Goal: Communication & Community: Answer question/provide support

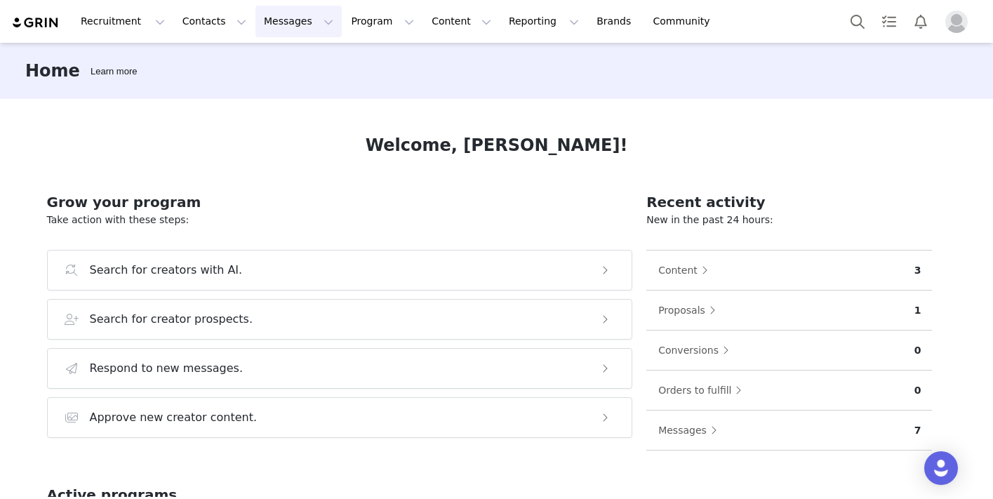
click at [279, 27] on button "Messages Messages" at bounding box center [298, 22] width 86 height 32
click at [285, 93] on div "Inbox" at bounding box center [295, 88] width 94 height 15
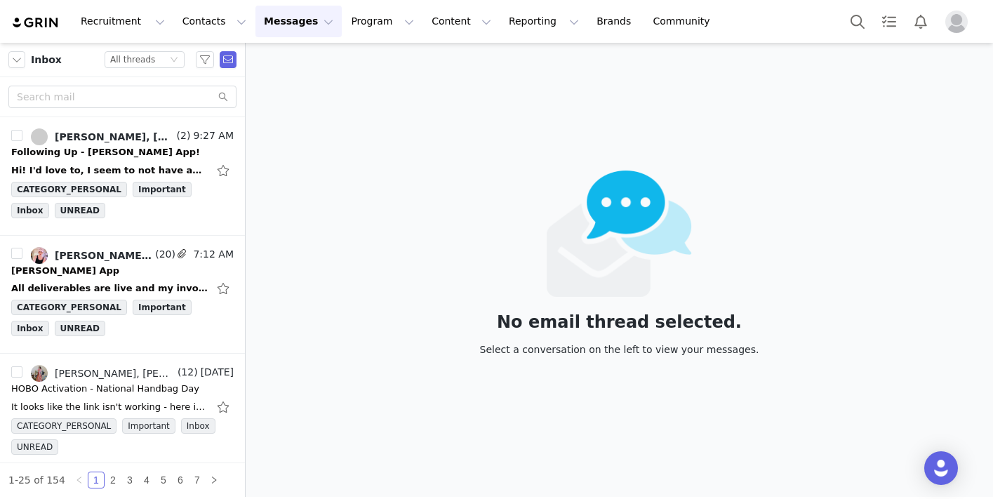
click at [951, 16] on img "Profile" at bounding box center [956, 22] width 22 height 22
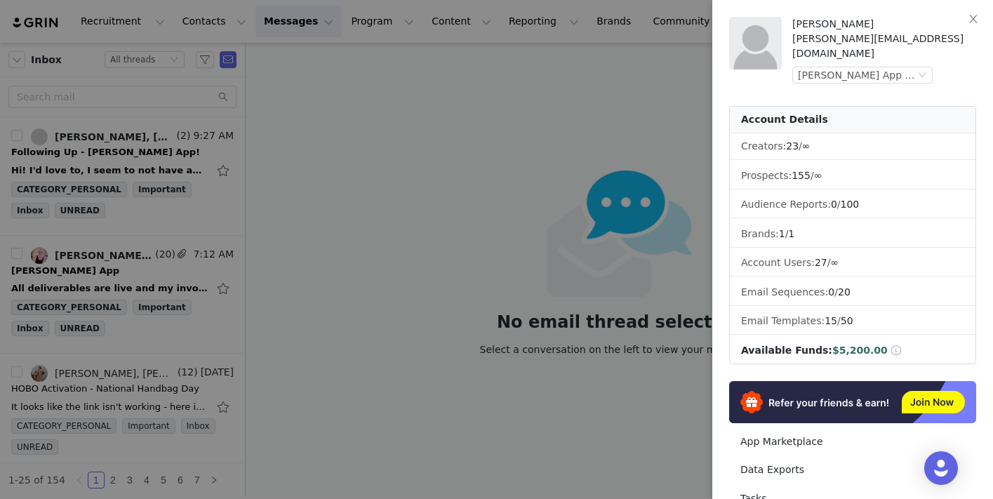
click at [551, 97] on div at bounding box center [496, 249] width 993 height 499
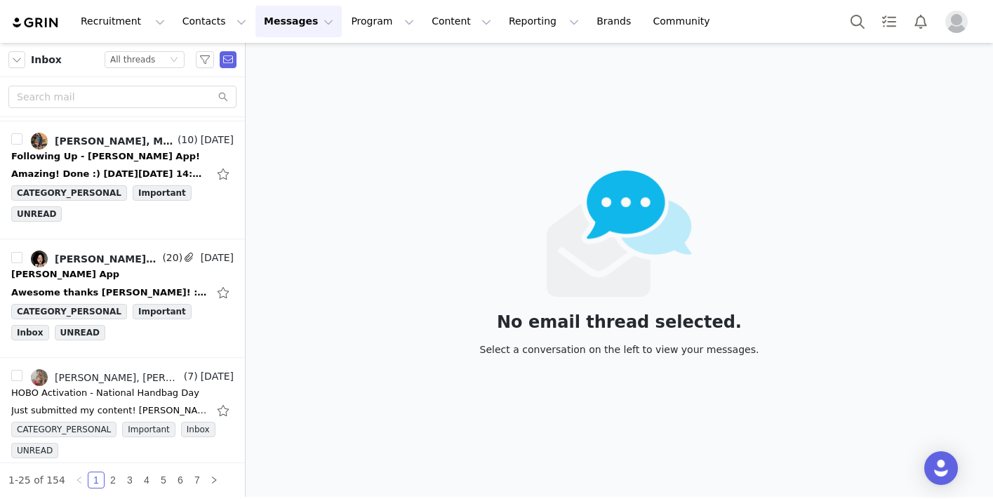
scroll to position [597, 0]
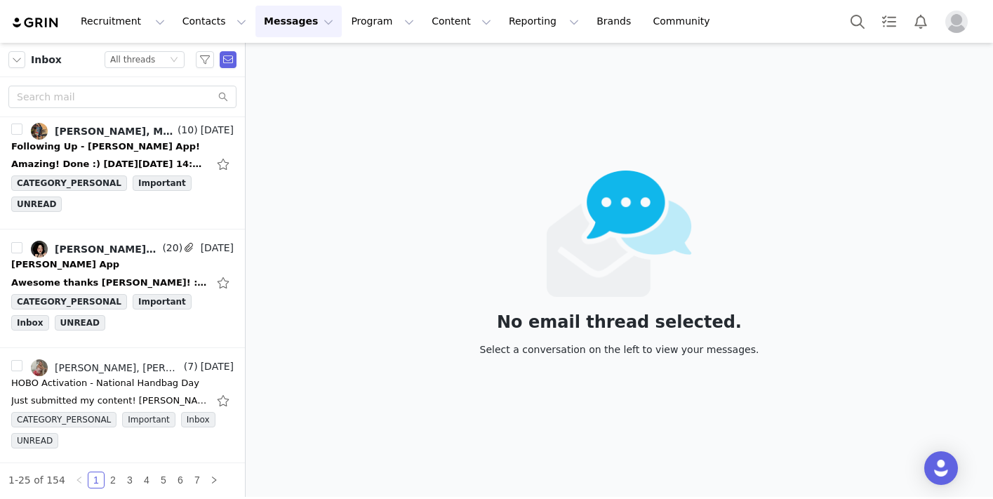
click at [122, 257] on div "Camila x Riley App" at bounding box center [122, 264] width 222 height 14
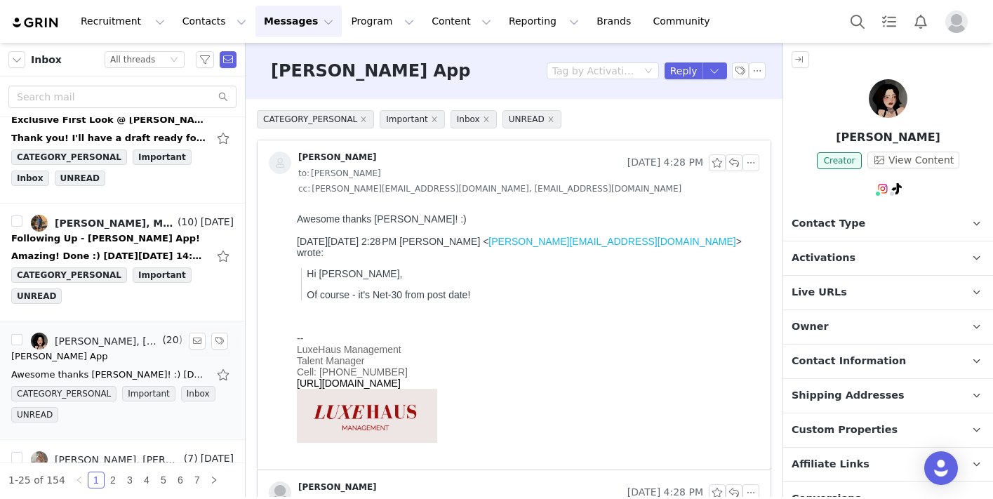
scroll to position [490, 0]
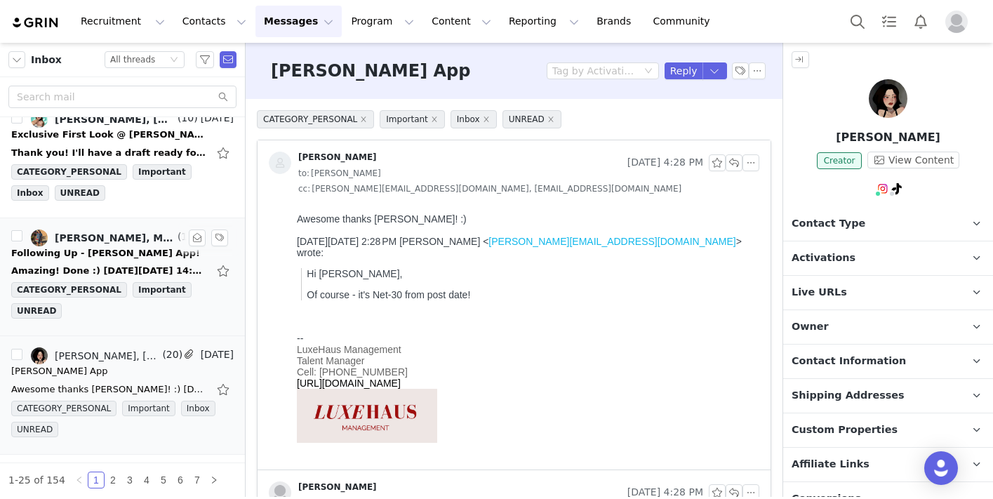
click at [103, 245] on link "Alex Greeley, Meghety" at bounding box center [103, 237] width 144 height 17
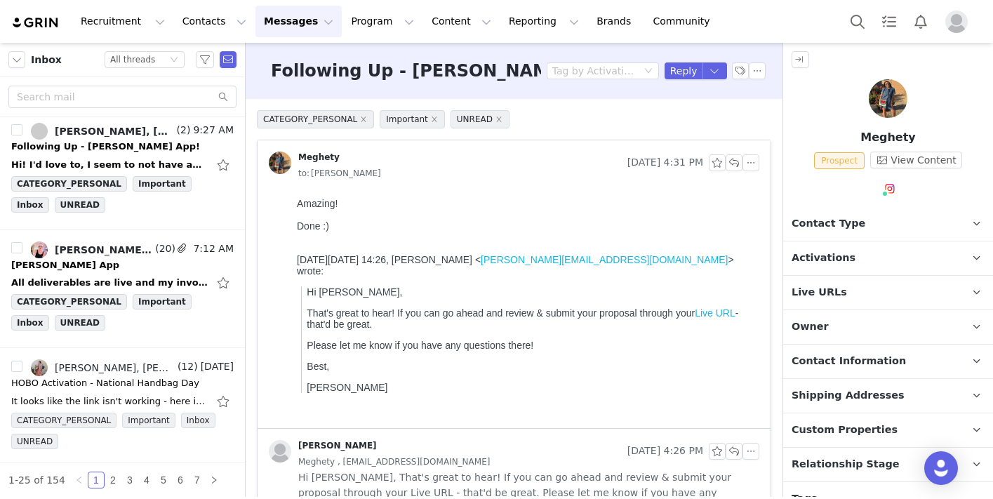
scroll to position [0, 0]
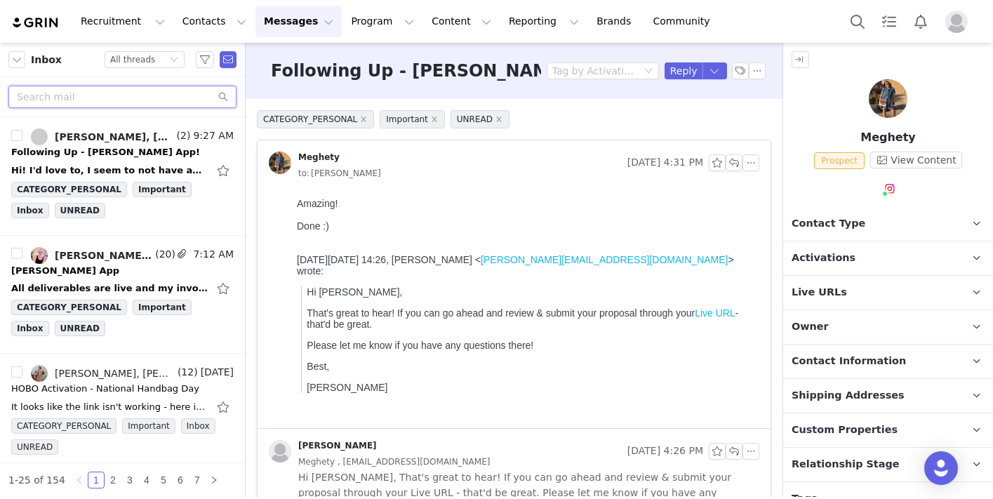
click at [98, 102] on input "text" at bounding box center [122, 97] width 228 height 22
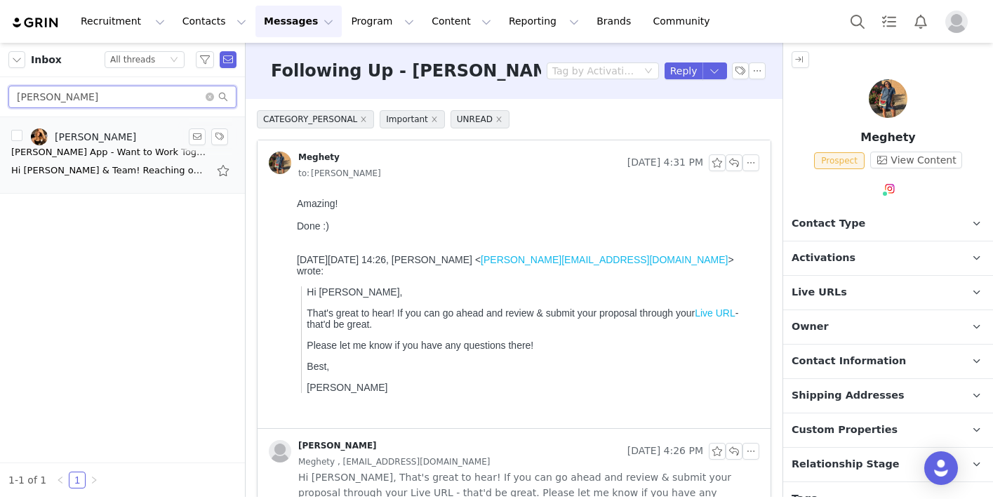
type input "lucie"
click at [91, 144] on link "Lucie Fink" at bounding box center [83, 136] width 105 height 17
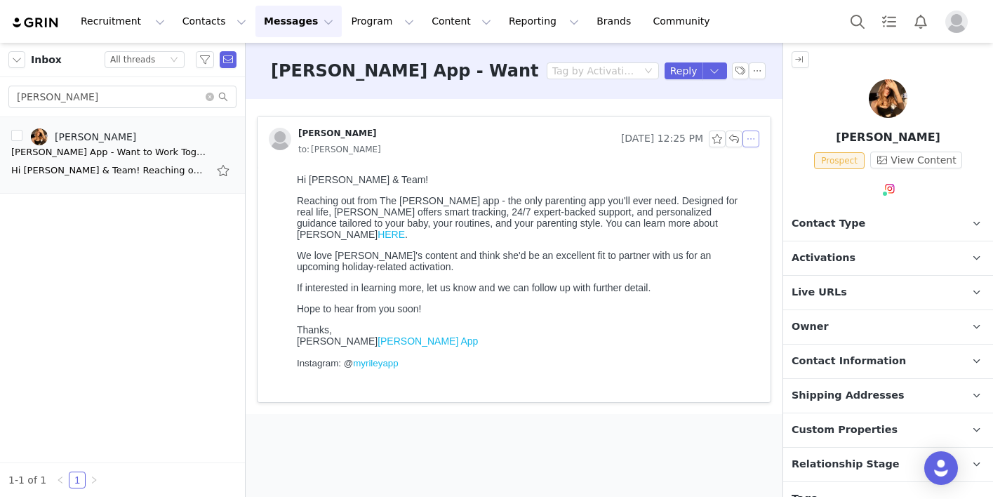
click at [755, 139] on button "button" at bounding box center [750, 139] width 17 height 17
click at [755, 163] on li "Reply All" at bounding box center [772, 164] width 60 height 22
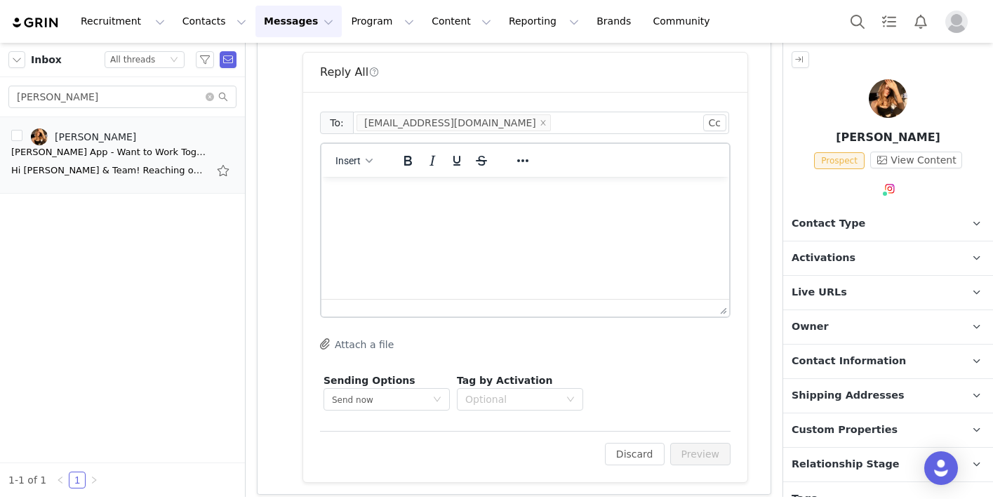
scroll to position [380, 0]
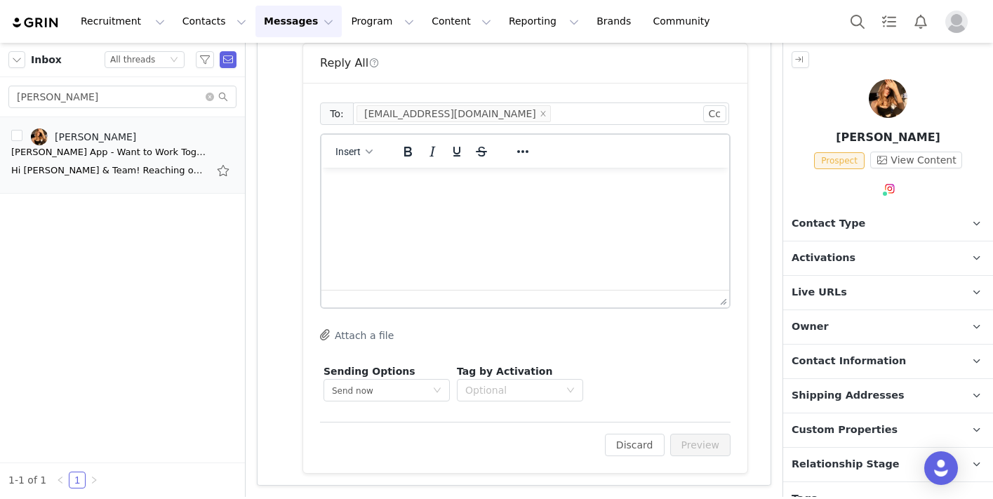
click at [554, 206] on html at bounding box center [525, 187] width 408 height 38
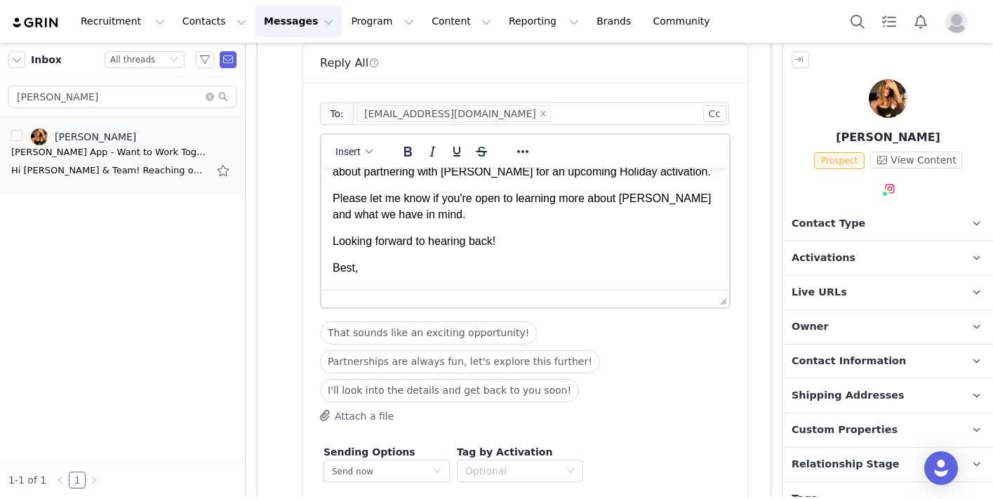
scroll to position [57, 0]
drag, startPoint x: 649, startPoint y: 203, endPoint x: 624, endPoint y: 204, distance: 25.3
click at [624, 204] on p "Please let me know if you're open to learning more about Riley and what we have…" at bounding box center [525, 208] width 385 height 32
click at [516, 158] on icon "Reveal or hide additional toolbar items" at bounding box center [522, 151] width 17 height 17
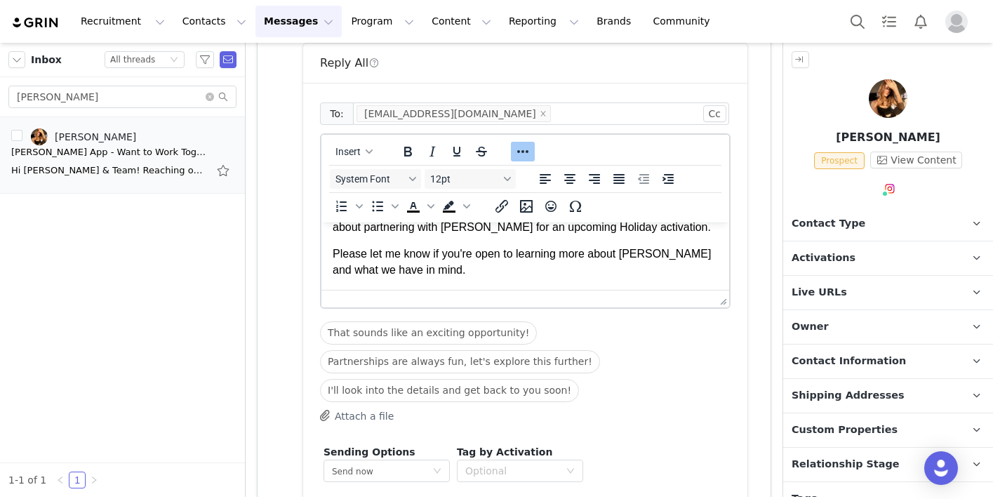
click at [590, 260] on p "Please let me know if you're open to learning more about Riley and what we have…" at bounding box center [525, 262] width 385 height 32
click at [502, 210] on icon "Insert/edit link" at bounding box center [501, 206] width 17 height 17
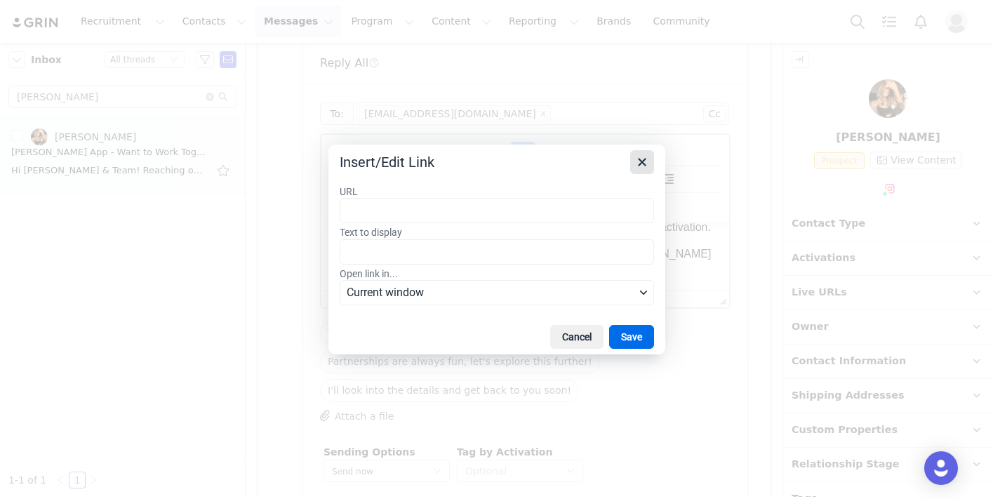
click at [641, 159] on icon "Close" at bounding box center [642, 162] width 17 height 17
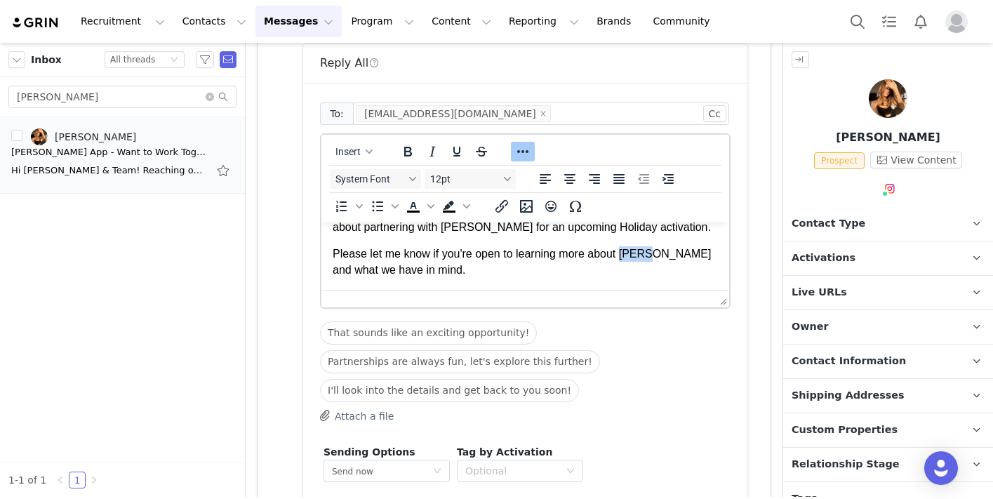
drag, startPoint x: 648, startPoint y: 258, endPoint x: 625, endPoint y: 258, distance: 23.2
click at [625, 258] on p "Please let me know if you're open to learning more about Riley and what we have…" at bounding box center [525, 262] width 385 height 32
click at [500, 209] on icon "Insert/edit link" at bounding box center [501, 206] width 17 height 17
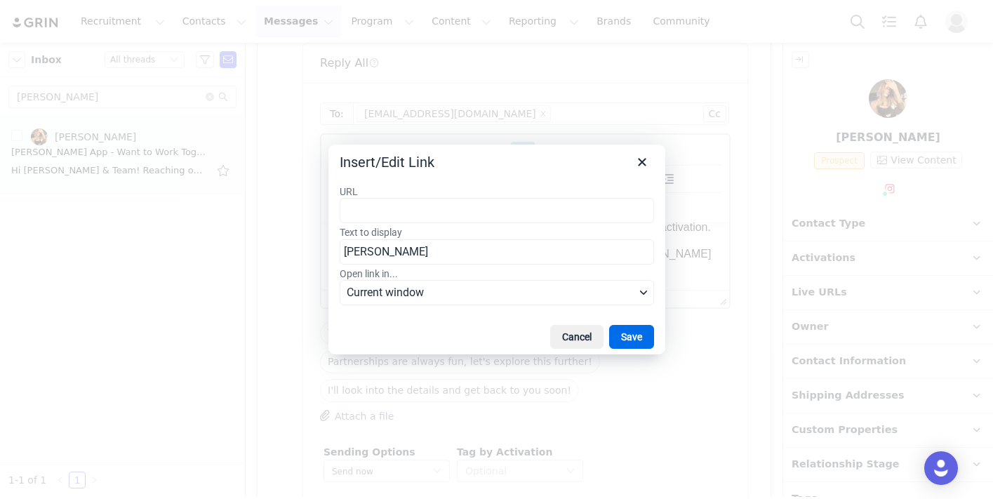
type input "https://www.instagram.com/myrileyapp/?hl=en"
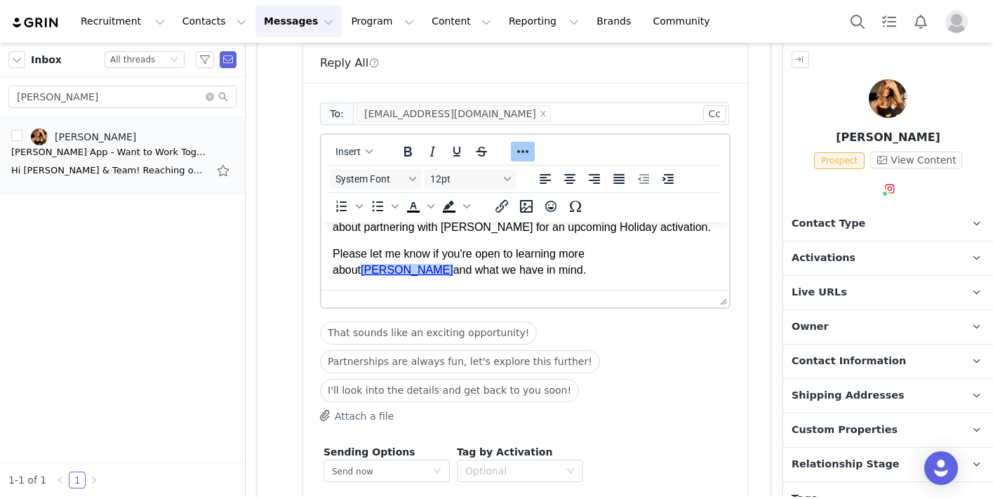
click at [504, 262] on p "Please let me know if you're open to learning more about Riley and what we have…" at bounding box center [525, 262] width 385 height 32
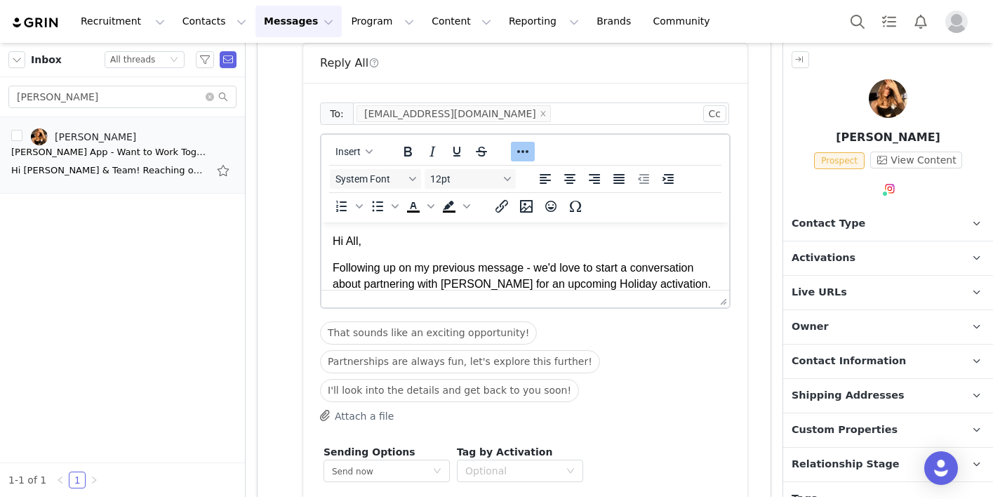
click at [504, 262] on p "Following up on my previous message - we'd love to start a conversation about p…" at bounding box center [525, 276] width 385 height 32
click at [627, 278] on p "Following up on my previous message - we'd love to start a conversation about p…" at bounding box center [525, 276] width 385 height 32
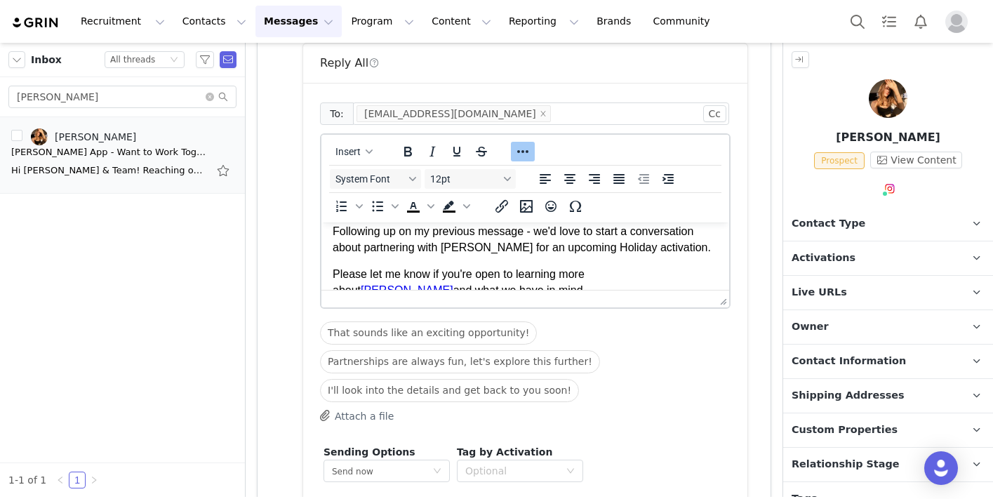
scroll to position [40, 0]
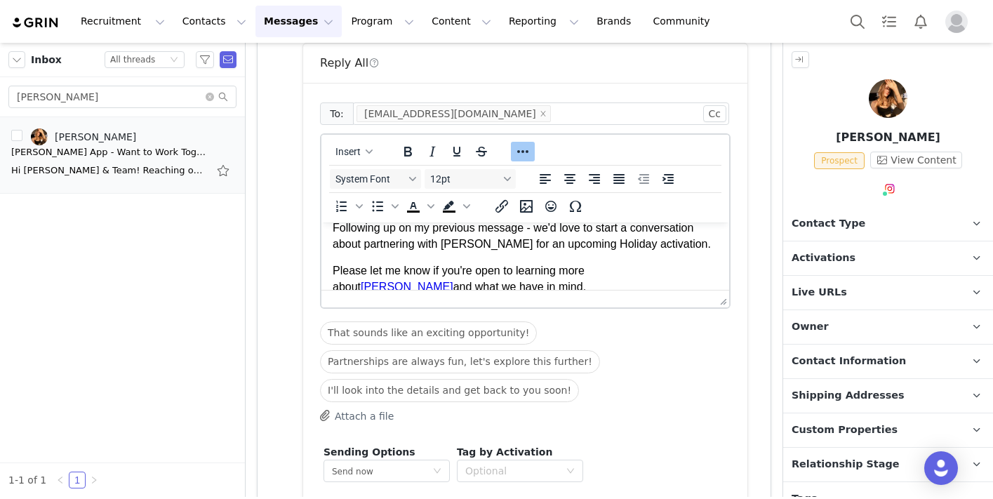
click at [566, 247] on p "Following up on my previous message - we'd love to start a conversation about p…" at bounding box center [525, 236] width 385 height 32
click at [572, 253] on body "Hi All, Following up on my previous message - we'd love to start a conversation…" at bounding box center [525, 285] width 385 height 182
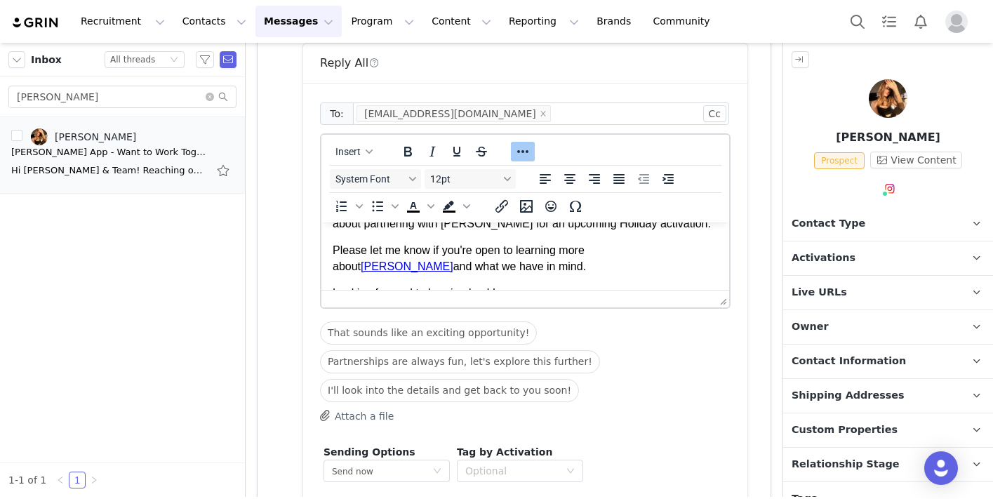
scroll to position [61, 0]
click at [577, 256] on p "Please let me know if you're open to learning more about Riley and what we have…" at bounding box center [525, 258] width 385 height 32
click at [460, 272] on p "Please let me know if you're open to learning more about Riley and what we have…" at bounding box center [525, 258] width 385 height 32
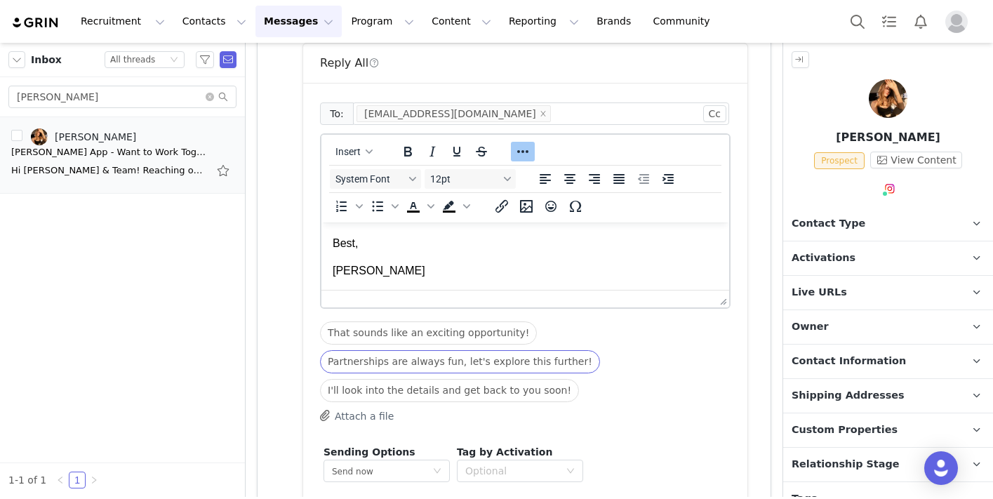
scroll to position [461, 0]
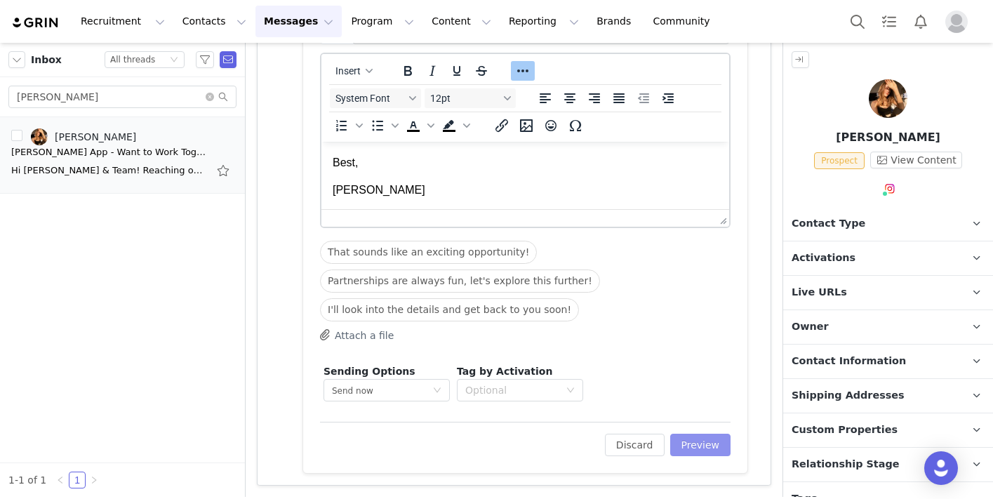
click at [692, 439] on button "Preview" at bounding box center [700, 445] width 61 height 22
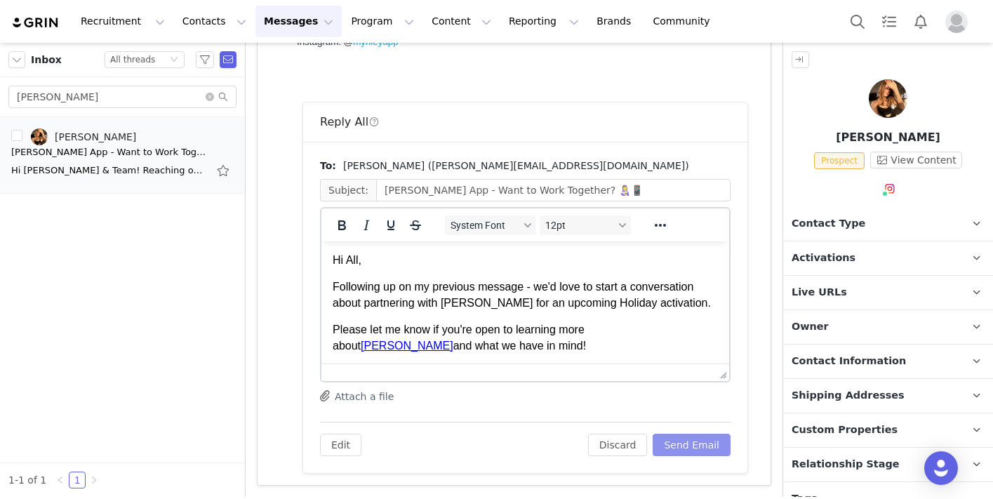
scroll to position [0, 0]
click at [697, 448] on button "Send Email" at bounding box center [692, 445] width 78 height 22
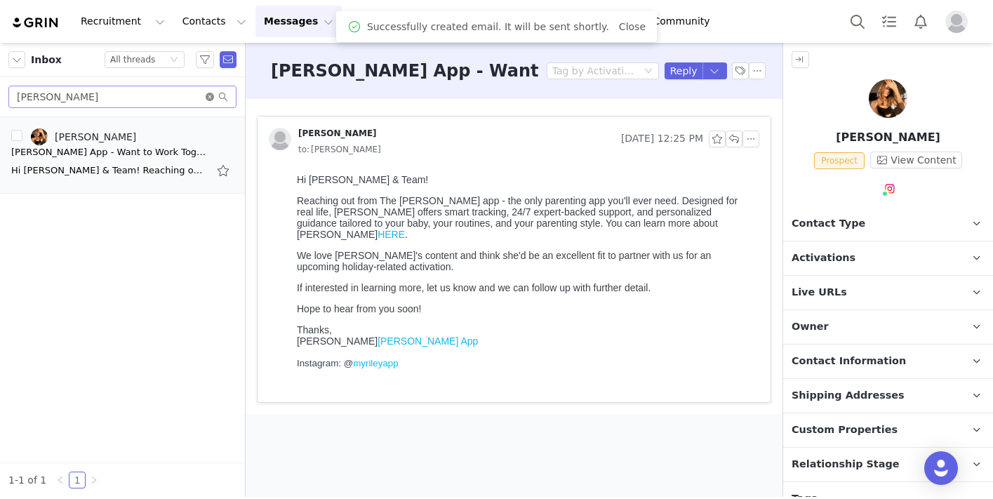
click at [210, 98] on icon "icon: close-circle" at bounding box center [210, 97] width 8 height 8
click at [175, 96] on input "text" at bounding box center [122, 97] width 228 height 22
type input "alyse"
click at [116, 148] on div "Alyse + Riley App Opportunity" at bounding box center [109, 152] width 196 height 14
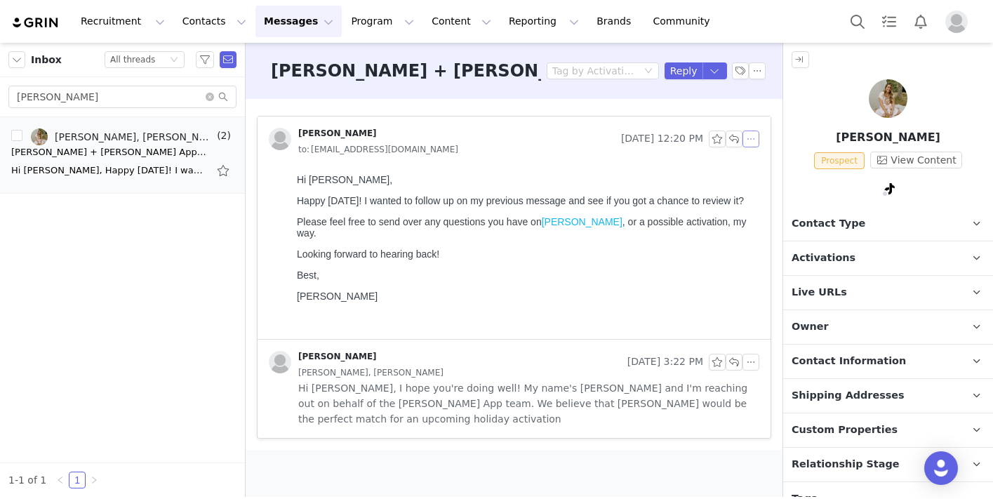
click at [756, 138] on button "button" at bounding box center [750, 139] width 17 height 17
click at [776, 161] on li "Reply All" at bounding box center [772, 164] width 60 height 22
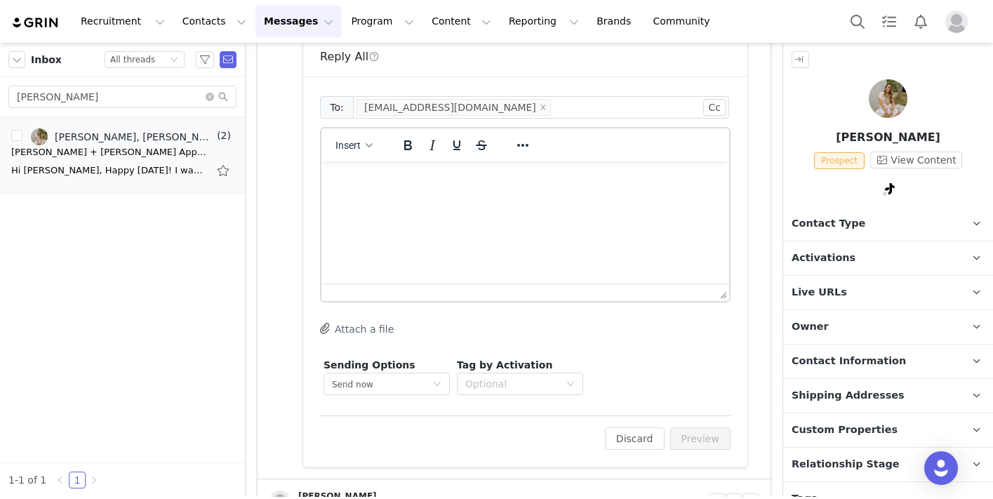
scroll to position [325, 0]
click at [449, 198] on html at bounding box center [525, 179] width 408 height 38
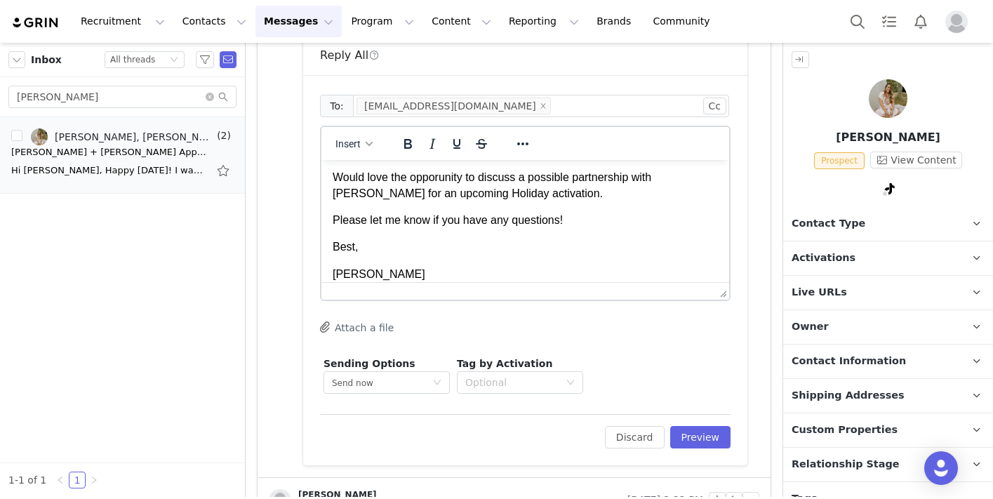
scroll to position [0, 0]
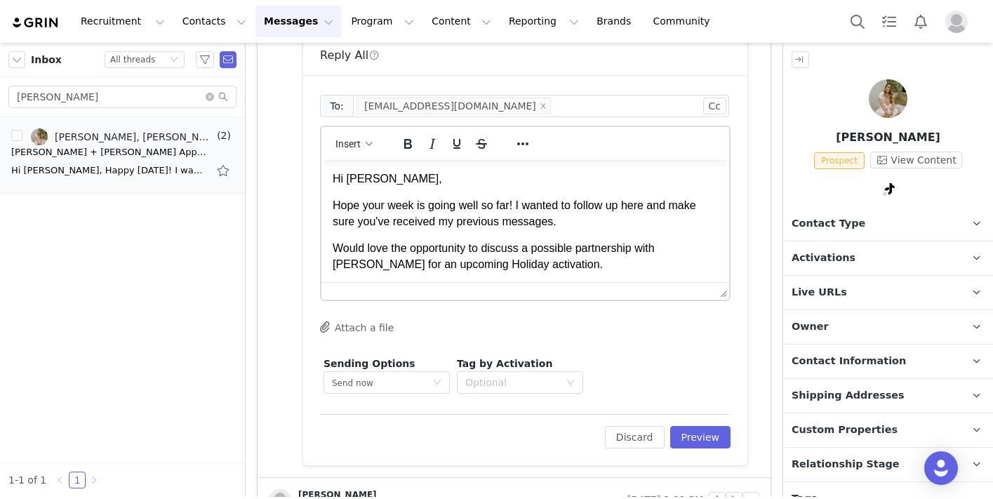
click at [415, 216] on p "Hope your week is going well so far! I wanted to follow up here and make sure y…" at bounding box center [525, 214] width 385 height 32
click at [585, 225] on p "Hope your week is going well so far! I wanted to follow up here and make sure y…" at bounding box center [525, 214] width 385 height 32
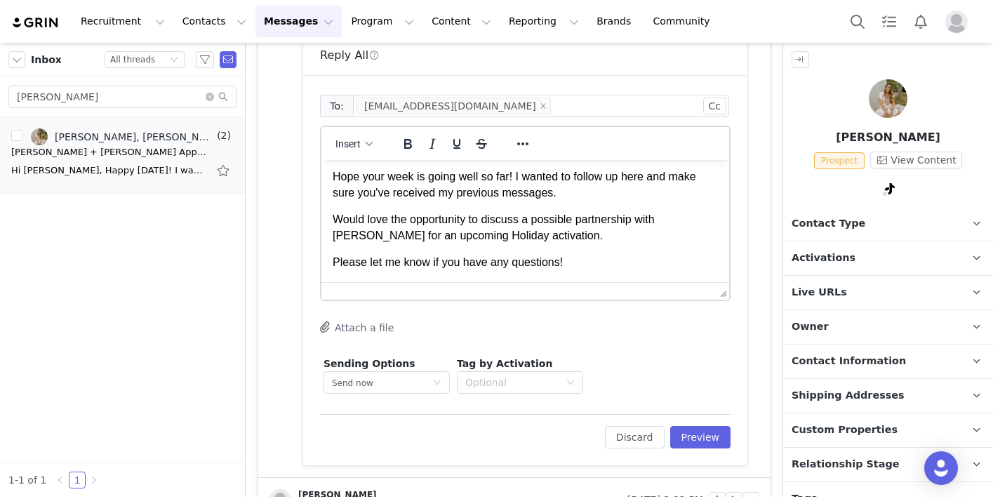
scroll to position [39, 0]
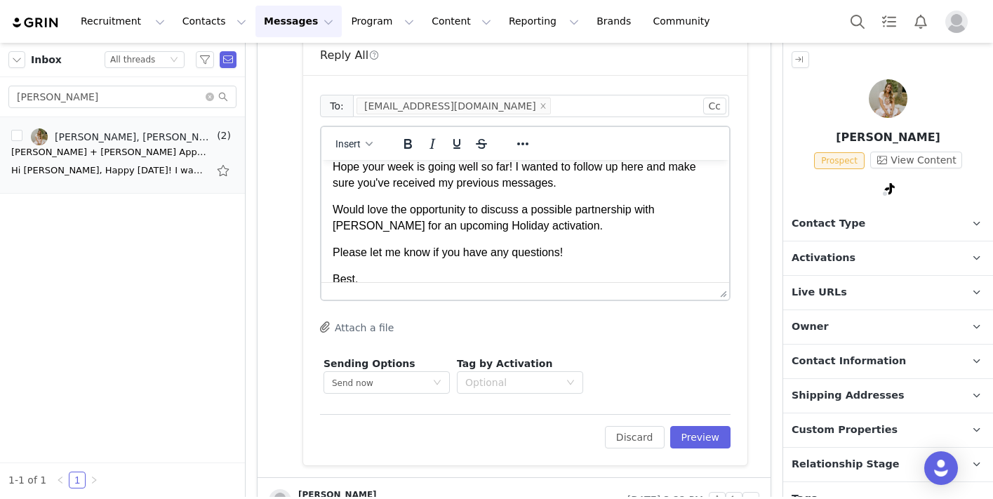
click at [695, 212] on p "Would love the opportunity to discuss a possible partnership with Alyse for an …" at bounding box center [525, 218] width 385 height 32
drag, startPoint x: 358, startPoint y: 227, endPoint x: 334, endPoint y: 228, distance: 23.9
click at [334, 228] on p "Would love the opportunity to discuss a possible partnership with Alyse & Riley…" at bounding box center [525, 218] width 385 height 32
click at [535, 140] on div at bounding box center [522, 143] width 41 height 27
click at [526, 141] on icon "Reveal or hide additional toolbar items" at bounding box center [522, 143] width 17 height 17
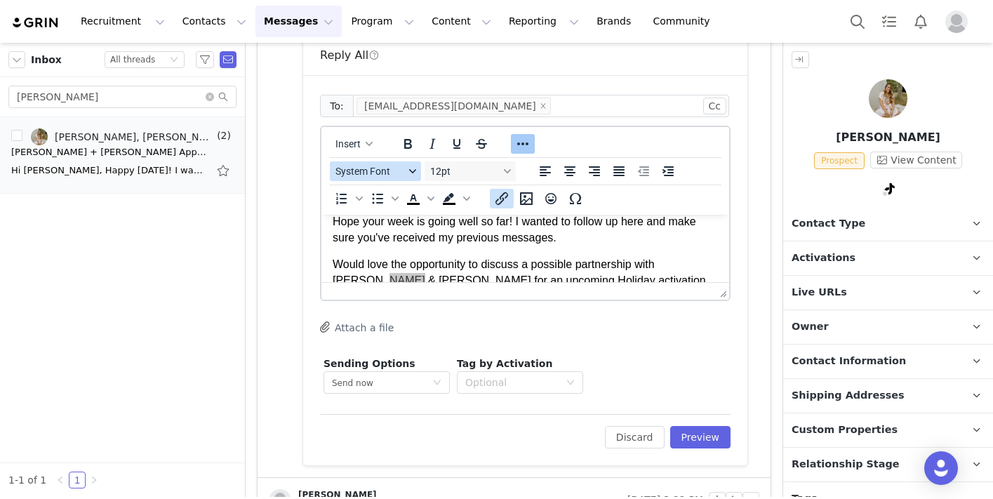
click at [505, 196] on icon "Insert/edit link" at bounding box center [501, 198] width 17 height 17
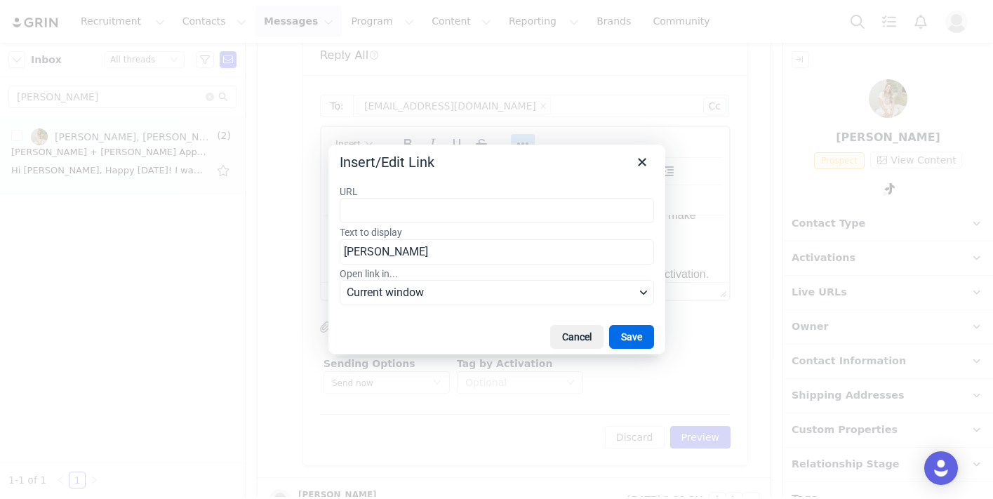
type input "https://www.instagram.com/myrileyapp/?hl=en"
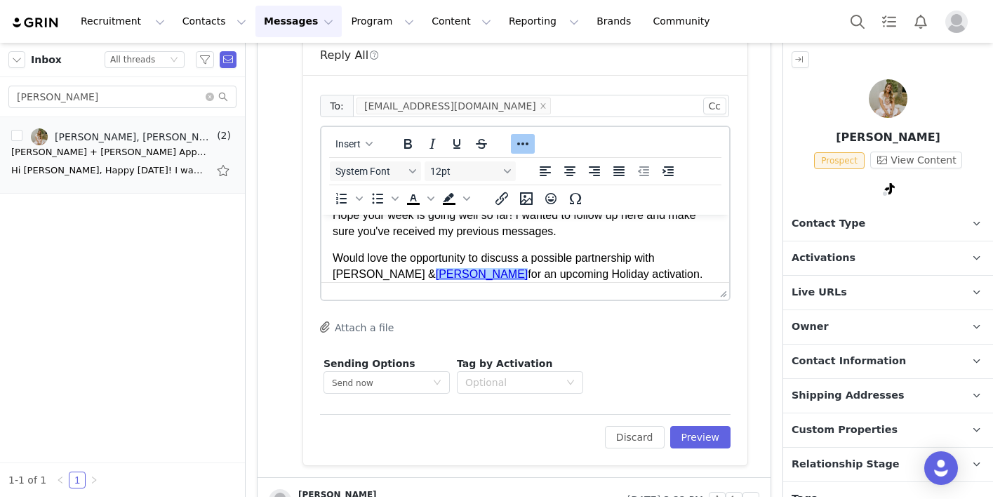
click at [507, 254] on p "Would love the opportunity to discuss a possible partnership with Alyse & Riley…" at bounding box center [525, 266] width 385 height 32
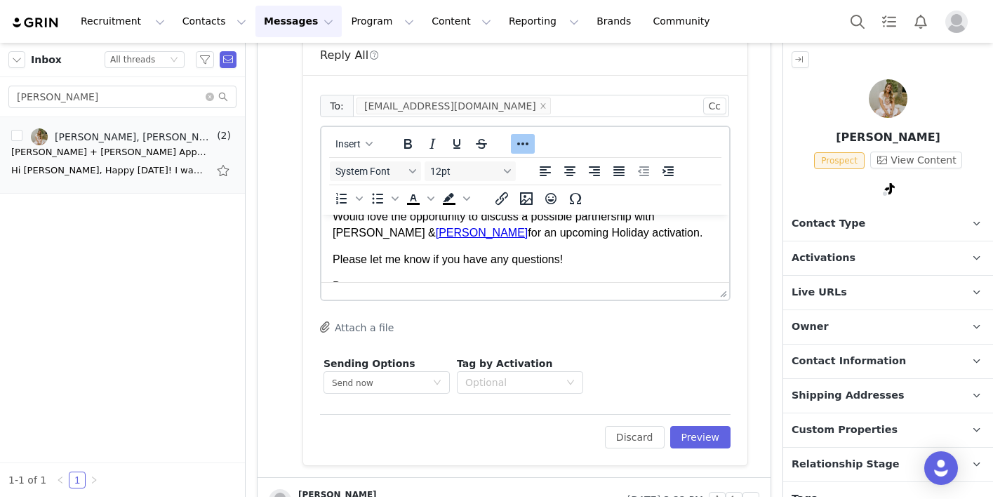
scroll to position [91, 0]
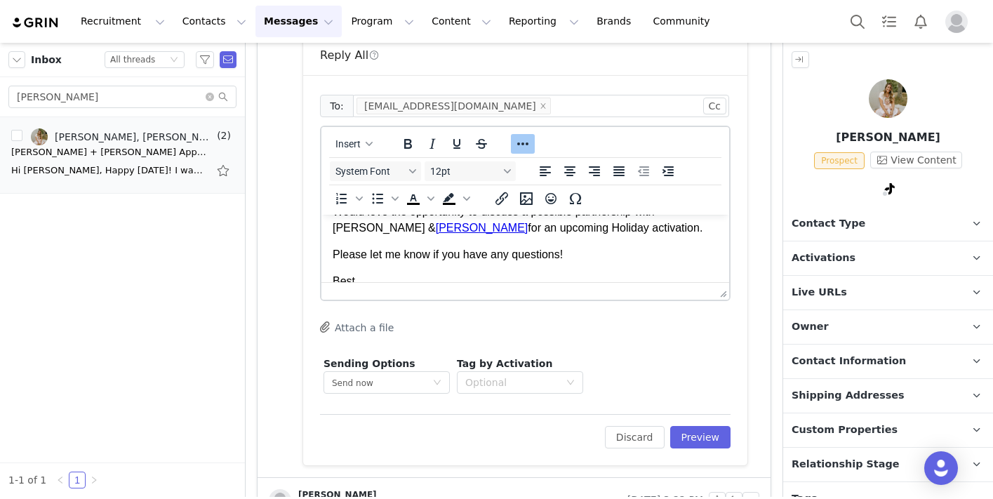
click at [566, 227] on p "Would love the opportunity to discuss a possible partnership with Alyse & Riley…" at bounding box center [525, 220] width 385 height 32
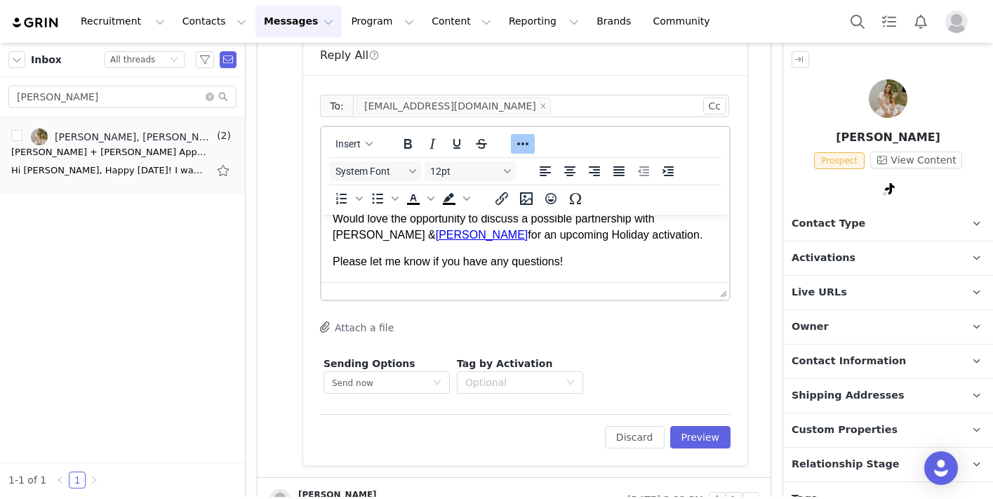
scroll to position [93, 0]
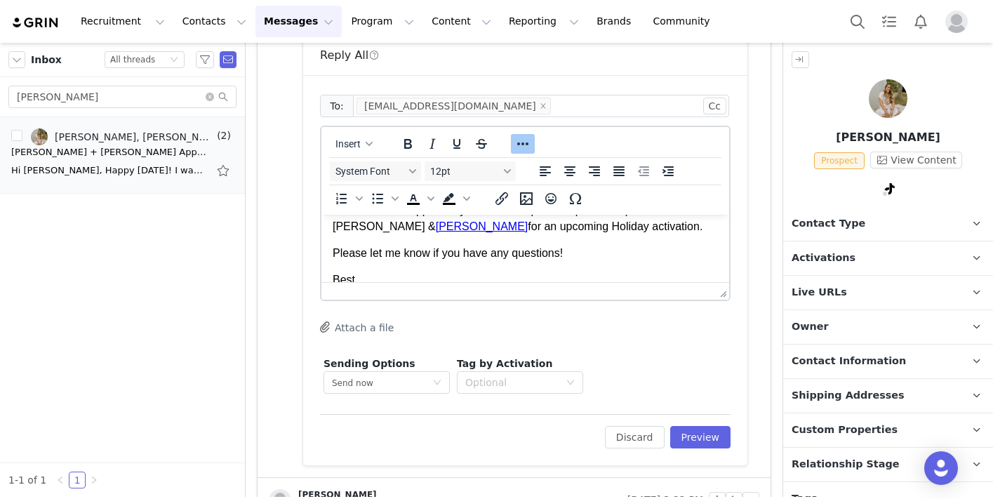
click at [577, 269] on body "Hi Jordyn, Hope your week is going well so far! I wanted to follow up here and …" at bounding box center [525, 224] width 385 height 182
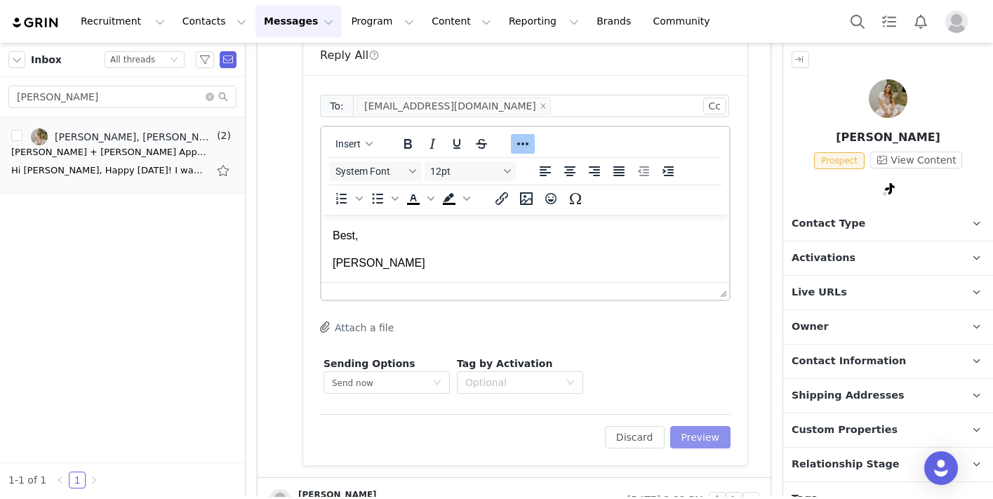
click at [699, 432] on button "Preview" at bounding box center [700, 437] width 61 height 22
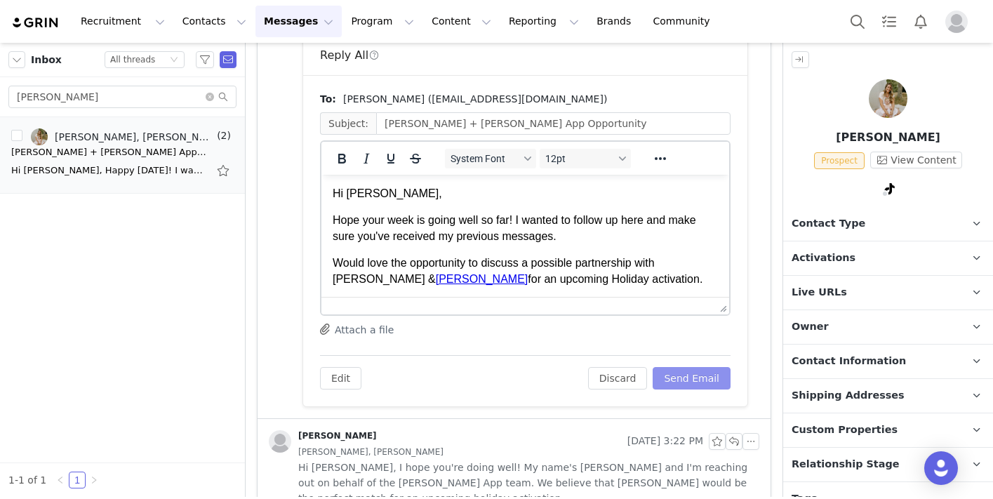
scroll to position [0, 0]
click at [678, 379] on button "Send Email" at bounding box center [692, 378] width 78 height 22
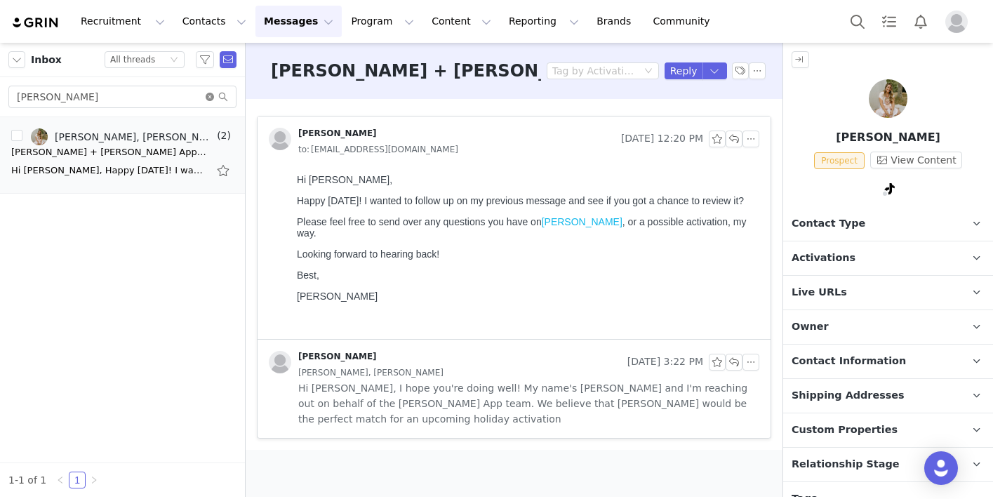
click at [209, 98] on icon "icon: close-circle" at bounding box center [210, 97] width 8 height 8
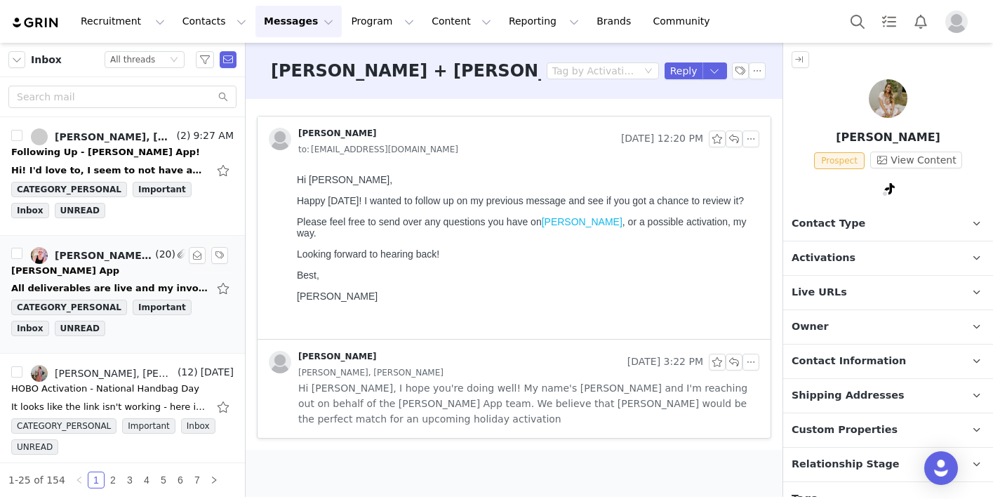
click at [106, 272] on div "Jayna x Riley App" at bounding box center [122, 271] width 222 height 14
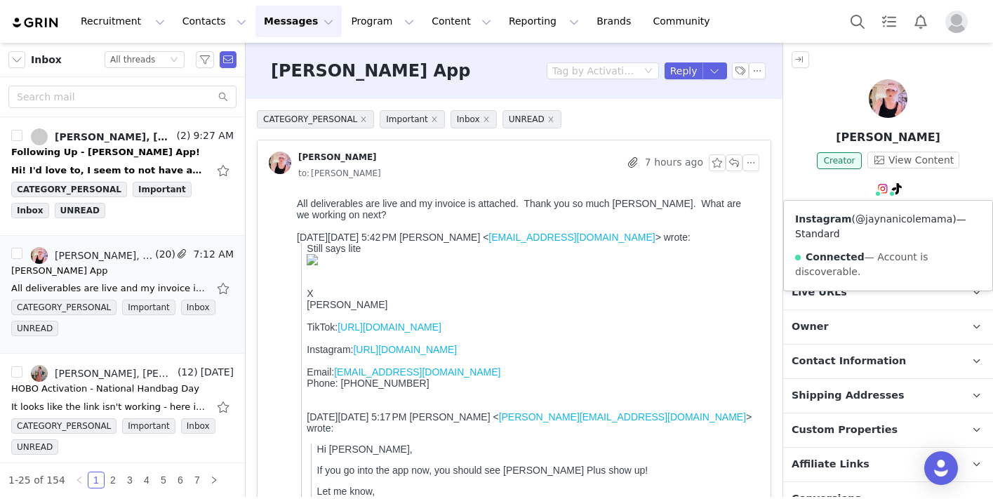
click at [878, 216] on link "@jaynanicolemama" at bounding box center [903, 218] width 97 height 11
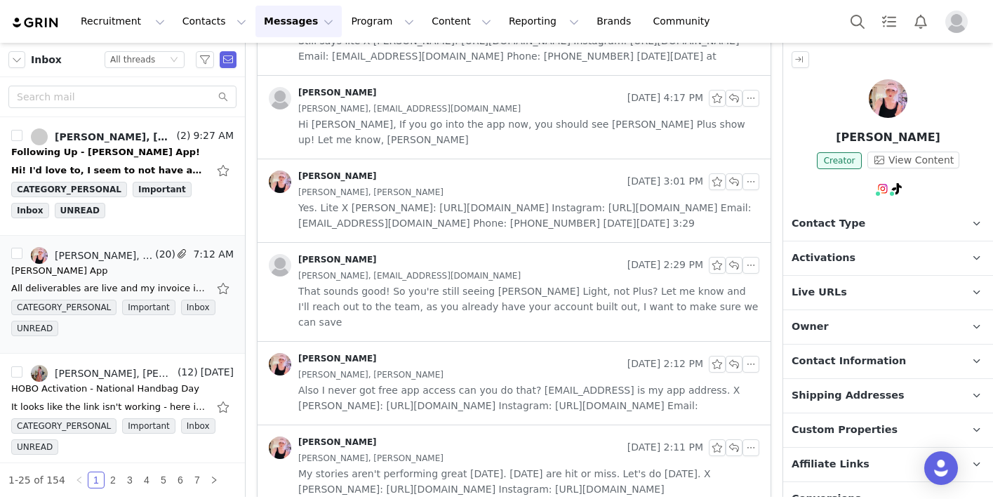
scroll to position [1544, 0]
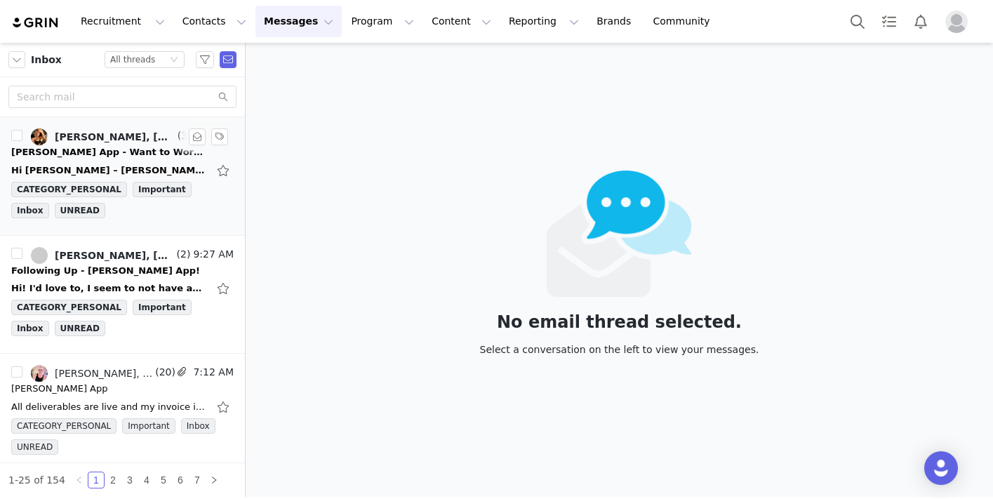
click at [83, 156] on div "[PERSON_NAME] App - Want to Work Together? 👩‍🍼📱" at bounding box center [109, 152] width 196 height 14
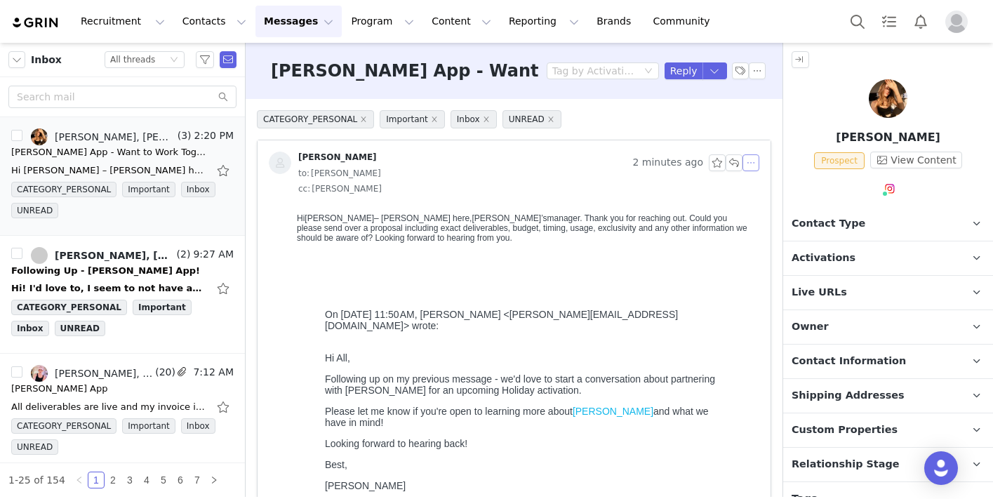
click at [746, 161] on button "button" at bounding box center [750, 162] width 17 height 17
click at [758, 187] on li "Reply All" at bounding box center [772, 188] width 60 height 22
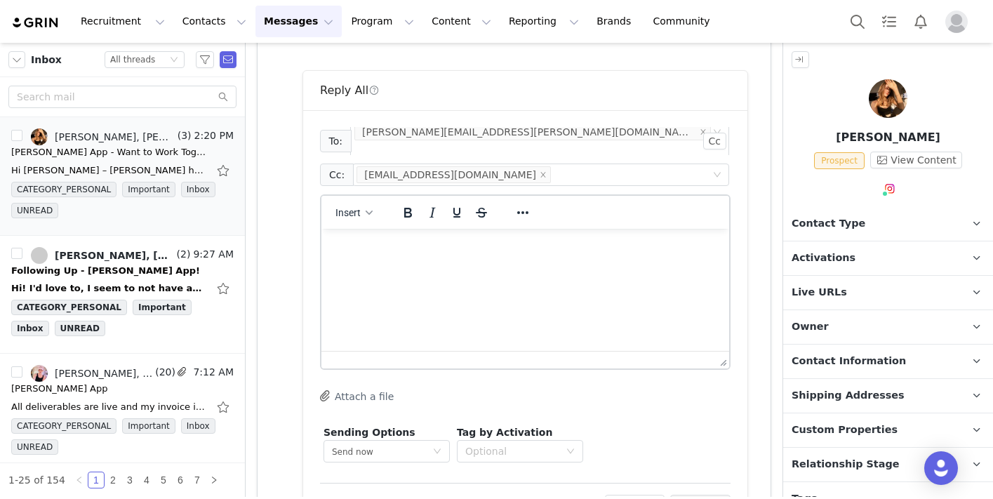
scroll to position [518, 0]
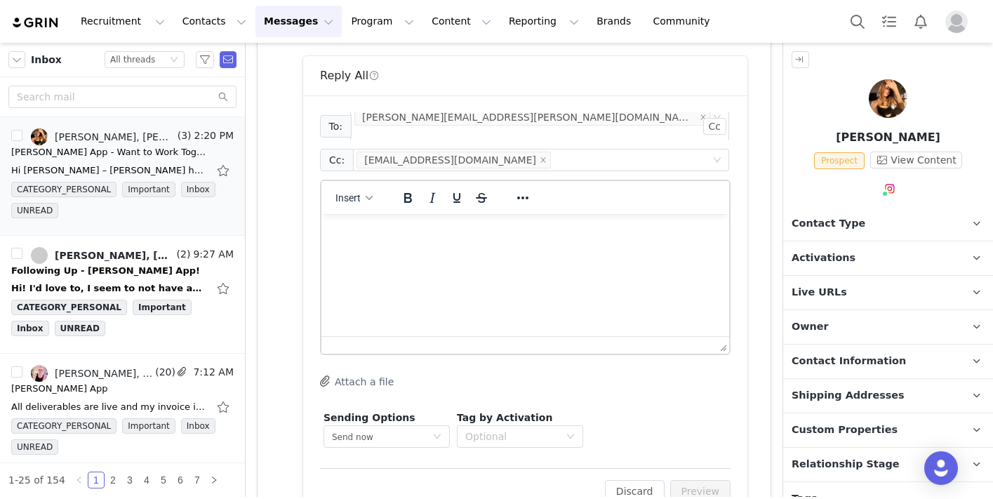
click at [453, 252] on html at bounding box center [525, 233] width 408 height 38
click at [638, 486] on button "Discard" at bounding box center [635, 491] width 60 height 22
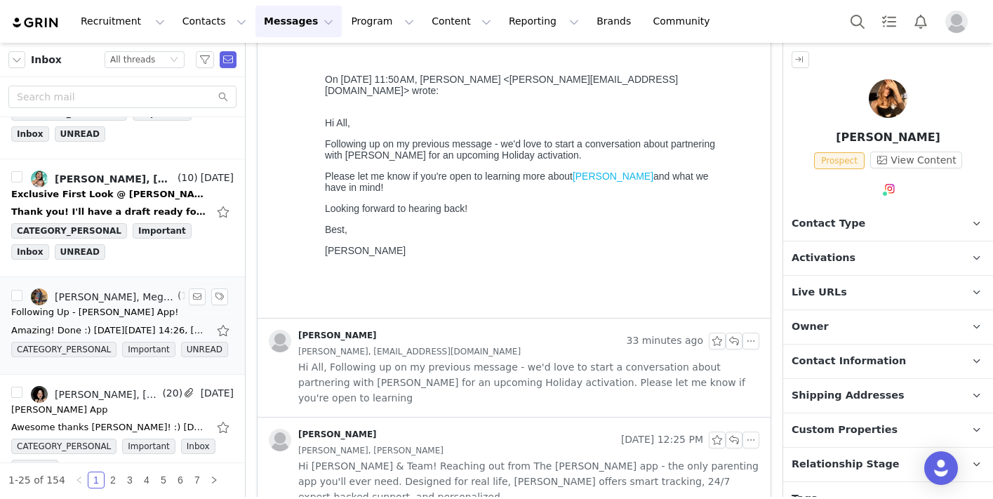
scroll to position [505, 0]
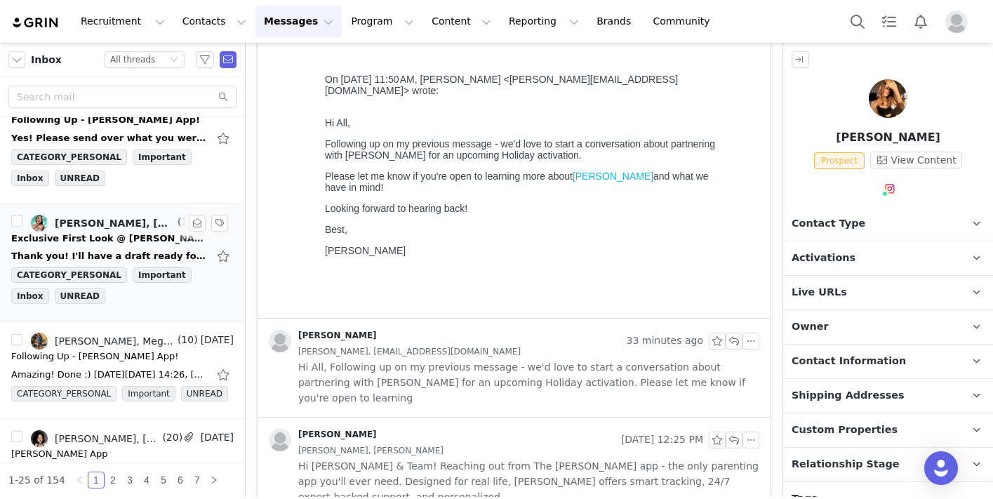
click at [116, 239] on div "Exclusive First Look @ Riley Path!" at bounding box center [109, 239] width 196 height 14
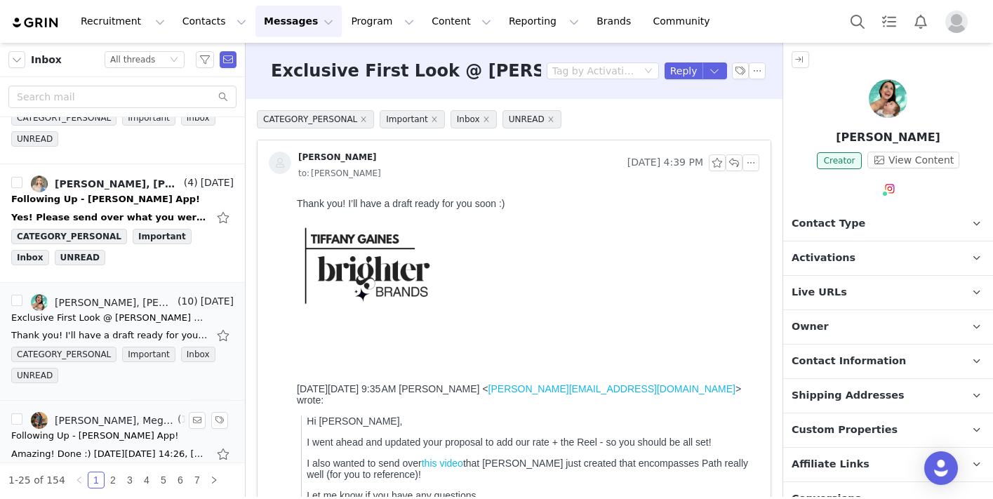
scroll to position [425, 0]
click at [103, 199] on div "Following Up - [PERSON_NAME] App!" at bounding box center [105, 200] width 189 height 14
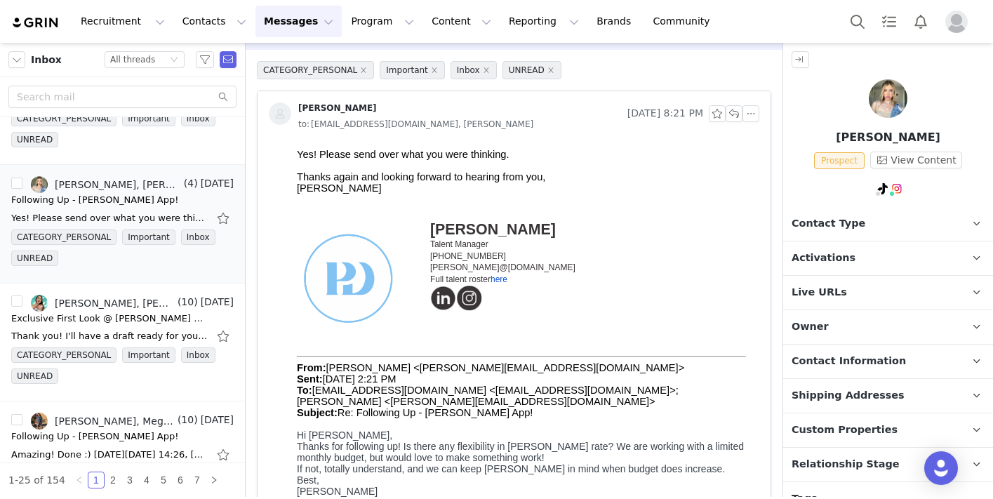
scroll to position [45, 0]
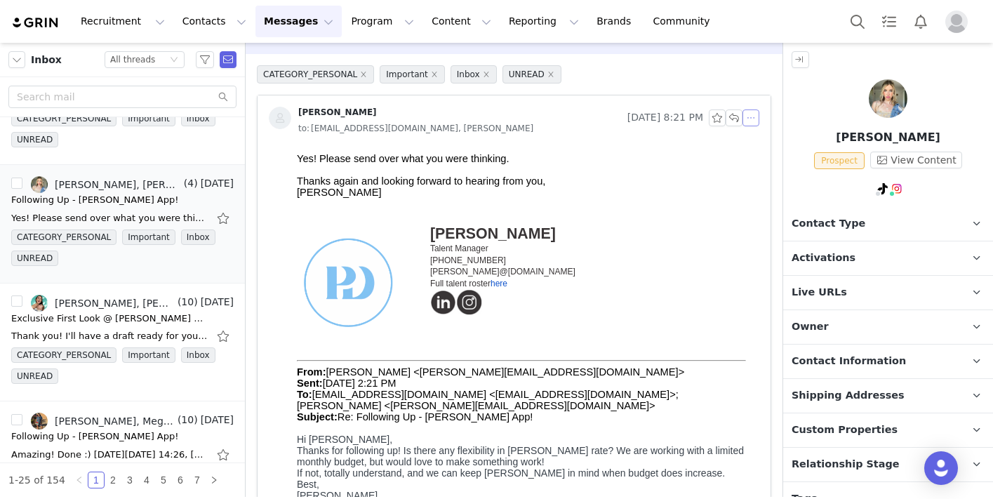
click at [754, 121] on button "button" at bounding box center [750, 117] width 17 height 17
click at [768, 137] on li "Reply All" at bounding box center [772, 143] width 60 height 22
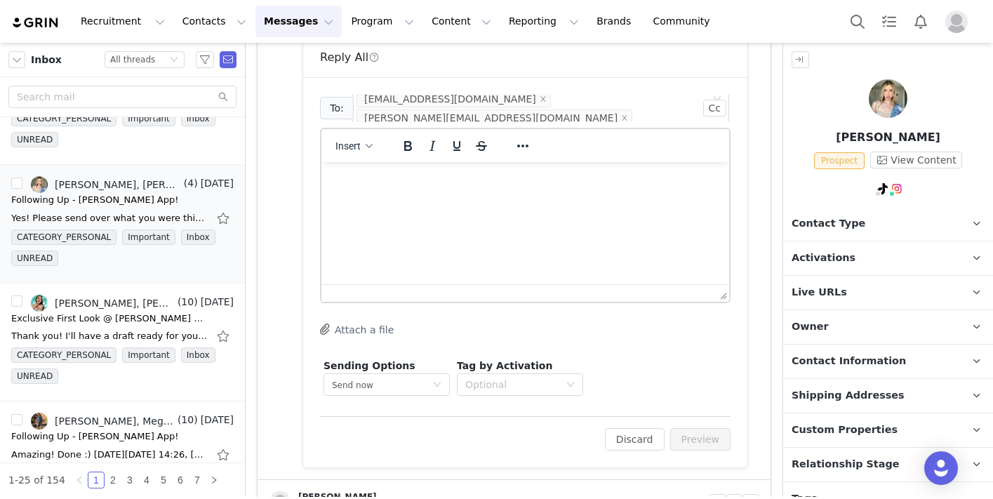
scroll to position [564, 0]
click at [523, 198] on html at bounding box center [525, 179] width 408 height 38
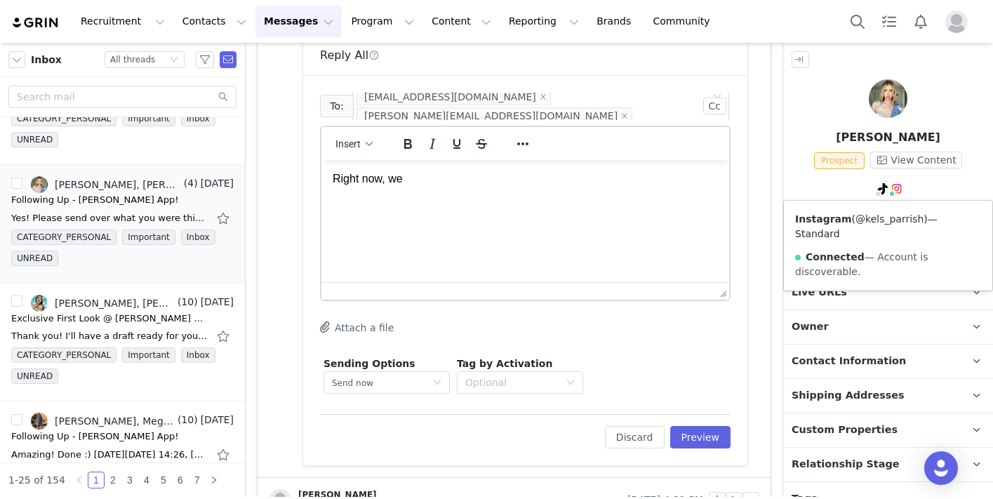
click at [895, 218] on link "@kels_parrish" at bounding box center [889, 218] width 68 height 11
click at [439, 183] on p "Right now, we" at bounding box center [525, 178] width 385 height 15
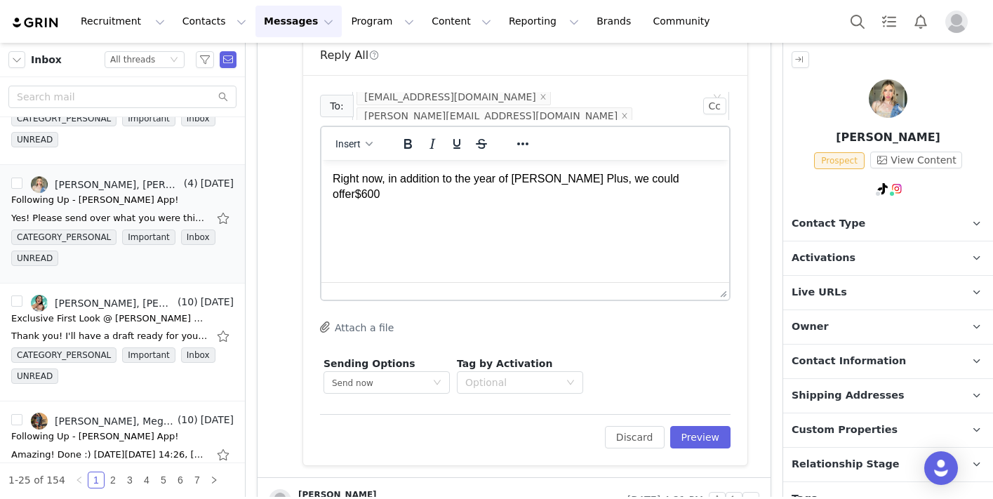
scroll to position [807, 0]
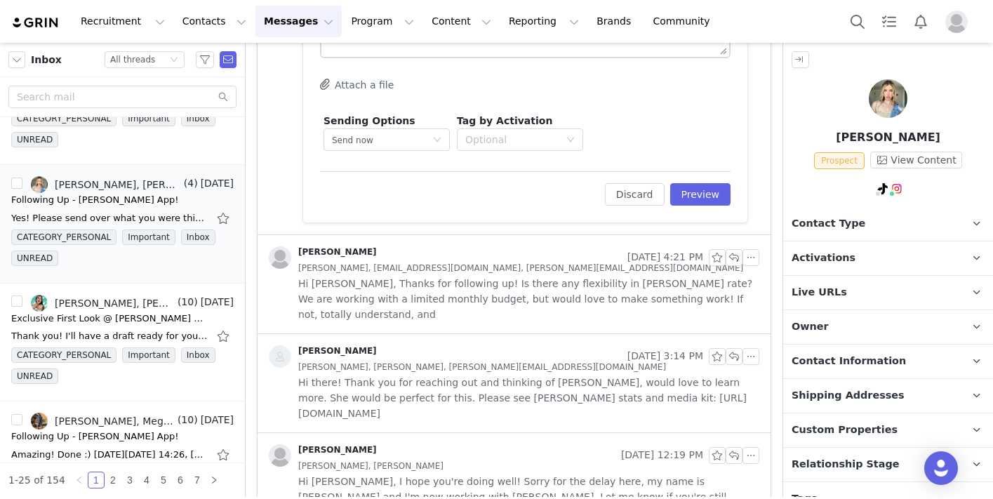
click at [471, 359] on span "Kelsey Parrish, Kelsey Parrish, alex@joybyte.com" at bounding box center [482, 366] width 368 height 15
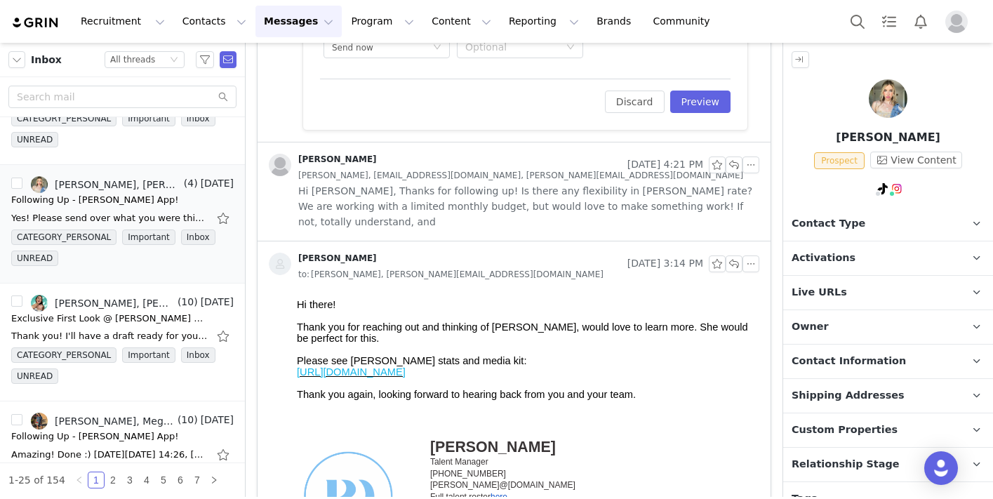
scroll to position [906, 0]
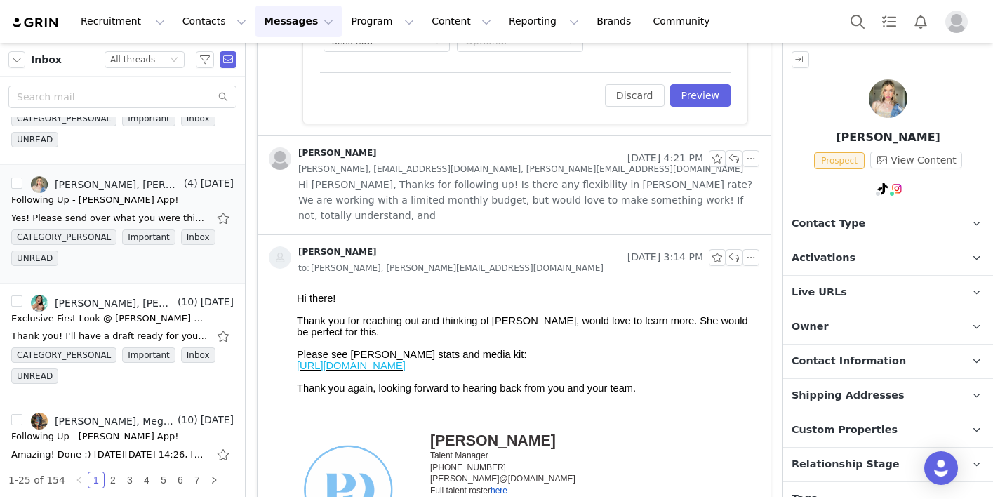
click at [406, 371] on link "https://drive.google.com/drive/folders/1MAGOWfYLHMxrdli2e4rDpCIRZl8mwA9Z?dmr=1&…" at bounding box center [351, 365] width 109 height 11
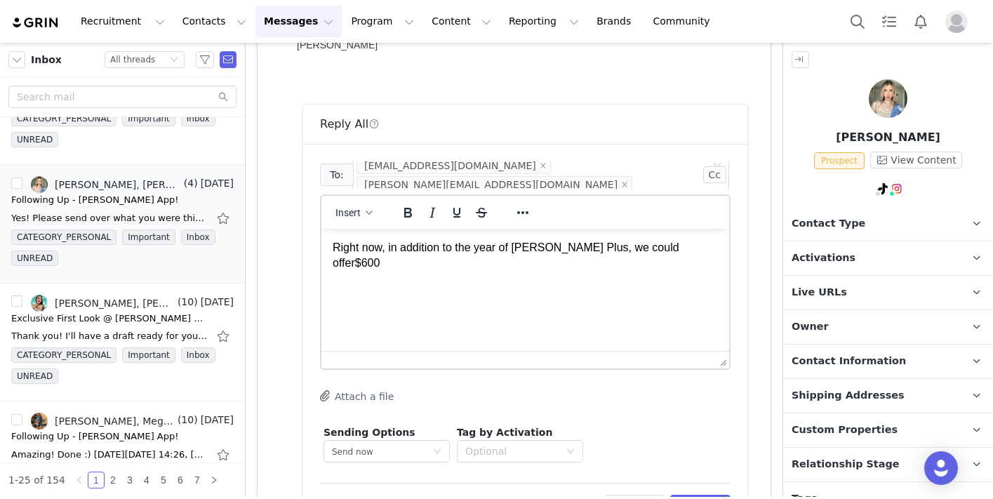
scroll to position [502, 0]
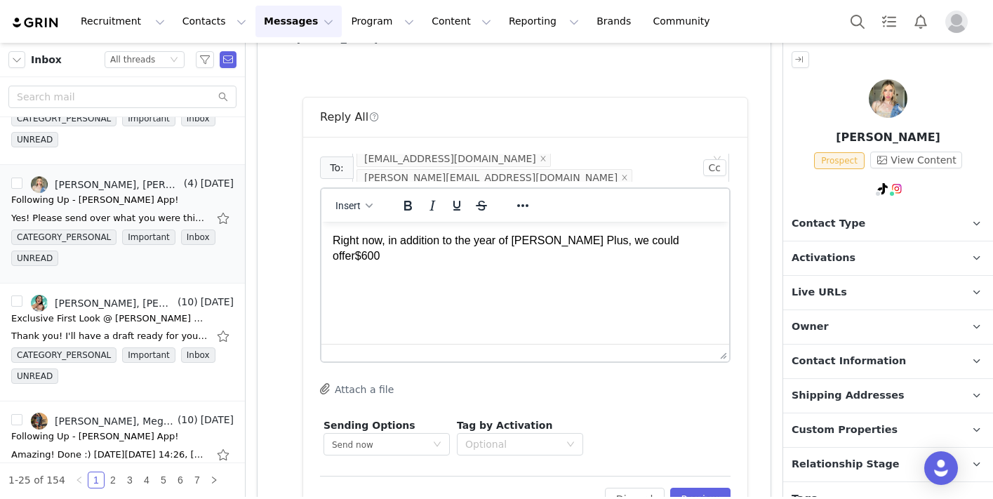
click at [510, 257] on html "Right now, in addition to the year of Riley Plus, we could offer $600" at bounding box center [525, 249] width 408 height 54
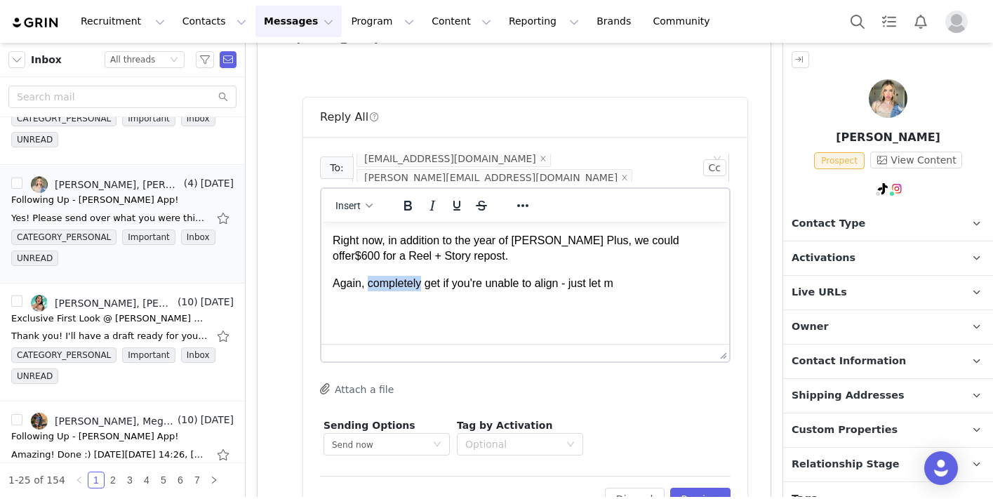
drag, startPoint x: 423, startPoint y: 284, endPoint x: 368, endPoint y: 284, distance: 55.4
click at [368, 284] on p "Again, completely get if you're unable to align - just let m" at bounding box center [525, 283] width 385 height 15
click at [453, 287] on p "Again, I understand get if you're unable to align - just let m" at bounding box center [525, 283] width 385 height 15
click at [622, 284] on p "Again, I understand if you're unable to align - just let m" at bounding box center [525, 283] width 385 height 15
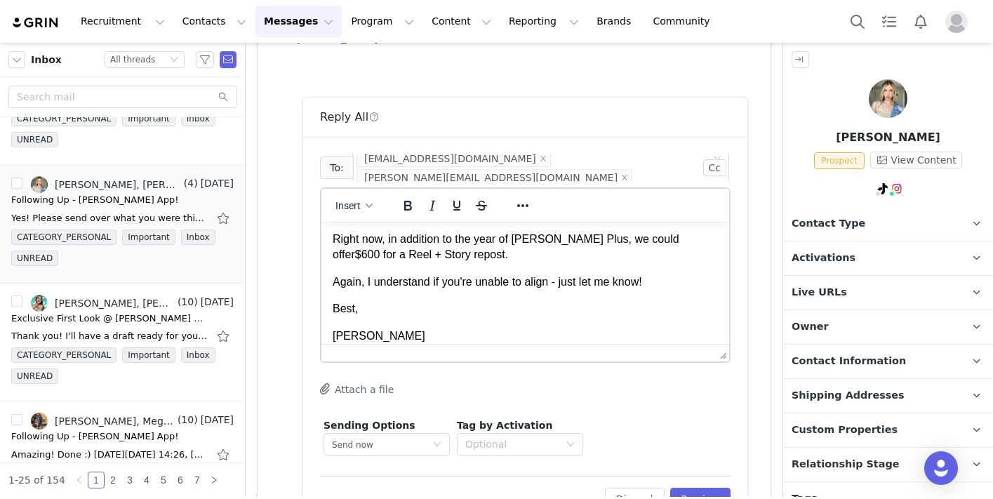
scroll to position [557, 0]
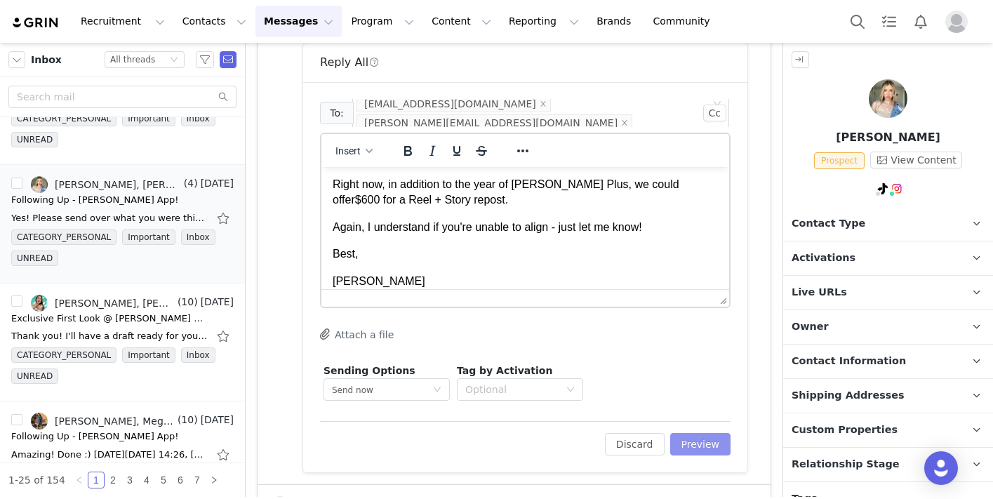
click at [694, 441] on button "Preview" at bounding box center [700, 444] width 61 height 22
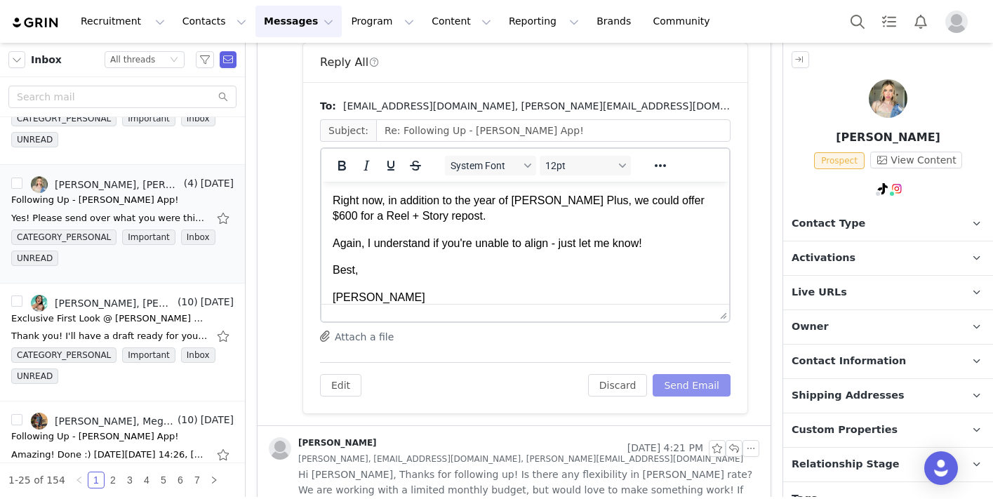
scroll to position [0, 0]
click at [681, 384] on button "Send Email" at bounding box center [692, 385] width 78 height 22
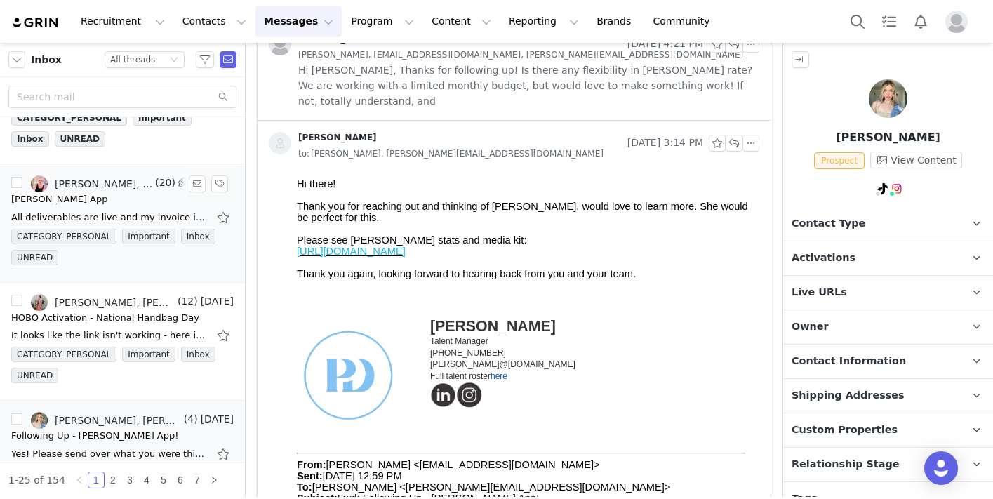
scroll to position [190, 0]
click at [108, 201] on div "Jayna x Riley App" at bounding box center [122, 199] width 222 height 14
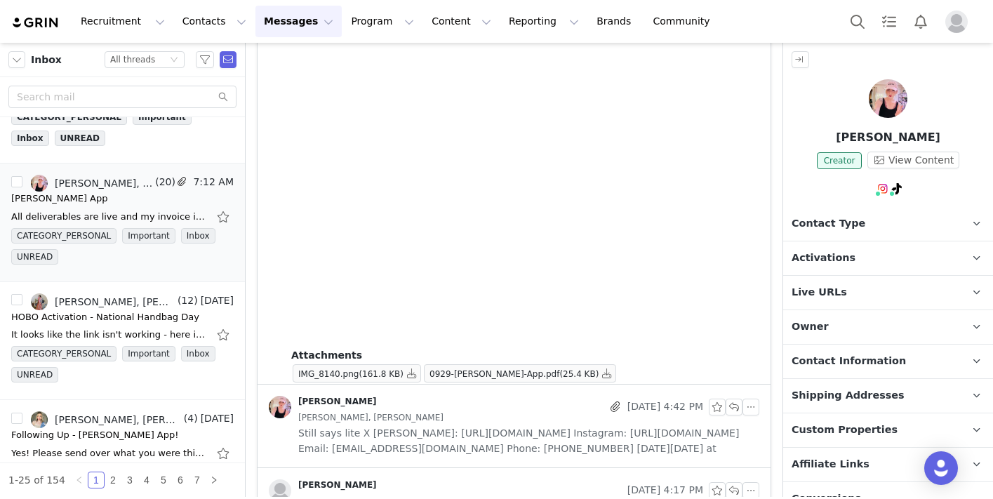
scroll to position [1147, 0]
click at [511, 372] on span "0929-Riley-App.pdf" at bounding box center [494, 372] width 130 height 10
click at [598, 370] on button "button" at bounding box center [606, 371] width 17 height 17
click at [415, 368] on button "button" at bounding box center [411, 371] width 17 height 17
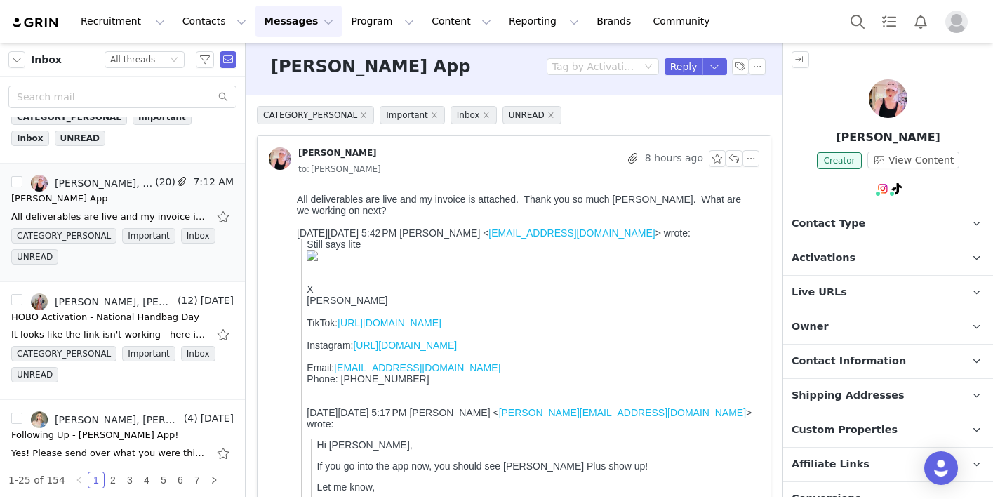
scroll to position [0, 0]
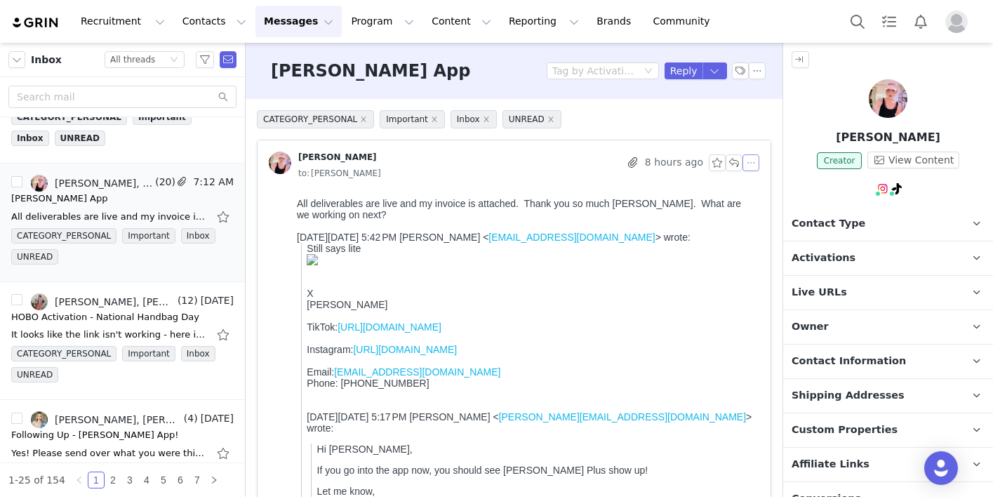
click at [756, 164] on button "button" at bounding box center [750, 162] width 17 height 17
click at [758, 180] on li "Reply All" at bounding box center [772, 188] width 60 height 22
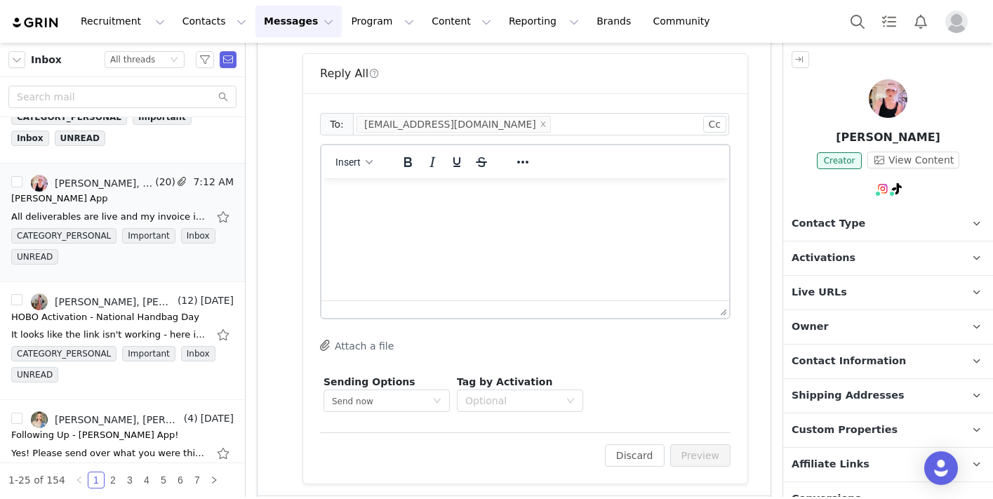
scroll to position [1511, 0]
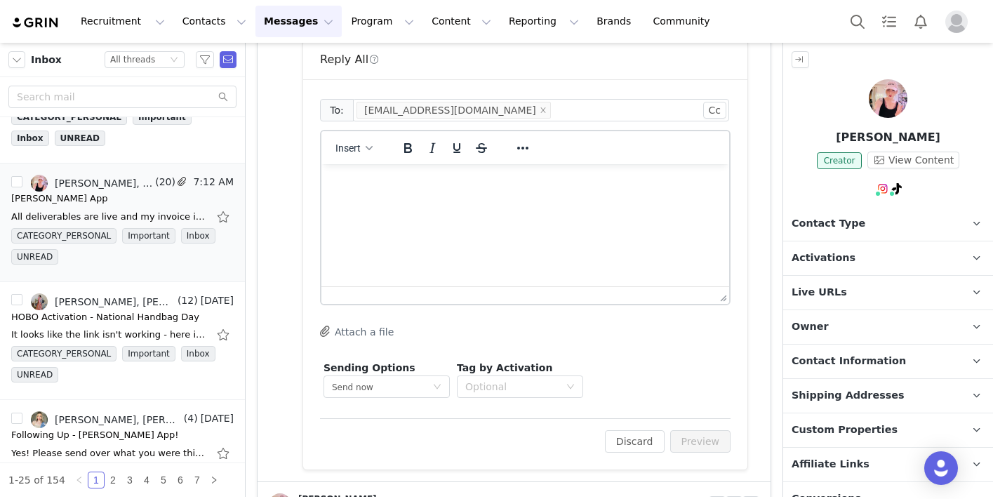
click at [519, 202] on html at bounding box center [525, 183] width 408 height 38
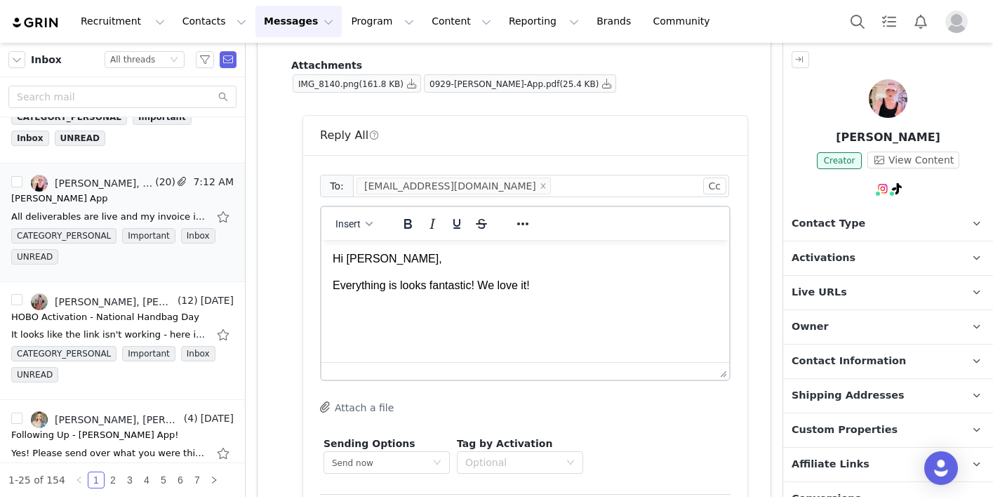
scroll to position [1465, 0]
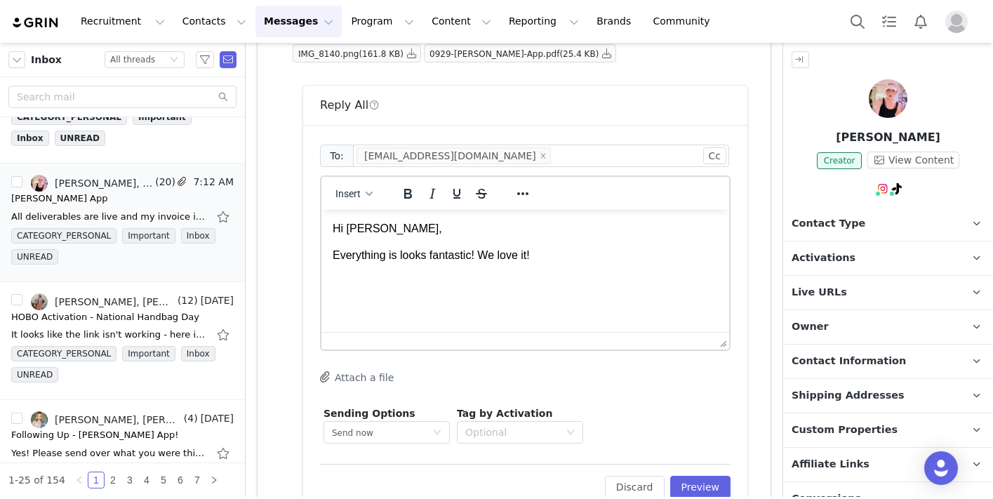
click at [542, 281] on p "Rich Text Area. Press ALT-0 for help." at bounding box center [525, 282] width 385 height 15
click at [559, 268] on body "Hi Jayna, Everything is looks fantastic! We love it!" at bounding box center [525, 255] width 385 height 69
click at [559, 260] on p "Everything is looks fantastic! We love it!" at bounding box center [525, 255] width 385 height 15
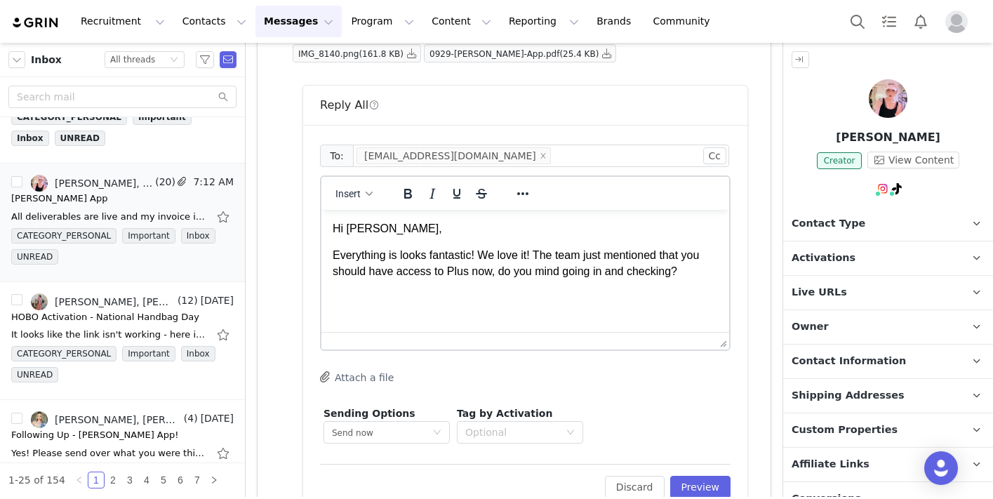
scroll to position [1, 0]
click at [397, 255] on p "Everything is looks fantastic! We love it! The team just mentioned that you sho…" at bounding box center [525, 262] width 385 height 32
click at [526, 295] on p "Rich Text Area. Press ALT-0 for help." at bounding box center [525, 296] width 385 height 15
click at [697, 270] on p "Everything looks fantastic! We love it! The team just mentioned that you should…" at bounding box center [525, 262] width 385 height 32
click at [701, 272] on p "Everything looks fantastic! We love it! The team just mentioned that you should…" at bounding box center [525, 262] width 385 height 32
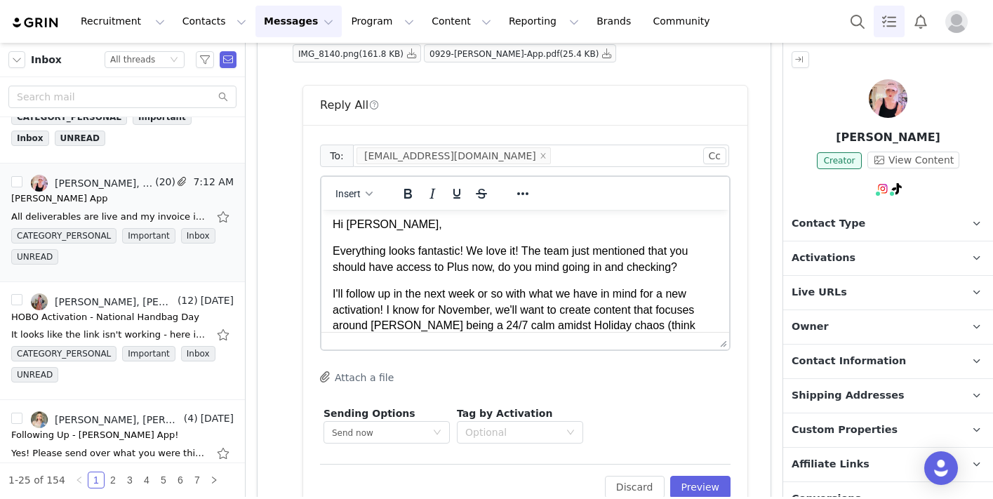
scroll to position [20, 0]
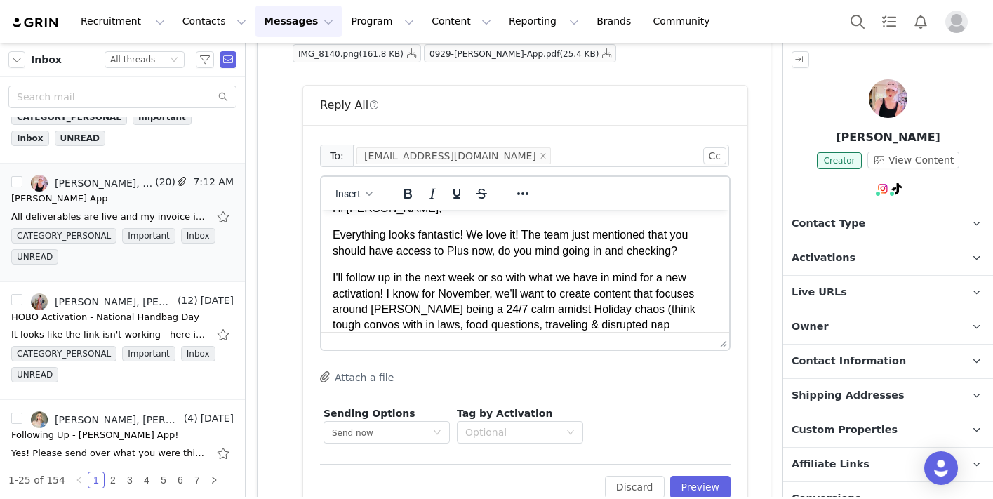
click at [392, 328] on p "I'll follow up in the next week or so with what we have in mind for a new activ…" at bounding box center [525, 309] width 385 height 79
click at [704, 311] on p "I'll follow up in the next week or so with what we have in mind for a new activ…" at bounding box center [525, 309] width 385 height 79
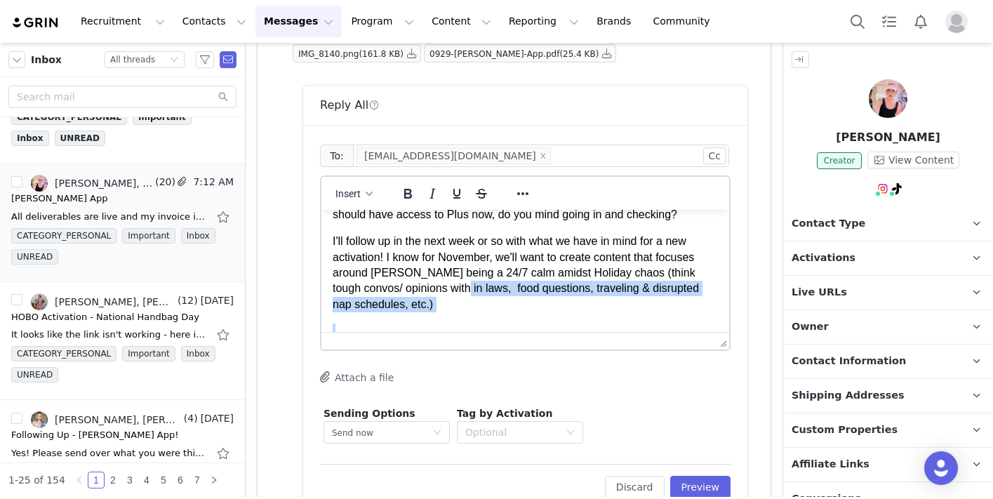
scroll to position [62, 0]
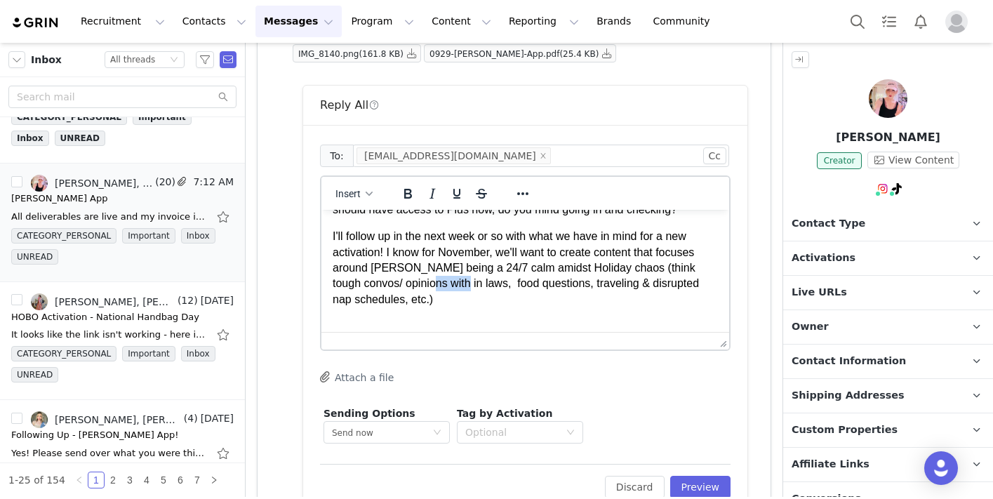
drag, startPoint x: 437, startPoint y: 326, endPoint x: 401, endPoint y: 284, distance: 55.2
click at [401, 284] on p "I'll follow up in the next week or so with what we have in mind for a new activ…" at bounding box center [525, 268] width 385 height 79
click at [441, 286] on p "I'll follow up in the next week or so with what we have in mind for a new activ…" at bounding box center [525, 268] width 385 height 79
click at [432, 308] on body "Hi Jayna, Everything looks fantastic! We love it! The team just mentioned that …" at bounding box center [525, 273] width 385 height 229
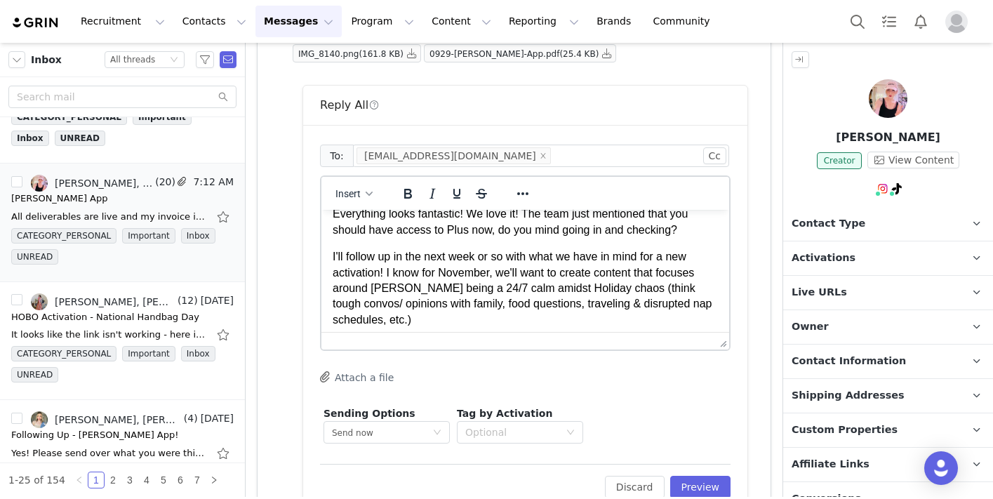
scroll to position [44, 0]
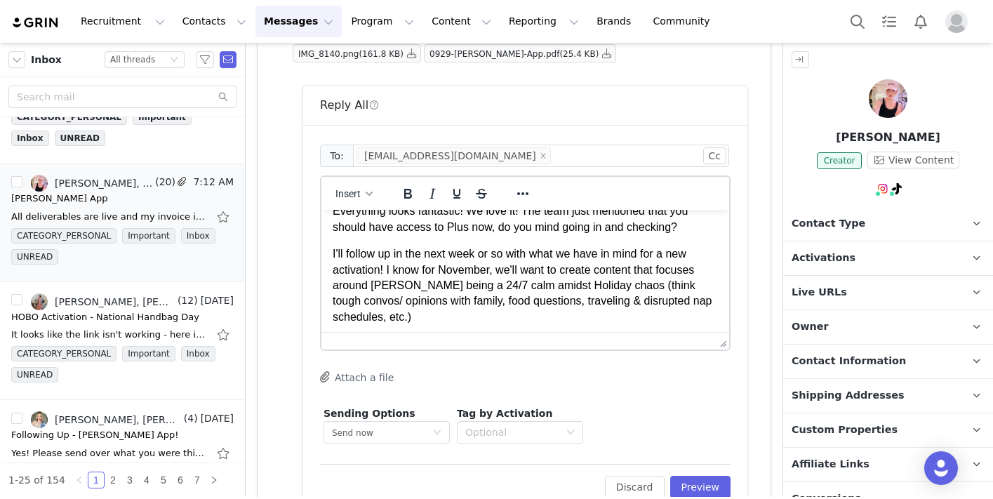
click at [438, 291] on p "I'll follow up in the next week or so with what we have in mind for a new activ…" at bounding box center [525, 285] width 385 height 79
click at [617, 282] on p "I'll follow up in the next week or so with what we have in mind for a new activ…" at bounding box center [525, 285] width 385 height 79
click at [486, 315] on p "I'll follow up in the next week or so with what we have in mind for a new activ…" at bounding box center [525, 285] width 385 height 79
click at [704, 225] on p "Everything looks fantastic! We love it! The team just mentioned that you should…" at bounding box center [525, 219] width 385 height 32
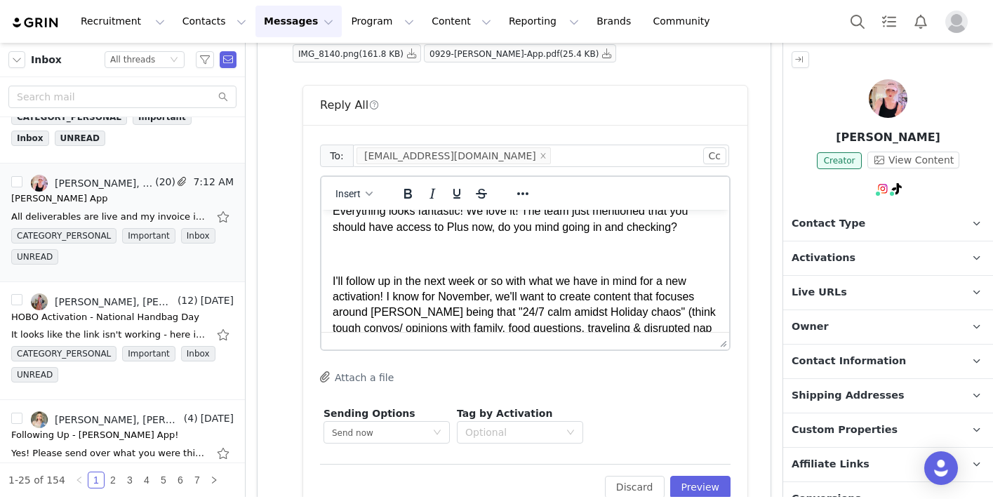
click at [573, 276] on p "I'll follow up in the next week or so with what we have in mind for a new activ…" at bounding box center [525, 313] width 385 height 79
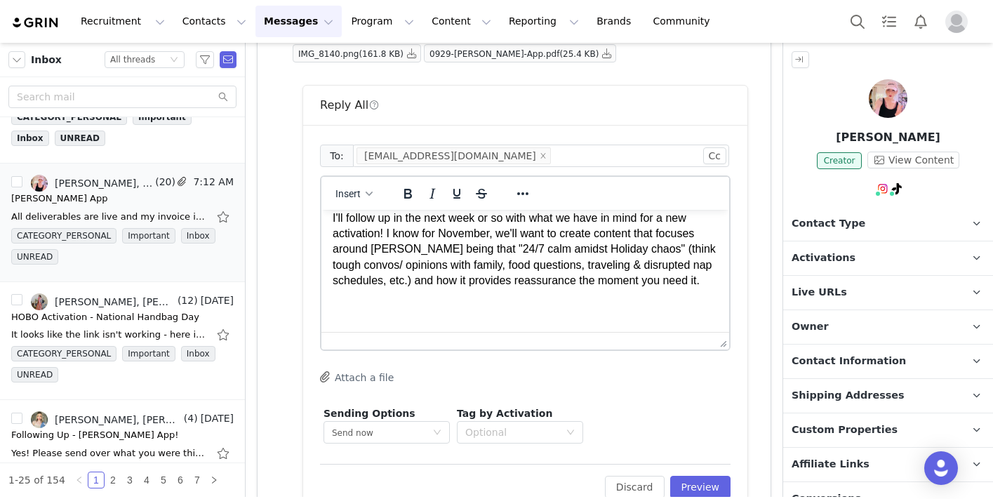
scroll to position [128, 0]
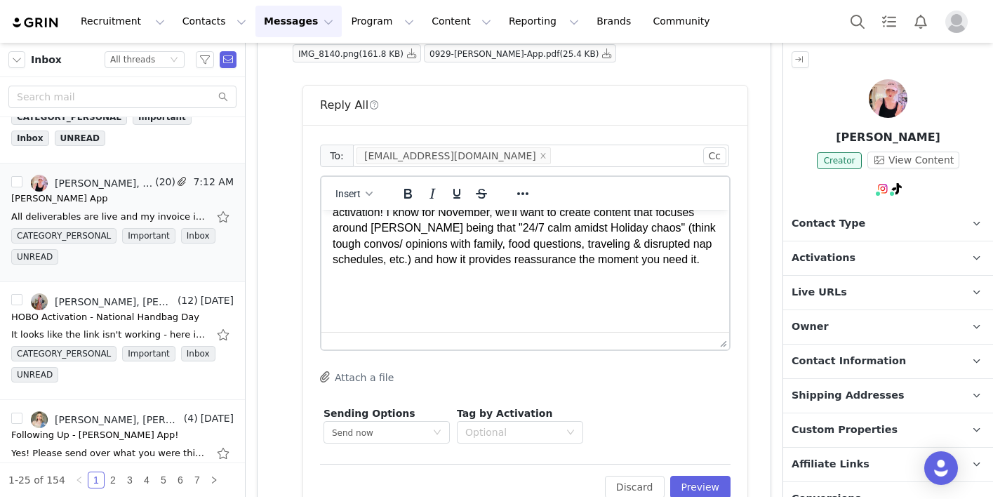
click at [717, 262] on p "I'll follow up in the next week or so with what we have in mind for a new activ…" at bounding box center [525, 228] width 385 height 79
click at [702, 490] on button "Preview" at bounding box center [700, 487] width 61 height 22
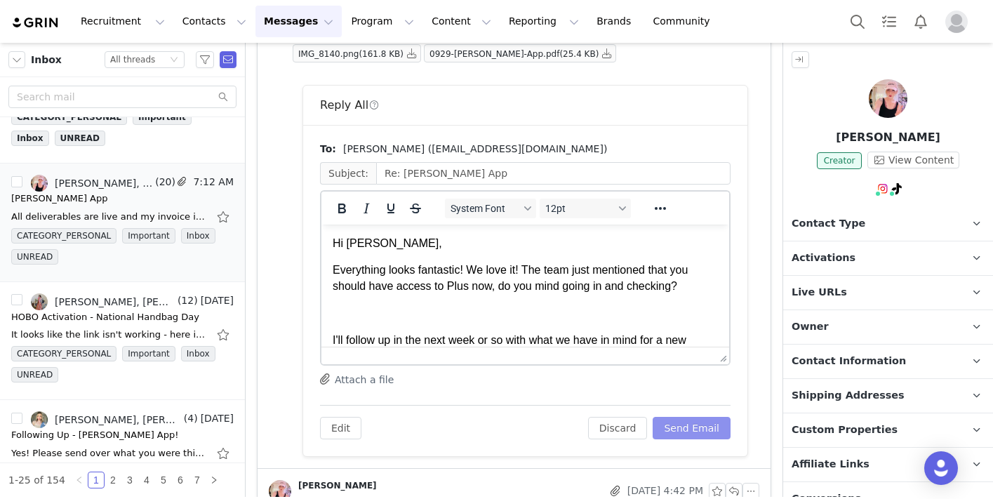
scroll to position [0, 0]
click at [690, 431] on button "Send Email" at bounding box center [692, 428] width 78 height 22
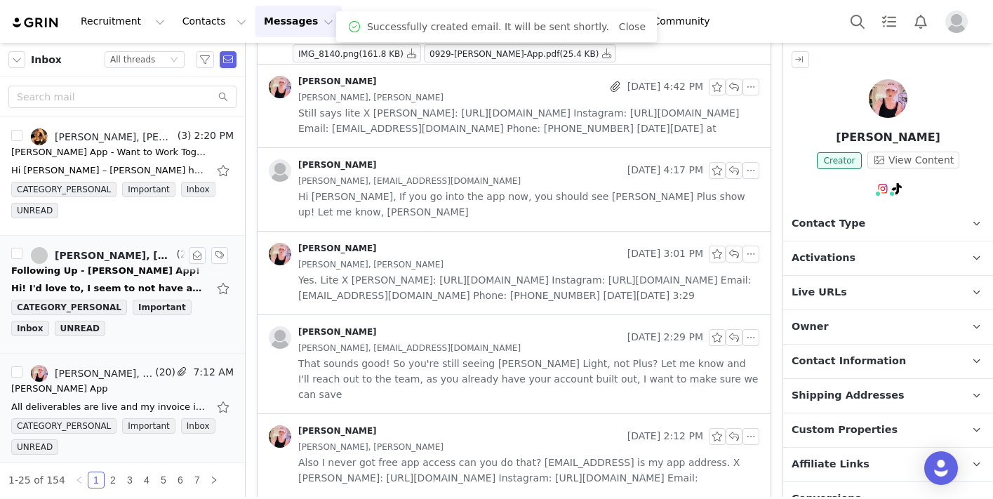
click at [94, 279] on div "Hi! I'd love to, I seem to not have any follow up emails could you remind me wh…" at bounding box center [122, 288] width 222 height 22
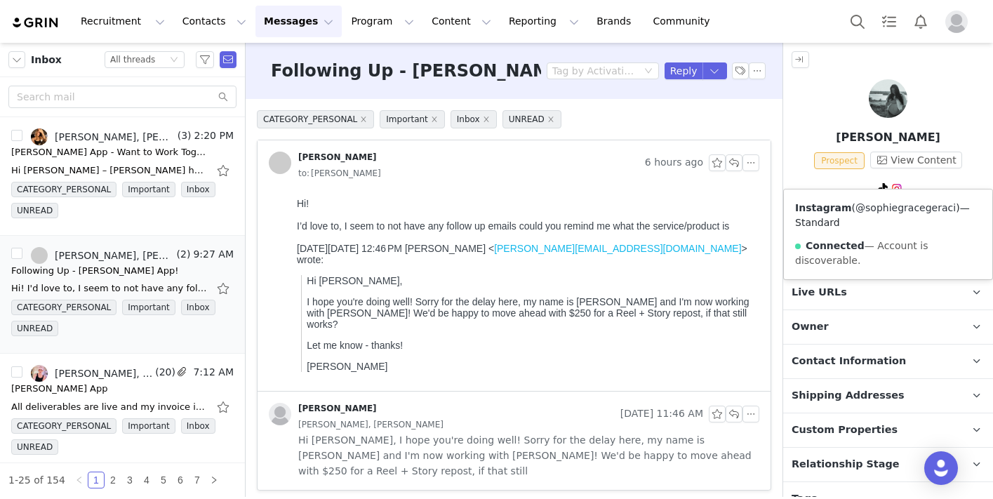
click at [893, 207] on link "@sophiegracegeraci" at bounding box center [905, 207] width 100 height 11
click at [750, 169] on button "button" at bounding box center [750, 162] width 17 height 17
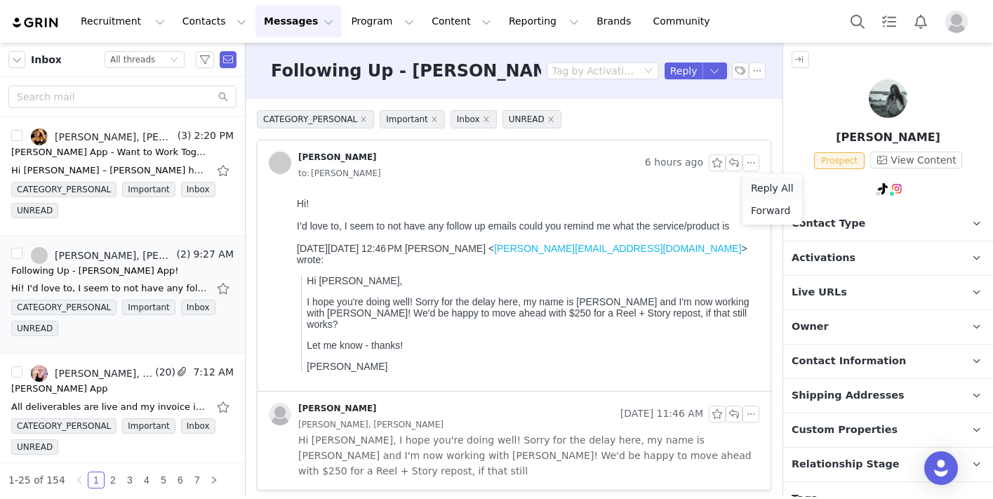
click at [768, 191] on li "Reply All" at bounding box center [772, 188] width 60 height 22
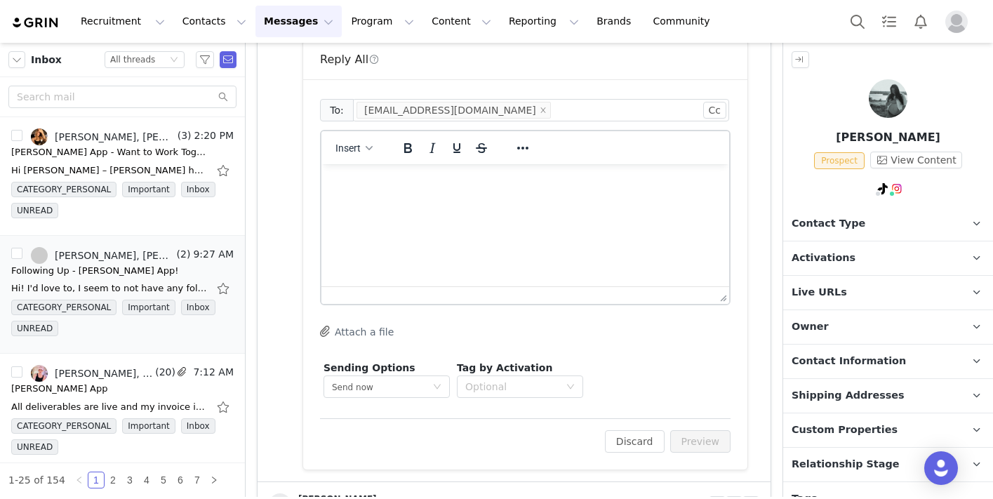
scroll to position [377, 0]
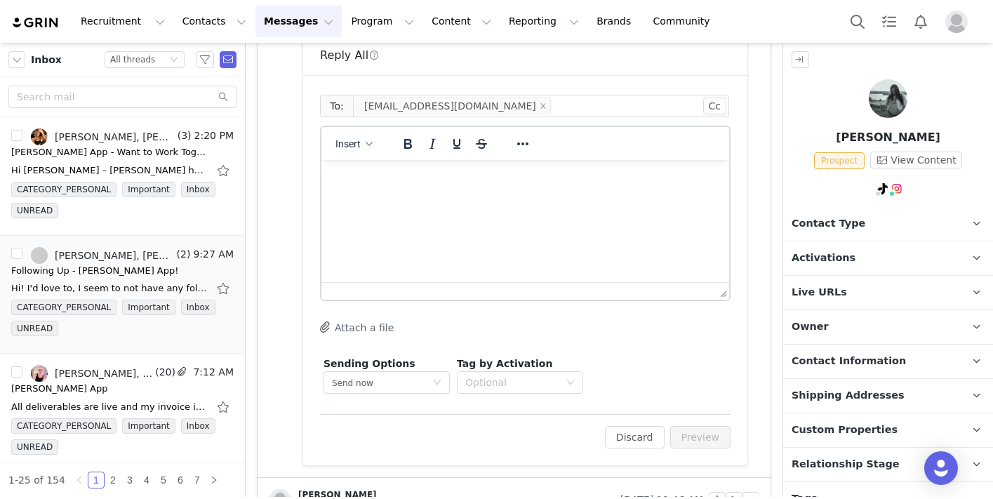
click at [550, 198] on html at bounding box center [525, 179] width 408 height 38
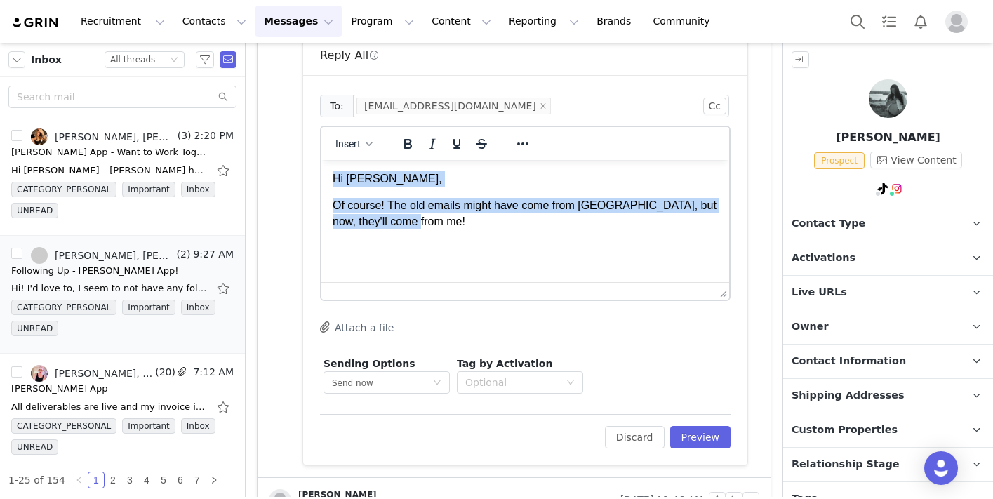
drag, startPoint x: 429, startPoint y: 222, endPoint x: 334, endPoint y: 182, distance: 103.2
click at [334, 182] on body "Hi Sophie, Of course! The old emails might have come from Rosellen, but now, th…" at bounding box center [525, 214] width 385 height 86
copy body "Hi Sophie, Of course! The old emails might have come from Rosellen, but now, th…"
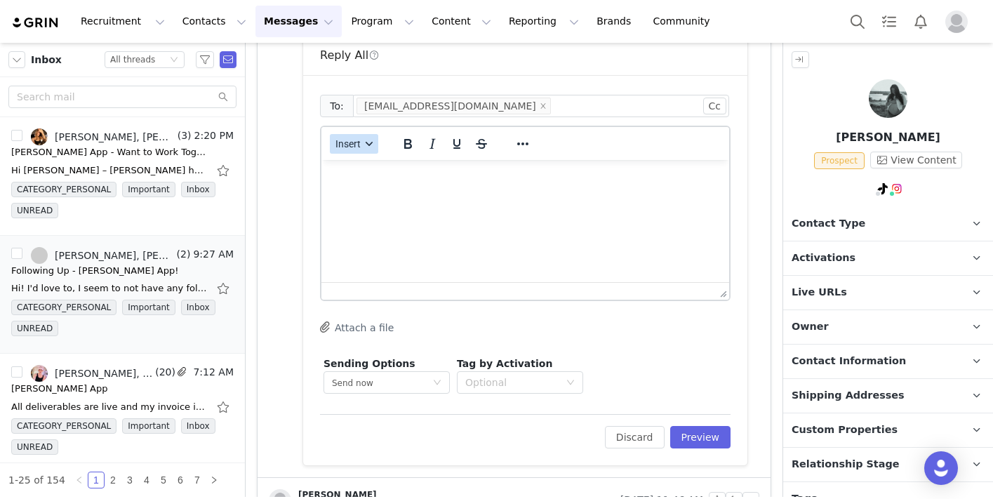
click at [354, 151] on button "Insert" at bounding box center [354, 144] width 48 height 20
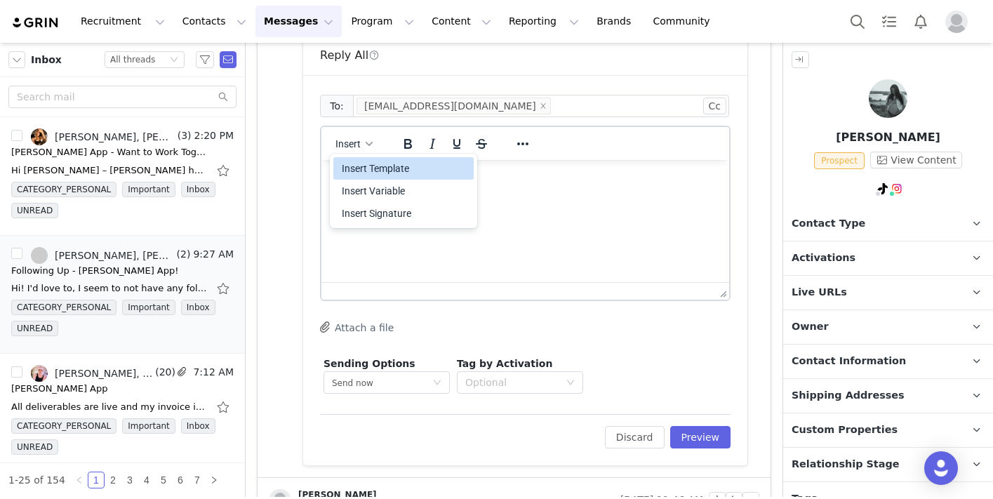
click at [365, 169] on div "Insert Template" at bounding box center [405, 168] width 126 height 17
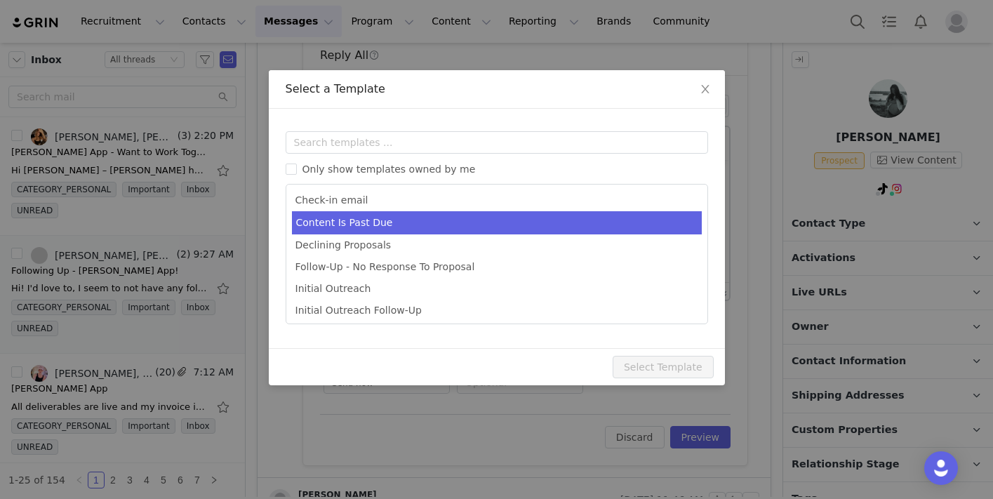
scroll to position [170, 0]
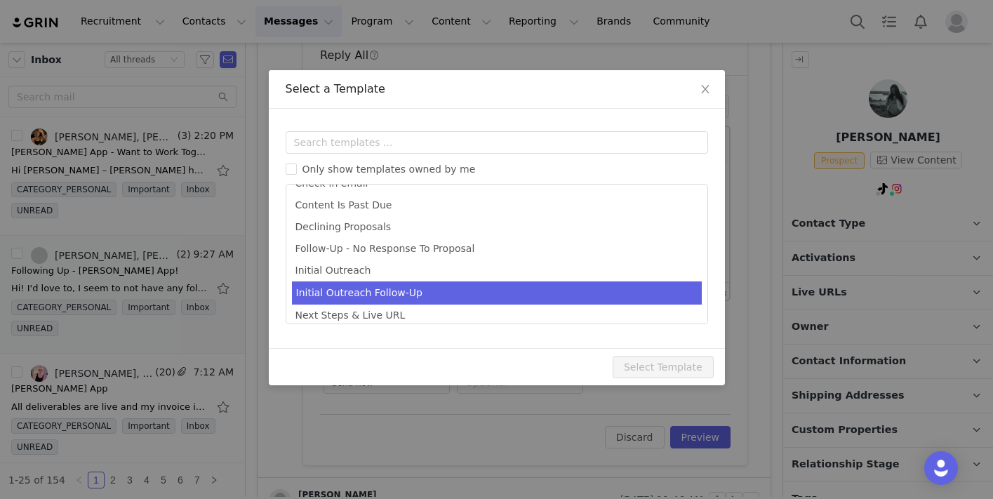
click at [366, 291] on li "Initial Outreach Follow-Up" at bounding box center [497, 292] width 410 height 23
type input "Re: [PERSON_NAME] App - Want to Work Together? 👩‍🍼📱"
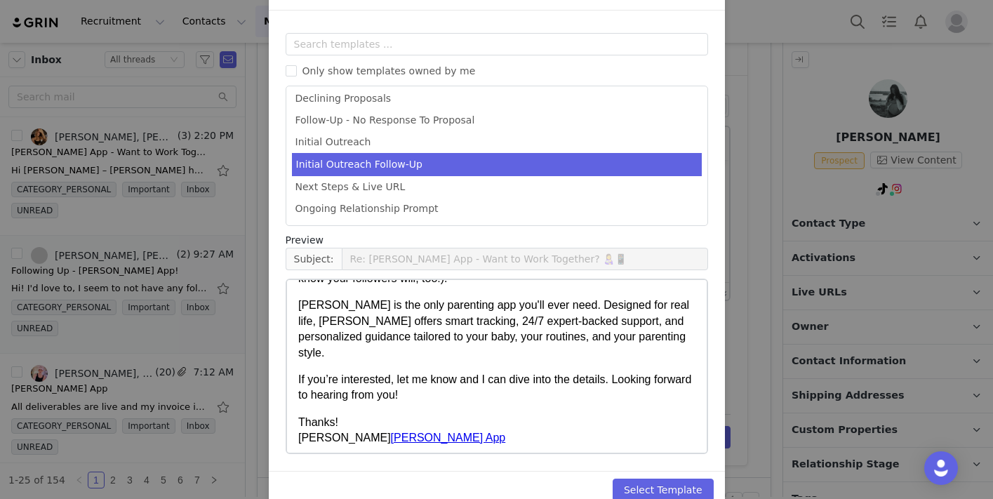
scroll to position [107, 0]
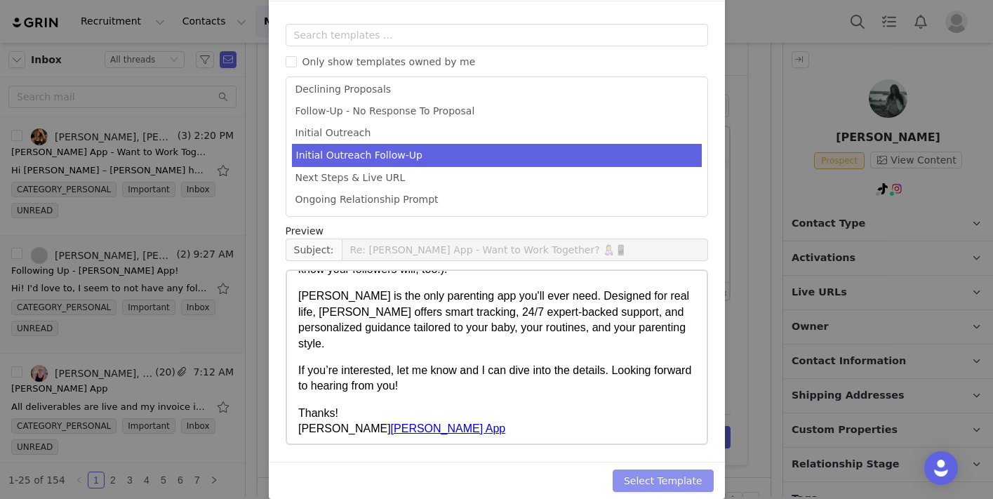
click at [638, 474] on button "Select Template" at bounding box center [663, 480] width 101 height 22
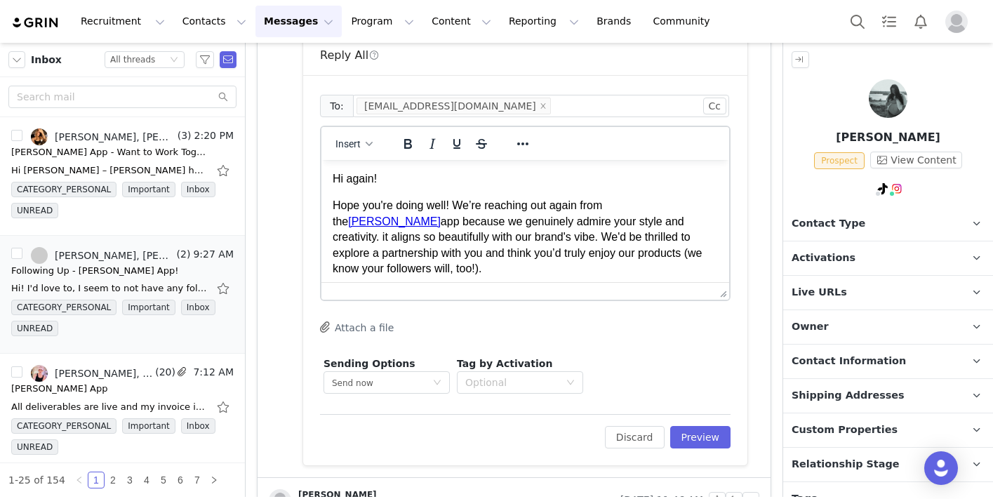
scroll to position [0, 0]
click at [418, 212] on p "Hope you're doing well! We’re reaching out again from the Riley app because we …" at bounding box center [525, 237] width 385 height 79
drag, startPoint x: 451, startPoint y: 209, endPoint x: 333, endPoint y: 180, distance: 122.0
click at [333, 180] on body "Hi again! Hope you're doing well! We’re reaching out again from the Riley app b…" at bounding box center [525, 317] width 385 height 292
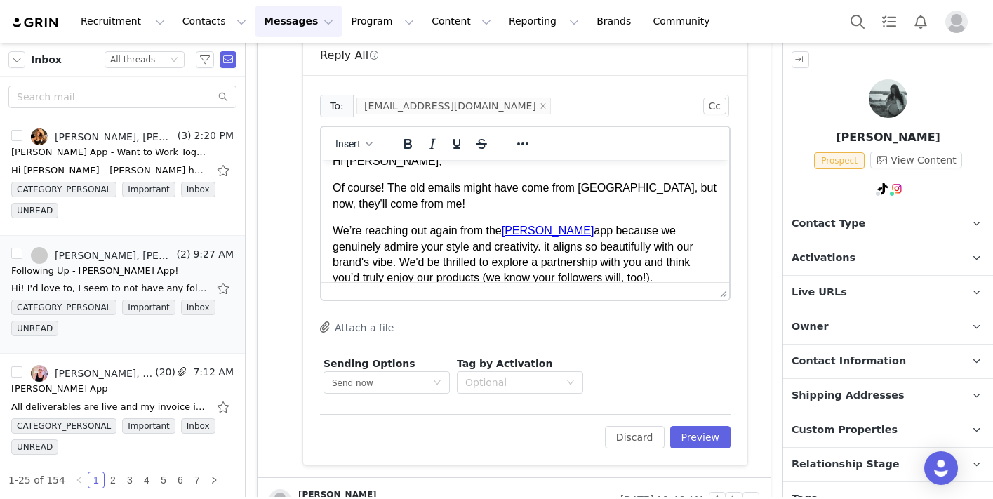
scroll to position [10, 0]
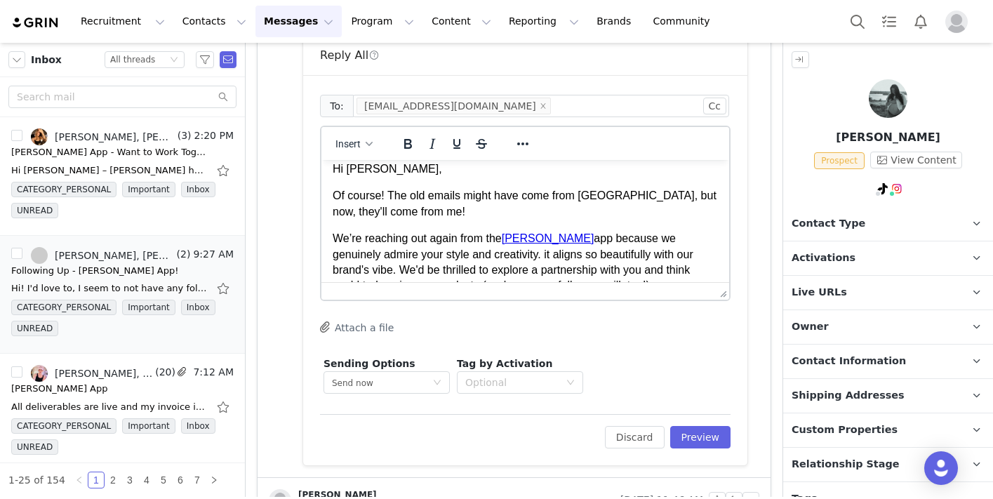
drag, startPoint x: 578, startPoint y: 206, endPoint x: 335, endPoint y: 233, distance: 244.2
click at [335, 233] on p "We’re reaching out again from the Riley app because we genuinely admire your st…" at bounding box center [525, 262] width 385 height 63
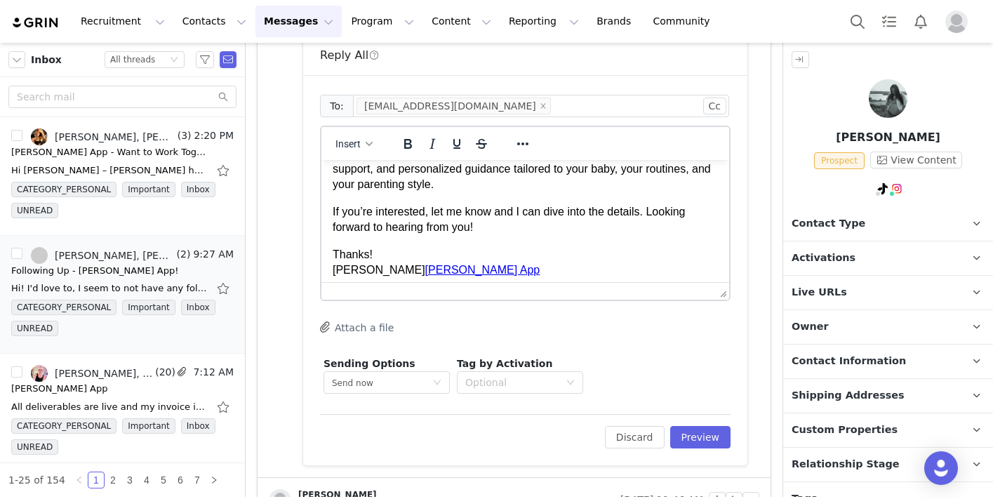
scroll to position [129, 0]
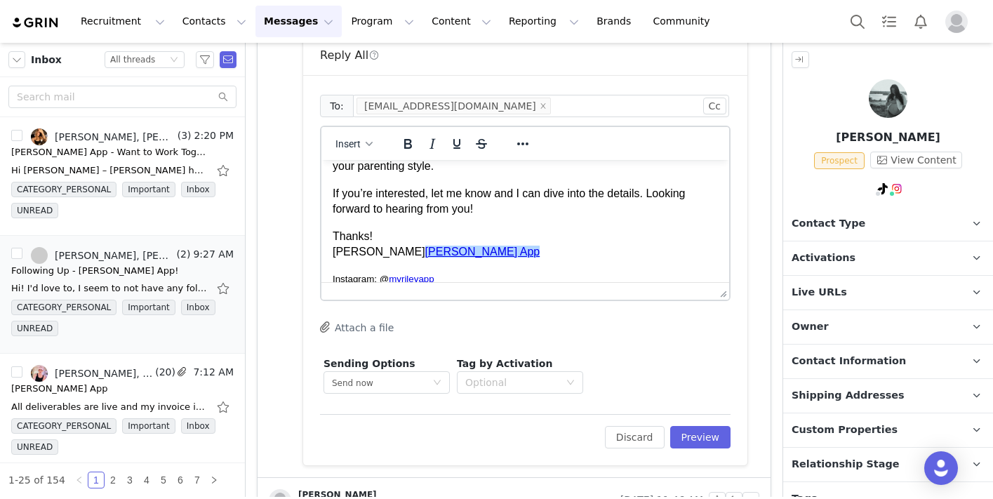
click at [425, 246] on link "Riley App" at bounding box center [482, 252] width 115 height 12
click at [439, 231] on p "Thanks! Alex x Riley App" at bounding box center [525, 245] width 385 height 32
click at [425, 246] on link "Riley App﻿" at bounding box center [482, 252] width 115 height 12
click at [469, 233] on p "Thanks! Alex x Riley App" at bounding box center [525, 245] width 385 height 32
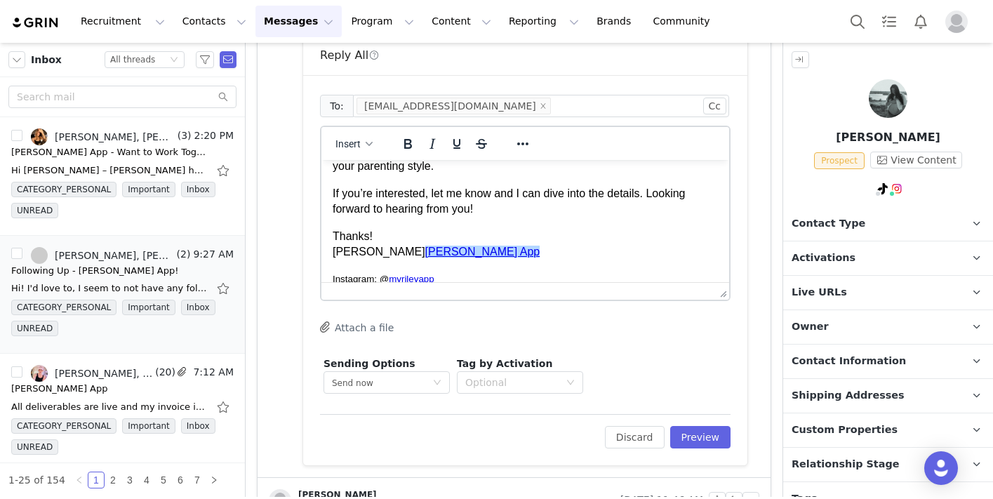
click at [406, 212] on body "Hi Sophie, Of course! The old emails might have come from Rosellen, but now, th…" at bounding box center [525, 164] width 385 height 245
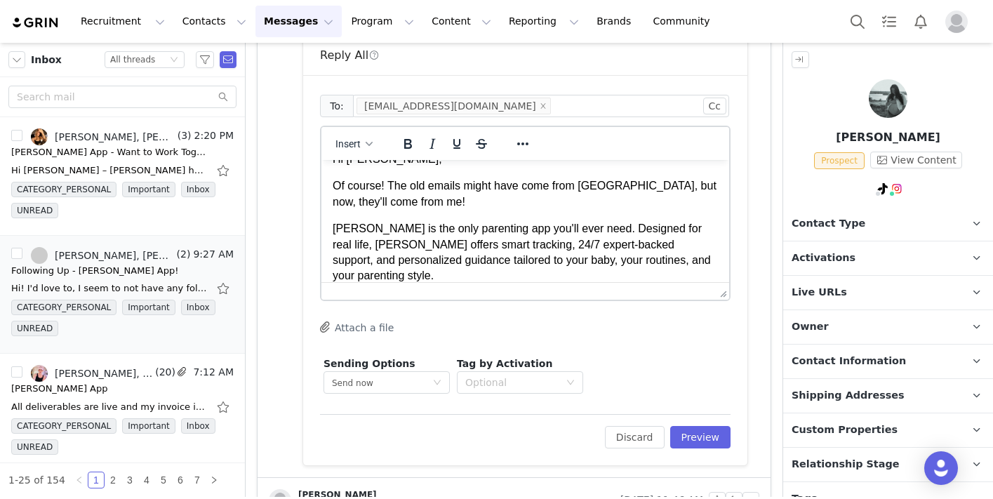
scroll to position [21, 0]
drag, startPoint x: 356, startPoint y: 225, endPoint x: 330, endPoint y: 225, distance: 25.3
click at [330, 225] on html "Hi Sophie, Of course! The old emails might have come from Rosellen, but now, th…" at bounding box center [525, 272] width 408 height 267
click at [518, 151] on icon "Reveal or hide additional toolbar items" at bounding box center [522, 143] width 17 height 17
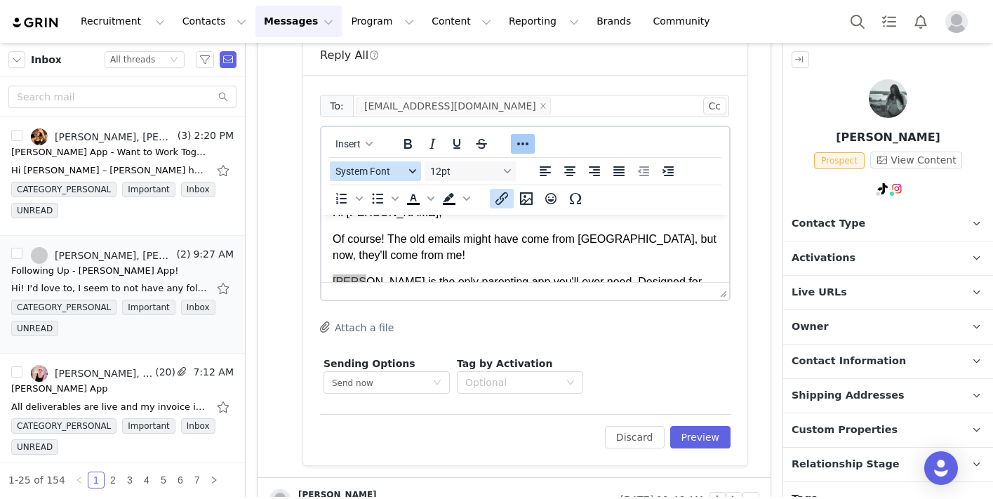
click at [505, 197] on icon "Insert/edit link" at bounding box center [501, 198] width 13 height 13
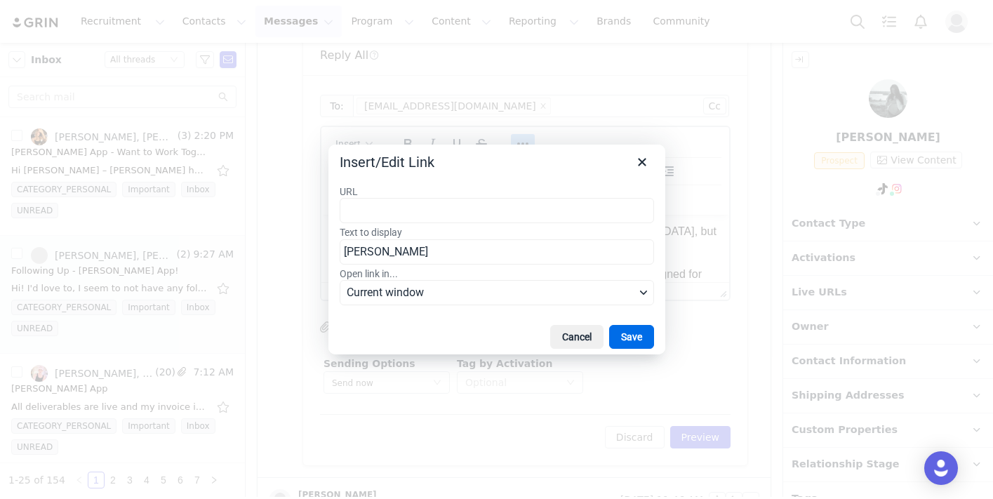
type input "https://rileyapp.com/"
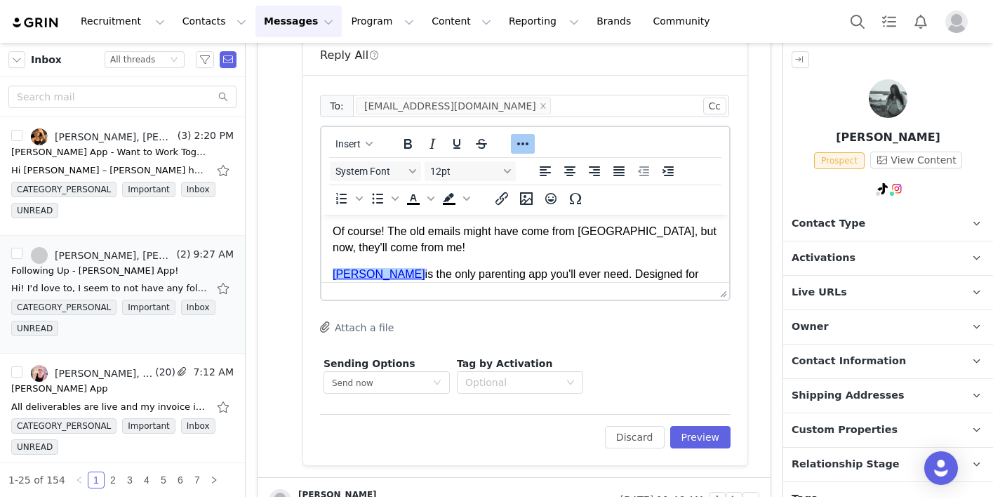
click at [473, 258] on body "Hi Sophie, Of course! The old emails might have come from Rosellen, but now, th…" at bounding box center [525, 319] width 385 height 245
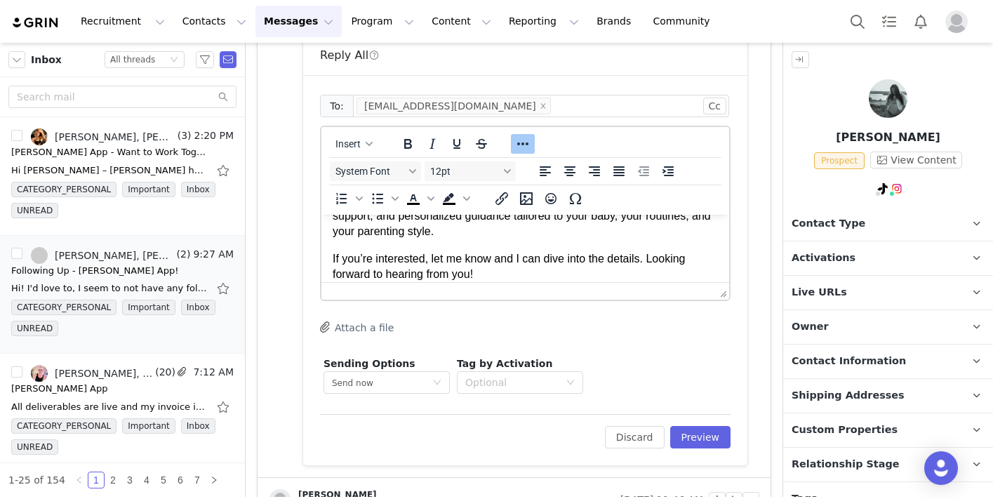
scroll to position [124, 0]
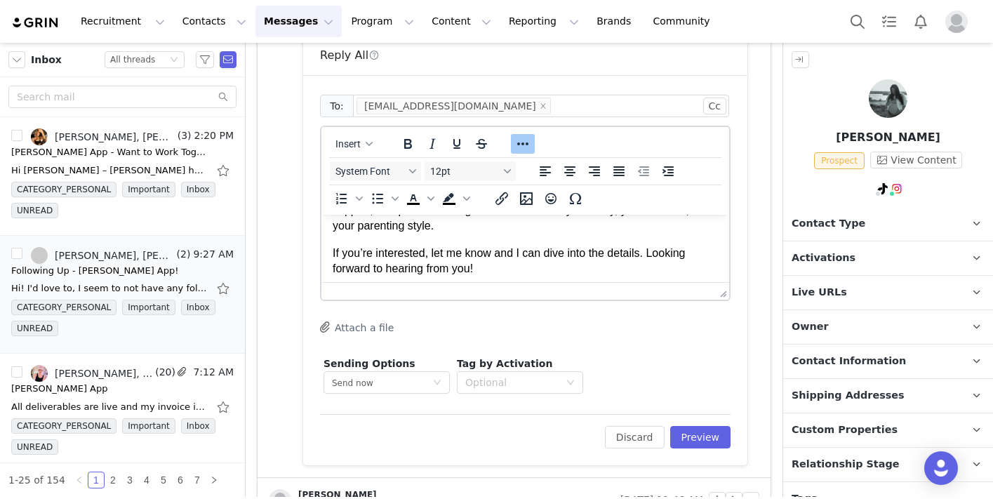
click at [498, 257] on p "If you’re interested, let me know and I can dive into the details. Looking forw…" at bounding box center [525, 262] width 385 height 32
drag, startPoint x: 648, startPoint y: 240, endPoint x: 549, endPoint y: 239, distance: 98.9
click at [549, 246] on p "If you’re interested, let me know and I can dive into the details. Looking forw…" at bounding box center [525, 262] width 385 height 32
drag, startPoint x: 604, startPoint y: 250, endPoint x: 417, endPoint y: 255, distance: 186.7
click at [417, 255] on p "If you’re interested, let me know and I can send over the details of the activa…" at bounding box center [525, 262] width 385 height 32
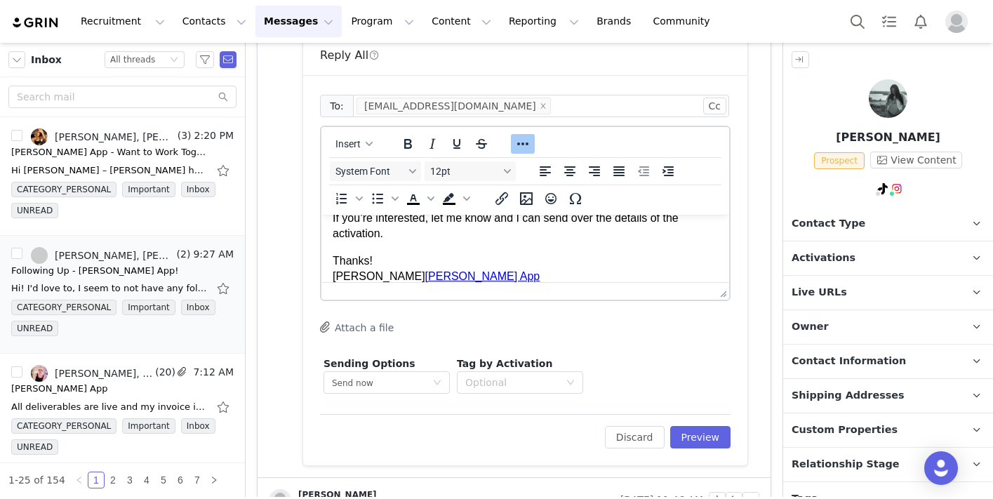
scroll to position [161, 0]
drag, startPoint x: 410, startPoint y: 243, endPoint x: 319, endPoint y: 239, distance: 92.0
click at [321, 239] on html "Hi Sophie, Of course! The old emails might have come from Rosellen, but now, th…" at bounding box center [525, 186] width 408 height 267
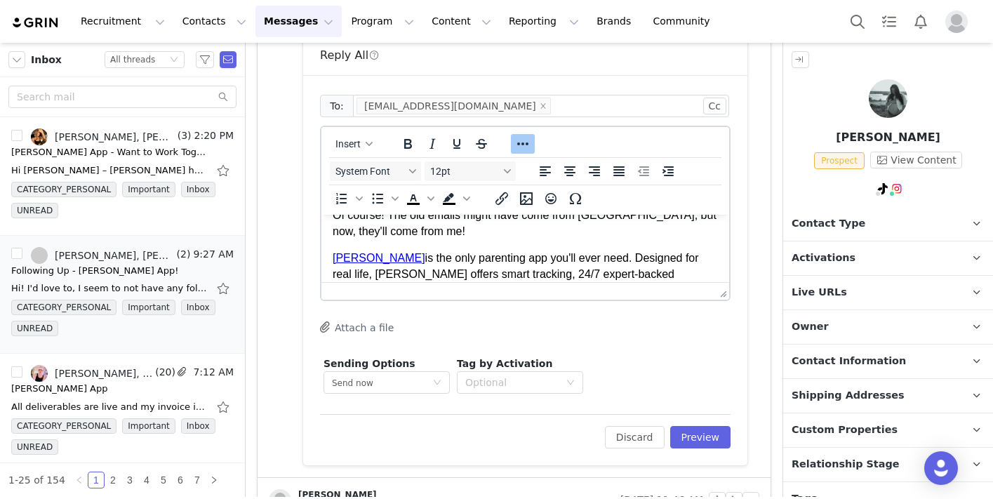
scroll to position [0, 0]
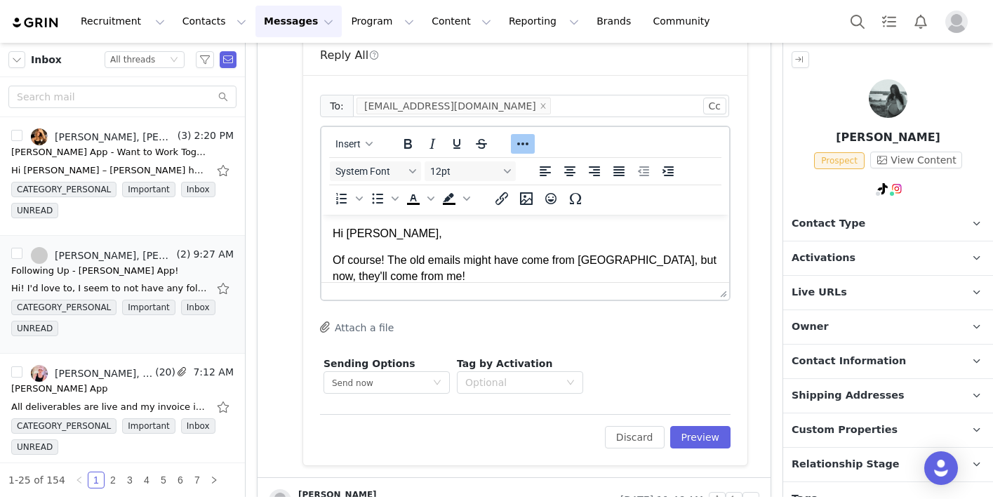
click at [407, 256] on p "Of course! The old emails might have come from Rosellen, but now, they'll come …" at bounding box center [525, 269] width 385 height 32
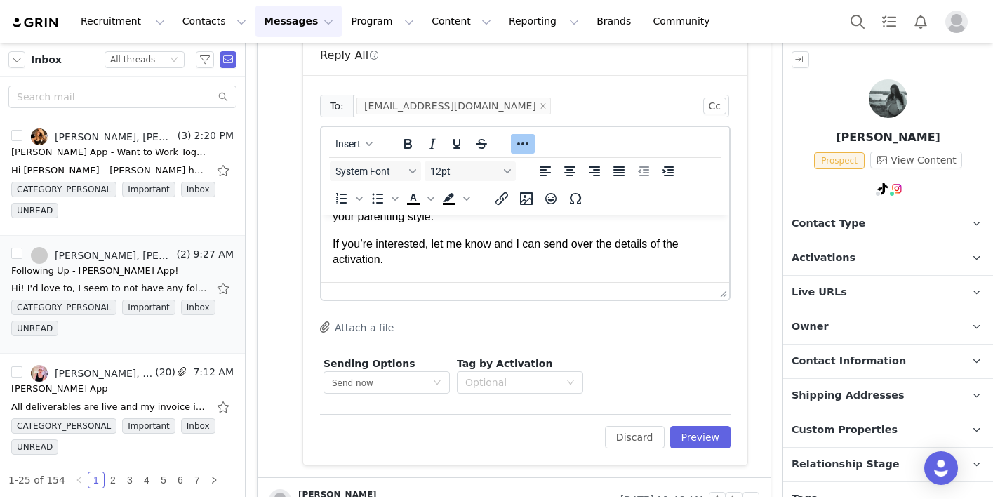
scroll to position [184, 0]
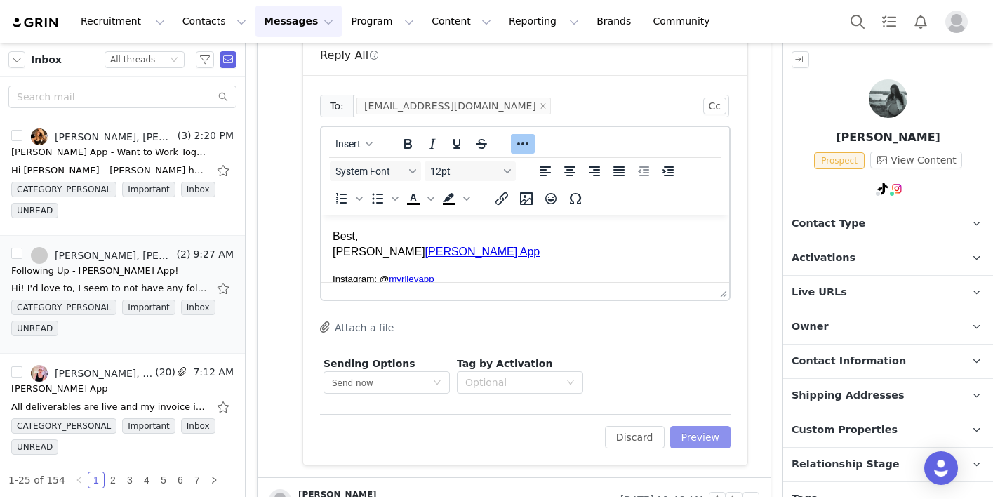
click at [695, 437] on button "Preview" at bounding box center [700, 437] width 61 height 22
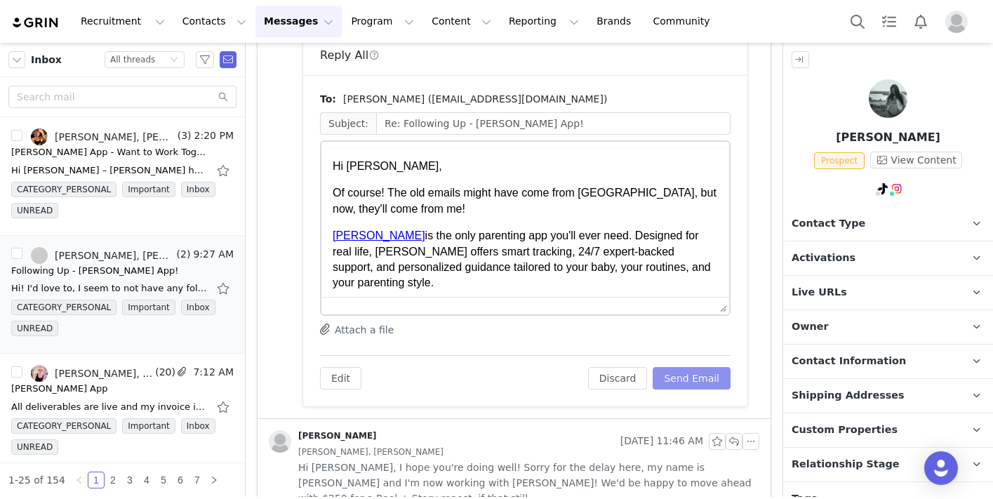
scroll to position [0, 0]
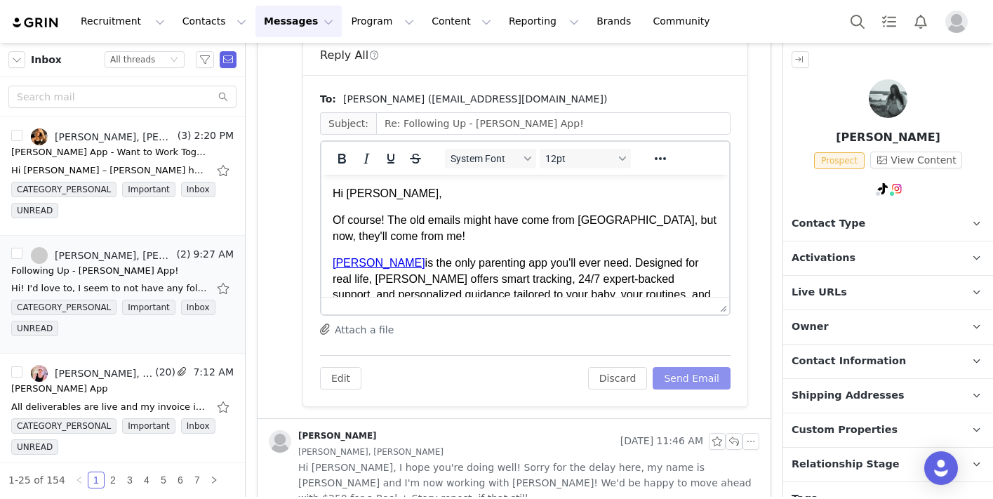
click at [683, 382] on button "Send Email" at bounding box center [692, 378] width 78 height 22
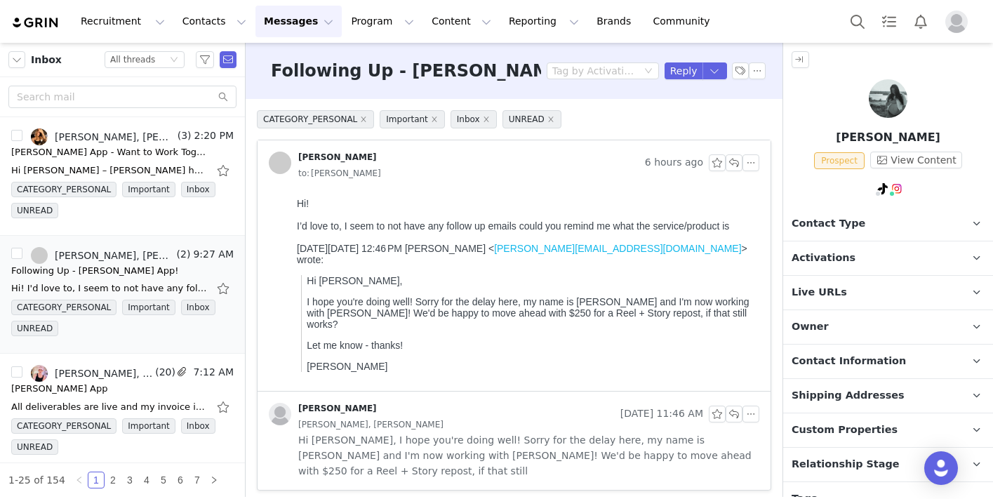
click at [299, 18] on button "Messages Messages" at bounding box center [298, 22] width 86 height 32
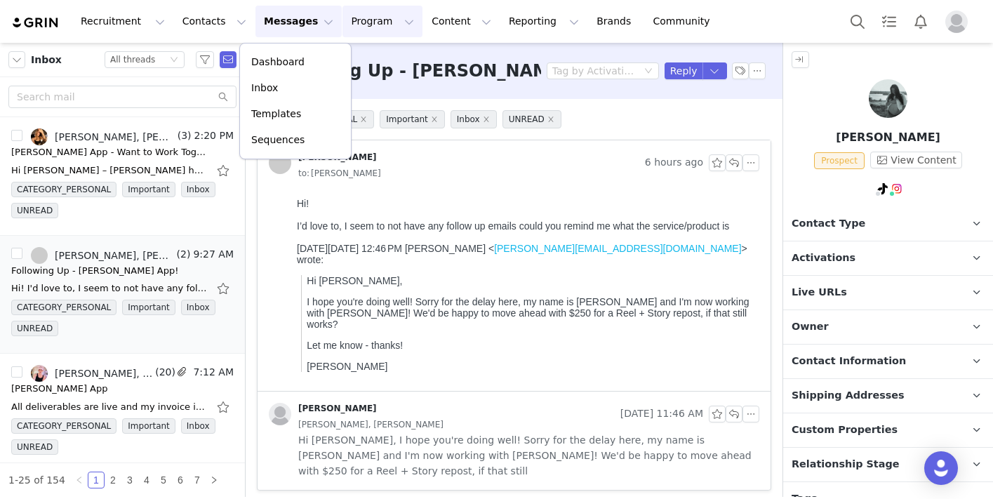
click at [359, 15] on button "Program Program" at bounding box center [382, 22] width 80 height 32
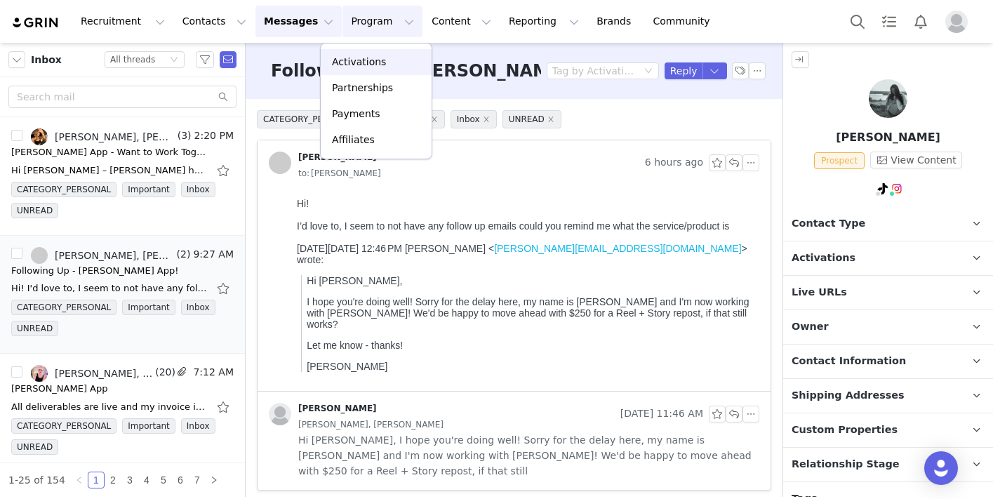
click at [359, 68] on p "Activations" at bounding box center [359, 62] width 54 height 15
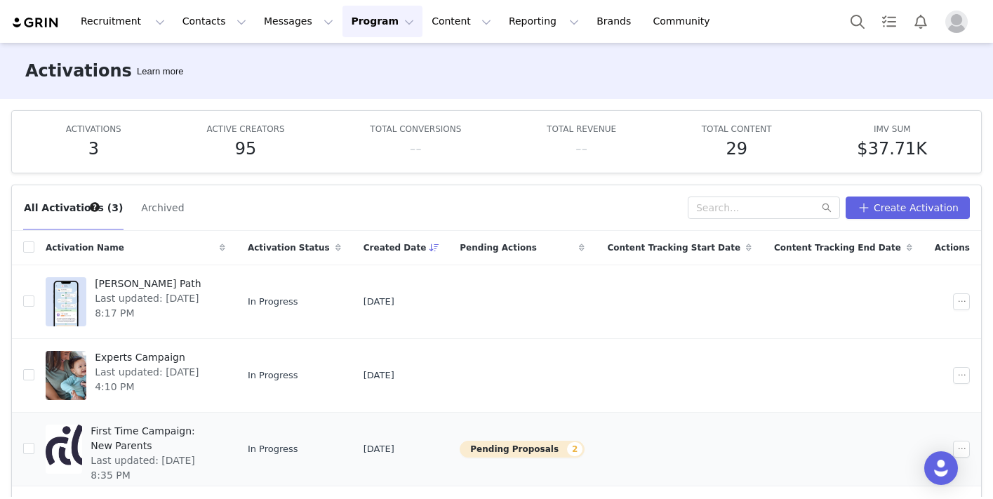
click at [203, 437] on span "First Time Campaign: New Parents" at bounding box center [154, 438] width 126 height 29
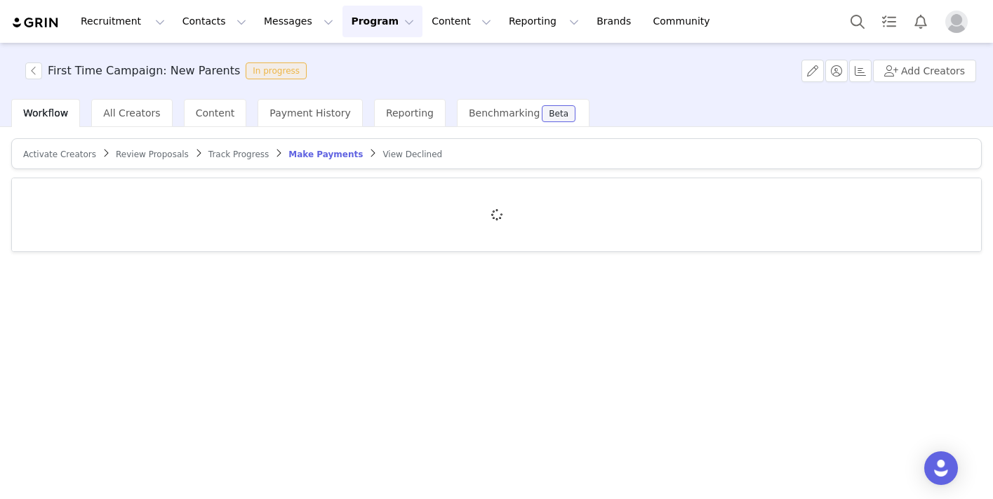
click at [160, 154] on span "Review Proposals" at bounding box center [152, 154] width 73 height 10
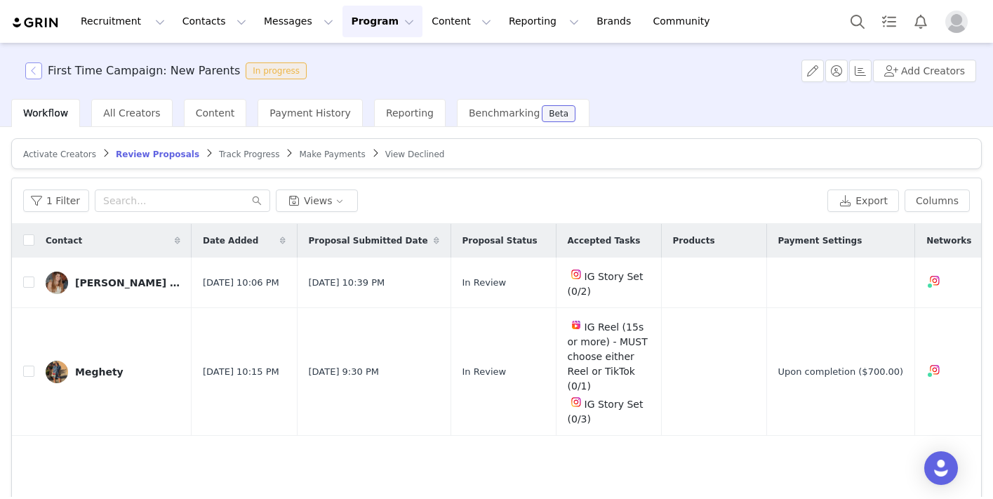
click at [34, 70] on button "button" at bounding box center [33, 70] width 17 height 17
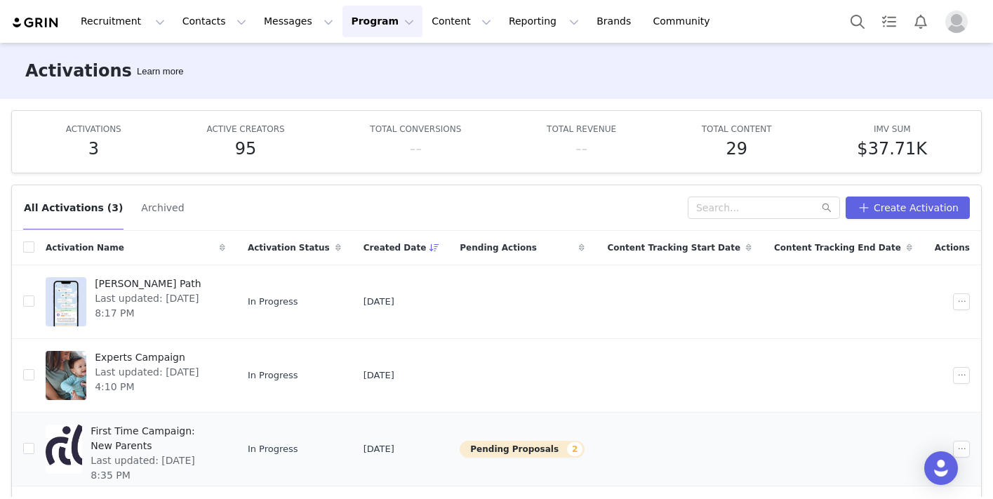
click at [185, 436] on span "First Time Campaign: New Parents" at bounding box center [154, 438] width 126 height 29
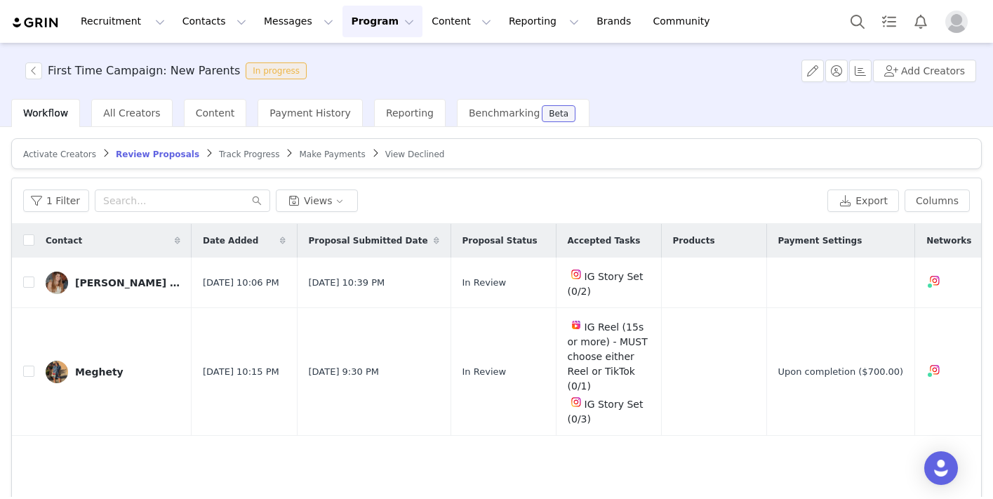
click at [234, 146] on article "Activate Creators Review Proposals Track Progress Make Payments View Declined" at bounding box center [496, 153] width 970 height 31
click at [234, 155] on span "Track Progress" at bounding box center [249, 154] width 60 height 10
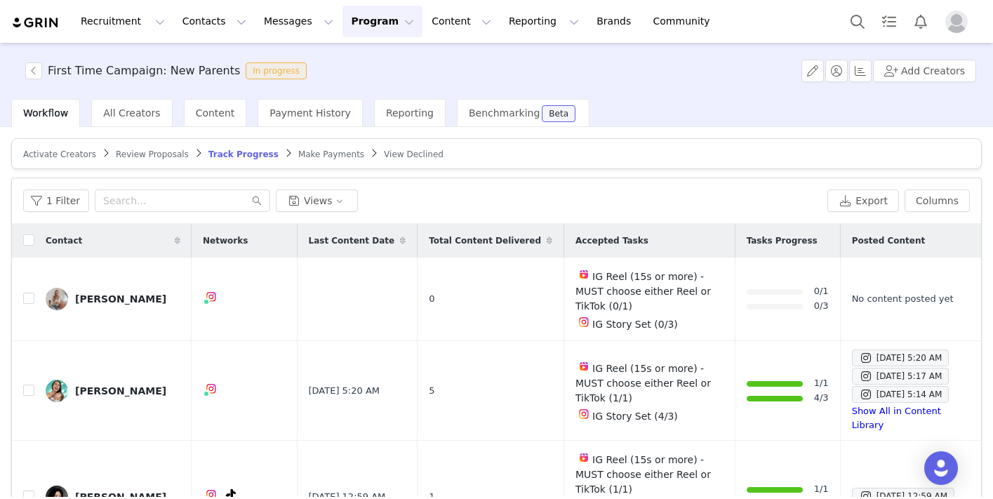
click at [73, 158] on span "Activate Creators" at bounding box center [59, 154] width 73 height 10
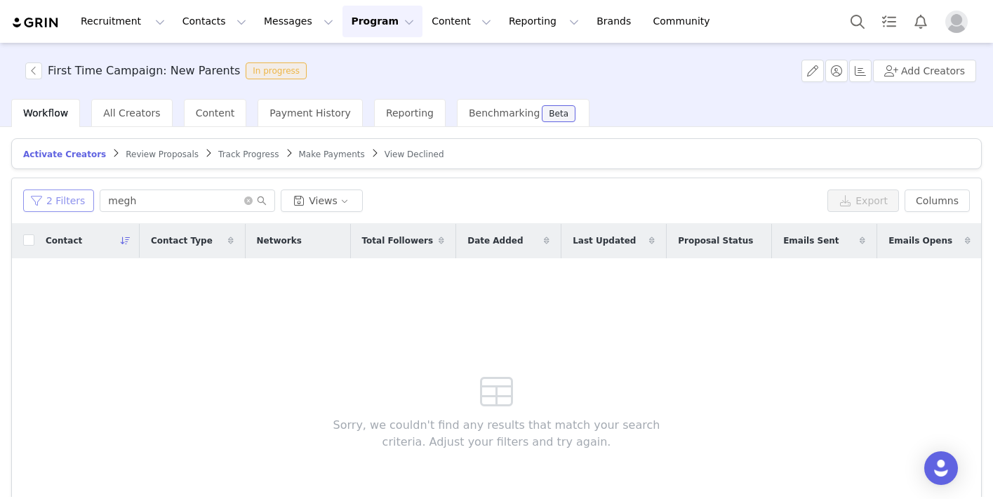
click at [49, 197] on button "2 Filters" at bounding box center [58, 200] width 71 height 22
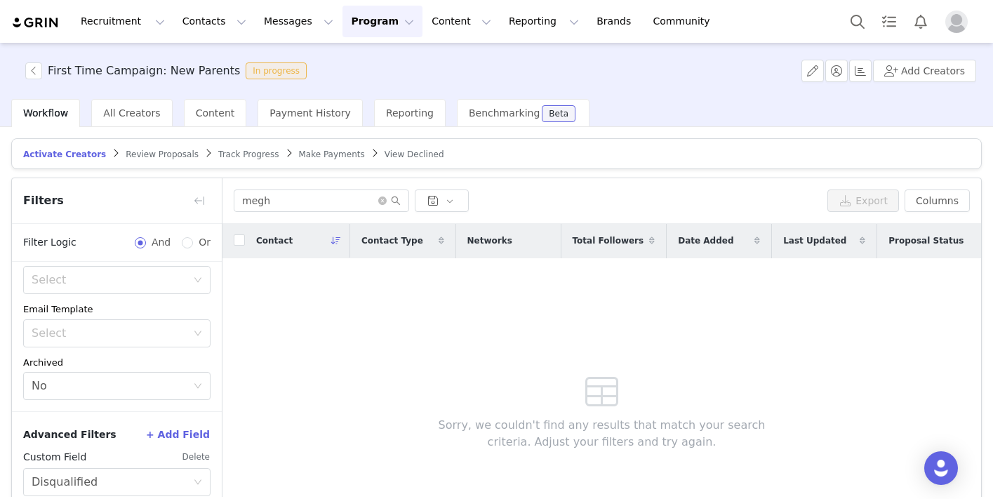
scroll to position [112, 0]
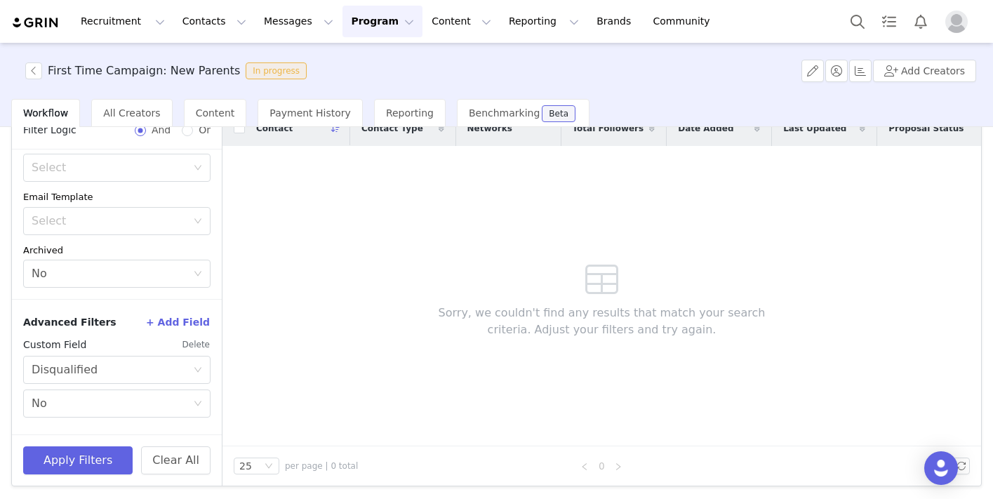
click at [193, 343] on button "Delete" at bounding box center [196, 344] width 29 height 22
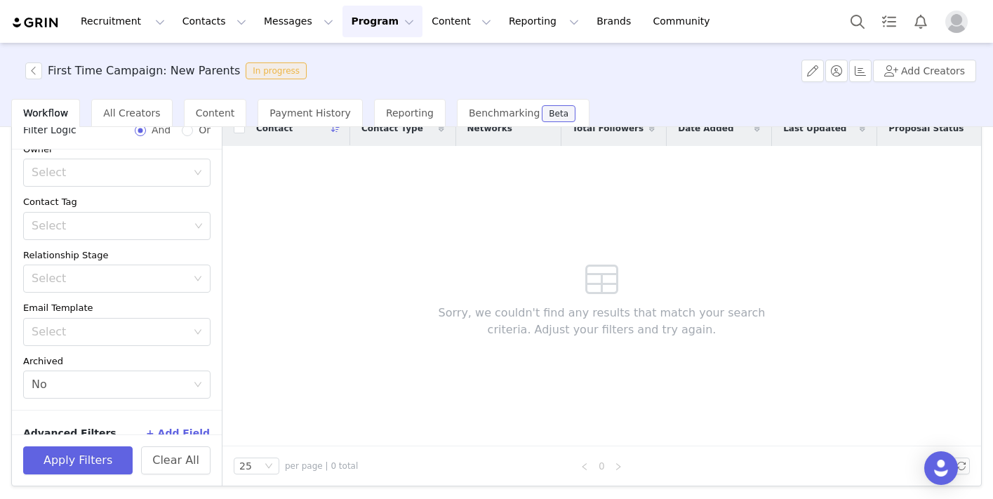
scroll to position [71, 0]
click at [93, 452] on button "Apply Filters" at bounding box center [77, 460] width 109 height 28
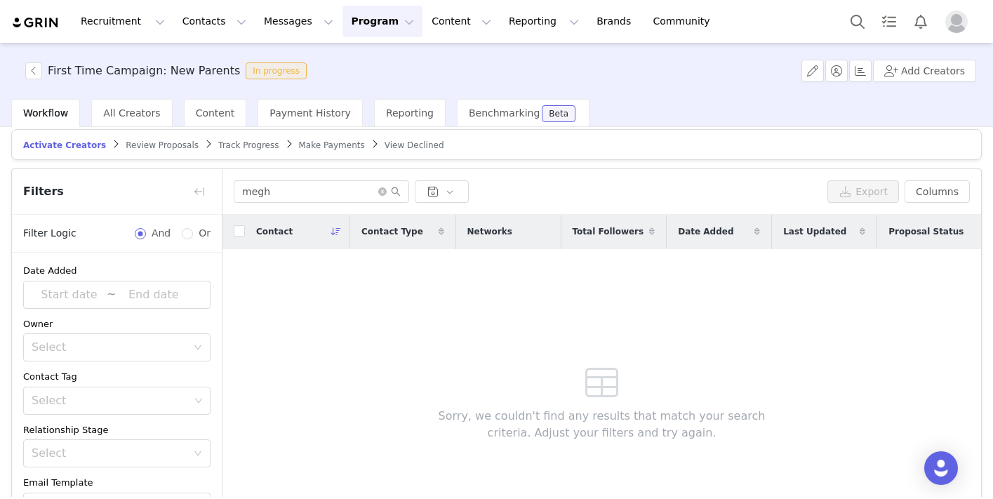
scroll to position [4, 0]
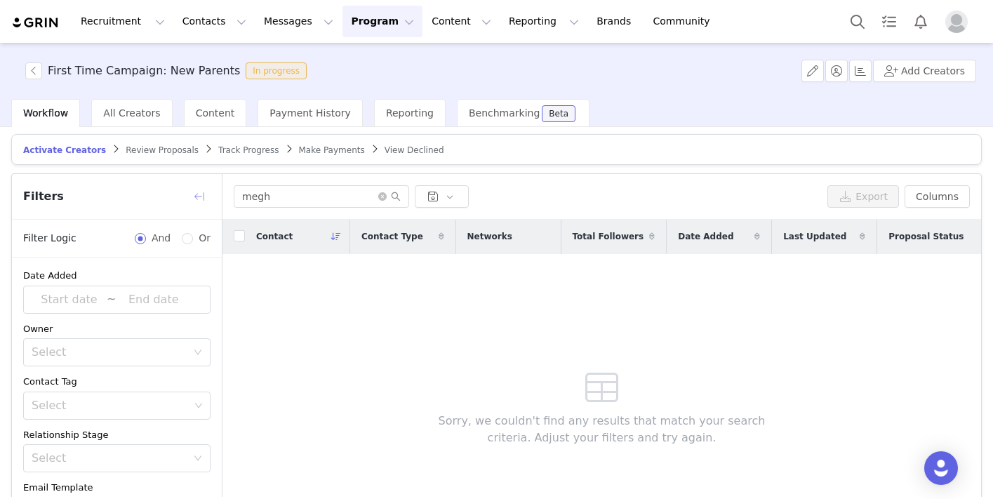
click at [201, 189] on button "button" at bounding box center [199, 196] width 22 height 22
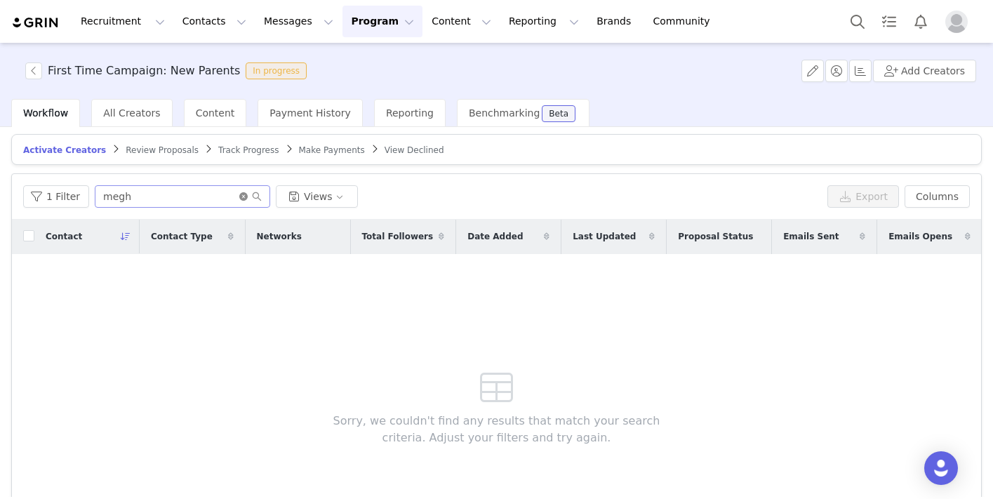
click at [239, 195] on icon "icon: close-circle" at bounding box center [243, 196] width 8 height 8
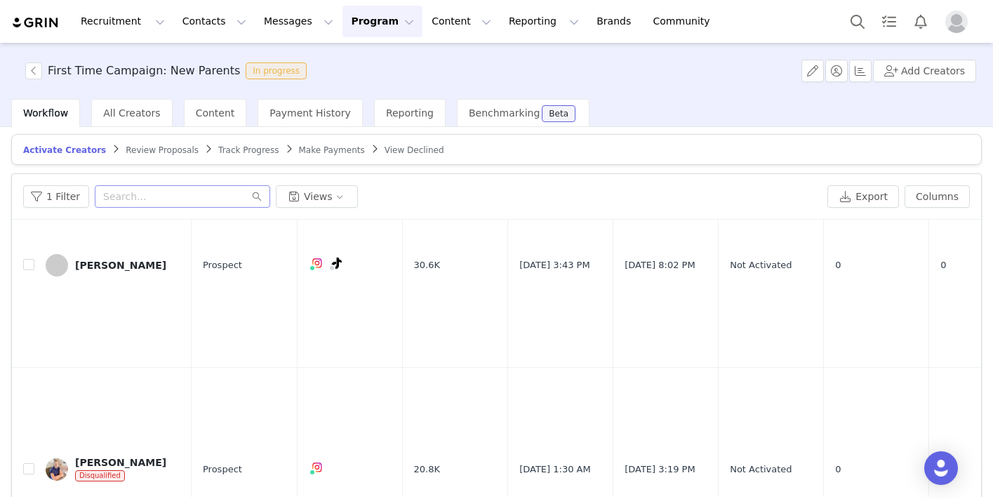
scroll to position [0, 0]
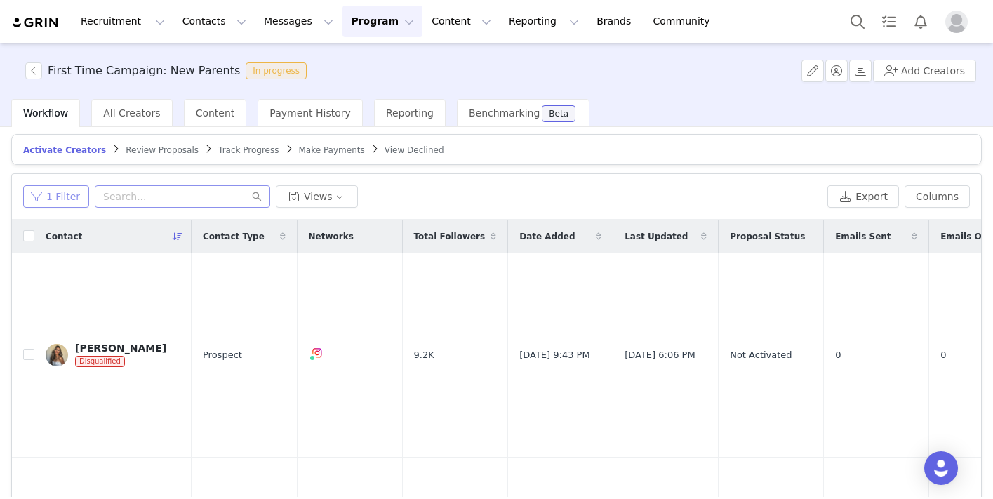
click at [45, 194] on button "1 Filter" at bounding box center [56, 196] width 66 height 22
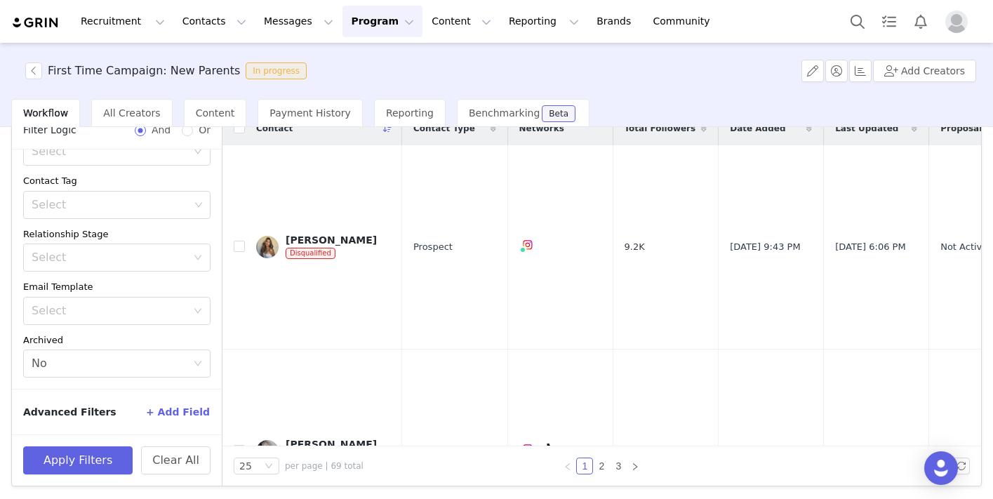
scroll to position [112, 0]
click at [173, 410] on button "+ Add Field" at bounding box center [177, 412] width 65 height 22
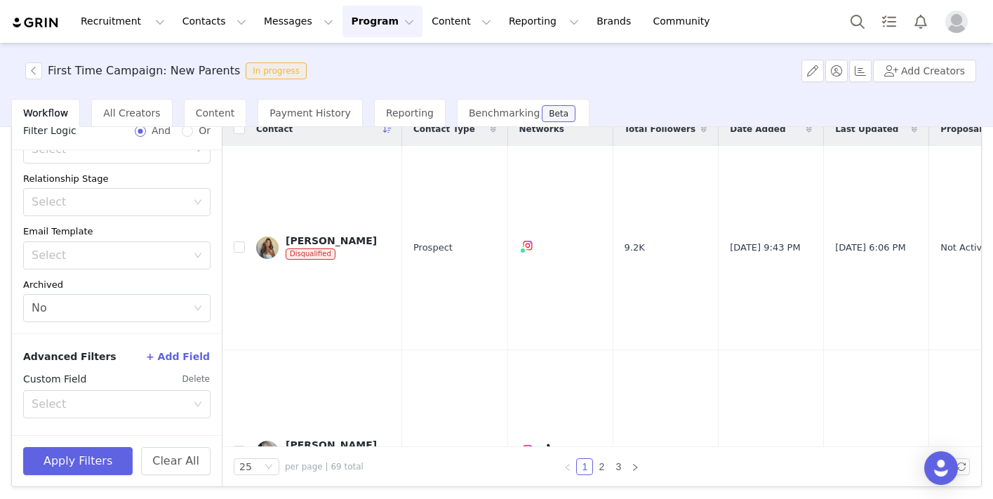
scroll to position [112, 0]
click at [91, 406] on div "Select" at bounding box center [109, 403] width 155 height 14
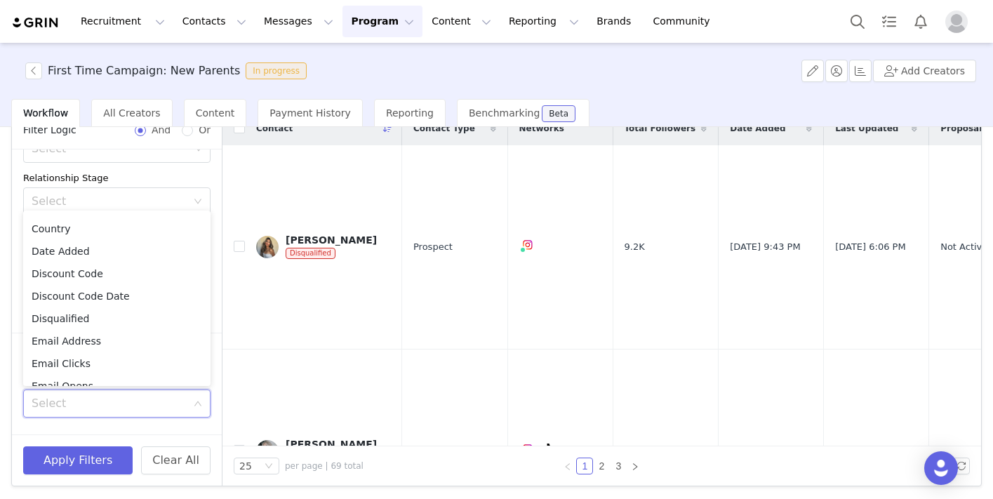
scroll to position [403, 0]
click at [91, 316] on li "Disqualified" at bounding box center [116, 316] width 187 height 22
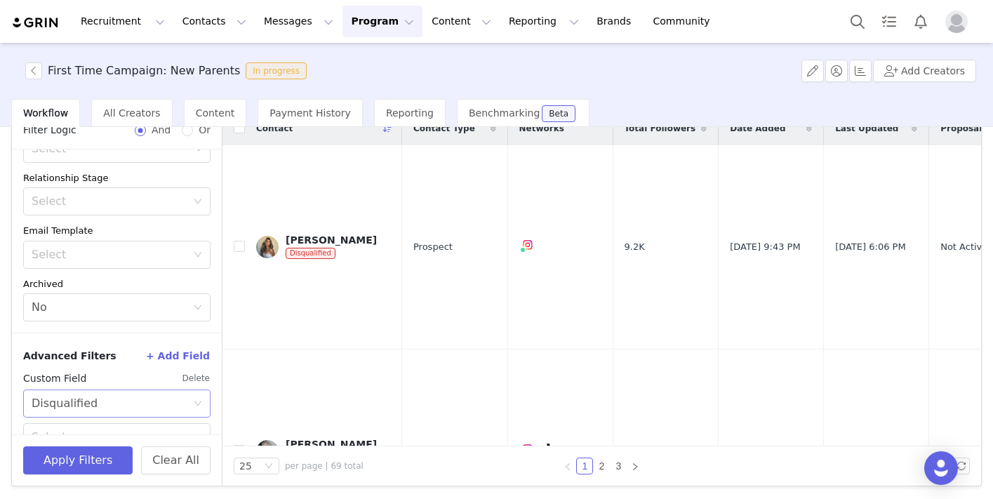
scroll to position [182, 0]
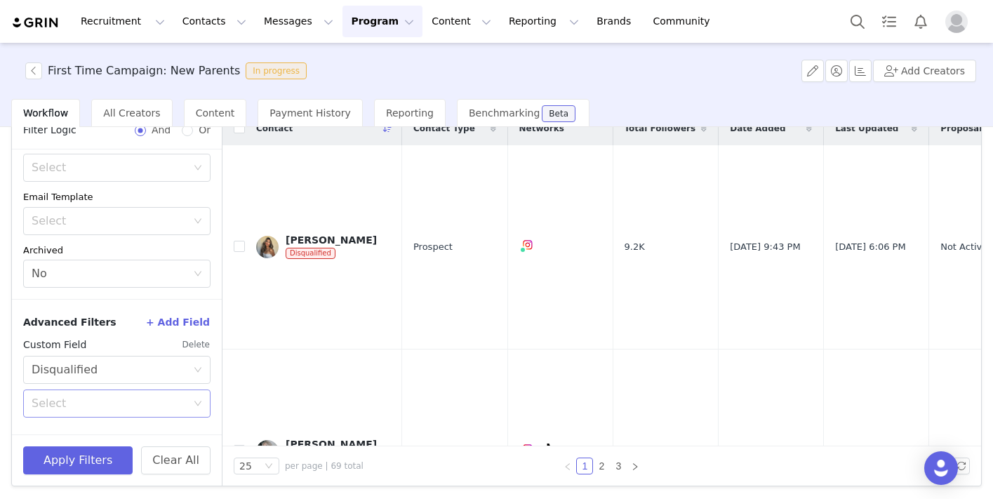
click at [121, 398] on div "Select" at bounding box center [109, 403] width 155 height 14
click at [114, 459] on li "No" at bounding box center [116, 456] width 187 height 22
click at [98, 464] on button "Apply Filters" at bounding box center [77, 460] width 109 height 28
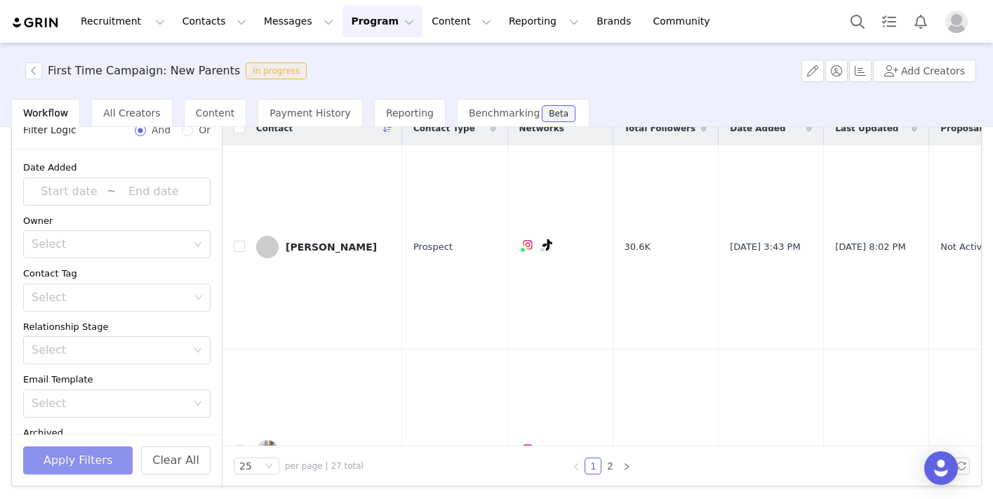
scroll to position [0, 0]
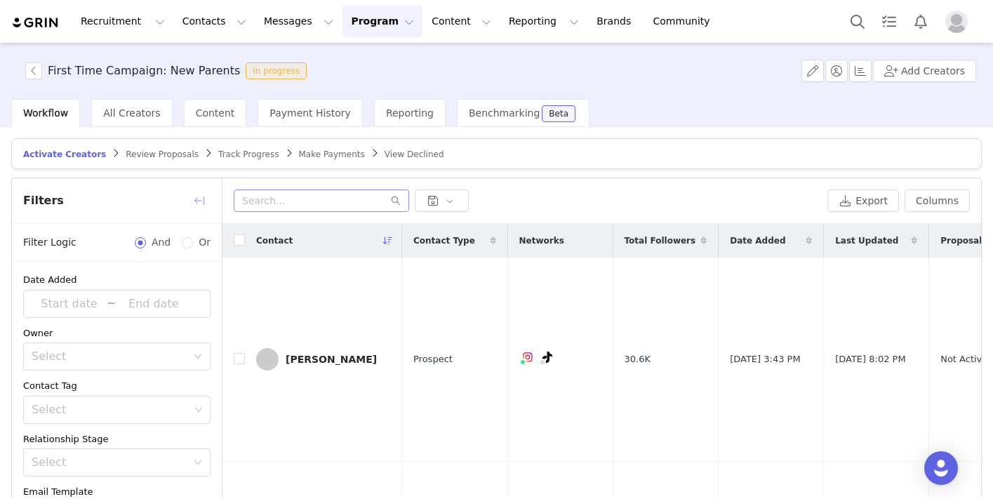
click at [201, 204] on button "button" at bounding box center [199, 200] width 22 height 22
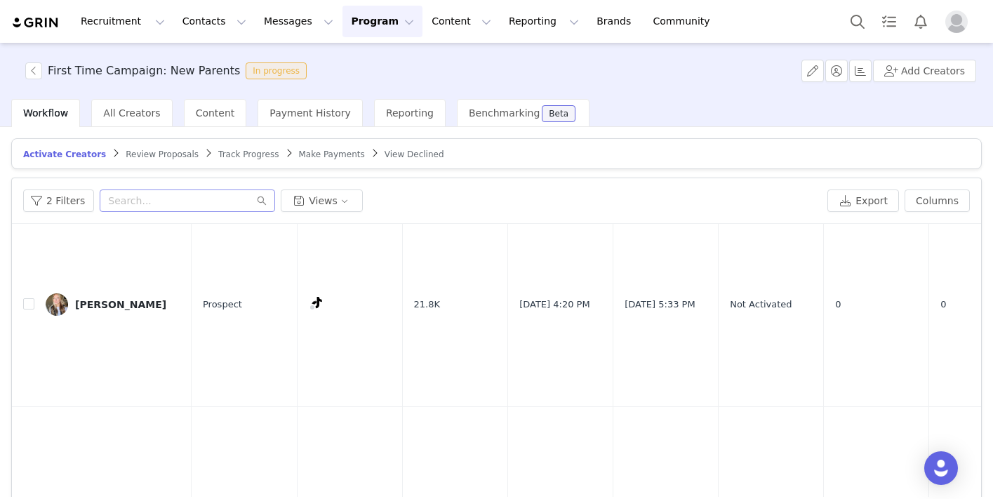
scroll to position [1689, 0]
click at [78, 298] on div "Jenna" at bounding box center [120, 303] width 91 height 11
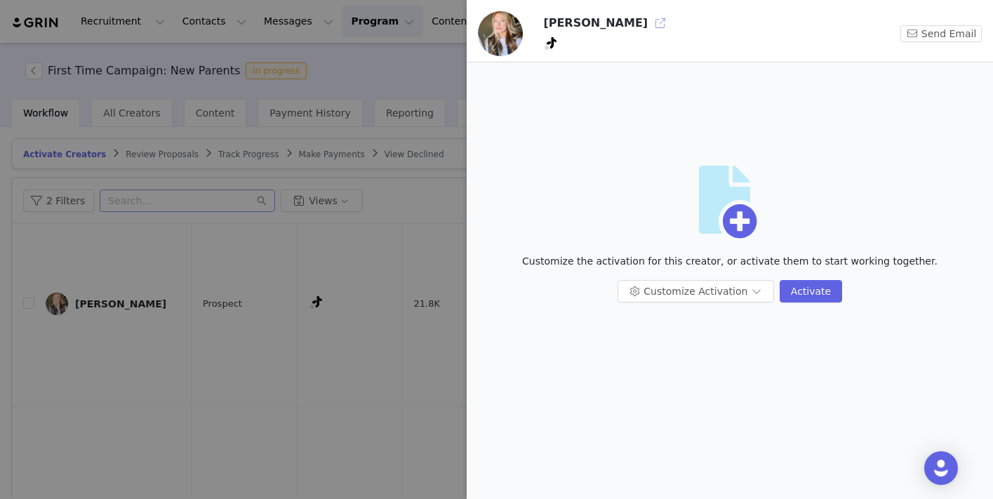
click at [649, 19] on button "button" at bounding box center [660, 23] width 22 height 22
click at [366, 236] on div at bounding box center [496, 249] width 993 height 499
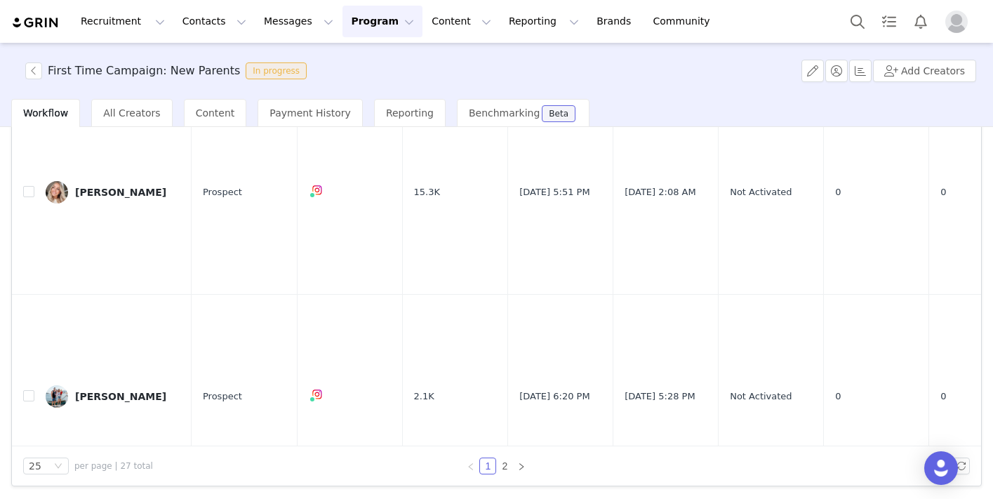
scroll to position [1889, 0]
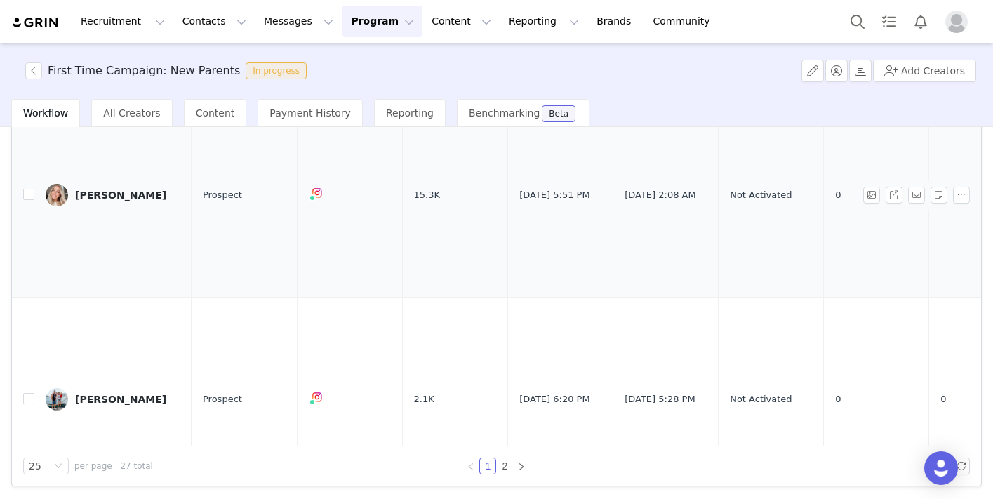
click at [110, 189] on div "Jamie Strand" at bounding box center [120, 194] width 91 height 11
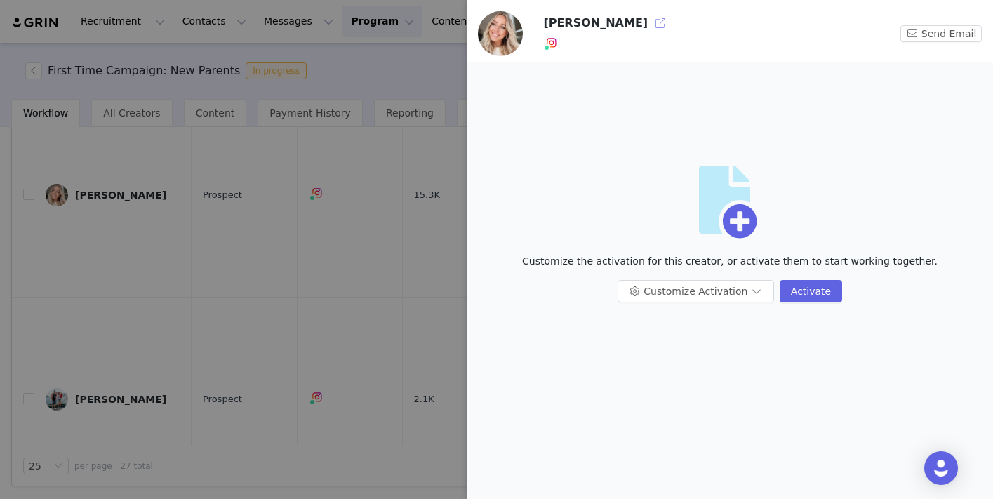
click at [649, 22] on button "button" at bounding box center [660, 23] width 22 height 22
click at [344, 248] on div at bounding box center [496, 249] width 993 height 499
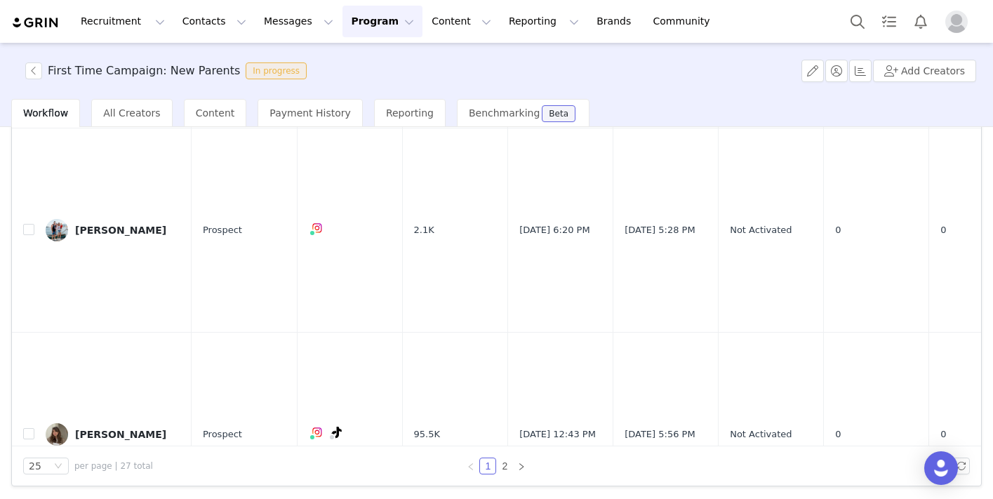
scroll to position [2074, 0]
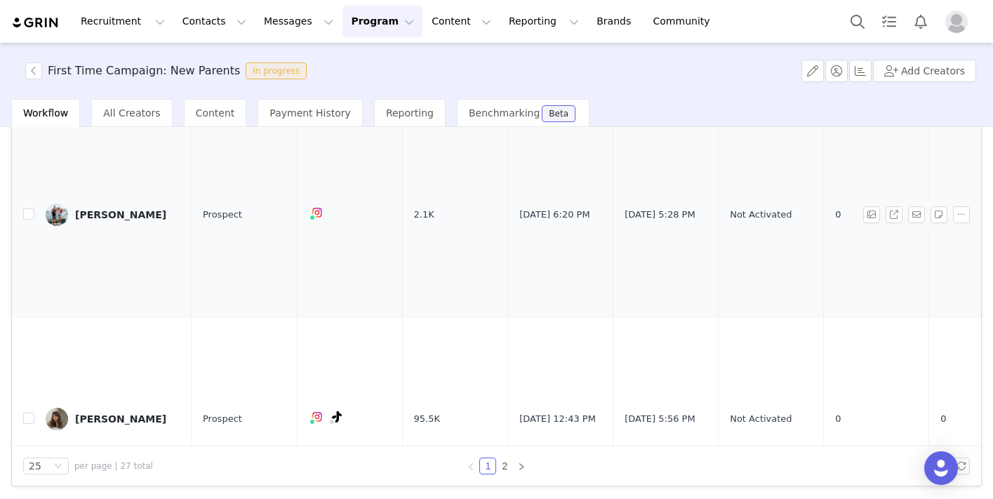
click at [114, 209] on div "Haley Moyer" at bounding box center [120, 214] width 91 height 11
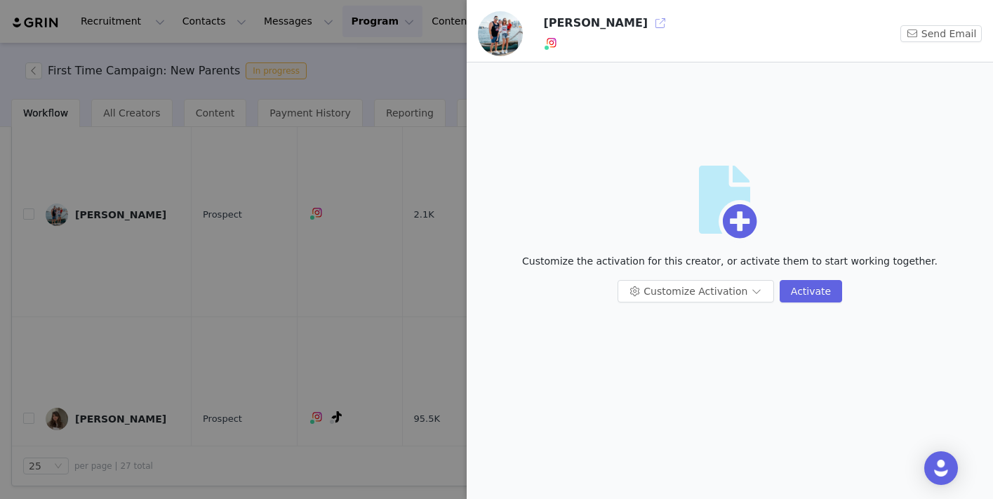
click at [649, 20] on button "button" at bounding box center [660, 23] width 22 height 22
click at [248, 394] on div at bounding box center [496, 249] width 993 height 499
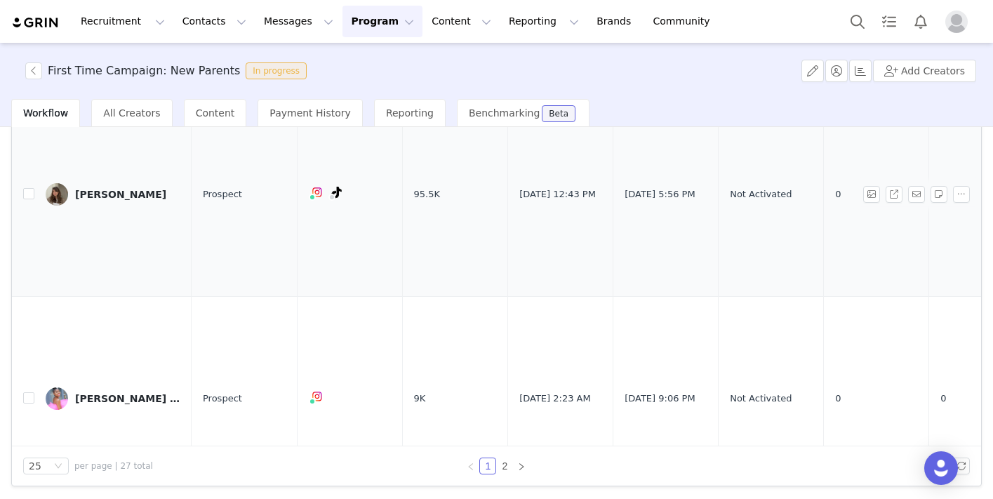
scroll to position [2288, 0]
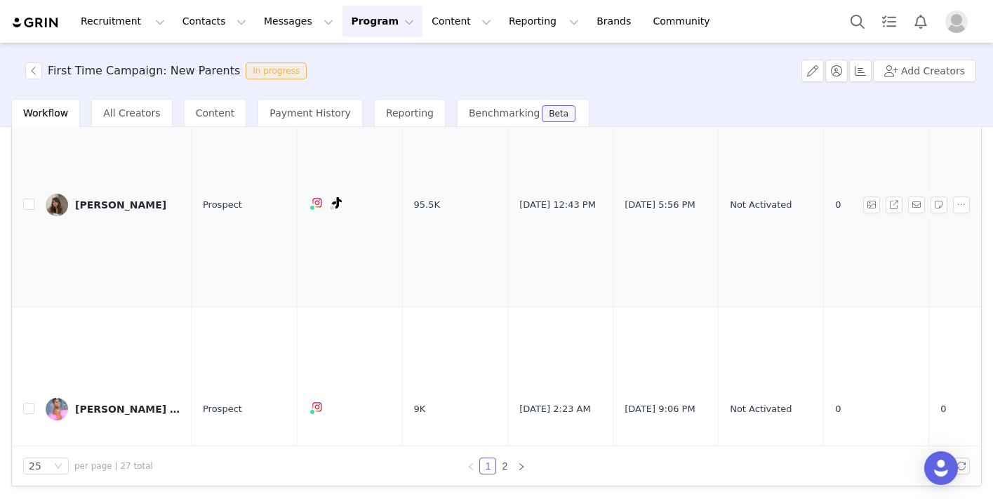
click at [76, 199] on div "Fran" at bounding box center [120, 204] width 91 height 11
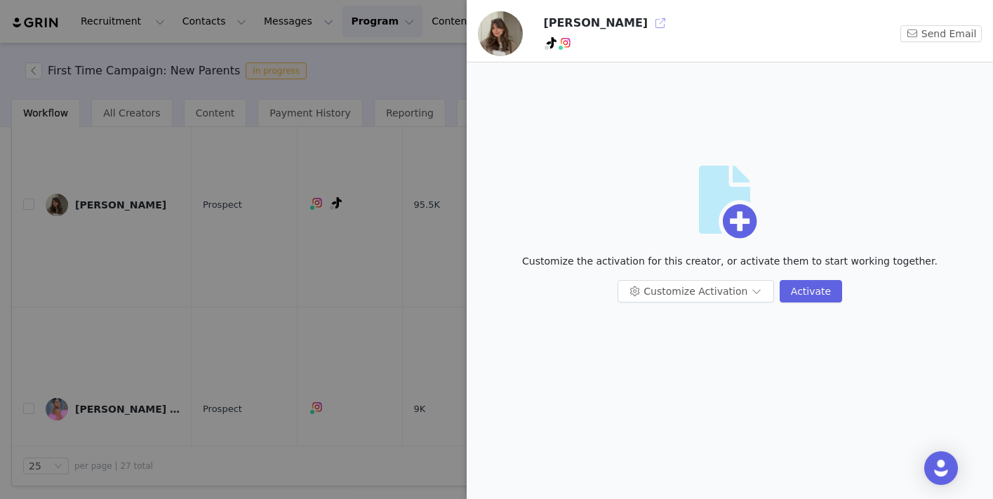
click at [649, 21] on button "button" at bounding box center [660, 23] width 22 height 22
click at [387, 279] on div at bounding box center [496, 249] width 993 height 499
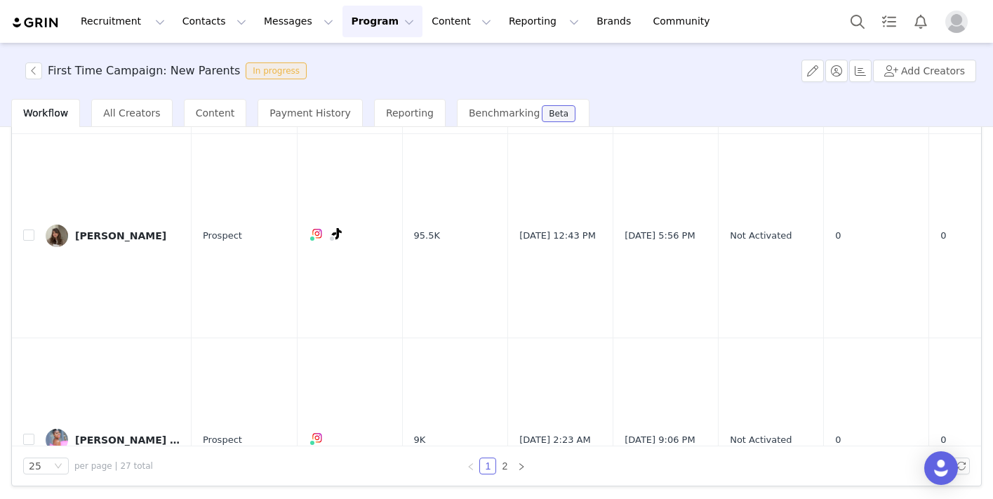
scroll to position [2240, 0]
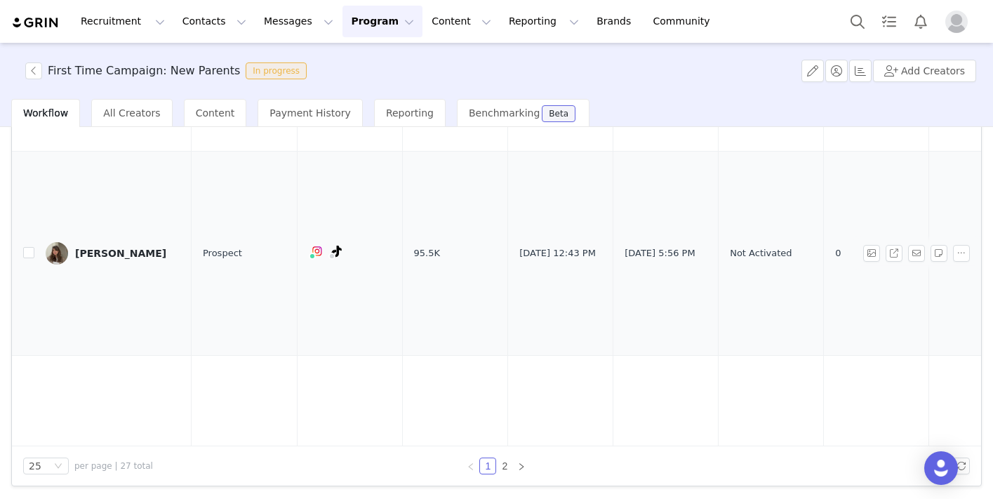
click at [83, 248] on div "Fran" at bounding box center [120, 253] width 91 height 11
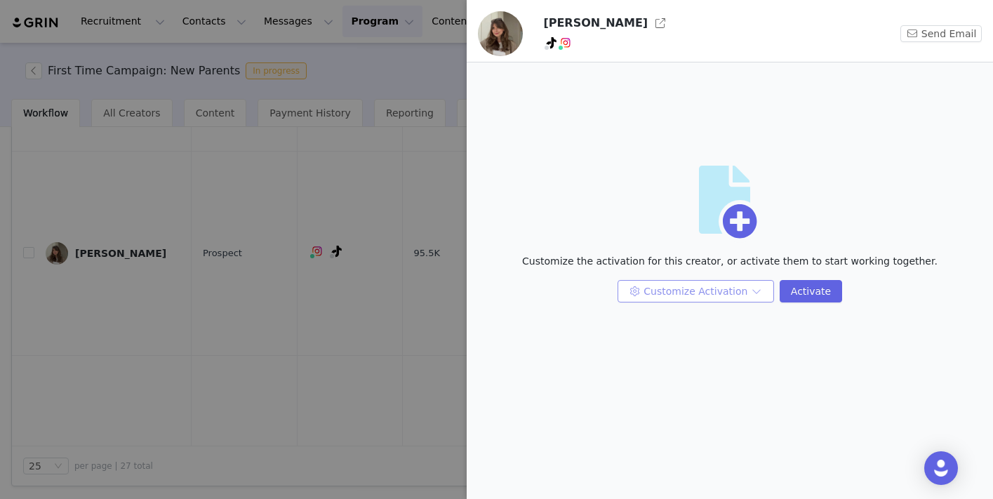
click at [697, 290] on button "Customize Activation" at bounding box center [695, 291] width 156 height 22
click at [397, 288] on div at bounding box center [496, 249] width 993 height 499
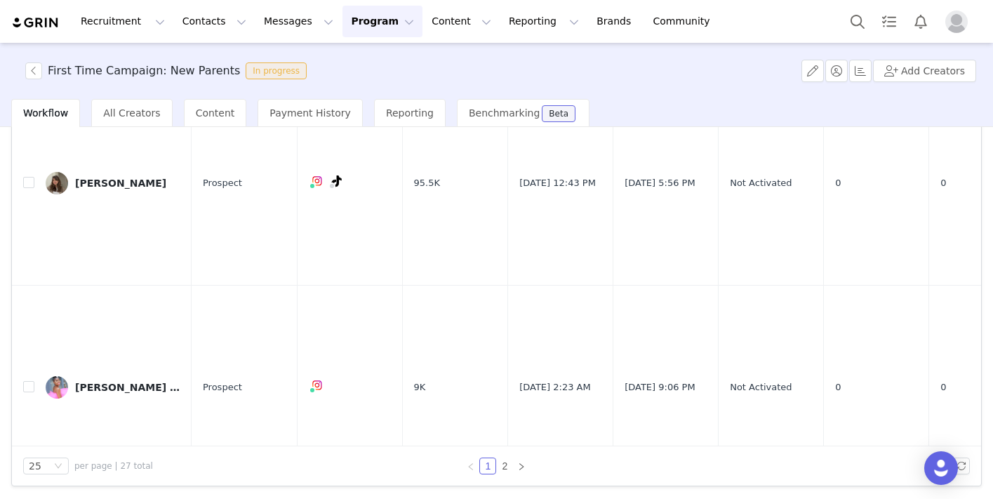
scroll to position [2327, 0]
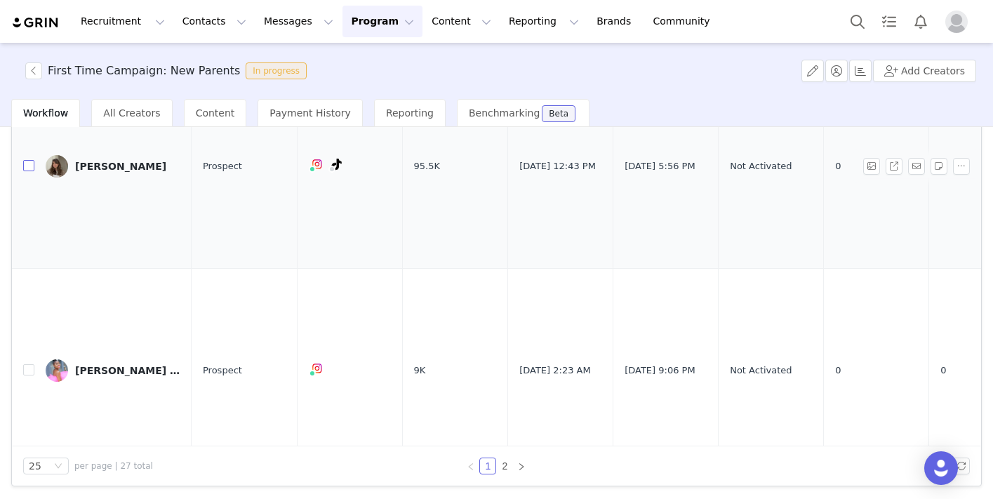
click at [29, 160] on input "checkbox" at bounding box center [28, 165] width 11 height 11
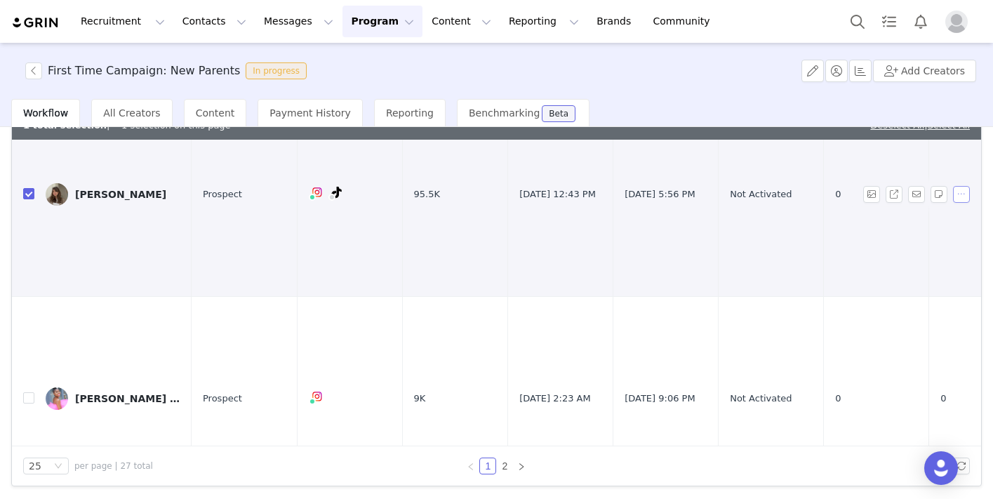
click at [956, 186] on button "button" at bounding box center [961, 194] width 17 height 17
click at [903, 231] on span "Remove Proposal" at bounding box center [925, 229] width 85 height 15
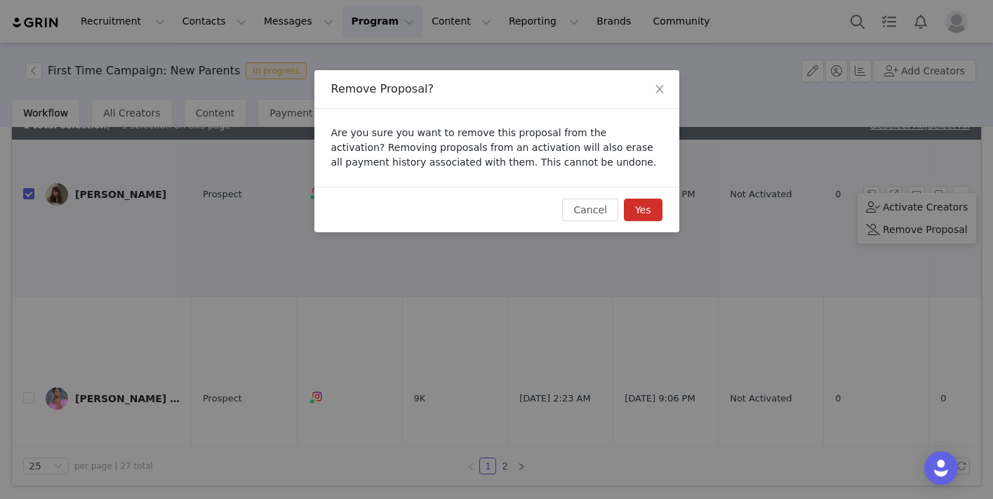
click at [645, 203] on button "Yes" at bounding box center [643, 210] width 39 height 22
checkbox input "false"
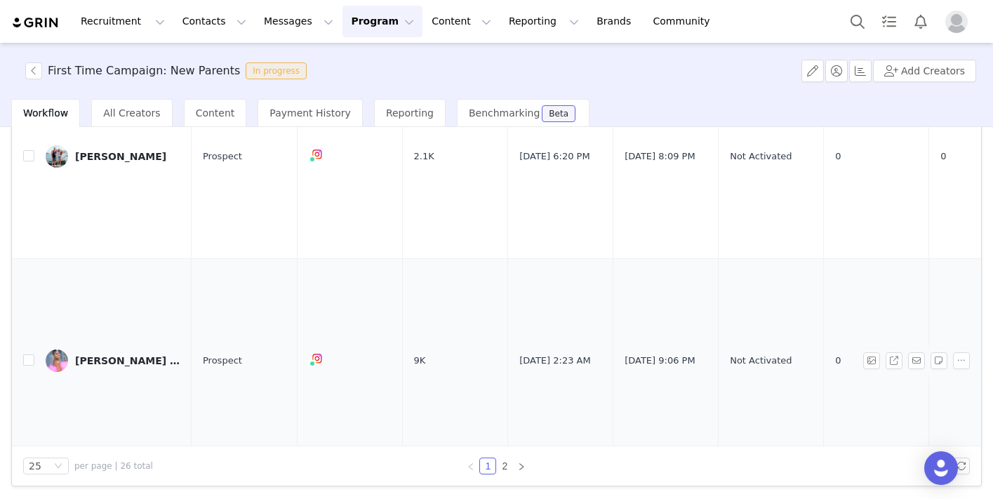
scroll to position [2156, 0]
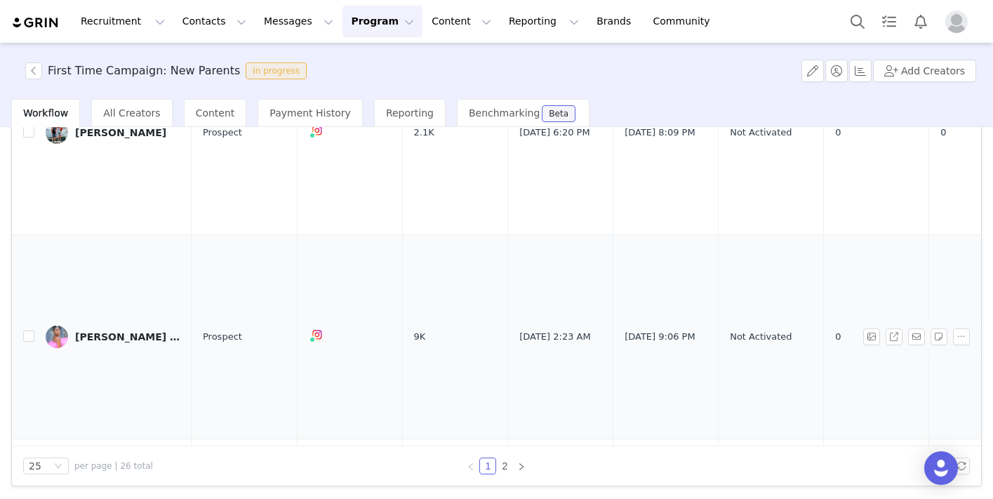
click at [146, 332] on link "Facia Horne | Fashion & Motherhood" at bounding box center [113, 337] width 135 height 22
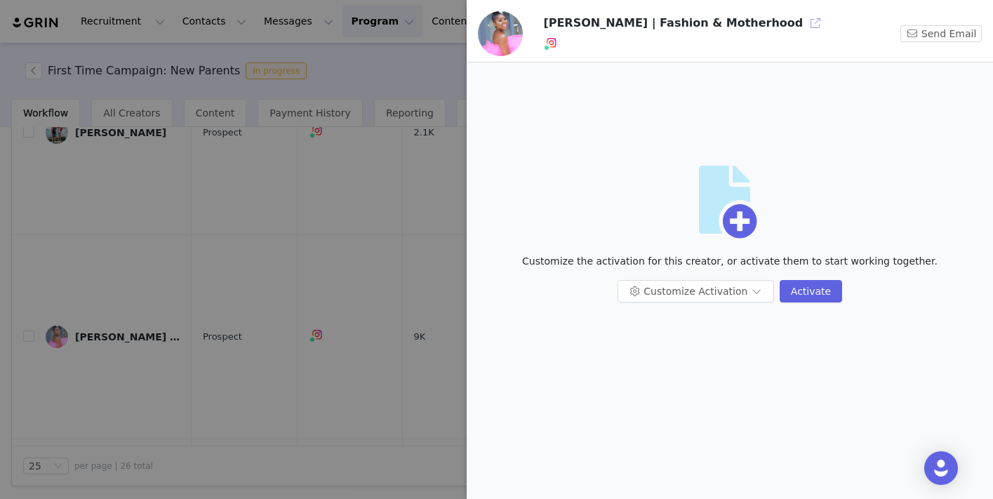
click at [804, 19] on button "button" at bounding box center [815, 23] width 22 height 22
click at [349, 218] on div at bounding box center [496, 249] width 993 height 499
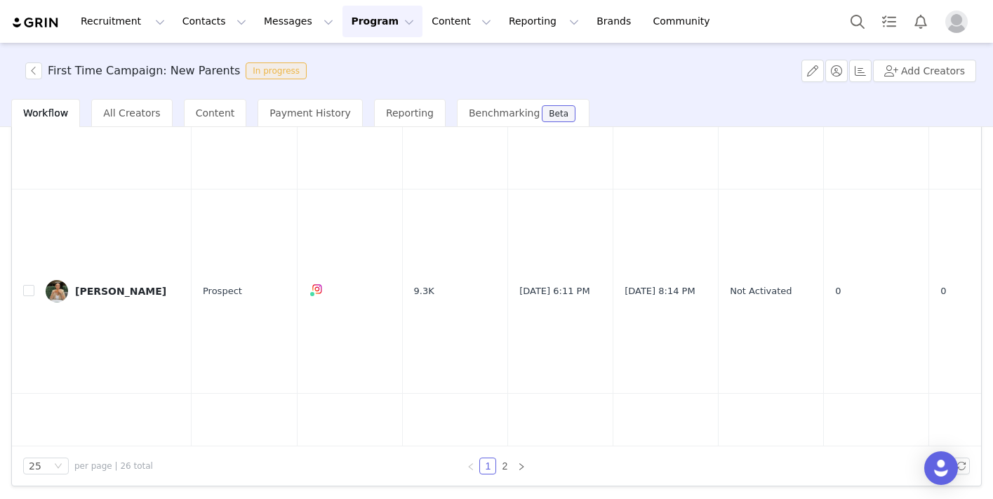
scroll to position [2434, 0]
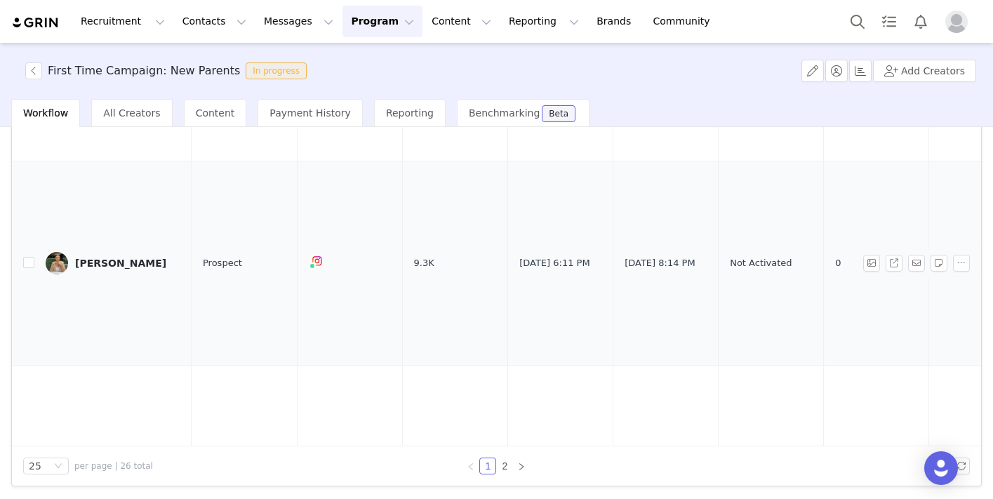
click at [83, 257] on div "Emma" at bounding box center [120, 262] width 91 height 11
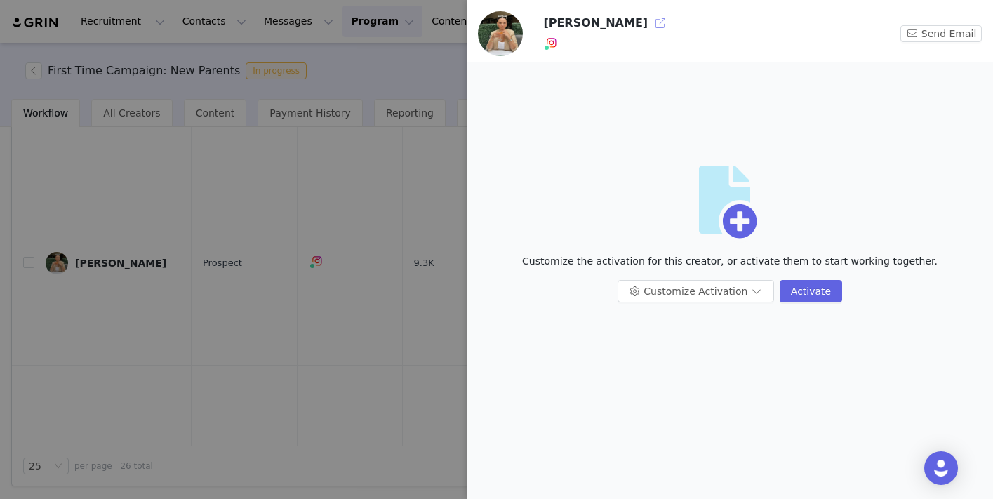
click at [649, 17] on button "button" at bounding box center [660, 23] width 22 height 22
click at [184, 366] on div at bounding box center [496, 249] width 993 height 499
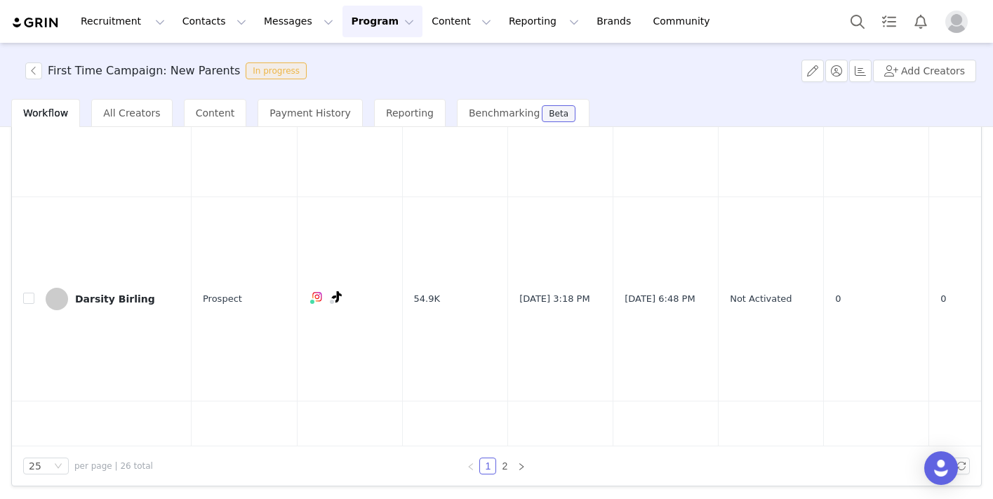
scroll to position [2670, 0]
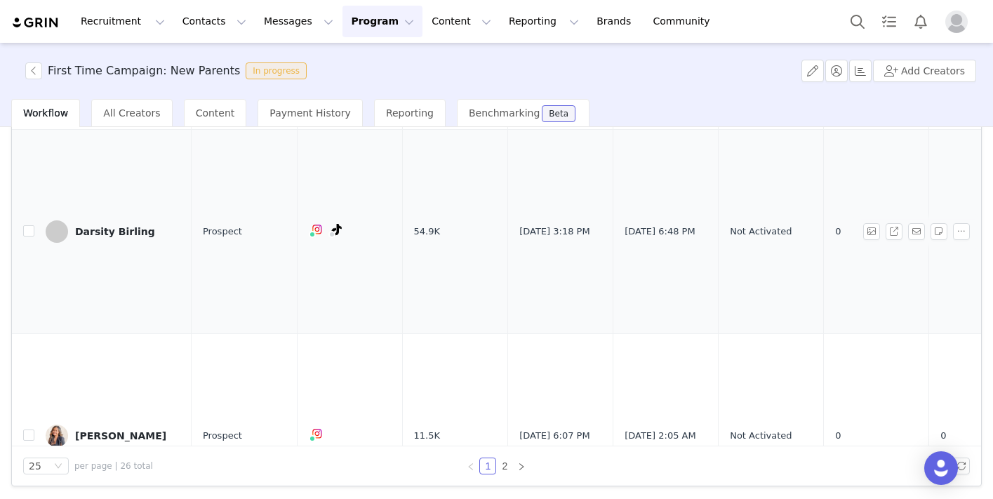
click at [126, 226] on div "Darsity Birling" at bounding box center [115, 231] width 80 height 11
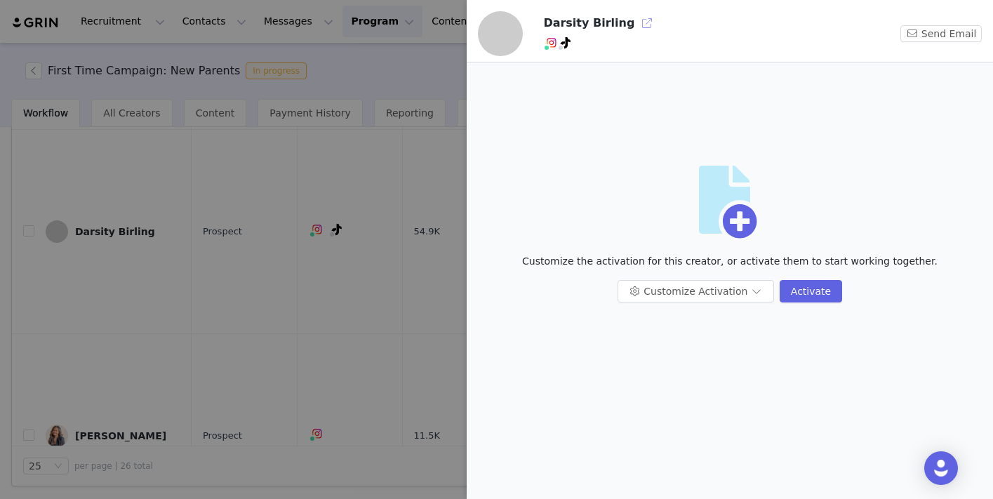
click at [636, 21] on button "button" at bounding box center [647, 23] width 22 height 22
click at [330, 344] on div at bounding box center [496, 249] width 993 height 499
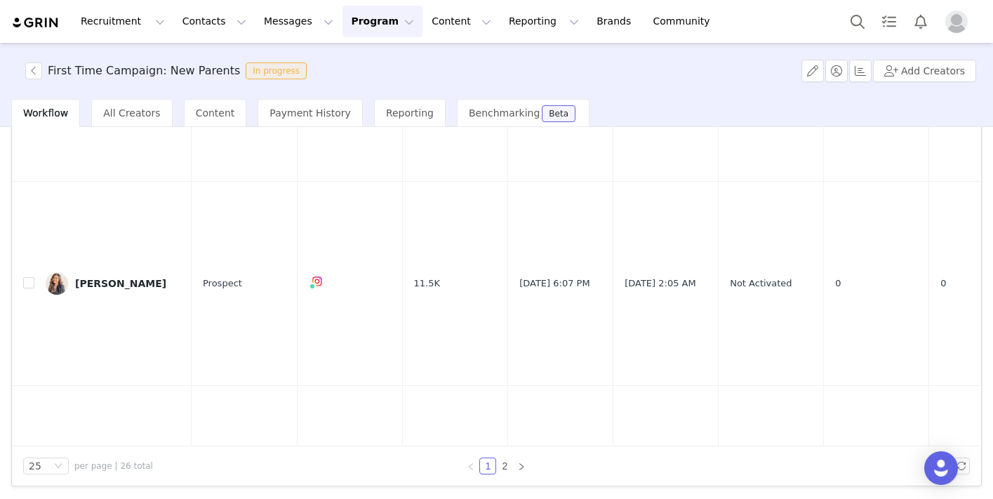
scroll to position [2823, 0]
click at [90, 276] on div "Danica" at bounding box center [120, 281] width 91 height 11
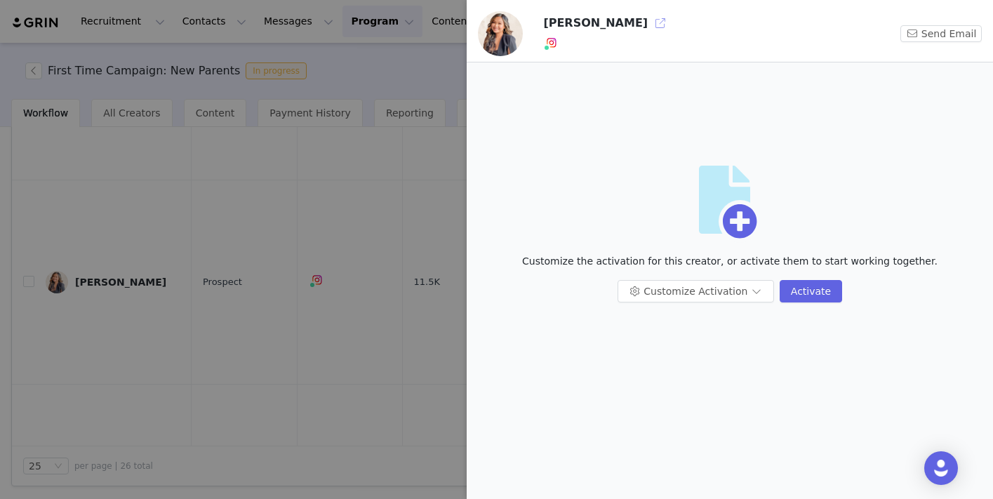
click at [649, 27] on button "button" at bounding box center [660, 23] width 22 height 22
click at [344, 269] on div at bounding box center [496, 249] width 993 height 499
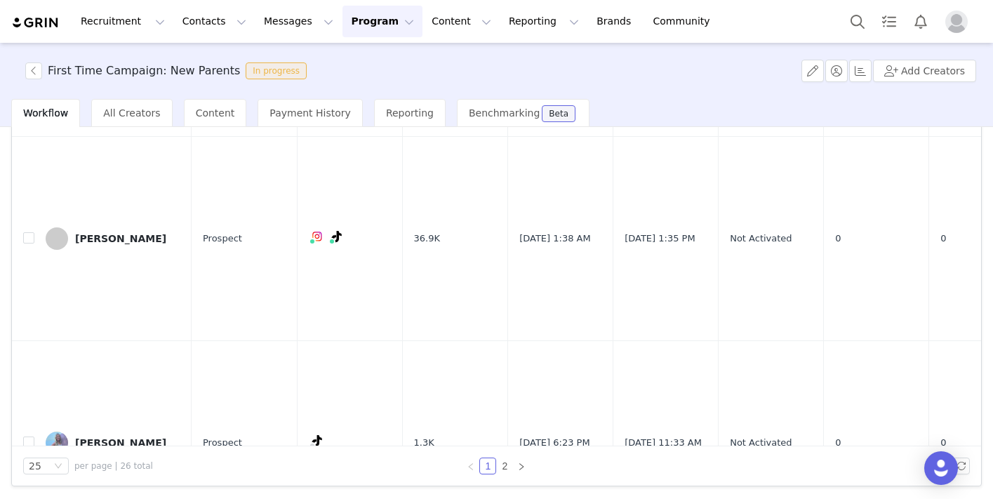
scroll to position [3070, 0]
click at [94, 228] on link "Danae Cole" at bounding box center [113, 239] width 135 height 22
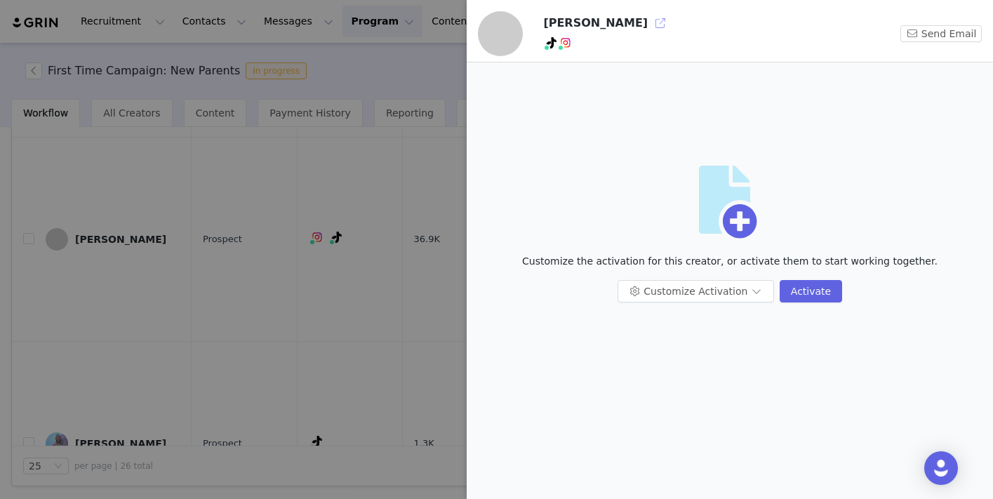
click at [649, 26] on button "button" at bounding box center [660, 23] width 22 height 22
click at [358, 308] on div at bounding box center [496, 249] width 993 height 499
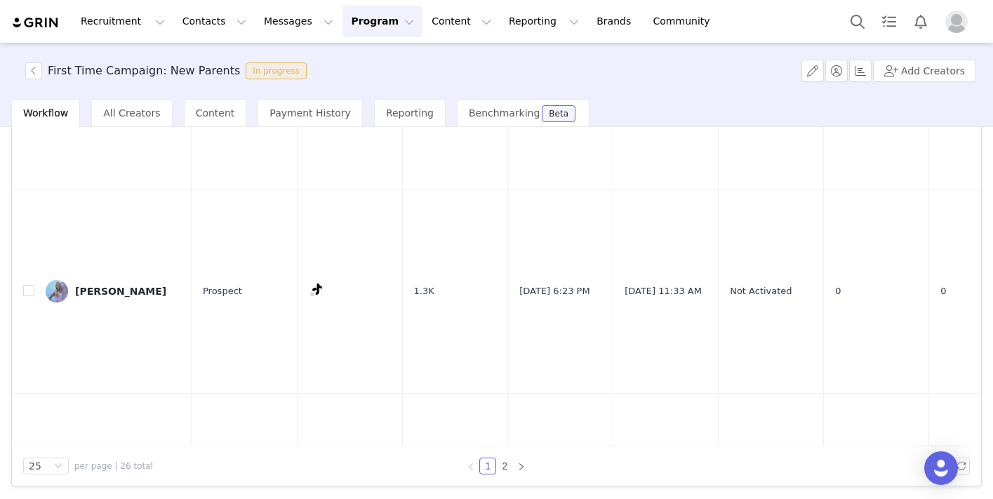
scroll to position [3220, 0]
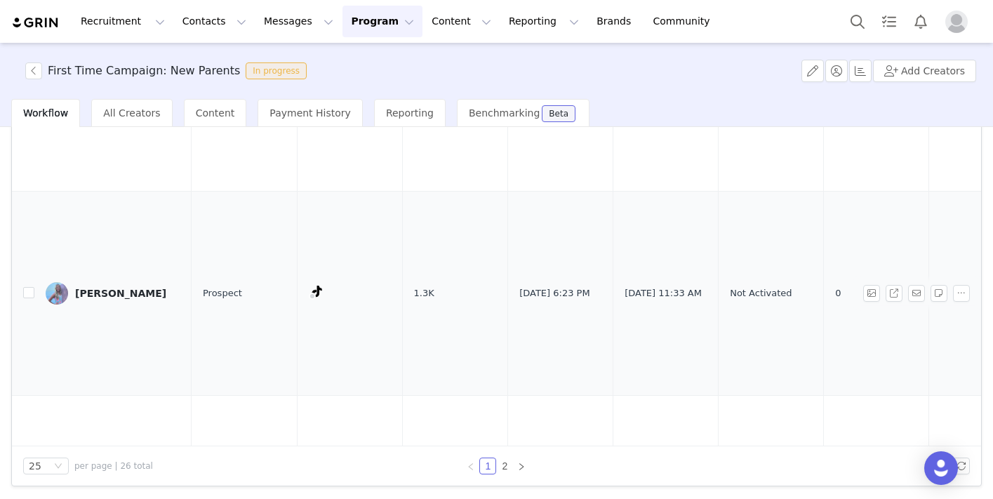
click at [91, 288] on div "Crystal Miller" at bounding box center [120, 293] width 91 height 11
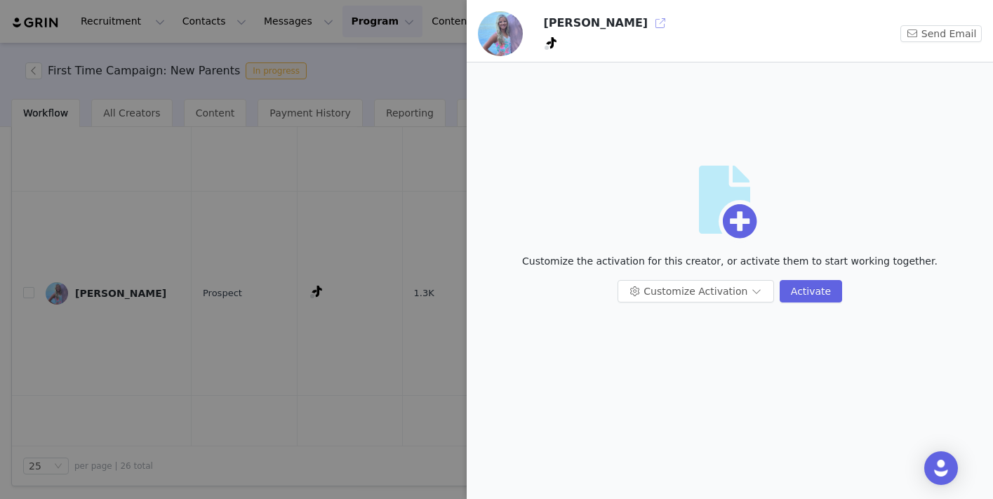
click at [649, 22] on button "button" at bounding box center [660, 23] width 22 height 22
click at [350, 374] on div at bounding box center [496, 249] width 993 height 499
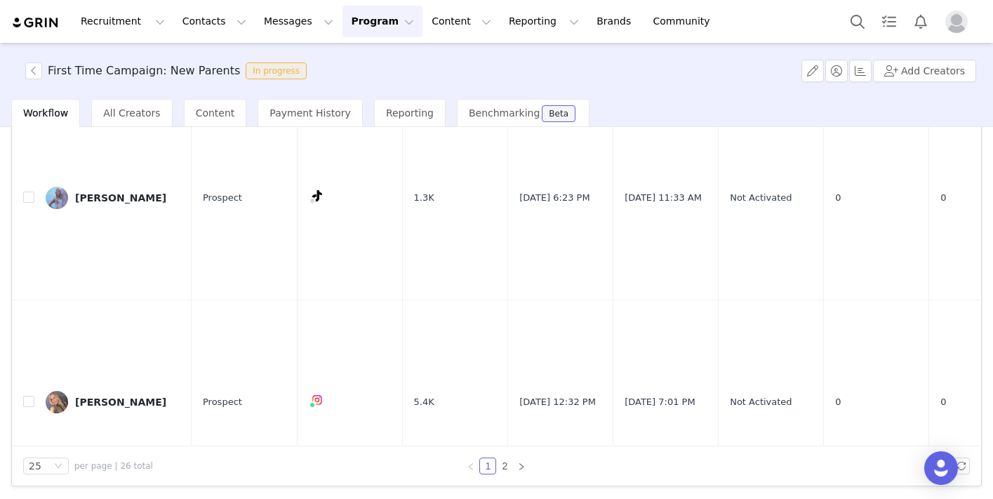
scroll to position [3315, 0]
click at [955, 190] on button "button" at bounding box center [961, 198] width 17 height 17
click at [940, 229] on span "Remove Proposal" at bounding box center [925, 227] width 85 height 15
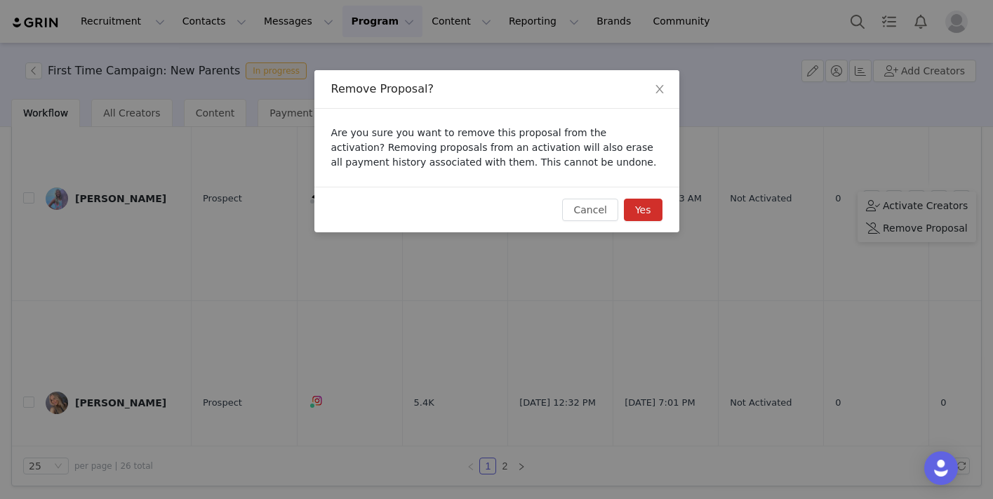
click at [648, 214] on button "Yes" at bounding box center [643, 210] width 39 height 22
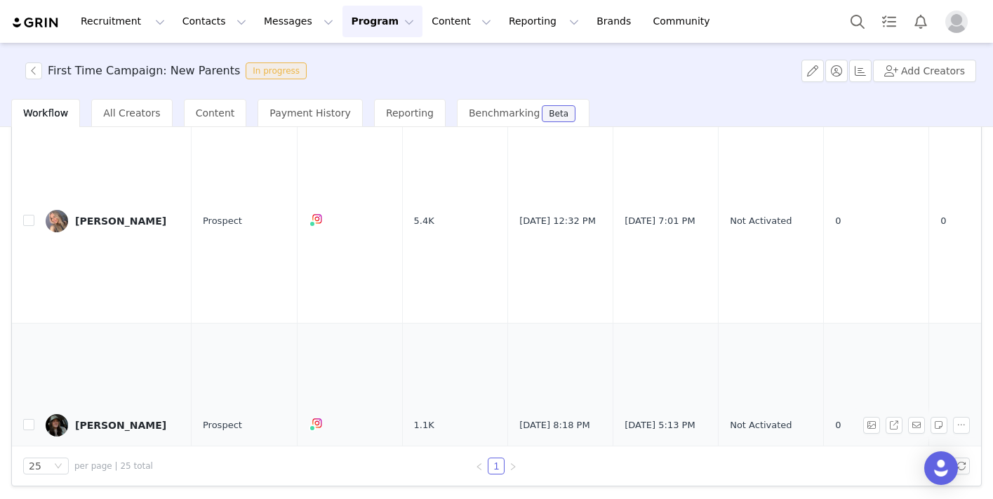
scroll to position [3299, 0]
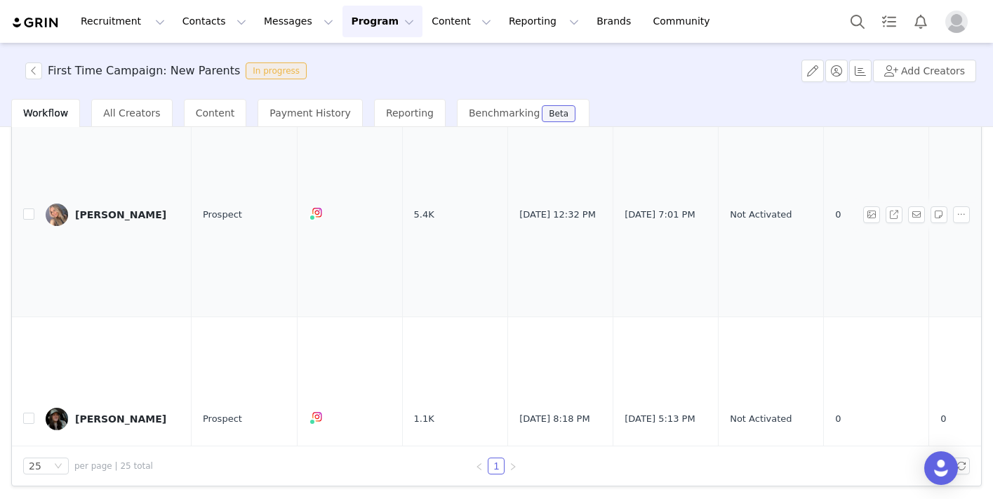
click at [126, 209] on div "Claire Buscher" at bounding box center [120, 214] width 91 height 11
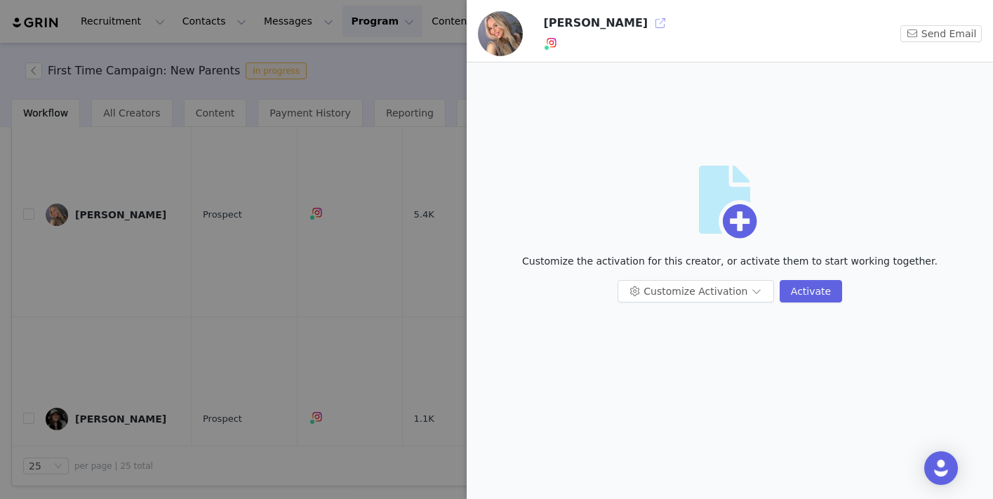
click at [649, 20] on button "button" at bounding box center [660, 23] width 22 height 22
click at [334, 189] on div at bounding box center [496, 249] width 993 height 499
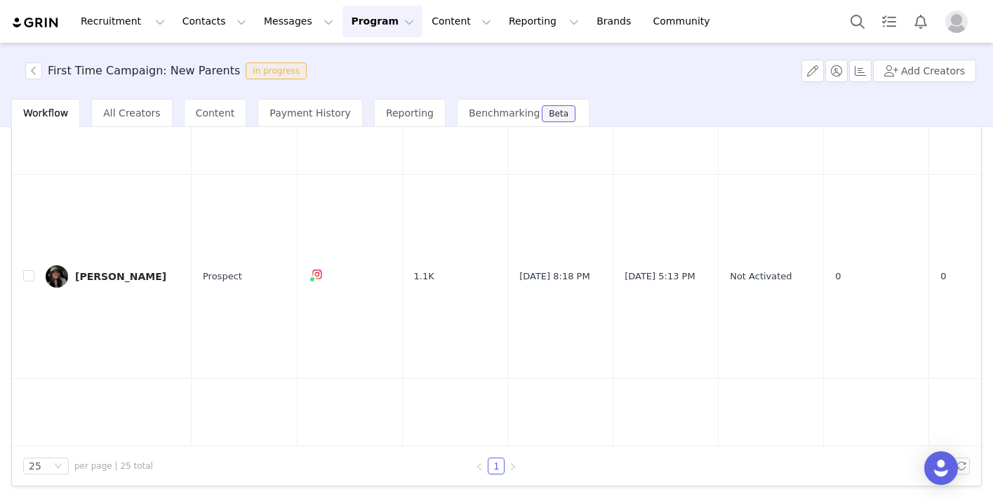
scroll to position [3504, 0]
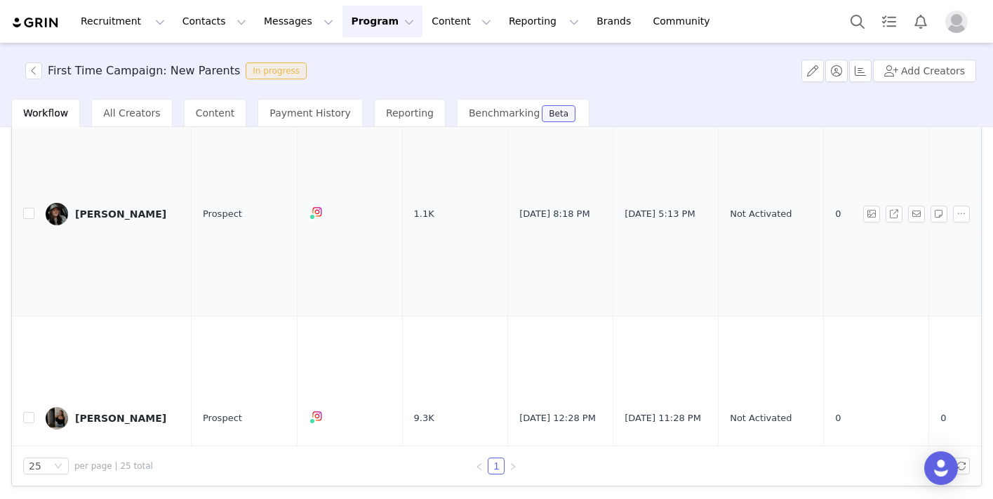
click at [114, 208] on div "Celine Johnson" at bounding box center [120, 213] width 91 height 11
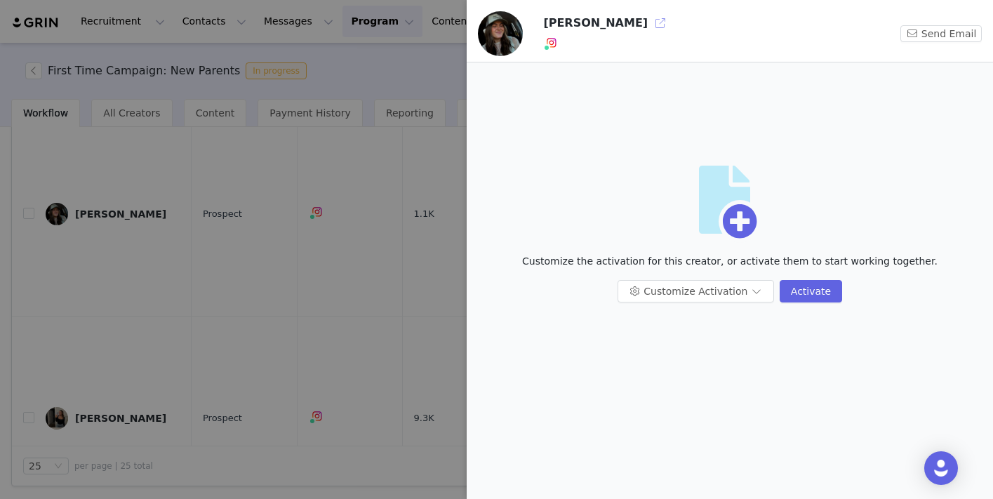
click at [649, 20] on button "button" at bounding box center [660, 23] width 22 height 22
click at [255, 326] on div at bounding box center [496, 249] width 993 height 499
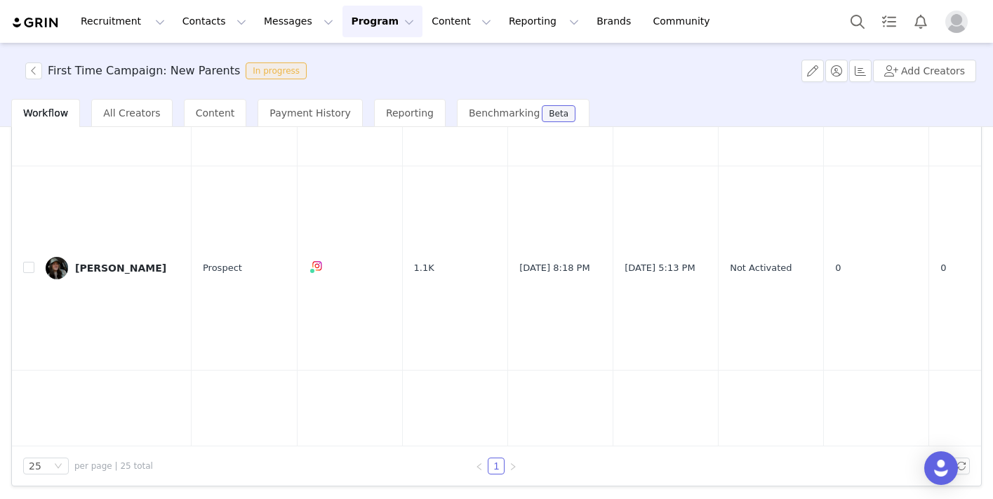
scroll to position [3446, 0]
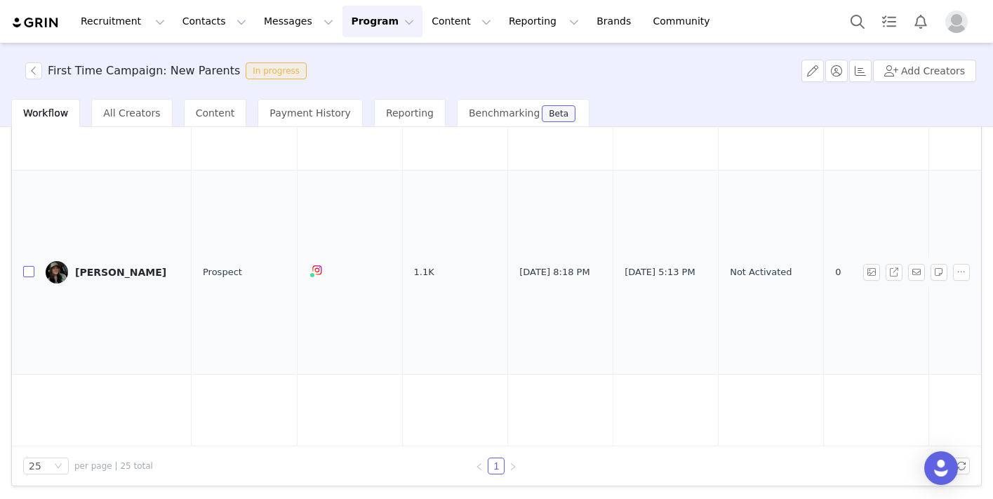
click at [31, 265] on label at bounding box center [28, 272] width 11 height 15
click at [31, 266] on input "checkbox" at bounding box center [28, 271] width 11 height 11
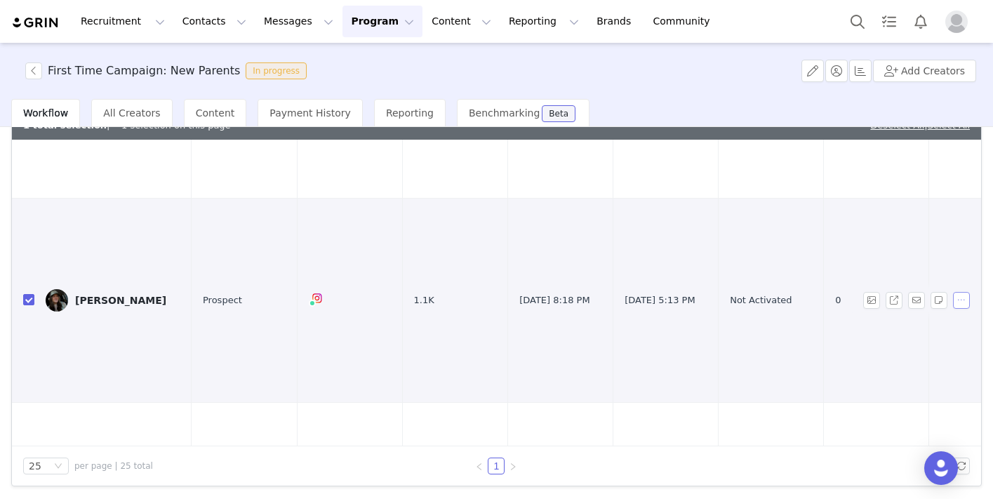
click at [965, 292] on button "button" at bounding box center [961, 300] width 17 height 17
click at [934, 331] on span "Remove Proposal" at bounding box center [925, 328] width 85 height 15
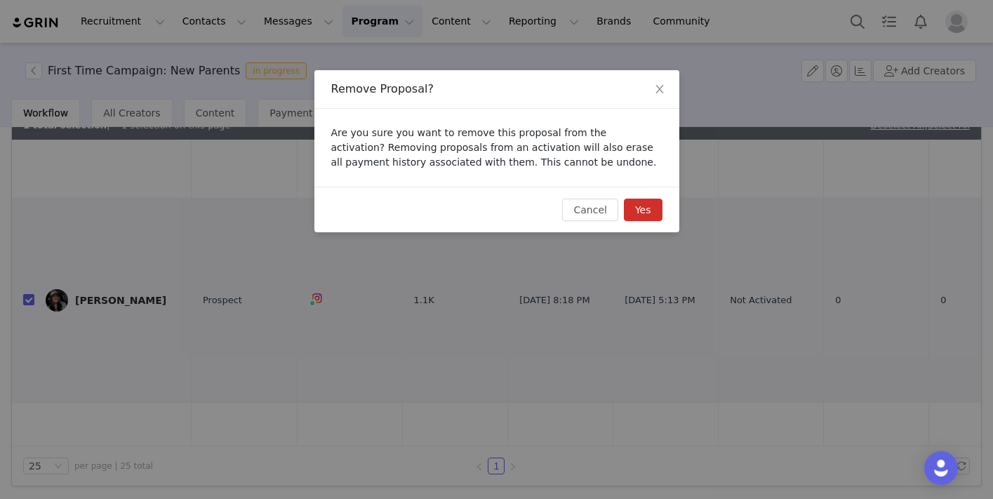
click at [645, 215] on button "Yes" at bounding box center [643, 210] width 39 height 22
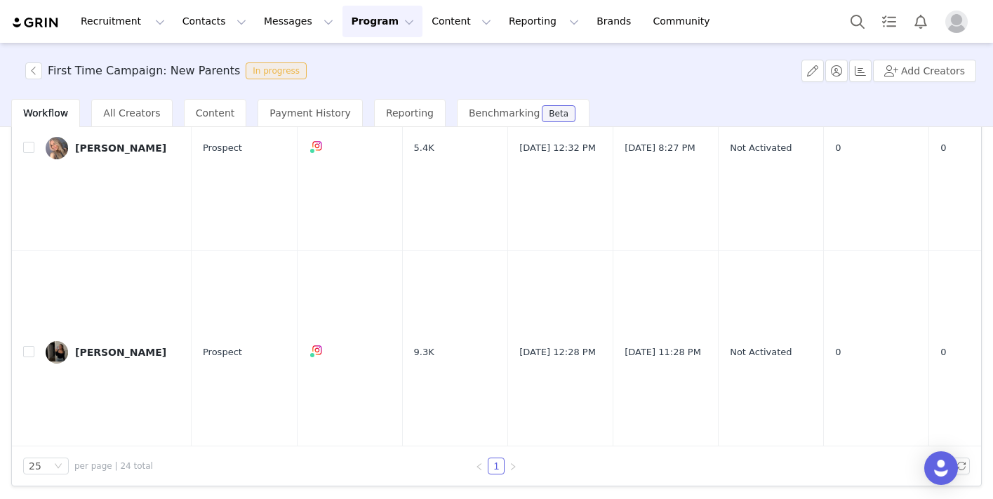
scroll to position [3419, 0]
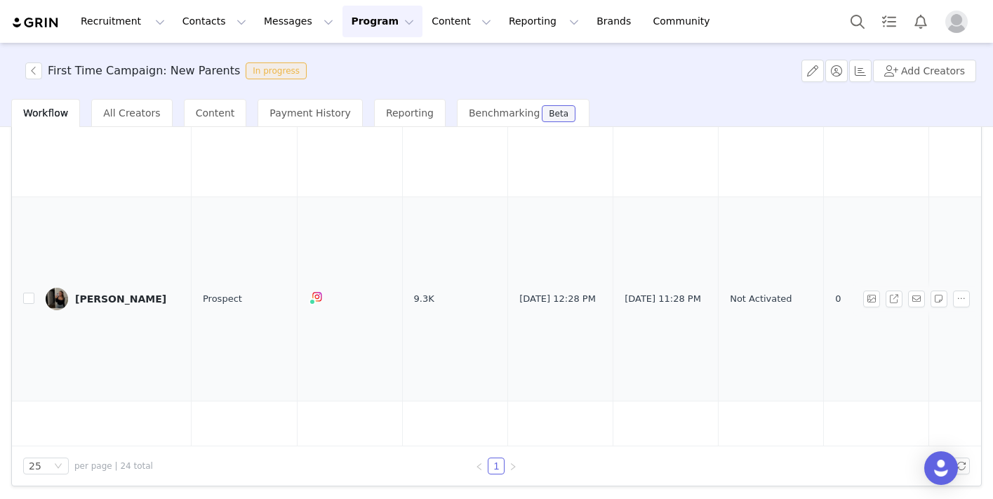
click at [106, 293] on div "Caitlin Ballard" at bounding box center [120, 298] width 91 height 11
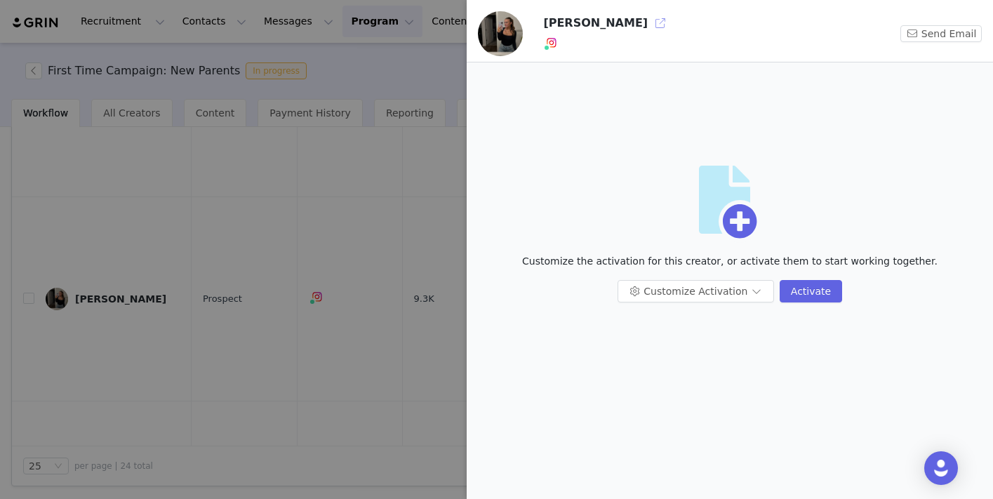
click at [649, 24] on button "button" at bounding box center [660, 23] width 22 height 22
click at [302, 316] on div at bounding box center [496, 249] width 993 height 499
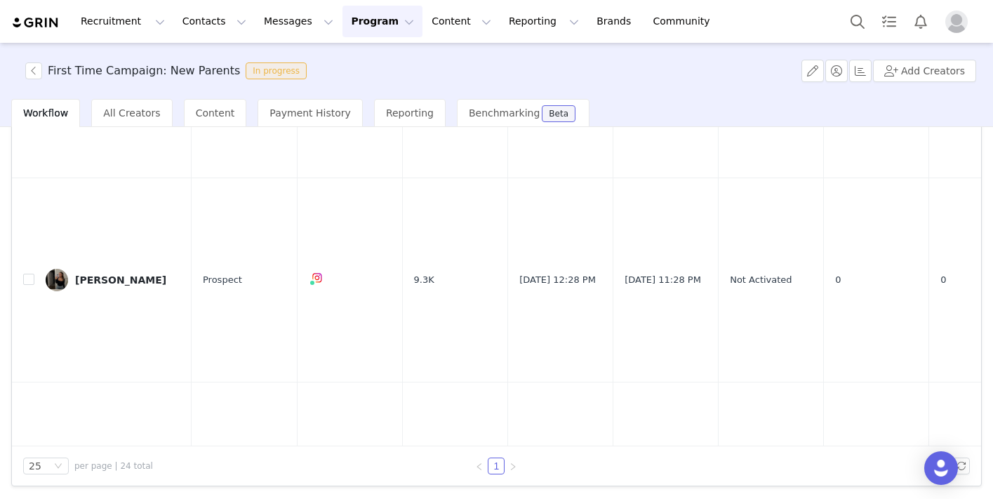
scroll to position [3444, 0]
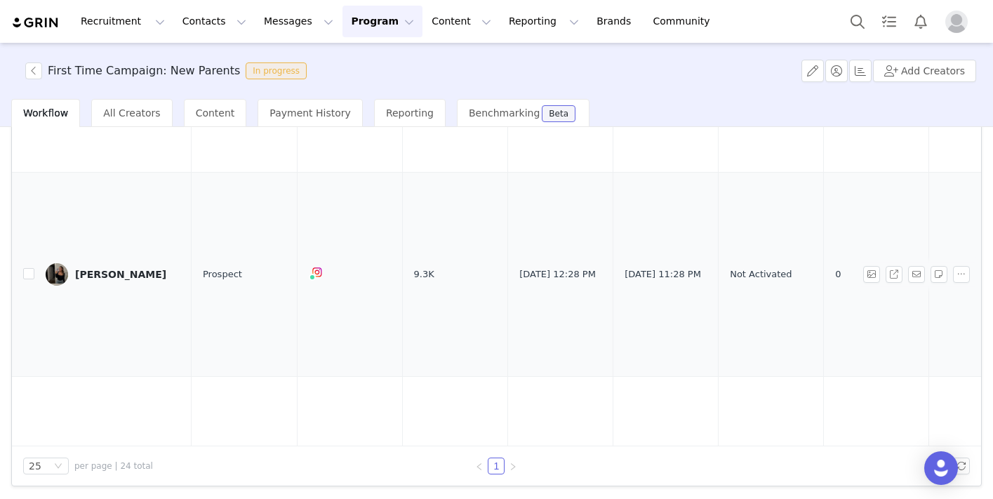
click at [26, 247] on td at bounding box center [23, 275] width 22 height 204
click at [25, 268] on input "checkbox" at bounding box center [28, 273] width 11 height 11
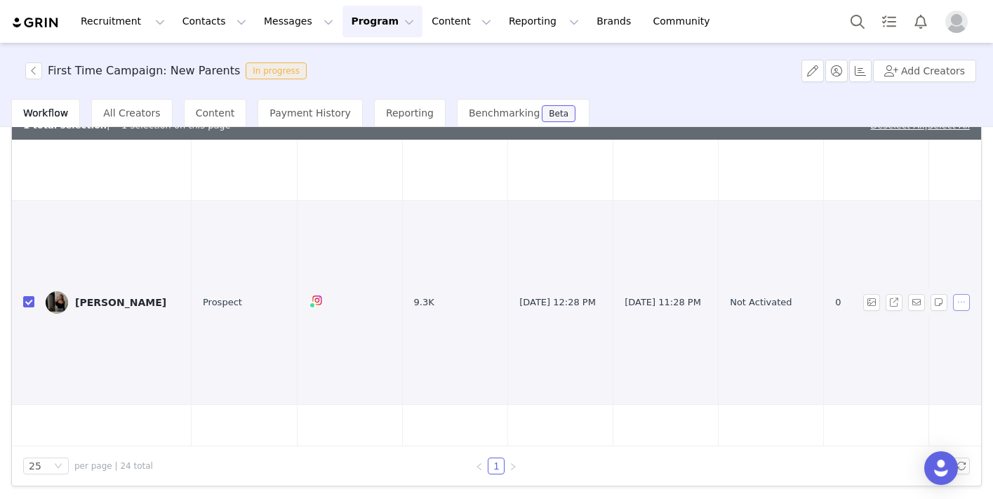
click at [962, 294] on button "button" at bounding box center [961, 302] width 17 height 17
click at [919, 333] on span "Remove Proposal" at bounding box center [925, 330] width 85 height 15
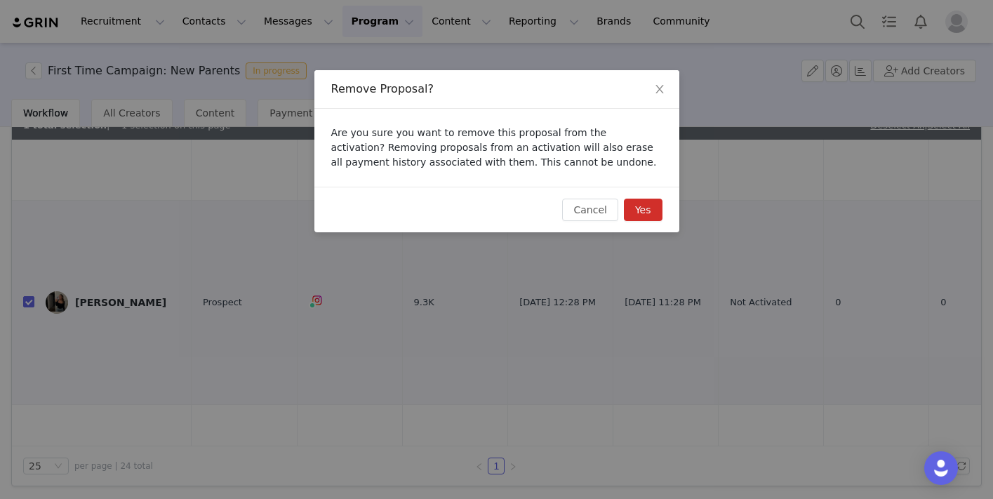
click at [648, 204] on button "Yes" at bounding box center [643, 210] width 39 height 22
checkbox input "false"
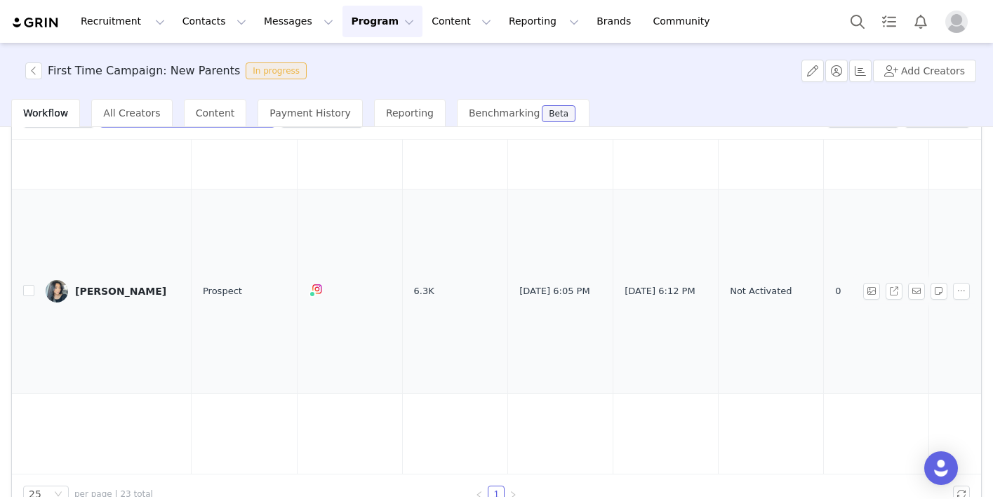
scroll to position [3454, 0]
click at [112, 286] on div "Azucena Lopez" at bounding box center [120, 291] width 91 height 11
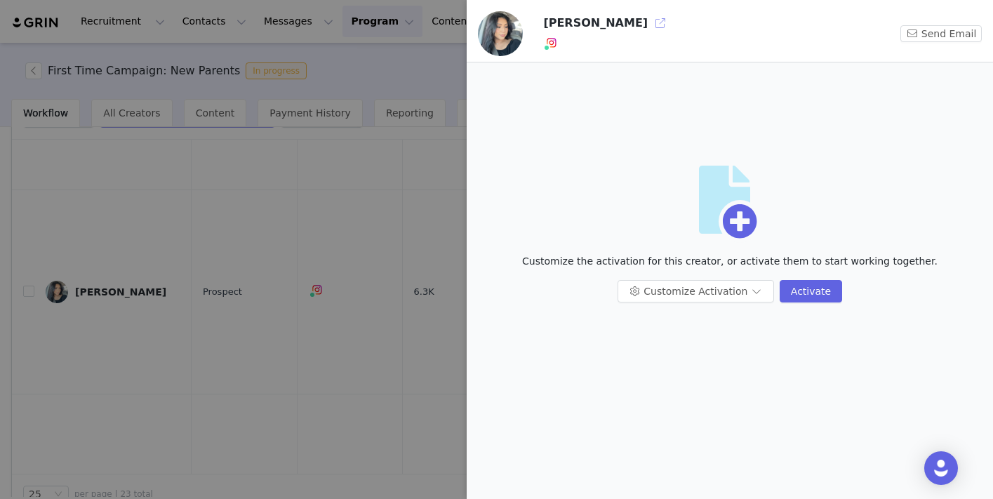
click at [649, 21] on button "button" at bounding box center [660, 23] width 22 height 22
click at [241, 268] on div at bounding box center [496, 249] width 993 height 499
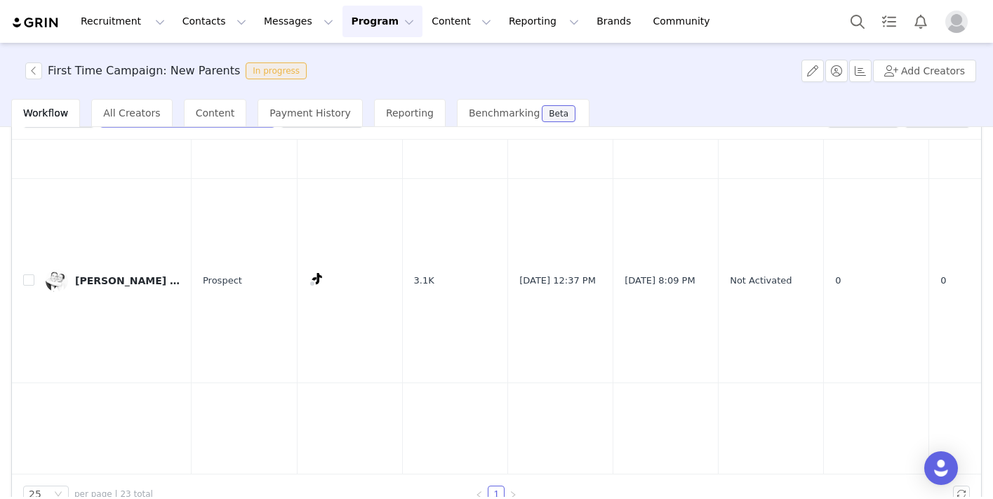
scroll to position [3778, 0]
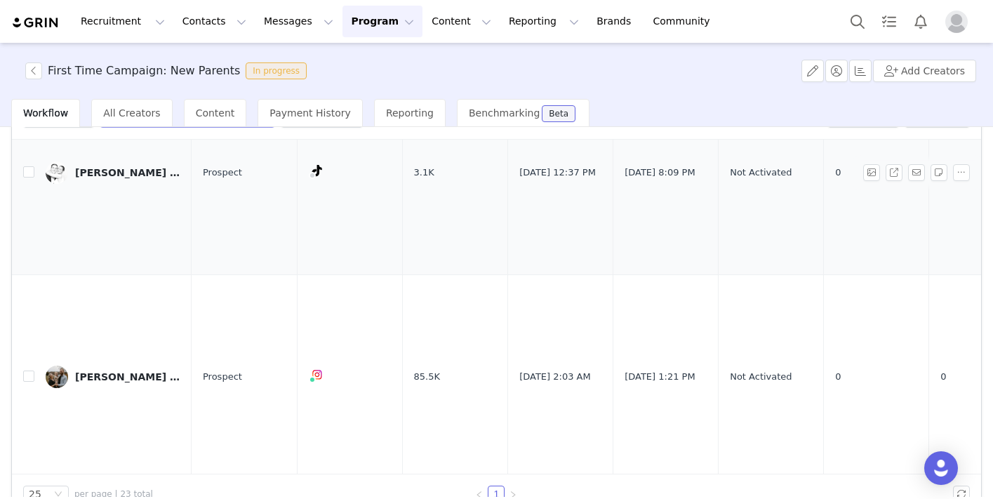
click at [121, 161] on link "Audrey HK | Pregnancy Journey" at bounding box center [113, 172] width 135 height 22
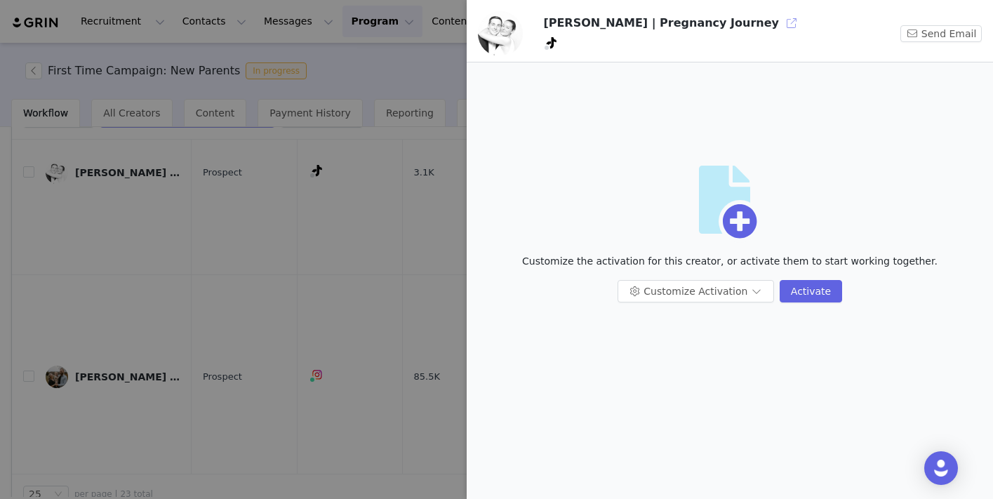
click at [780, 20] on button "button" at bounding box center [791, 23] width 22 height 22
click at [780, 21] on button "button" at bounding box center [791, 23] width 22 height 22
click at [236, 290] on div at bounding box center [496, 249] width 993 height 499
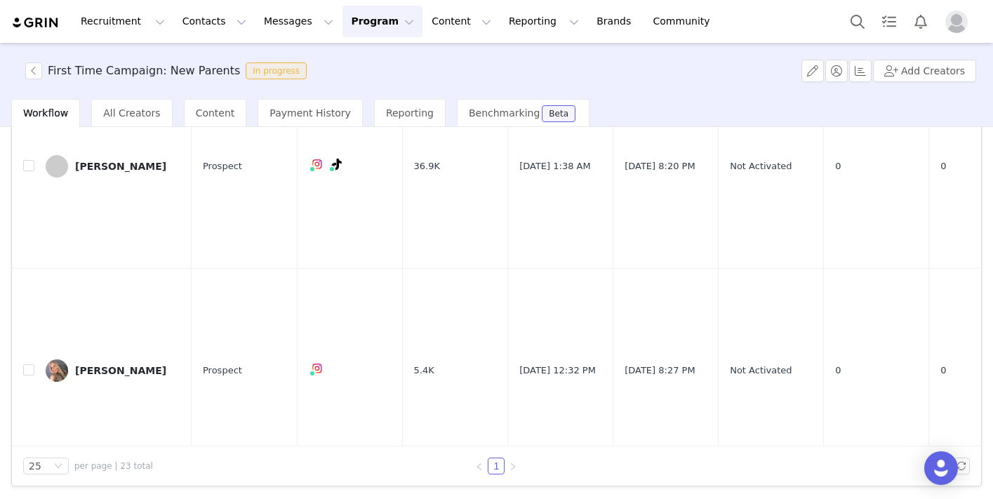
scroll to position [2305, 0]
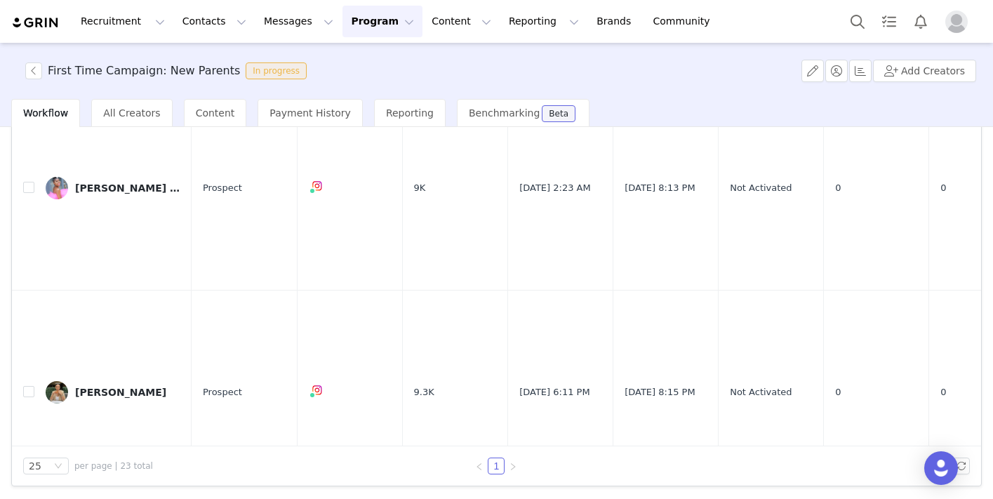
click at [955, 27] on img "Profile" at bounding box center [956, 22] width 22 height 22
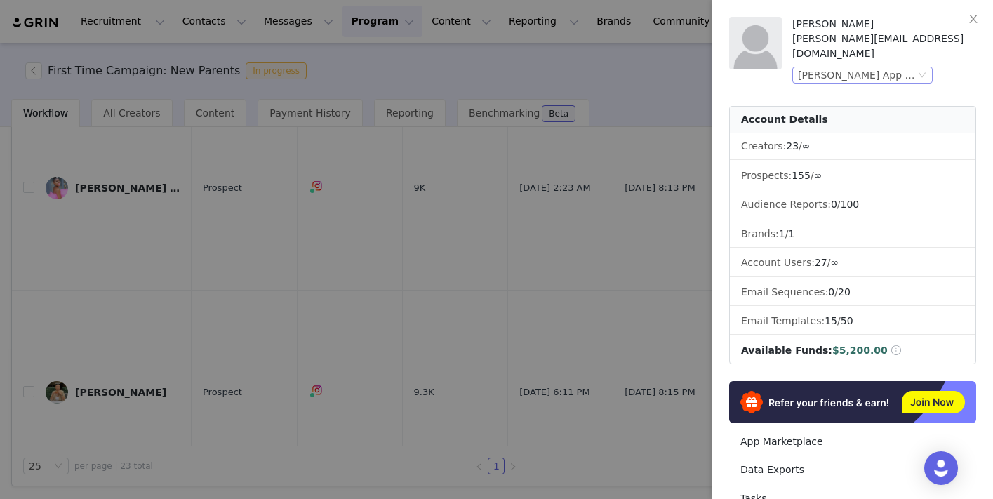
click at [895, 67] on div "Riley App (Joybyte)" at bounding box center [856, 74] width 117 height 15
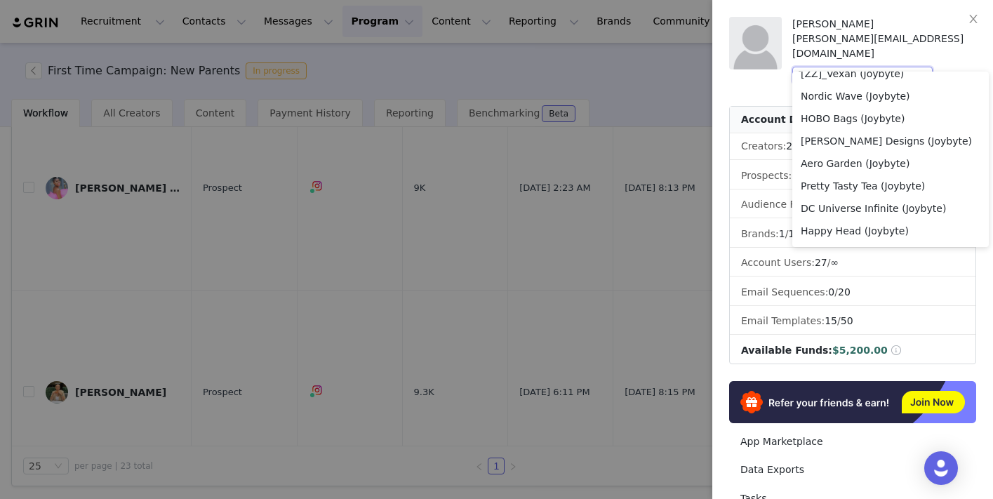
scroll to position [0, 0]
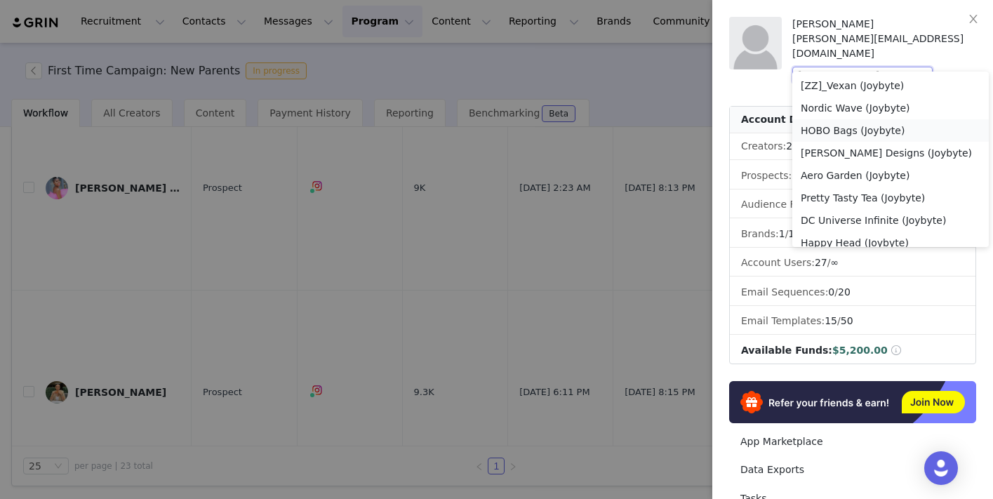
click at [834, 130] on li "HOBO Bags (Joybyte)" at bounding box center [890, 130] width 196 height 22
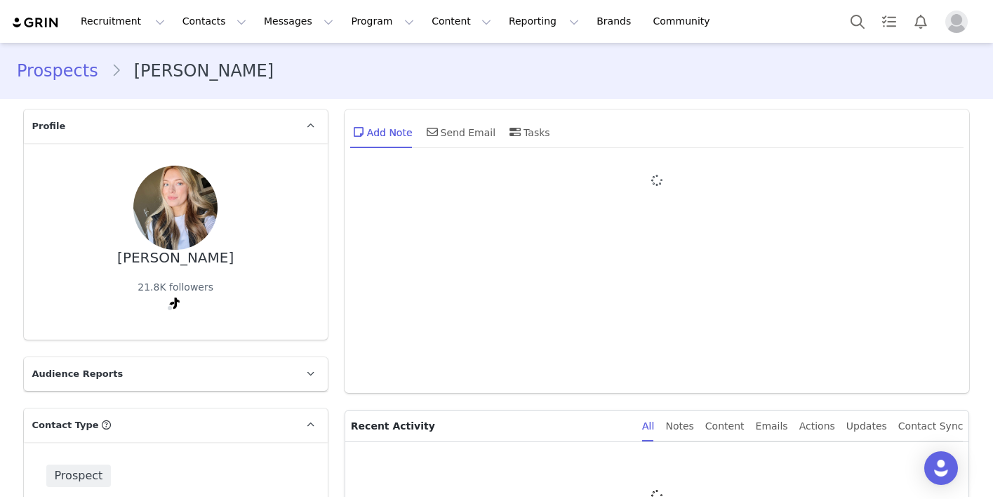
type input "+1 ([GEOGRAPHIC_DATA])"
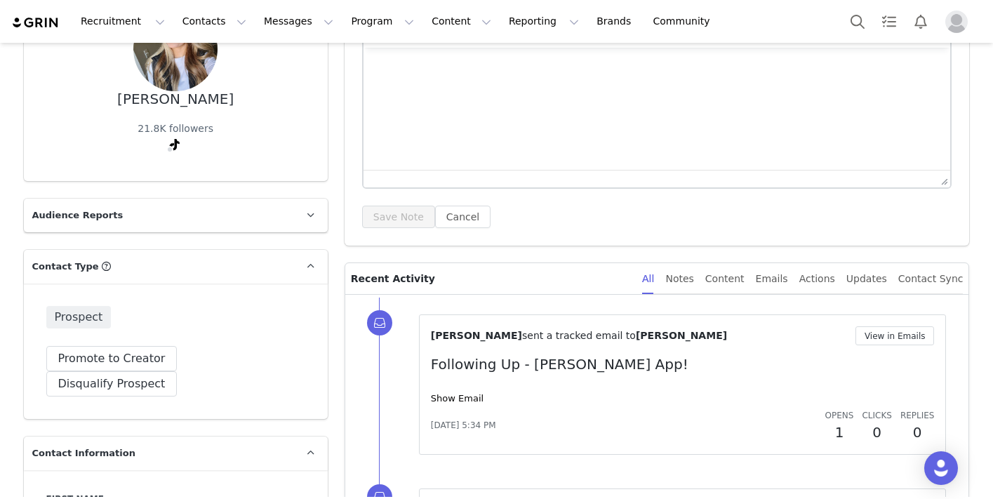
scroll to position [160, 0]
click at [465, 396] on link "Show Email" at bounding box center [457, 397] width 53 height 11
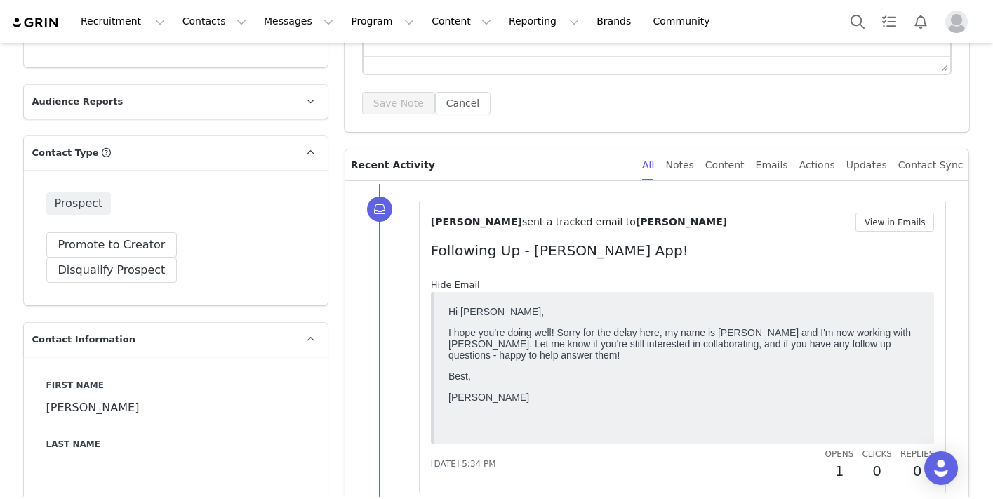
scroll to position [284, 0]
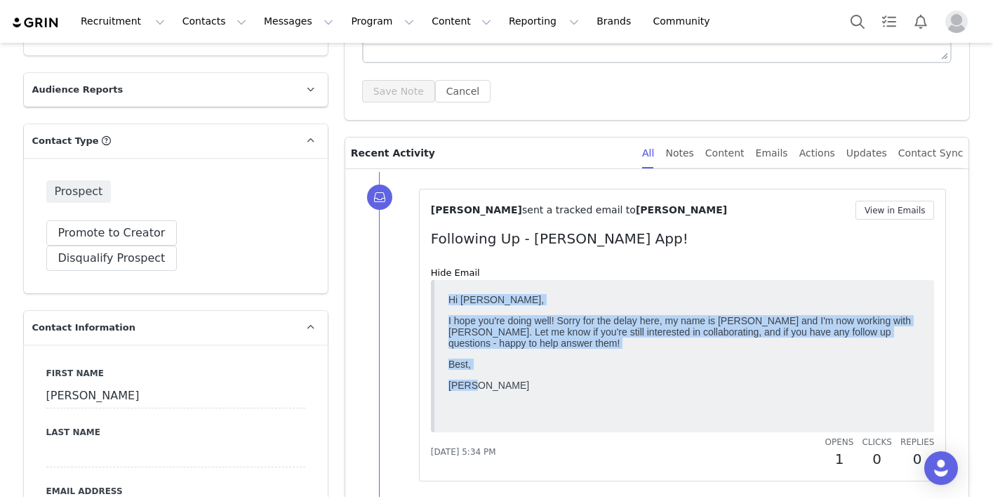
drag, startPoint x: 477, startPoint y: 387, endPoint x: 453, endPoint y: 301, distance: 89.5
click at [450, 300] on body "Hi Jenna, I hope you're doing well! Sorry for the delay here, my name is Alex a…" at bounding box center [684, 353] width 472 height 120
copy body "Hi Jenna, I hope you're doing well! Sorry for the delay here, my name is Alex a…"
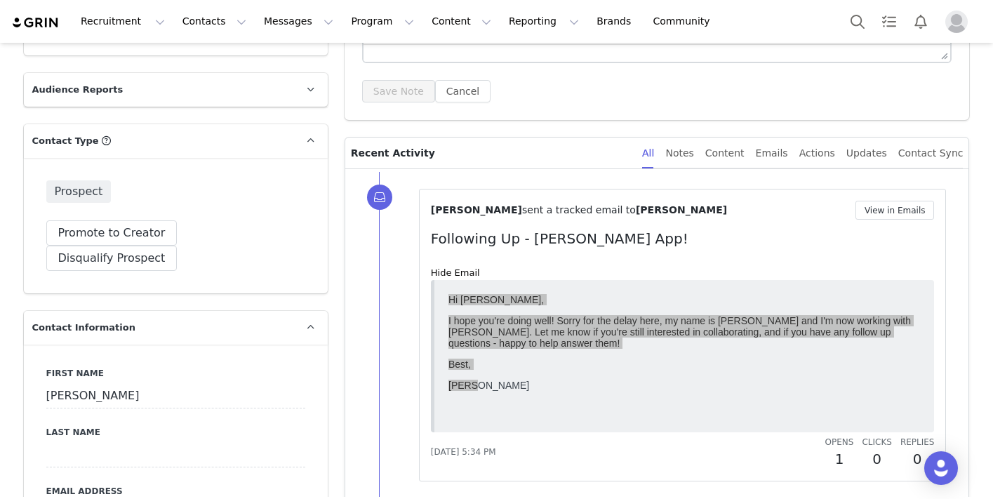
click at [678, 447] on div "Sep 29, 2025, 5:34 PM" at bounding box center [624, 452] width 386 height 13
click at [652, 261] on div "Alex Greeley sent a tracked email to Jenna View in Emails Following Up - Riley …" at bounding box center [683, 335] width 504 height 269
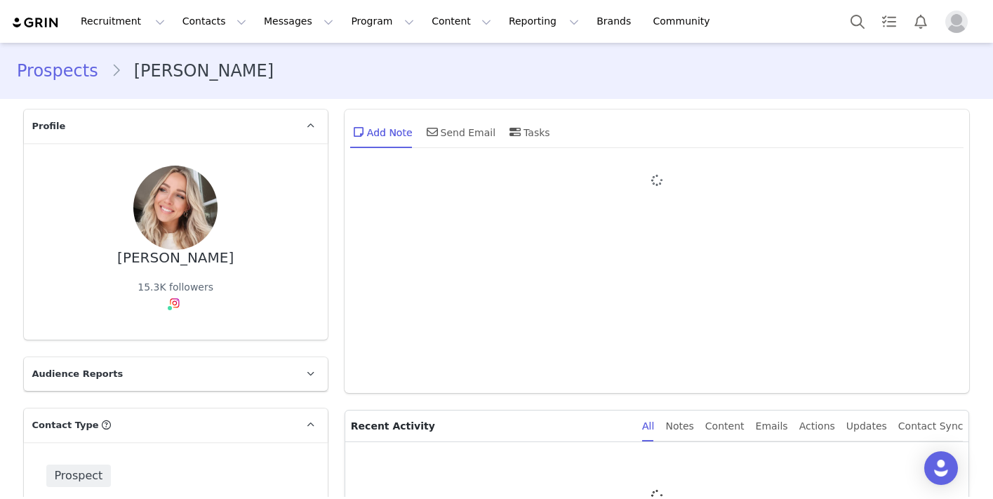
type input "+1 ([GEOGRAPHIC_DATA])"
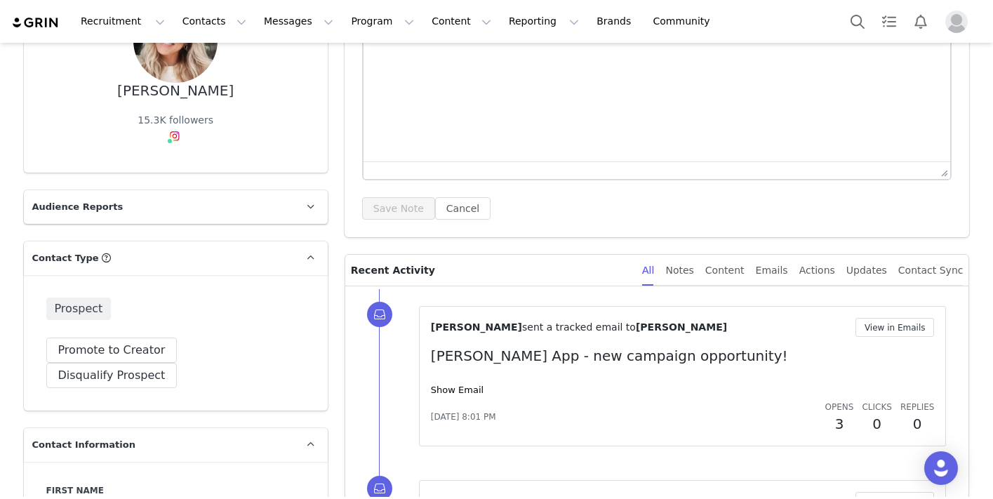
scroll to position [187, 0]
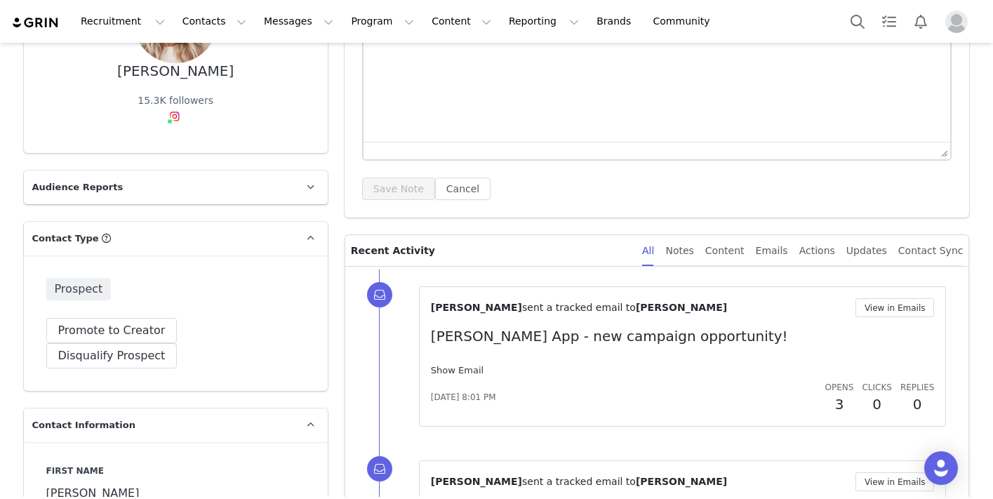
click at [461, 366] on link "Show Email" at bounding box center [457, 370] width 53 height 11
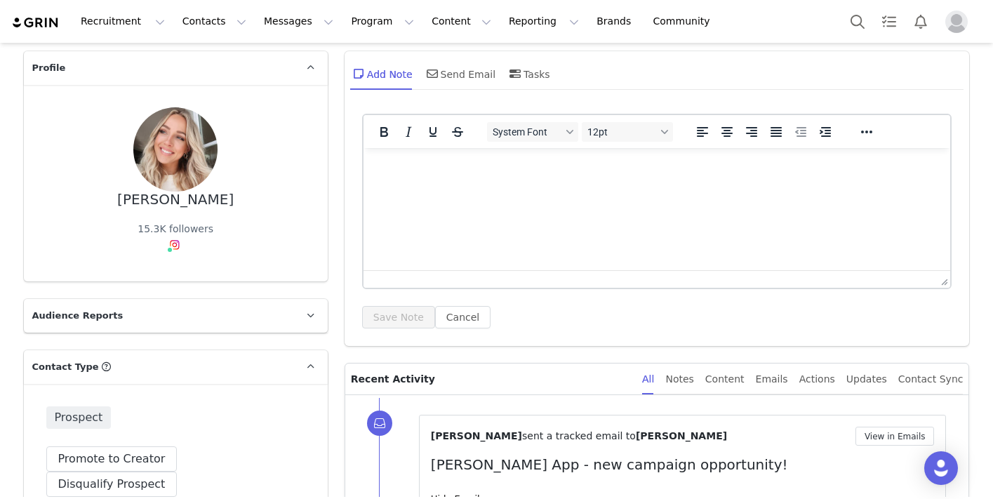
scroll to position [53, 0]
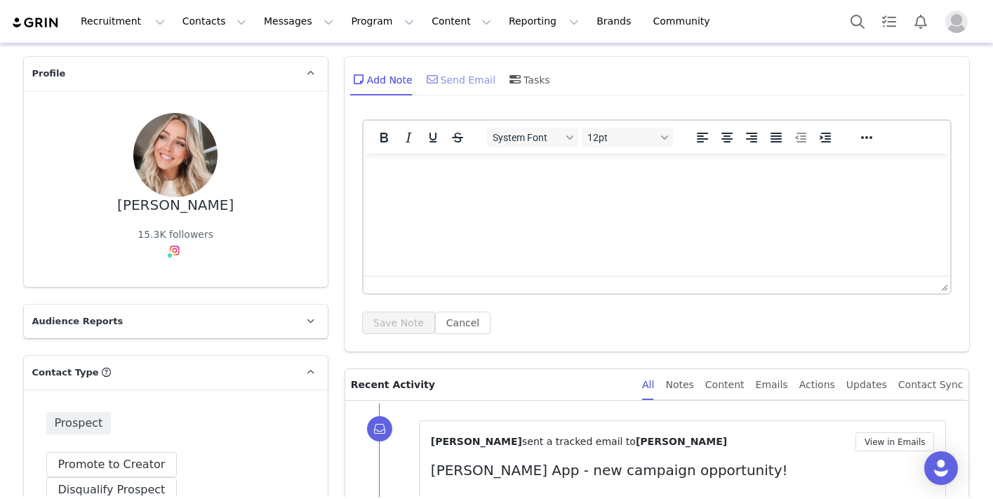
click at [476, 88] on div "Send Email" at bounding box center [460, 79] width 72 height 34
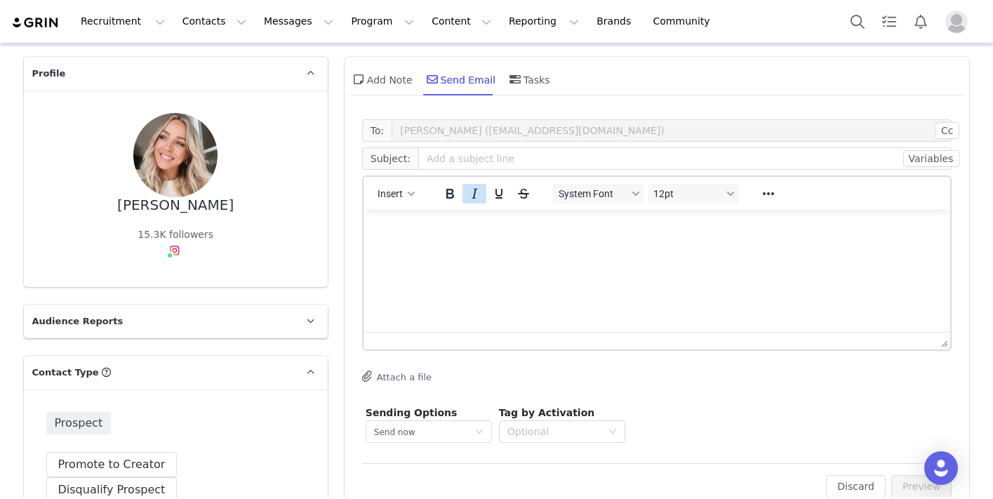
scroll to position [0, 0]
click at [483, 190] on button "Italic" at bounding box center [474, 194] width 24 height 20
click at [460, 160] on input "text" at bounding box center [685, 158] width 534 height 22
type input "Following Up - [PERSON_NAME] App!"
click at [410, 248] on html "﻿" at bounding box center [656, 229] width 587 height 38
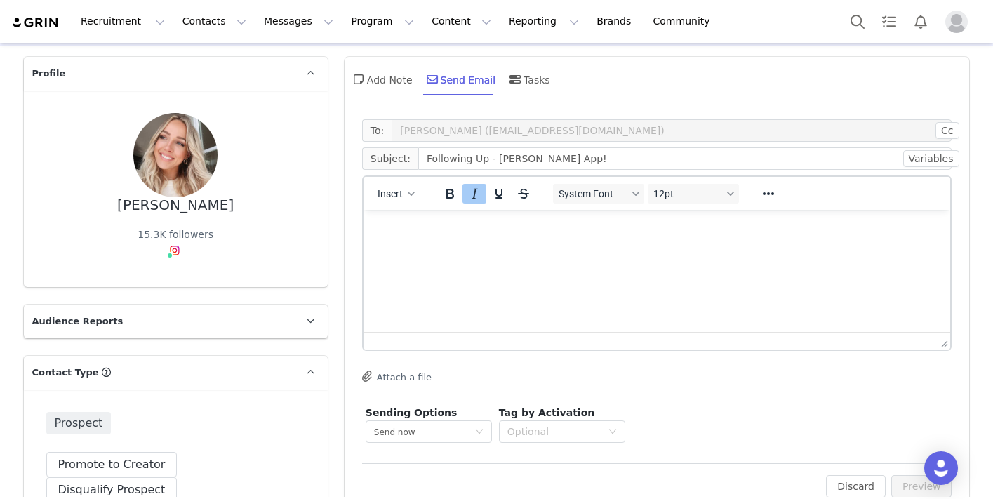
paste body "Rich Text Area. Press ALT-0 for help."
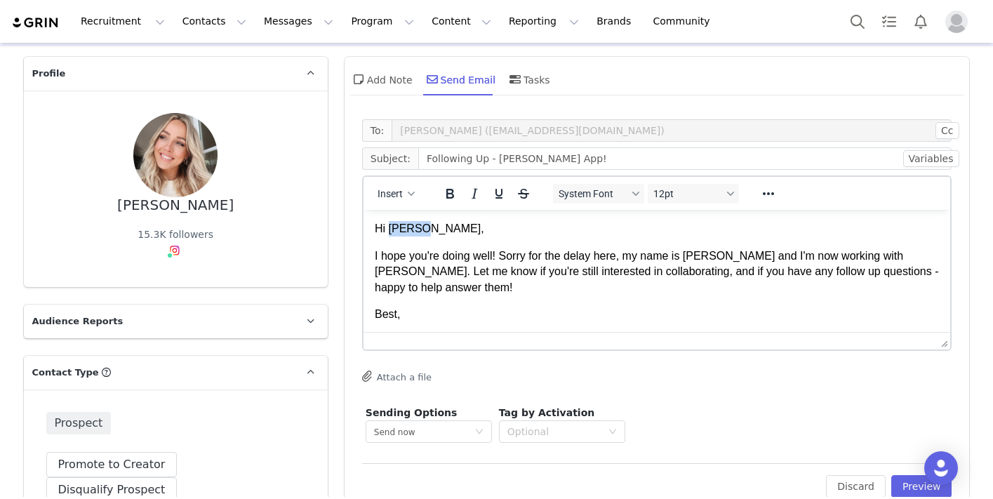
drag, startPoint x: 424, startPoint y: 234, endPoint x: 389, endPoint y: 234, distance: 34.4
click at [389, 234] on p "Hi [PERSON_NAME]," at bounding box center [656, 228] width 565 height 15
click at [523, 307] on p "Best," at bounding box center [656, 314] width 565 height 15
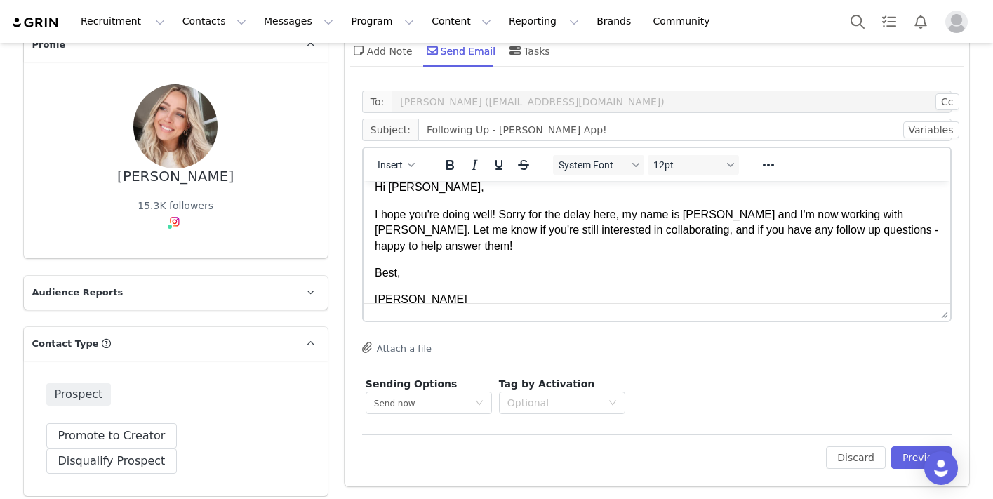
scroll to position [77, 0]
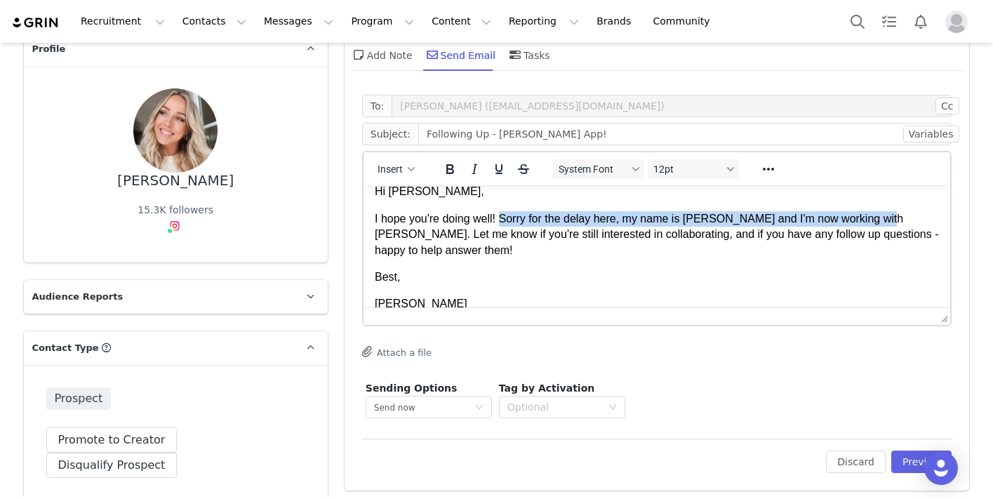
drag, startPoint x: 870, startPoint y: 221, endPoint x: 502, endPoint y: 222, distance: 367.6
click at [502, 222] on p "I hope you're doing well! Sorry for the delay here, my name is [PERSON_NAME] an…" at bounding box center [656, 234] width 565 height 47
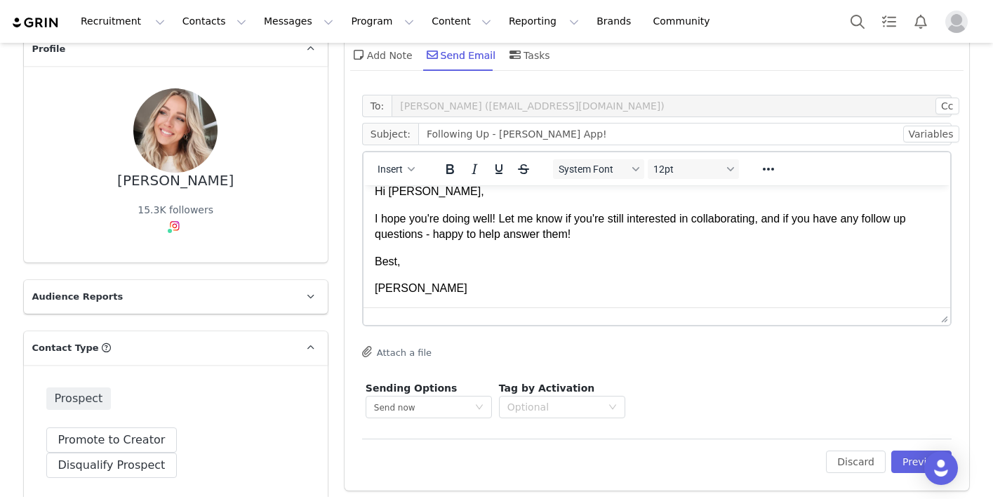
click at [660, 254] on p "Best," at bounding box center [656, 261] width 565 height 15
click at [911, 462] on button "Preview" at bounding box center [921, 461] width 61 height 22
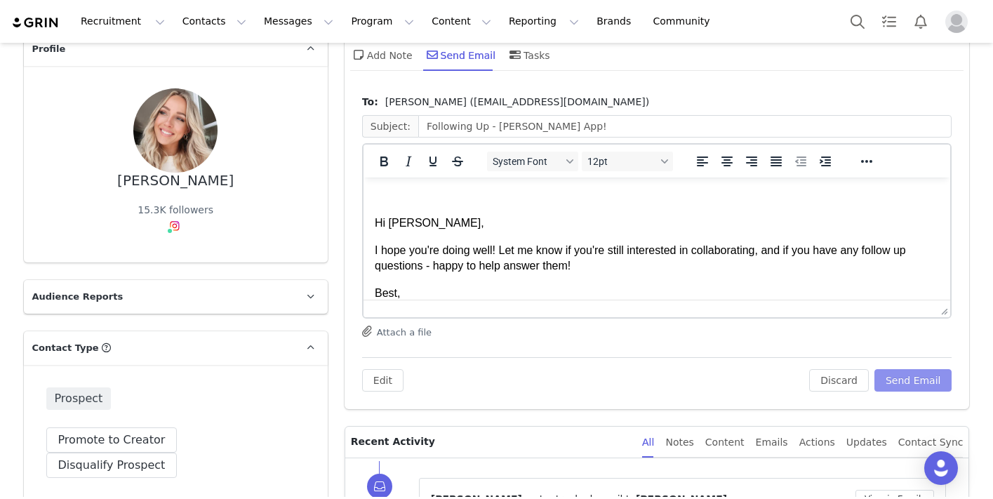
scroll to position [0, 0]
click at [911, 374] on button "Send Email" at bounding box center [913, 380] width 78 height 22
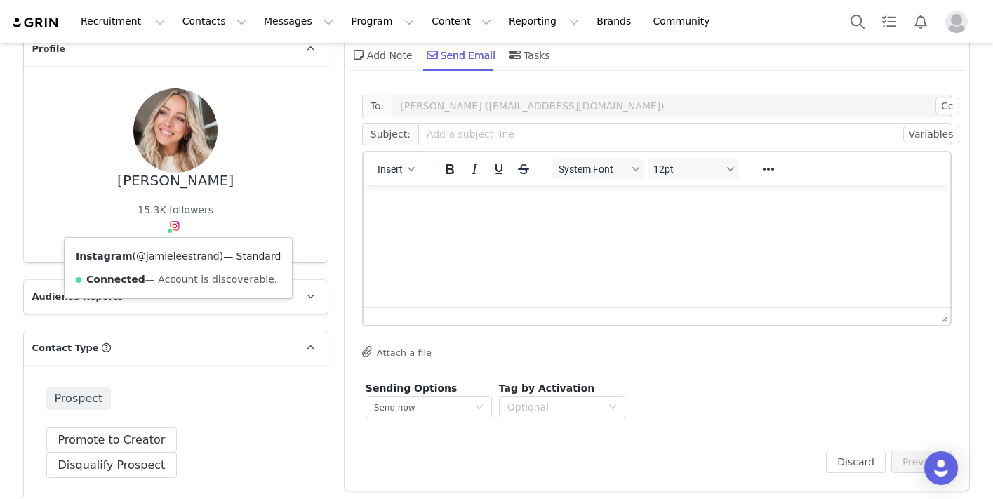
click at [186, 258] on link "@jamieleestrand" at bounding box center [177, 255] width 83 height 11
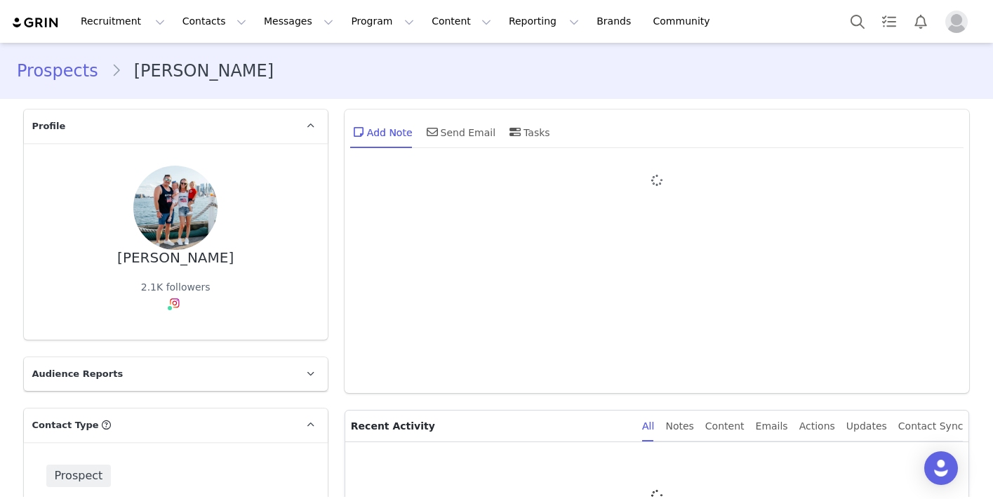
type input "+1 ([GEOGRAPHIC_DATA])"
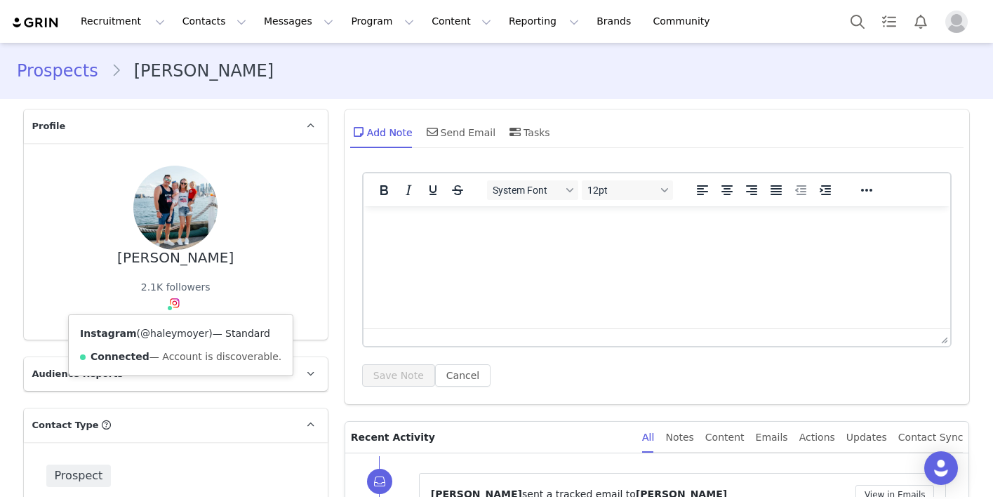
click at [182, 331] on link "@haleymoyer" at bounding box center [174, 333] width 68 height 11
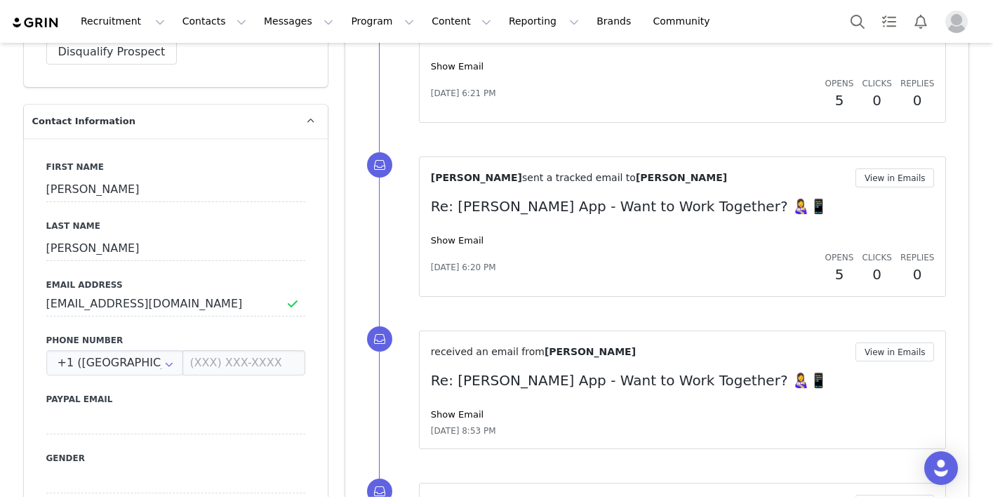
scroll to position [497, 0]
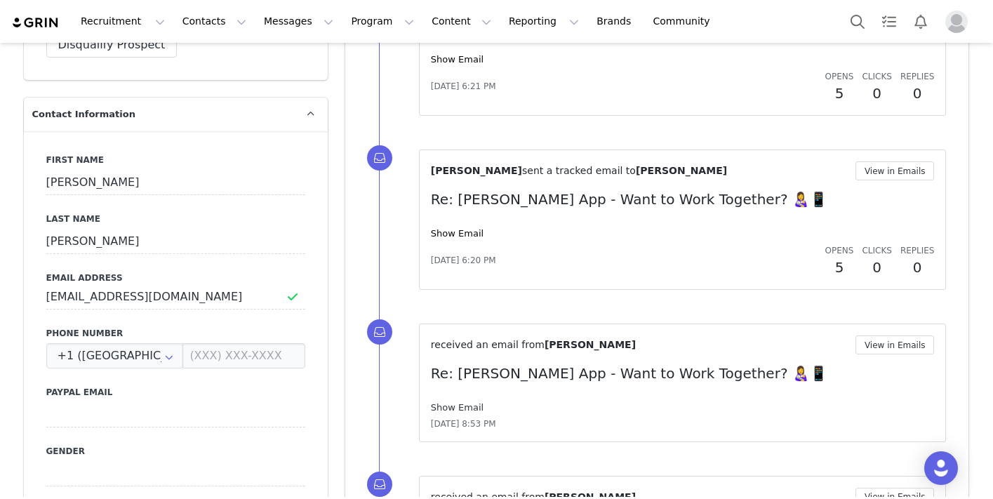
click at [469, 407] on link "Show Email" at bounding box center [457, 407] width 53 height 11
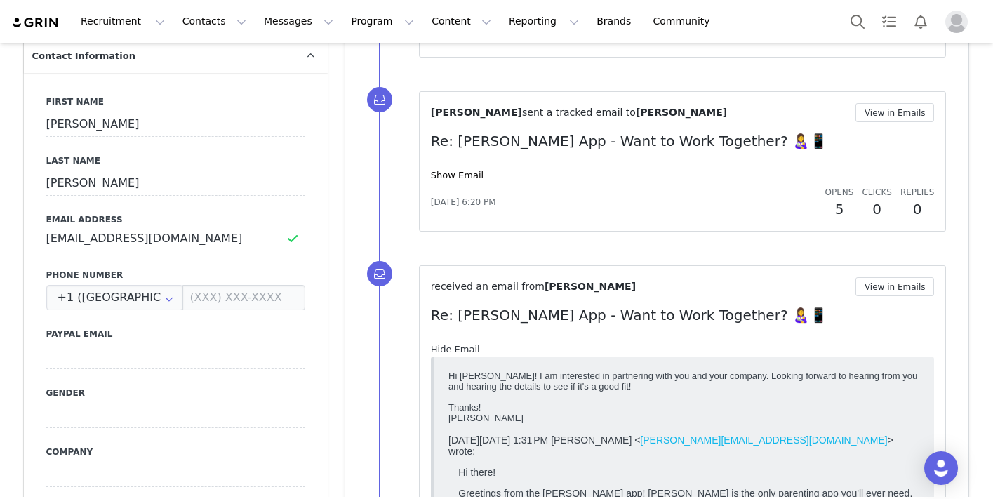
scroll to position [0, 0]
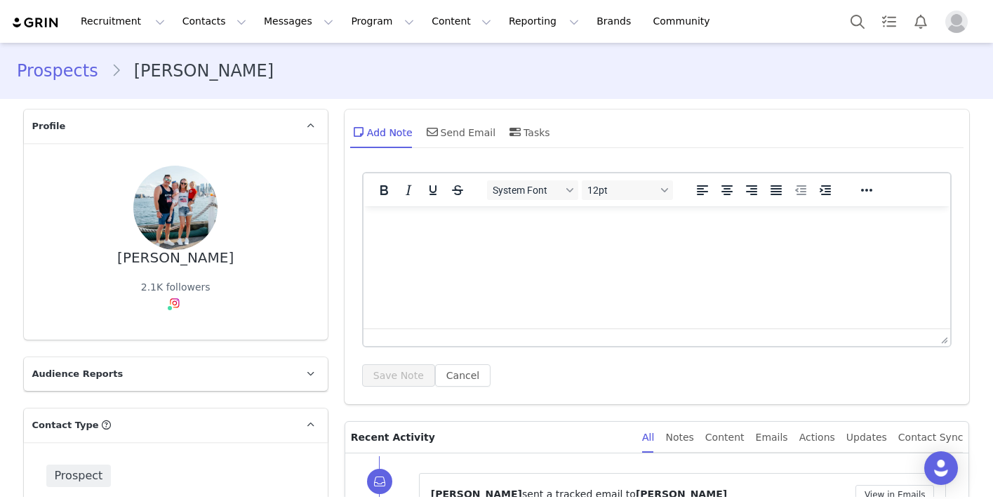
click at [440, 230] on p "Rich Text Area. Press ALT-0 for help." at bounding box center [656, 225] width 565 height 15
click at [466, 140] on div "Send Email" at bounding box center [460, 132] width 72 height 34
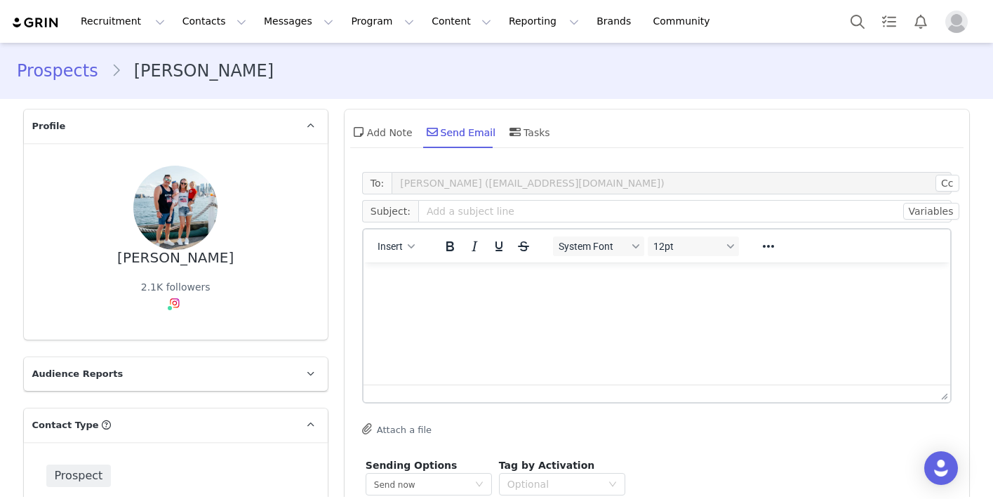
click at [474, 298] on html at bounding box center [656, 281] width 587 height 38
click at [459, 209] on input "text" at bounding box center [685, 211] width 534 height 22
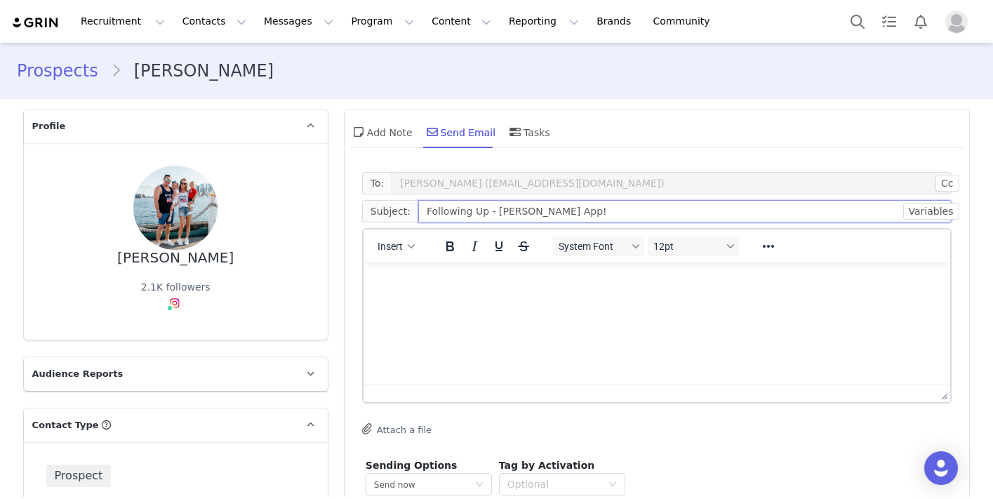
type input "Following Up - [PERSON_NAME] App!"
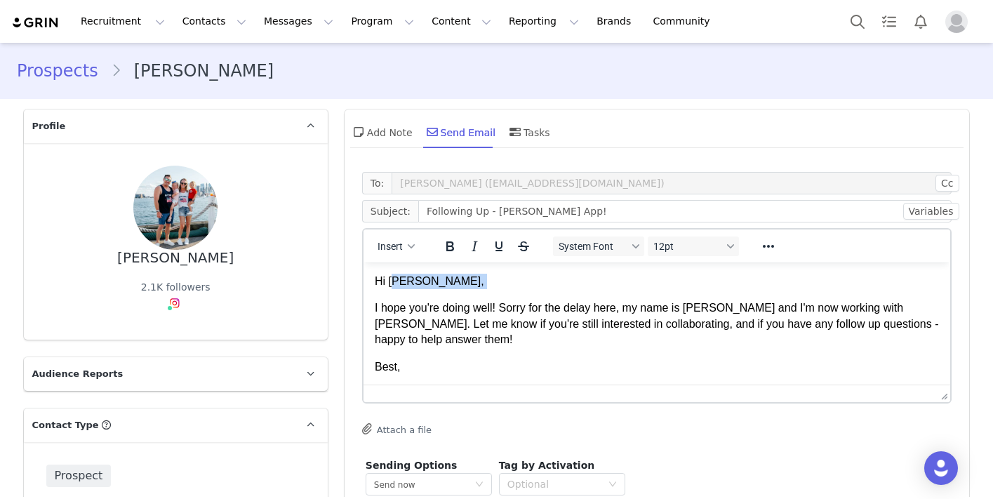
drag, startPoint x: 441, startPoint y: 289, endPoint x: 392, endPoint y: 284, distance: 49.4
click at [392, 284] on body "Hi [PERSON_NAME], I hope you're doing well! Sorry for the delay here, my name i…" at bounding box center [656, 338] width 565 height 128
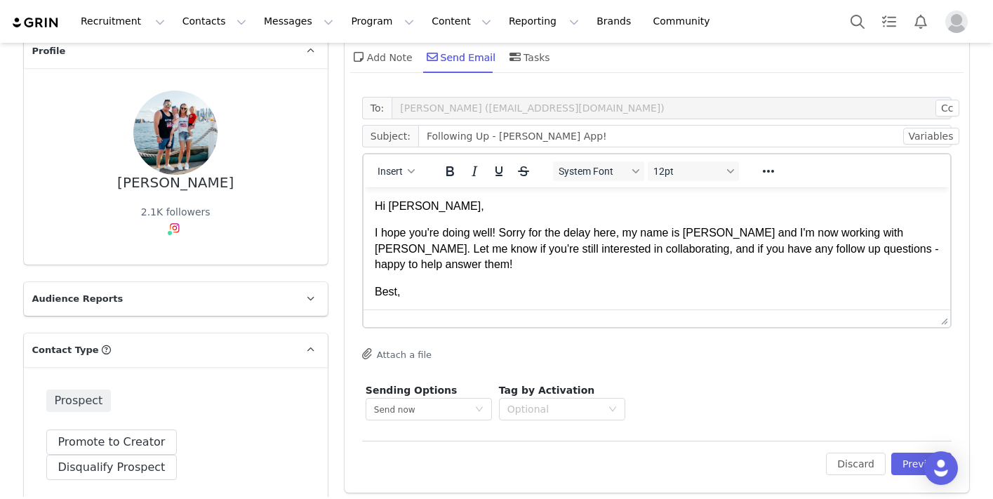
scroll to position [76, 0]
click at [915, 463] on button "Preview" at bounding box center [921, 463] width 61 height 22
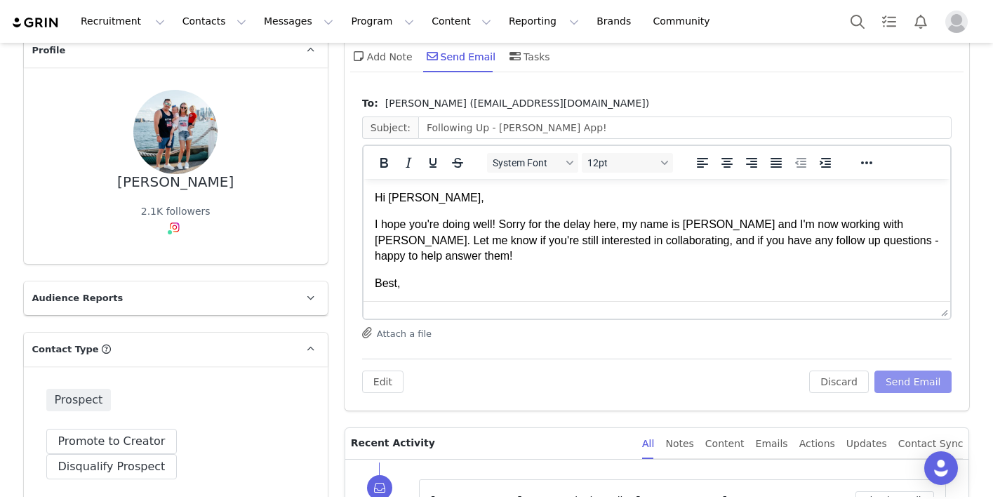
scroll to position [0, 0]
click at [907, 388] on button "Send Email" at bounding box center [913, 381] width 78 height 22
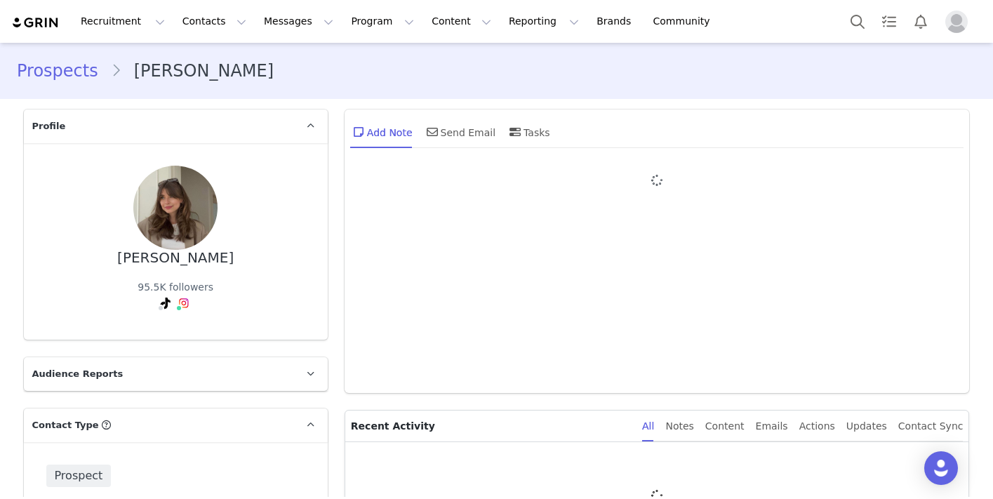
type input "+1 ([GEOGRAPHIC_DATA])"
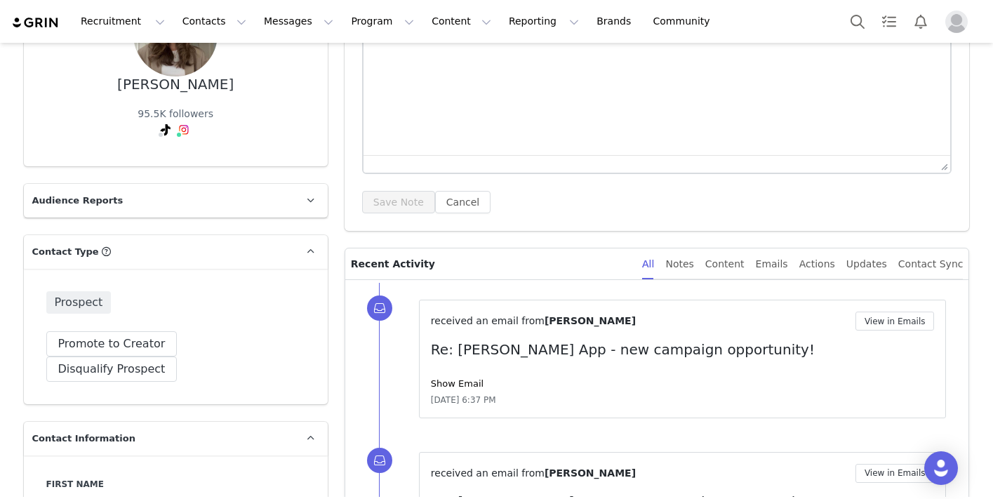
scroll to position [197, 0]
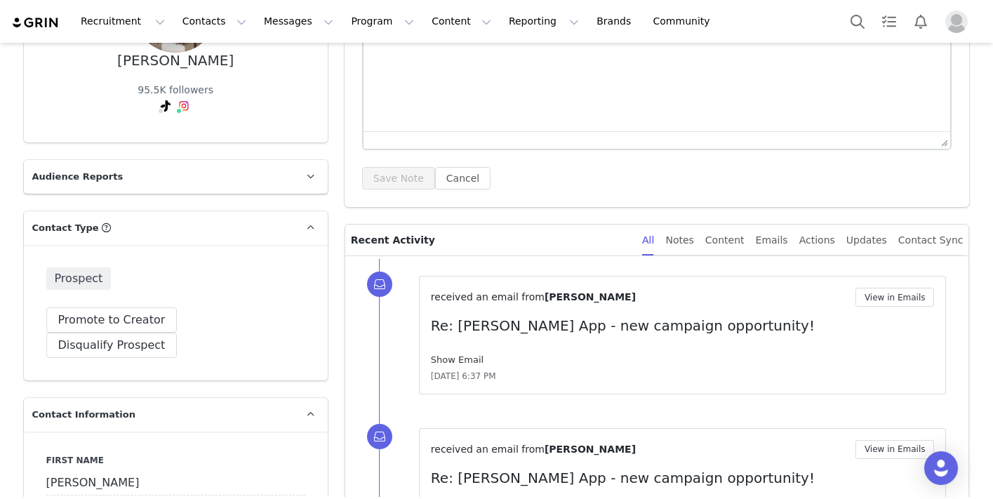
click at [453, 358] on link "Show Email" at bounding box center [457, 359] width 53 height 11
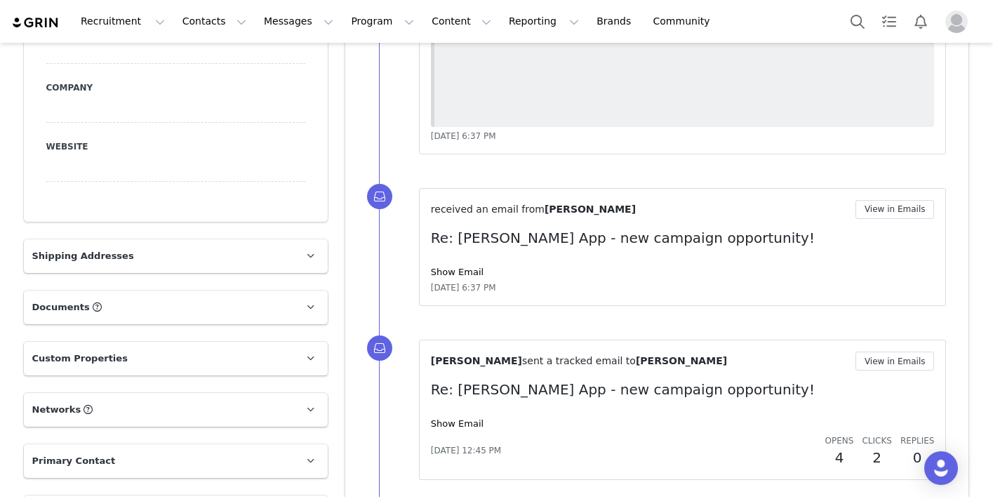
scroll to position [921, 0]
click at [455, 269] on link "Show Email" at bounding box center [457, 270] width 53 height 11
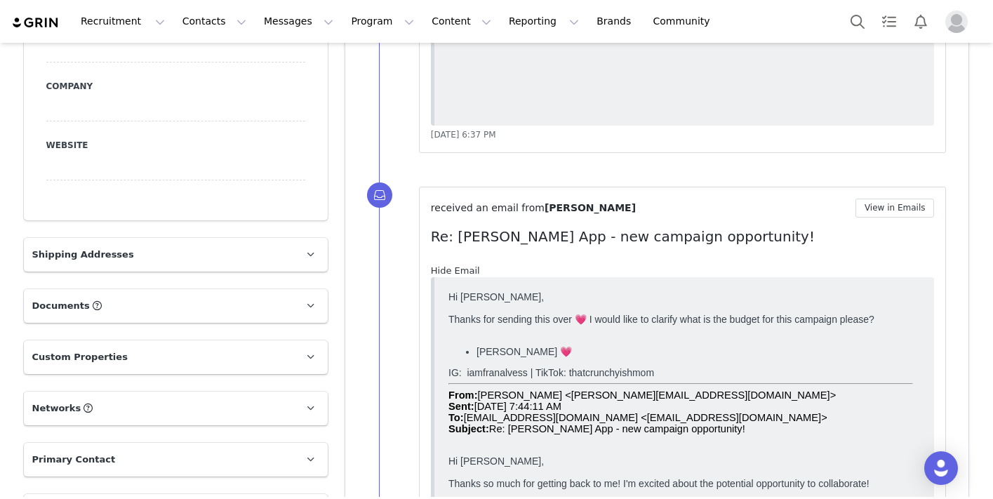
scroll to position [0, 0]
click at [455, 269] on link "Hide Email" at bounding box center [455, 270] width 49 height 11
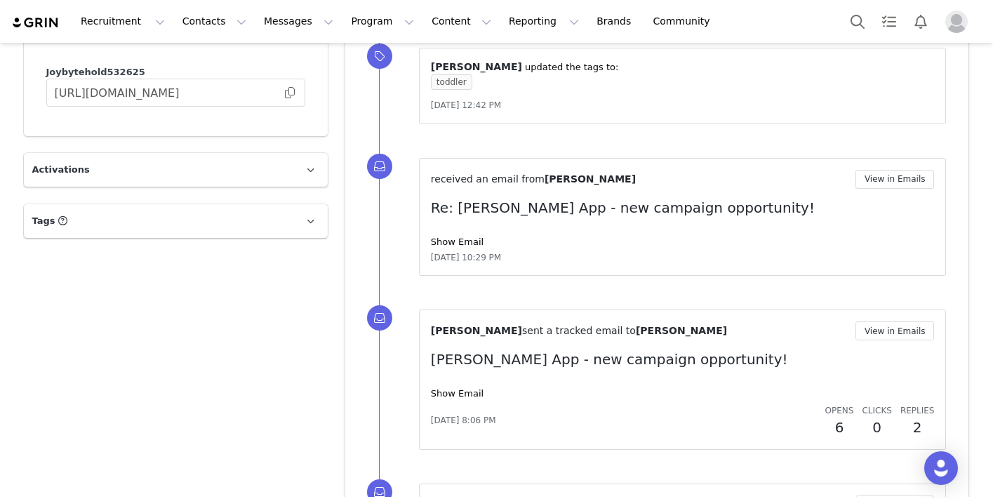
scroll to position [1570, 0]
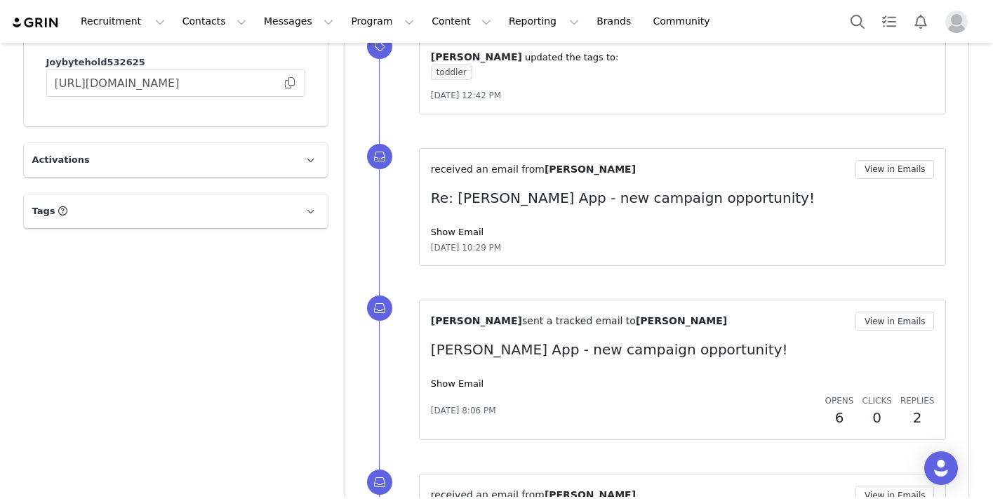
click at [460, 225] on div "Show Email" at bounding box center [683, 232] width 504 height 14
click at [462, 236] on link "Show Email" at bounding box center [457, 232] width 53 height 11
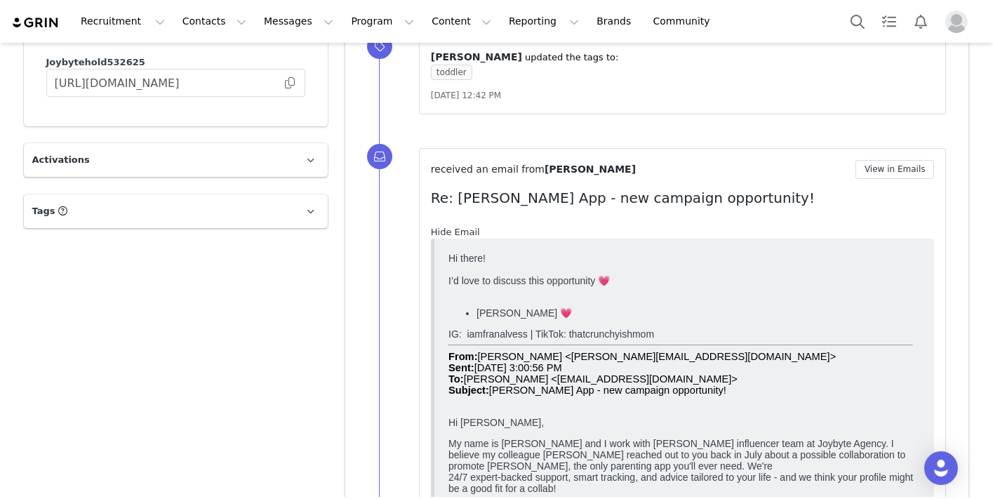
scroll to position [0, 0]
click at [462, 236] on link "Hide Email" at bounding box center [455, 232] width 49 height 11
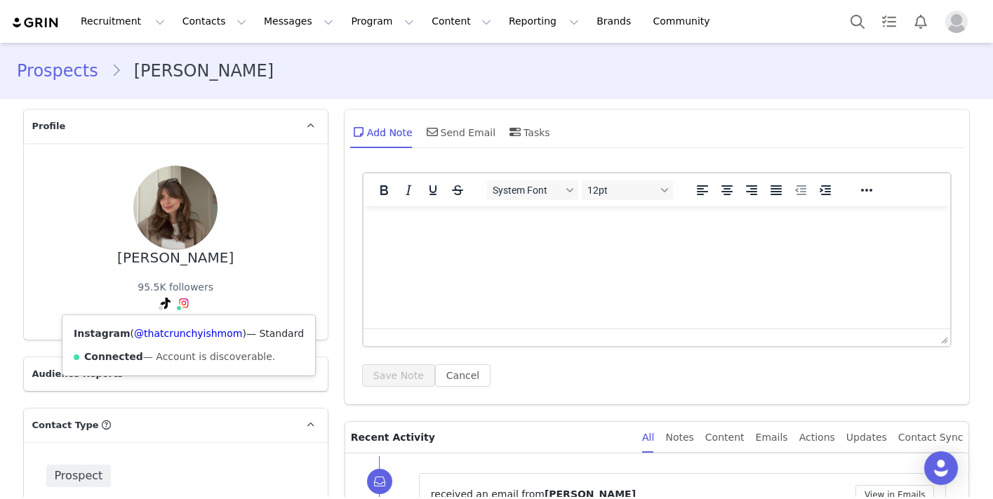
click at [189, 327] on div "Instagram ( @thatcrunchyishmom ) — Standard Connected — Account is discoverable." at bounding box center [188, 345] width 253 height 60
click at [198, 337] on link "@thatcrunchyishmom" at bounding box center [188, 333] width 108 height 11
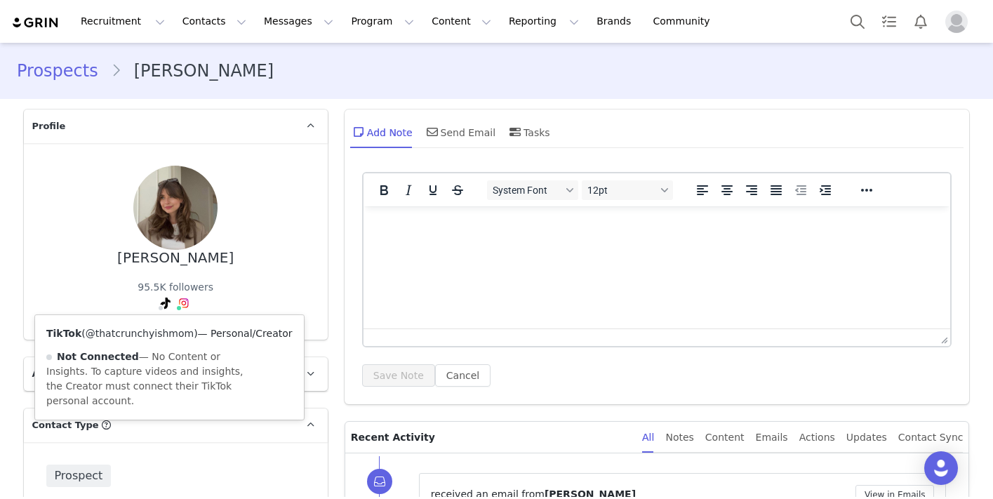
click at [149, 336] on link "@thatcrunchyishmom" at bounding box center [140, 333] width 108 height 11
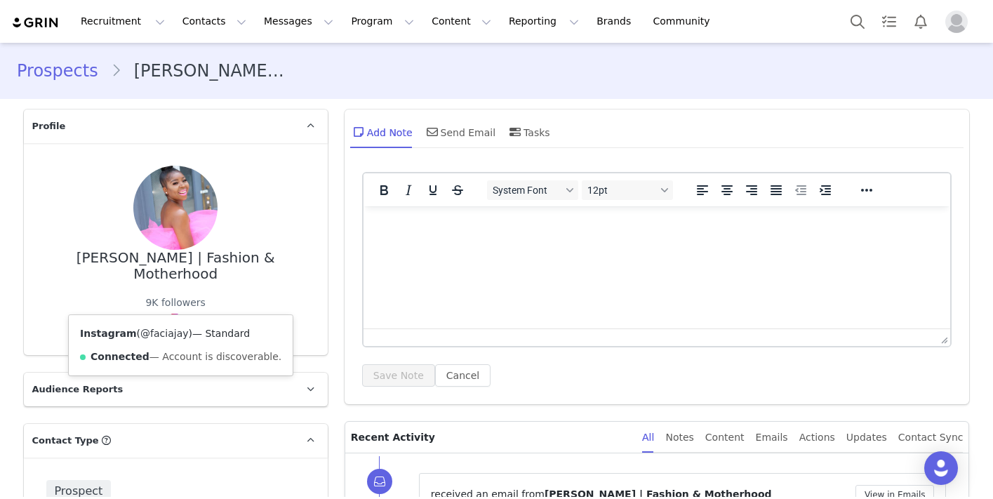
click at [171, 337] on link "@faciajay" at bounding box center [164, 333] width 48 height 11
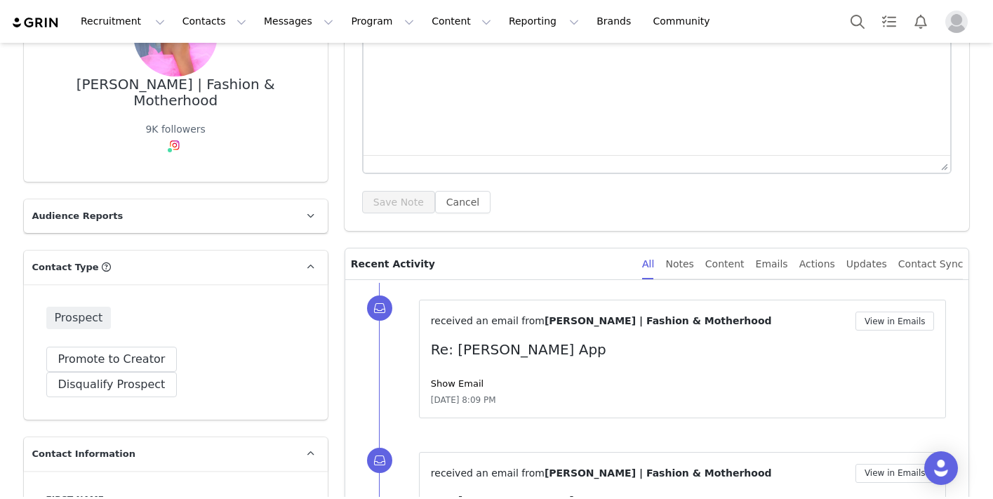
scroll to position [215, 0]
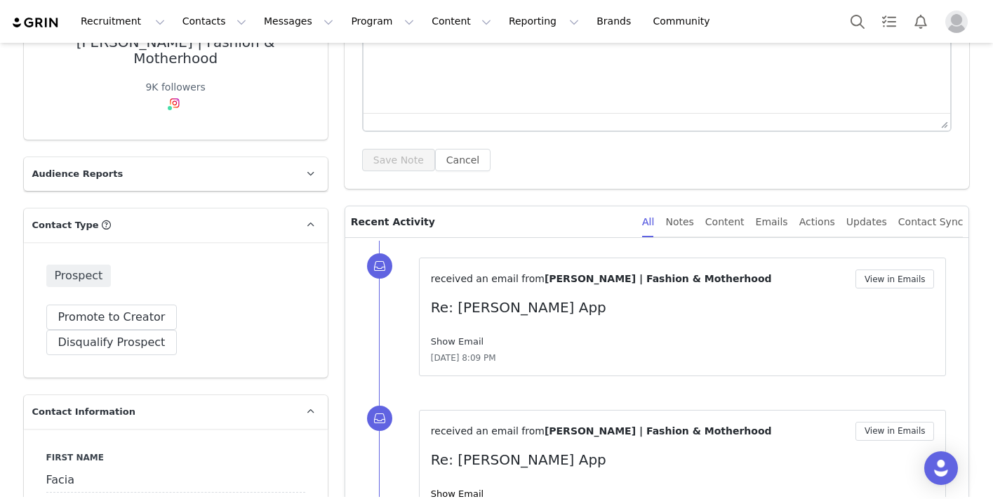
click at [457, 341] on link "Show Email" at bounding box center [457, 341] width 53 height 11
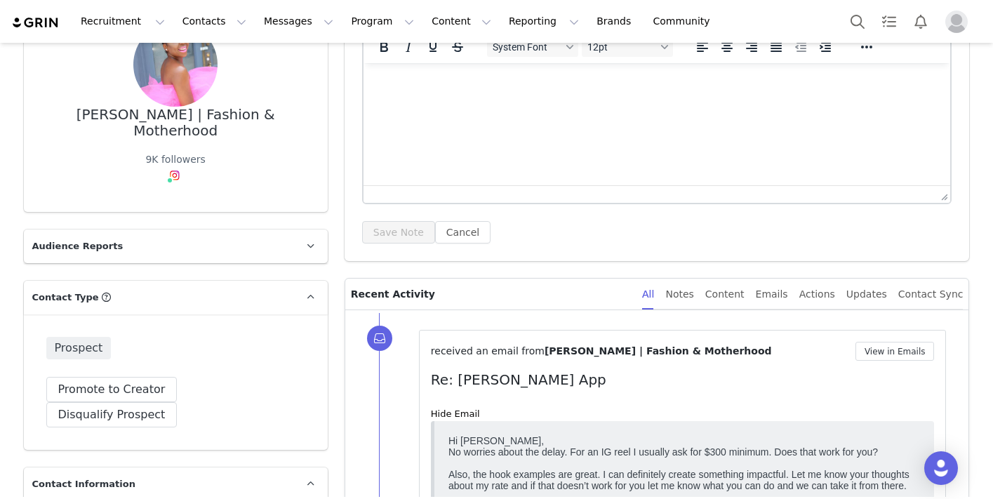
scroll to position [142, 0]
click at [470, 102] on html at bounding box center [656, 83] width 587 height 38
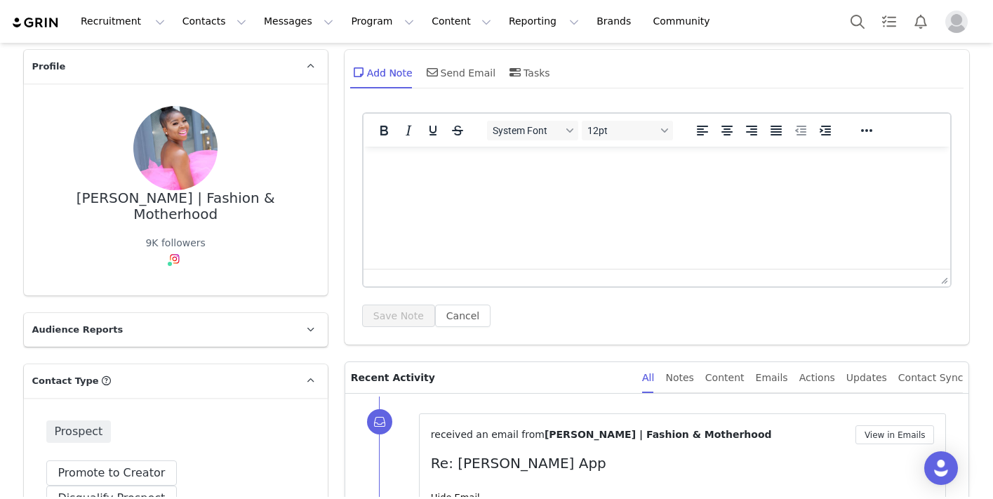
scroll to position [19, 0]
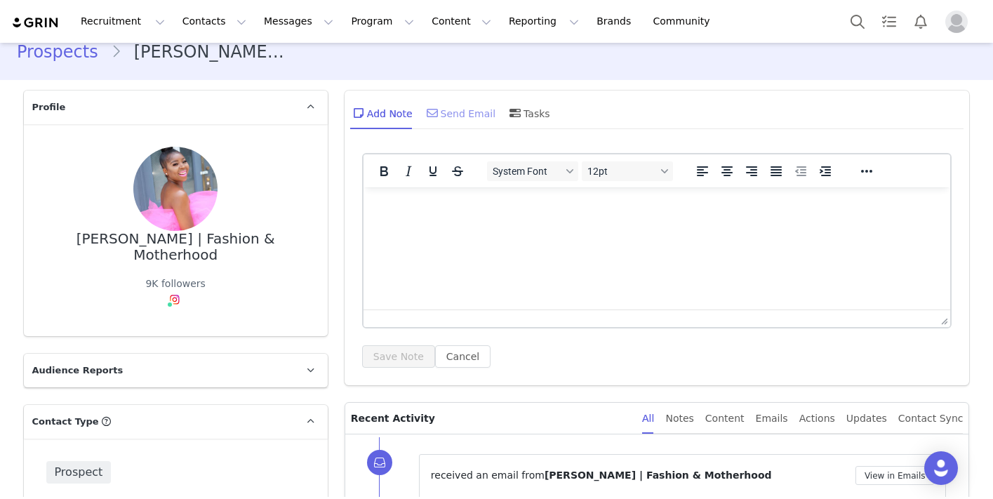
click at [445, 112] on div "Send Email" at bounding box center [460, 113] width 72 height 34
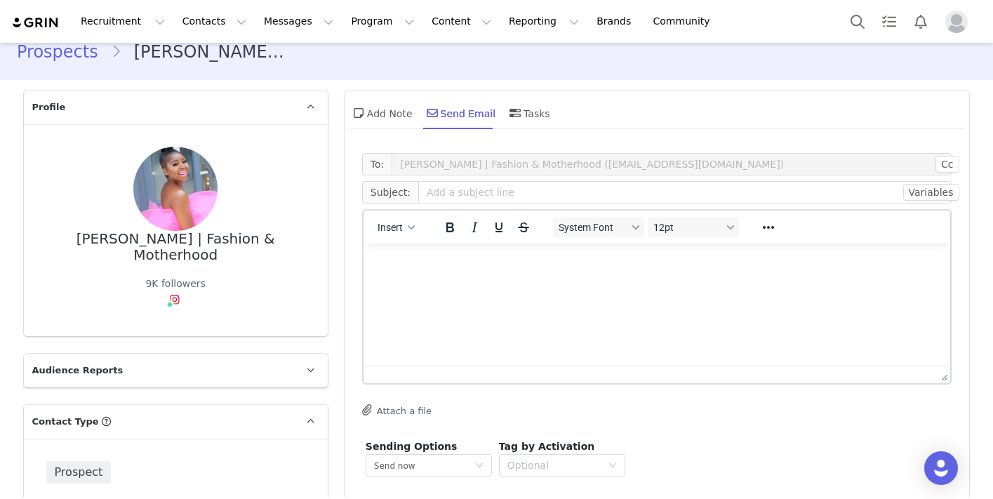
scroll to position [0, 0]
click at [451, 272] on html at bounding box center [656, 262] width 587 height 38
click at [464, 194] on input "text" at bounding box center [685, 192] width 534 height 22
type input "Following Up - Riley App!"
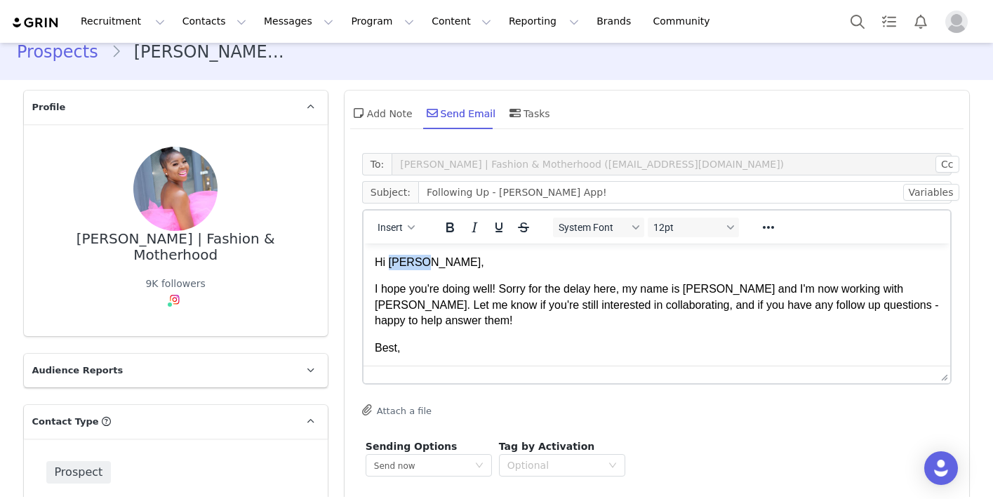
drag, startPoint x: 413, startPoint y: 262, endPoint x: 390, endPoint y: 262, distance: 22.5
click at [390, 262] on p "Hi [PERSON_NAME]," at bounding box center [656, 262] width 565 height 15
click at [435, 340] on p "Best," at bounding box center [656, 347] width 565 height 15
click at [433, 367] on p "[PERSON_NAME]" at bounding box center [656, 374] width 565 height 15
click at [530, 290] on p "I hope you're doing well! Sorry for the delay here, my name is [PERSON_NAME] an…" at bounding box center [656, 304] width 565 height 47
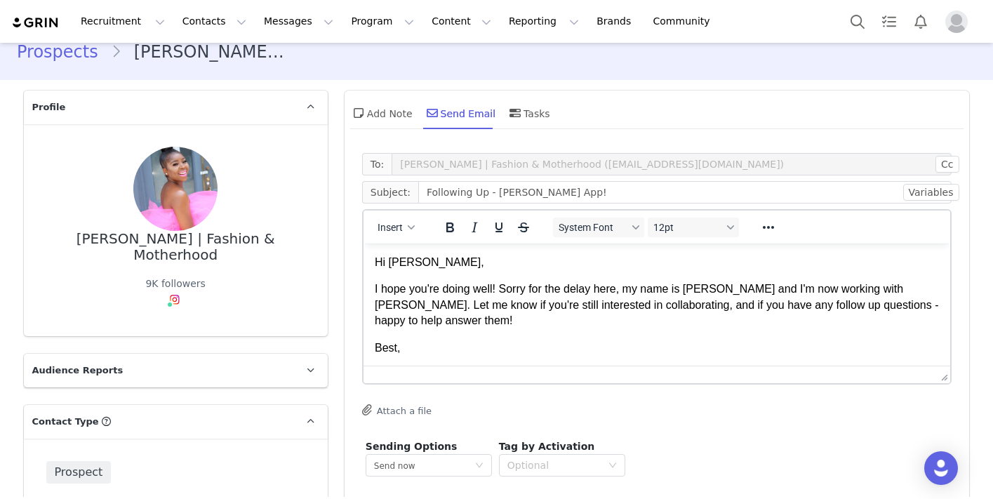
click at [578, 340] on p "Best," at bounding box center [656, 347] width 565 height 15
click at [574, 367] on p "[PERSON_NAME]" at bounding box center [656, 374] width 565 height 15
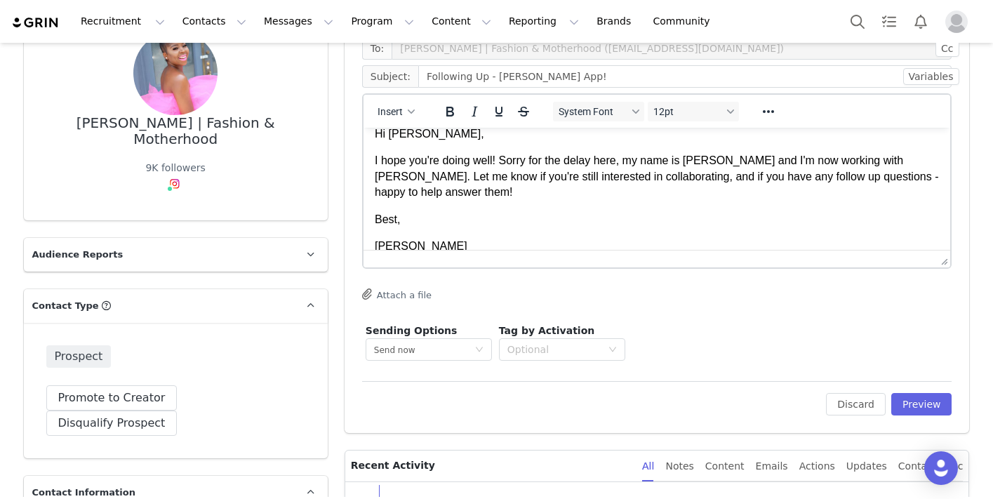
scroll to position [135, 0]
click at [915, 401] on button "Preview" at bounding box center [921, 403] width 61 height 22
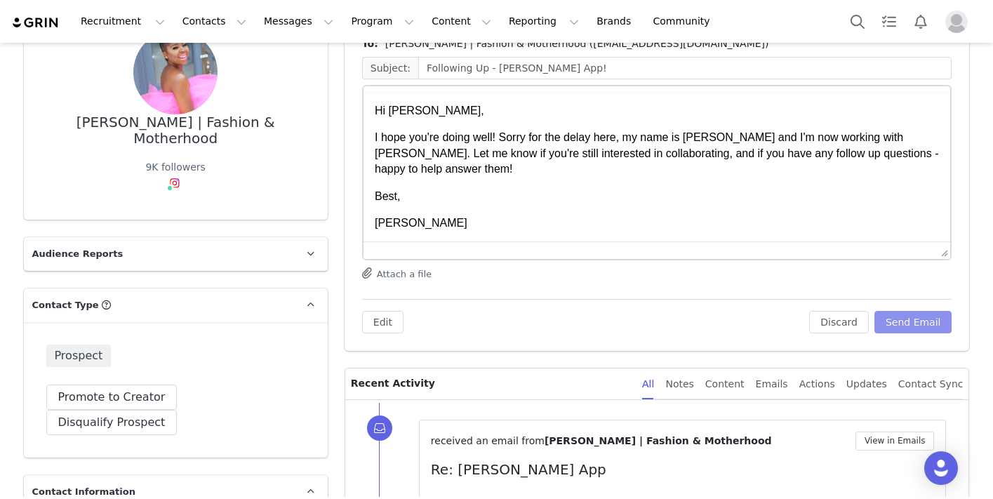
scroll to position [0, 0]
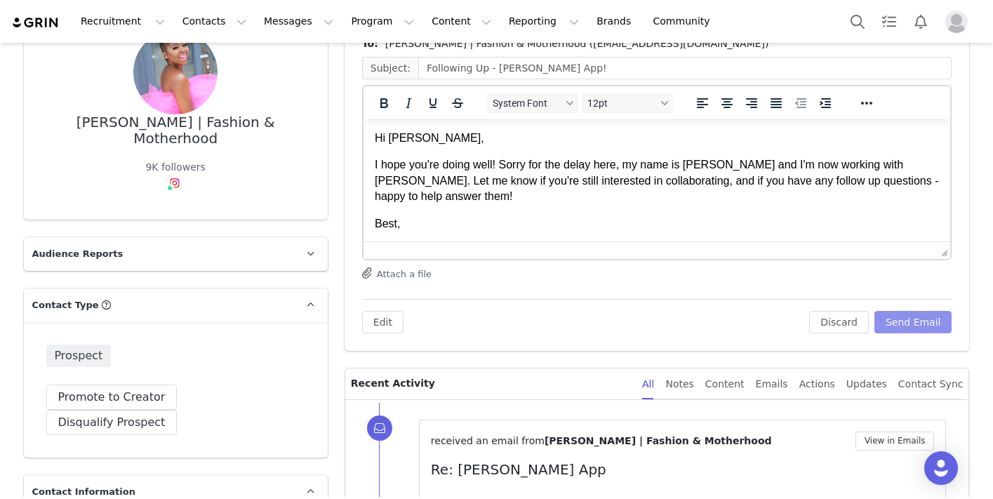
click at [906, 324] on button "Send Email" at bounding box center [913, 322] width 78 height 22
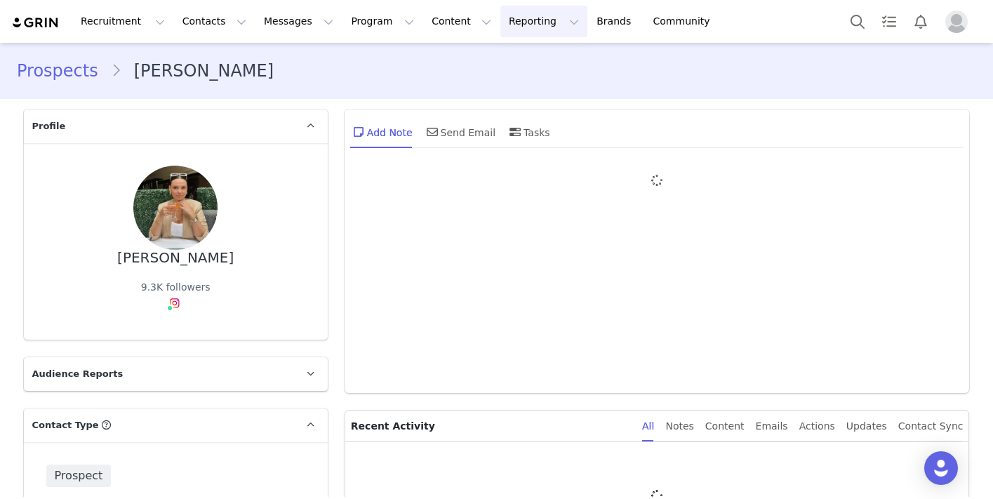
type input "+1 ([GEOGRAPHIC_DATA])"
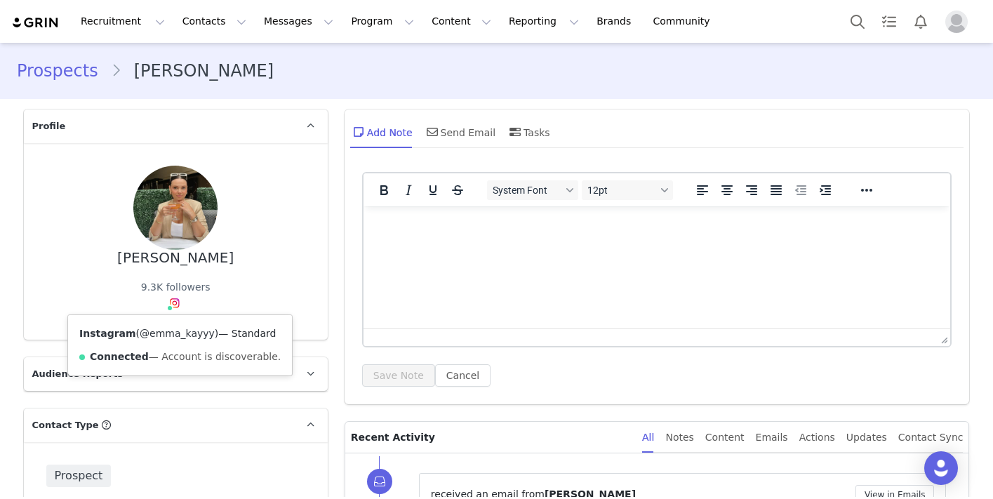
click at [174, 330] on link "@emma_kayyy" at bounding box center [177, 333] width 75 height 11
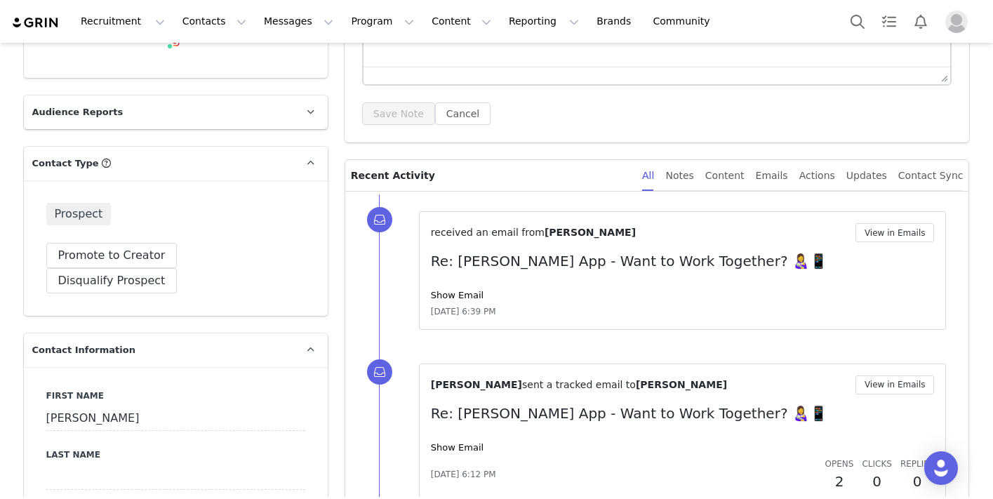
scroll to position [272, 0]
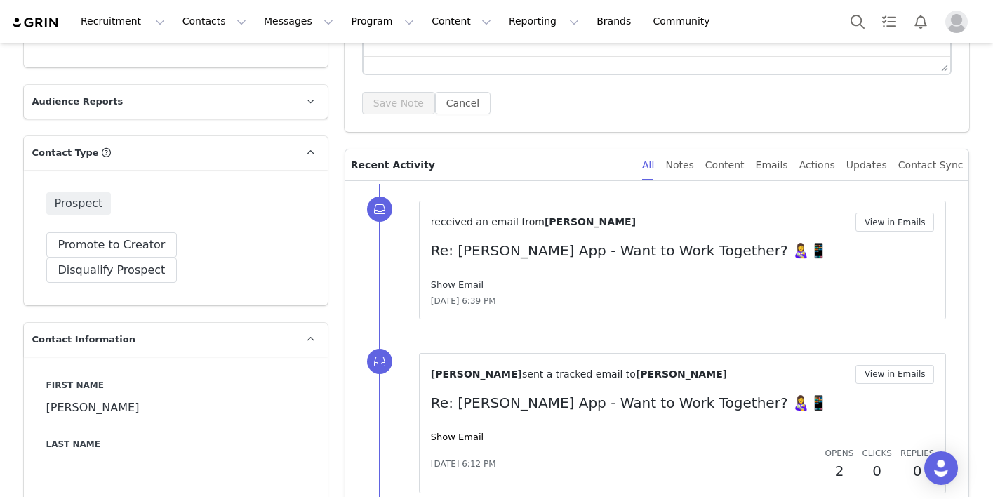
click at [470, 289] on link "Show Email" at bounding box center [457, 284] width 53 height 11
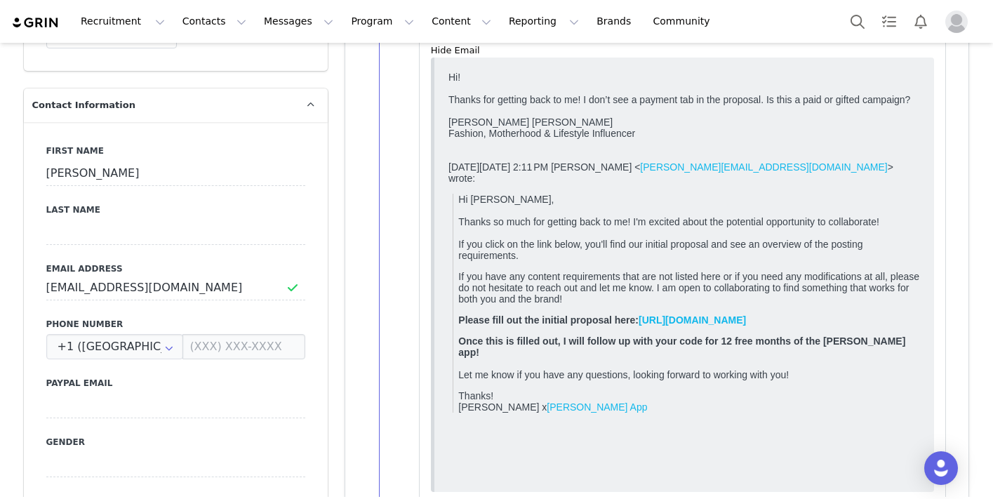
scroll to position [0, 0]
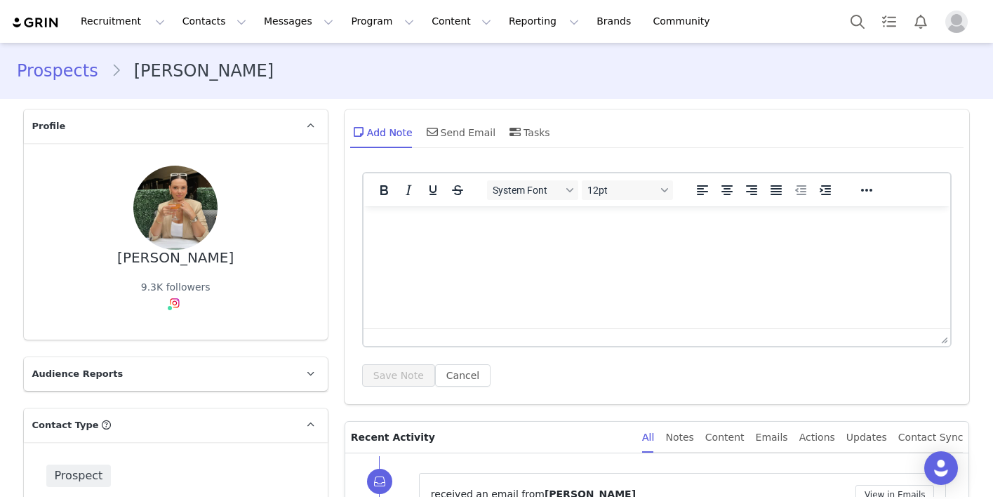
click at [446, 244] on html at bounding box center [656, 225] width 587 height 38
click at [446, 133] on div "Send Email" at bounding box center [460, 132] width 72 height 34
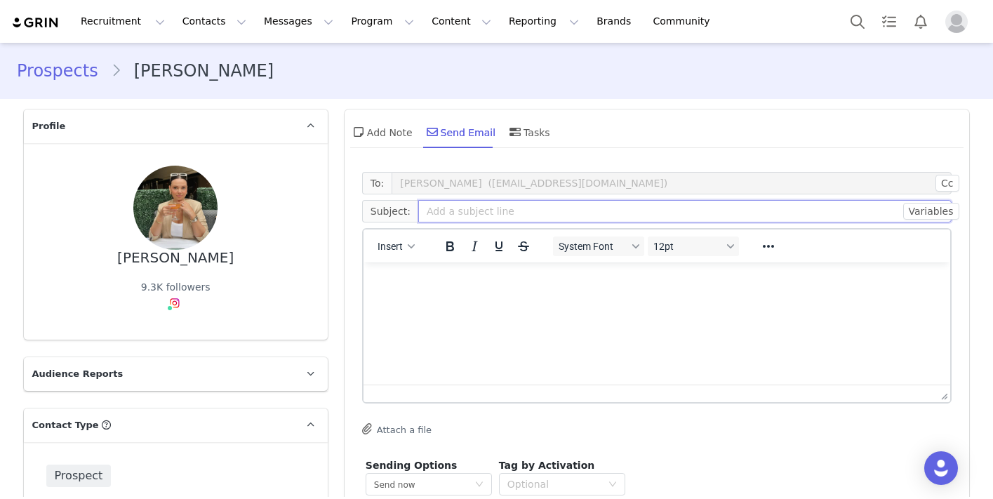
click at [451, 215] on input "text" at bounding box center [685, 211] width 534 height 22
type input "Following Up - [PERSON_NAME] App"
paste body "Rich Text Area. Press ALT-0 for help."
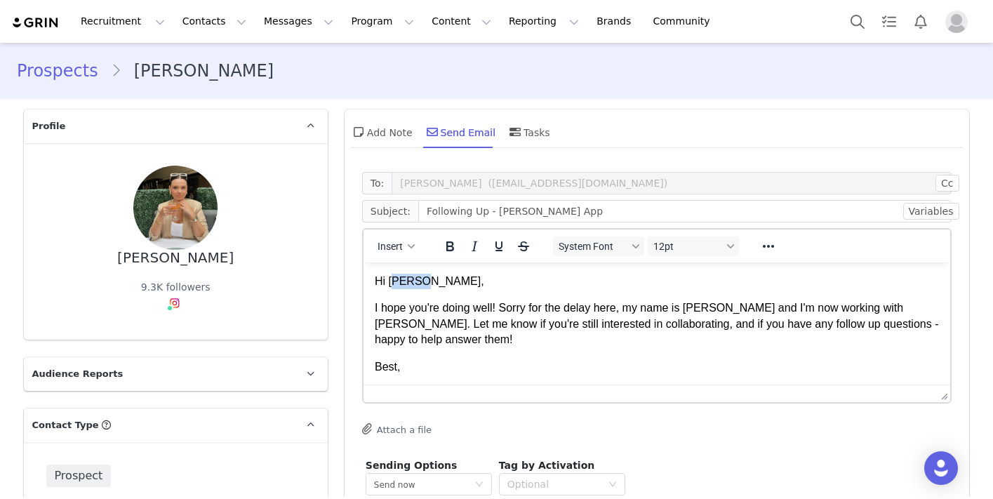
drag, startPoint x: 439, startPoint y: 279, endPoint x: 392, endPoint y: 279, distance: 47.0
click at [392, 279] on p "Hi Jenna," at bounding box center [656, 281] width 565 height 15
click at [669, 366] on body "Hi Emma, I hope you're doing well! Sorry for the delay here, my name is Alex an…" at bounding box center [656, 338] width 565 height 128
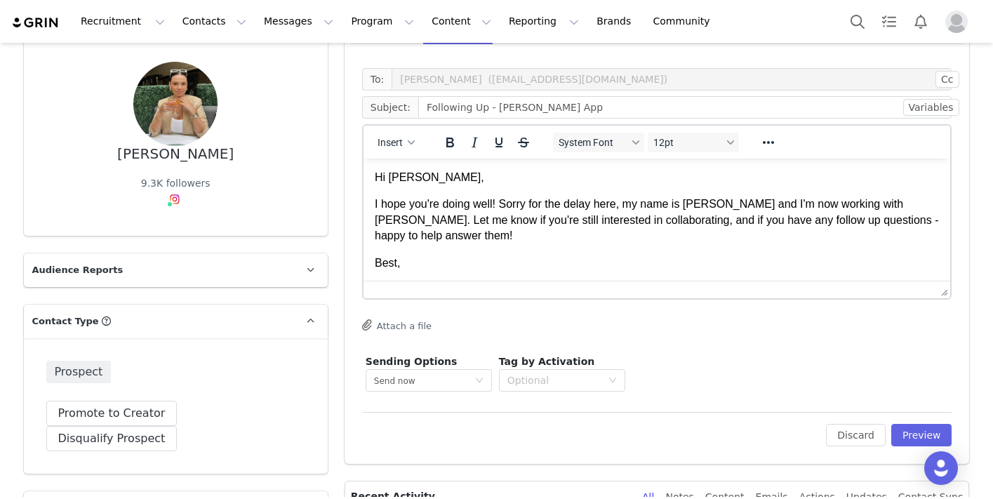
scroll to position [105, 0]
click at [915, 425] on button "Preview" at bounding box center [921, 434] width 61 height 22
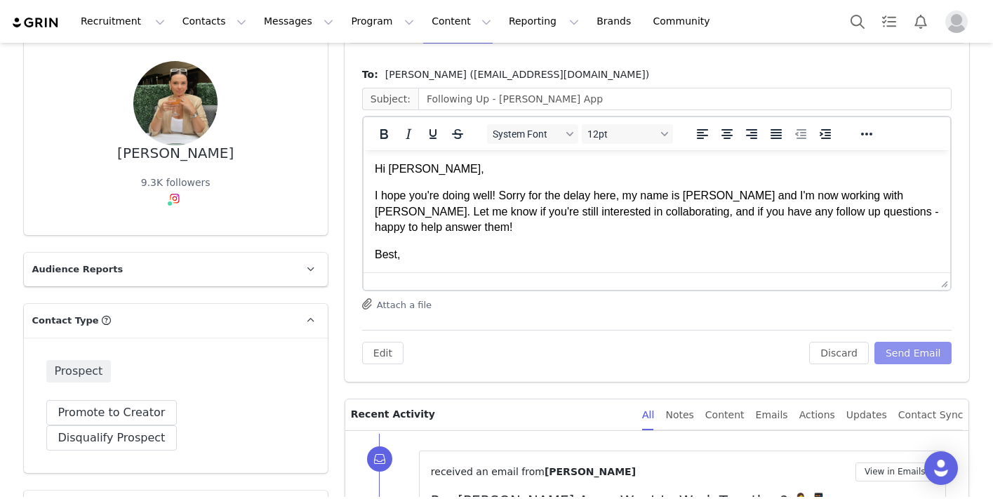
scroll to position [0, 0]
click at [914, 348] on button "Send Email" at bounding box center [913, 353] width 78 height 22
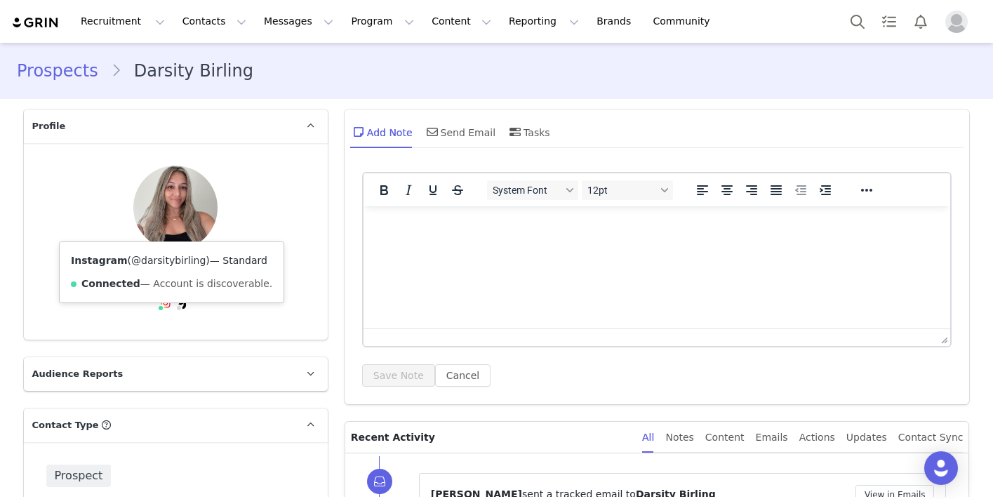
click at [165, 261] on link "@darsitybirling" at bounding box center [168, 260] width 74 height 11
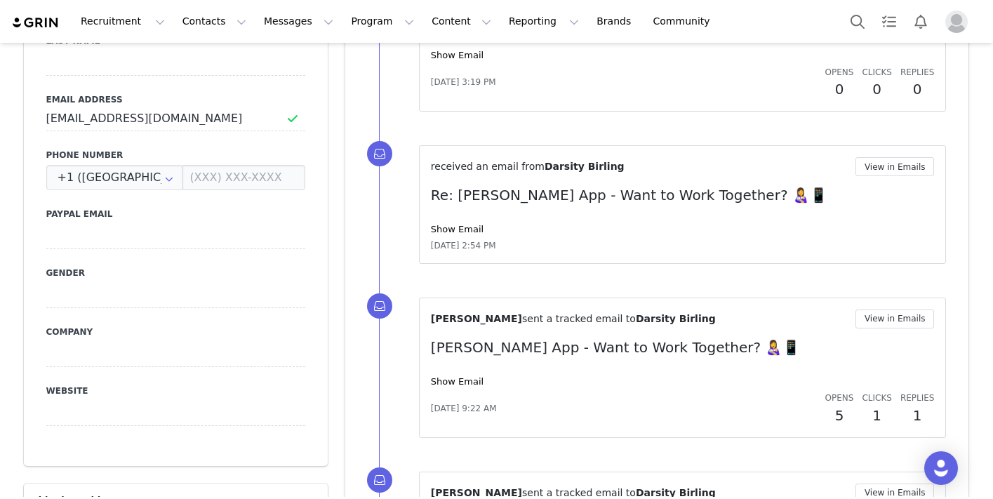
scroll to position [725, 0]
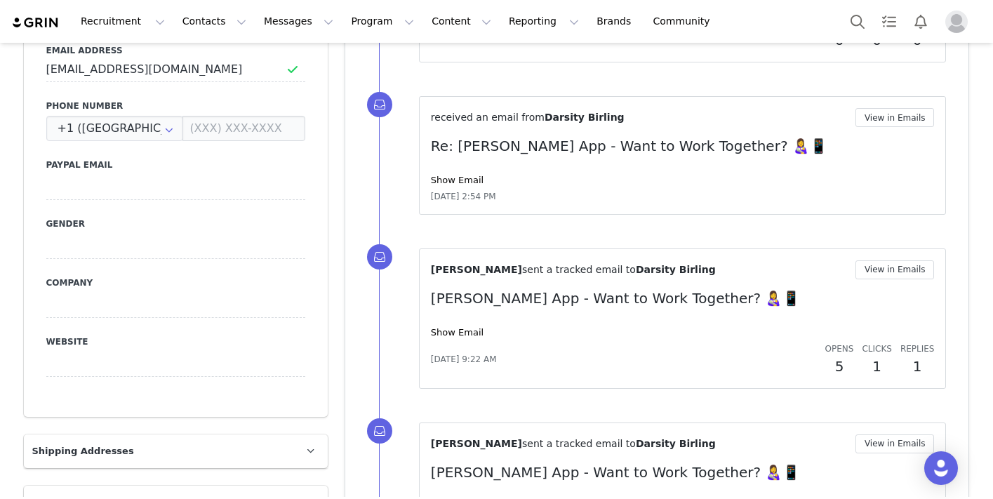
click at [457, 186] on div "Show Email" at bounding box center [683, 180] width 504 height 14
click at [456, 180] on link "Show Email" at bounding box center [457, 180] width 53 height 11
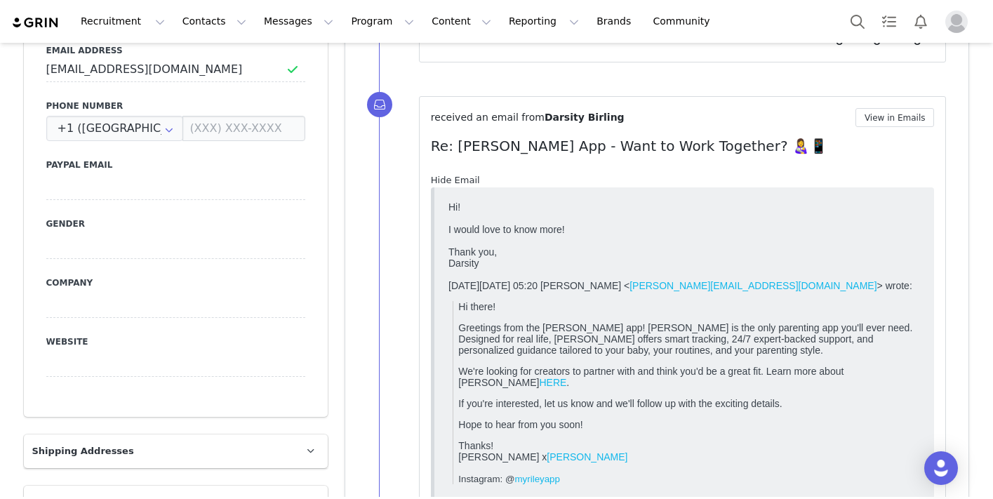
scroll to position [0, 0]
click at [456, 180] on link "Hide Email" at bounding box center [455, 180] width 49 height 11
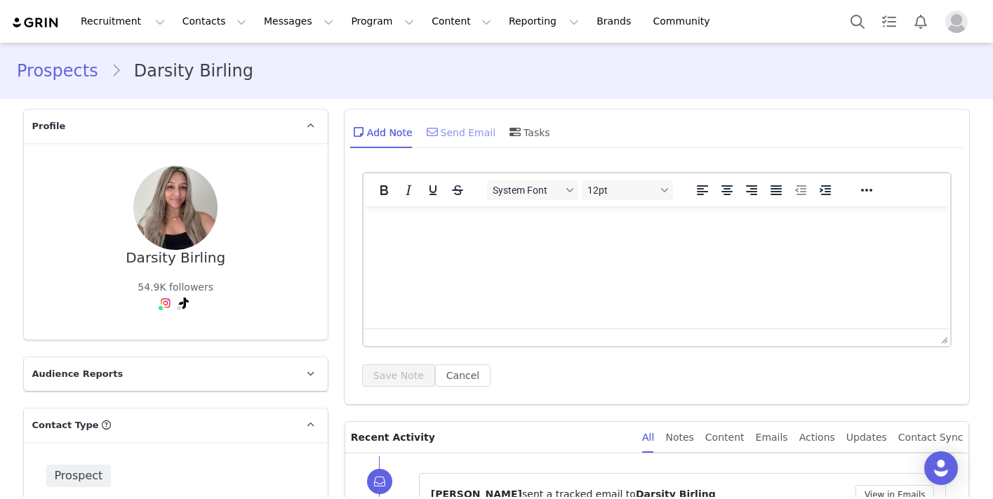
click at [448, 133] on div "Send Email" at bounding box center [460, 132] width 72 height 34
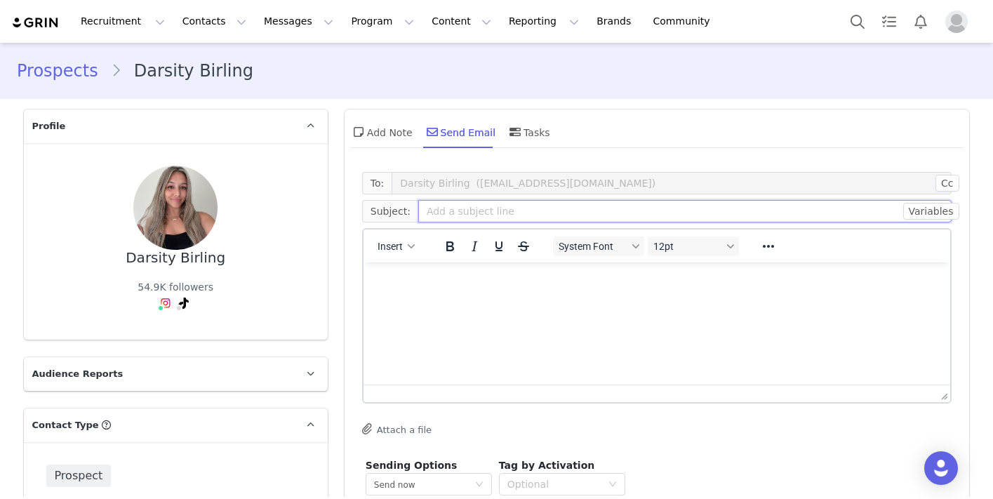
click at [459, 214] on input "text" at bounding box center [685, 211] width 534 height 22
type input "Following Up - [PERSON_NAME] App"
paste body "Rich Text Area. Press ALT-0 for help."
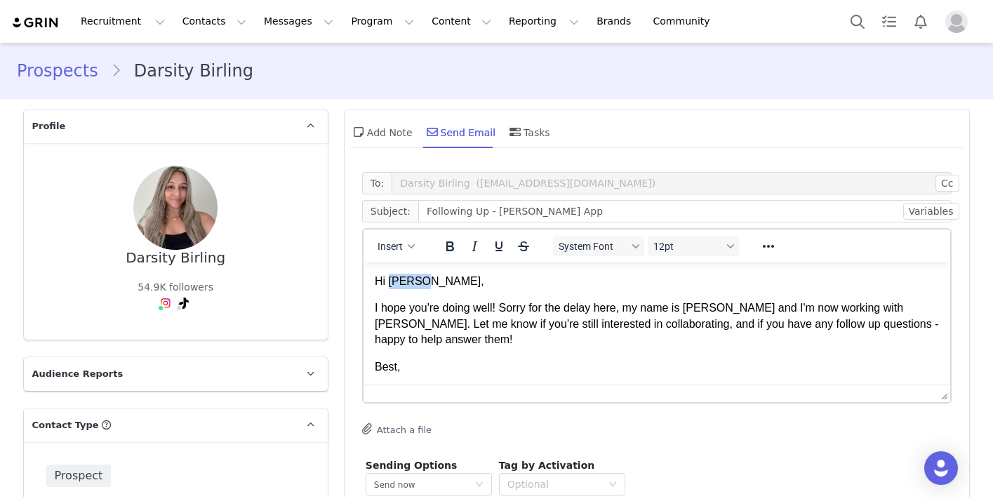
drag, startPoint x: 436, startPoint y: 282, endPoint x: 389, endPoint y: 282, distance: 47.7
click at [389, 282] on p "Hi [PERSON_NAME]," at bounding box center [656, 281] width 565 height 15
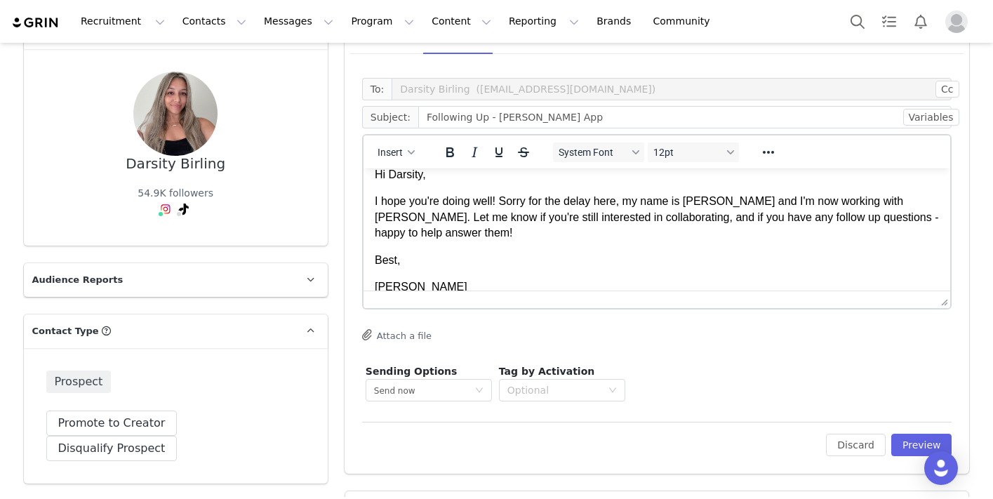
scroll to position [110, 0]
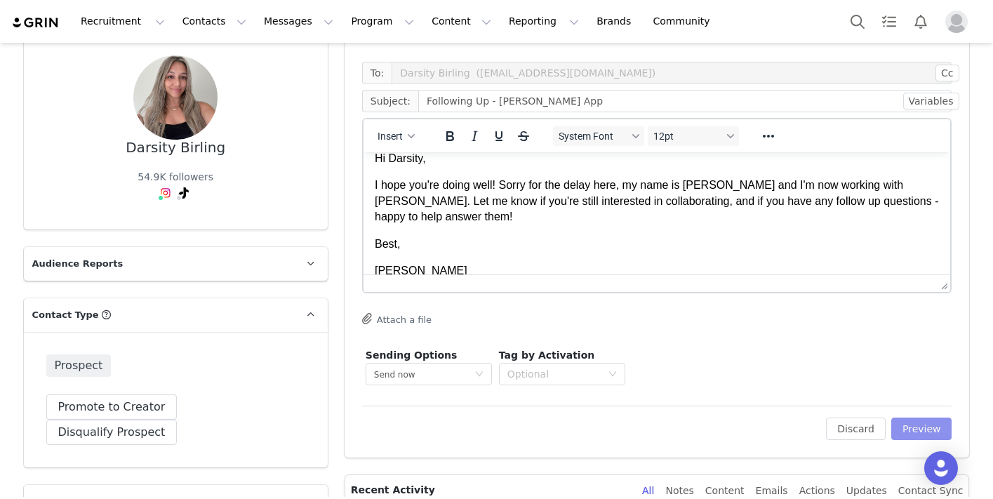
click at [913, 424] on button "Preview" at bounding box center [921, 428] width 61 height 22
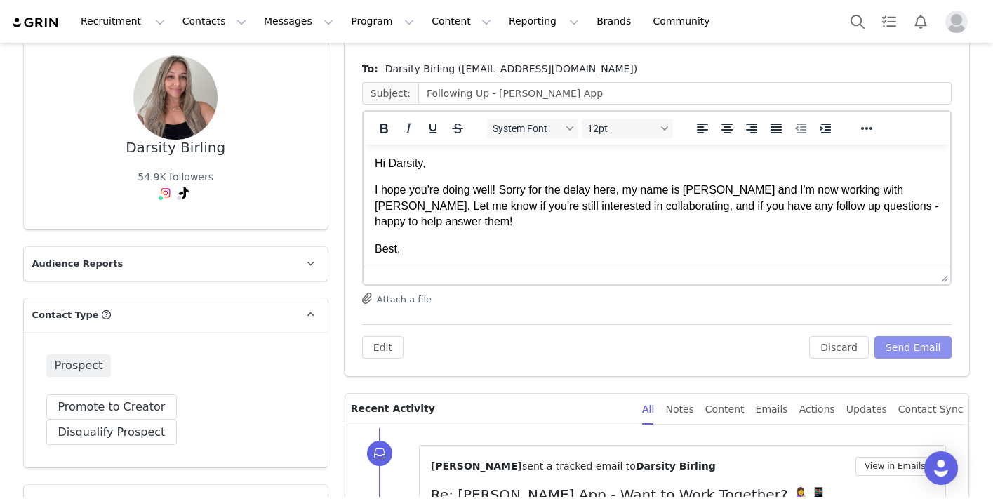
scroll to position [0, 0]
click at [905, 345] on button "Send Email" at bounding box center [913, 347] width 78 height 22
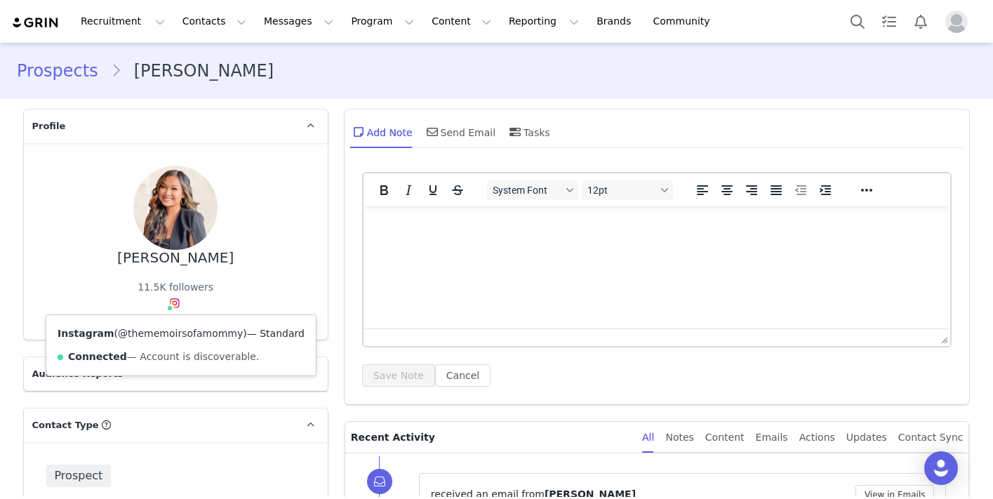
click at [182, 329] on link "@thememoirsofamommy" at bounding box center [180, 333] width 125 height 11
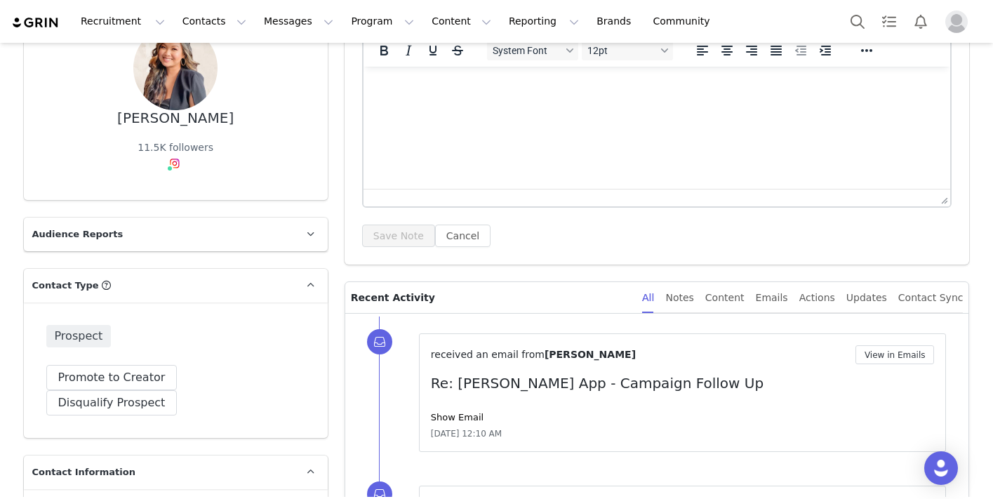
scroll to position [170, 0]
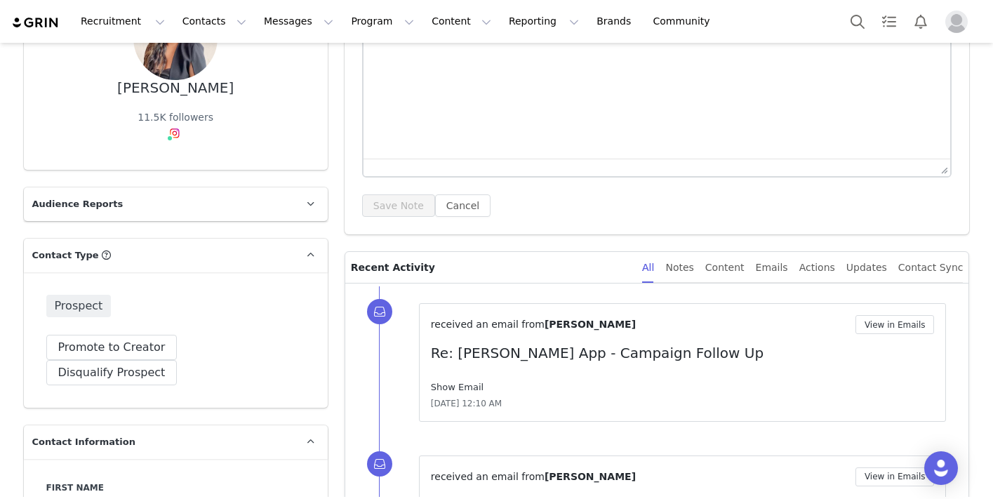
click at [465, 384] on link "Show Email" at bounding box center [457, 387] width 53 height 11
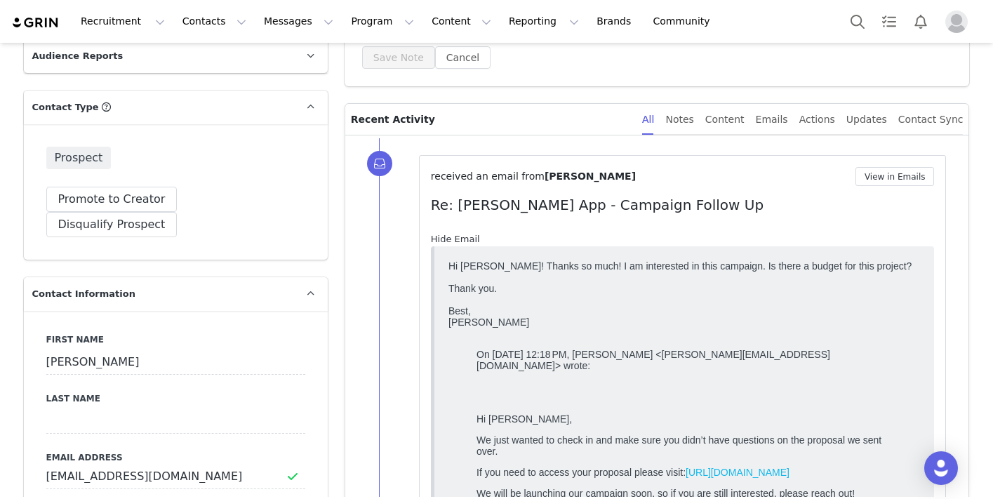
scroll to position [0, 0]
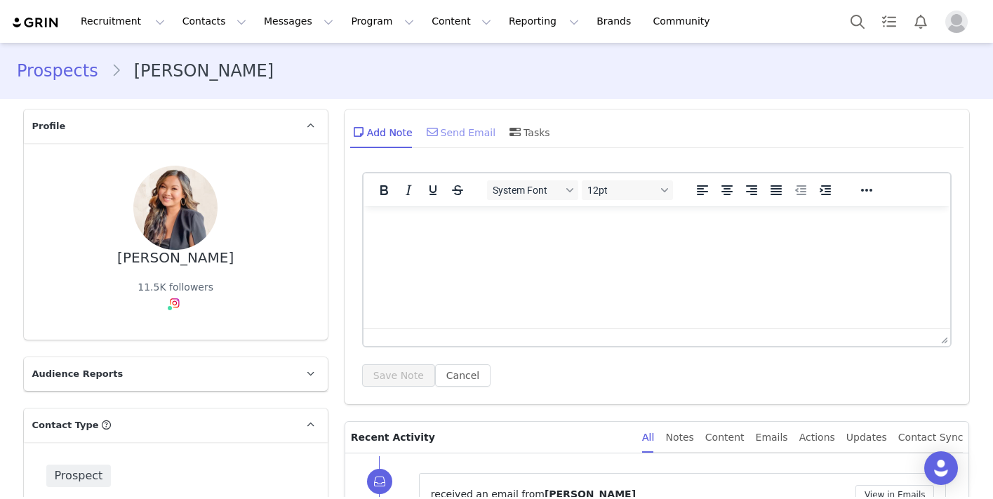
click at [454, 131] on div "Send Email" at bounding box center [460, 132] width 72 height 34
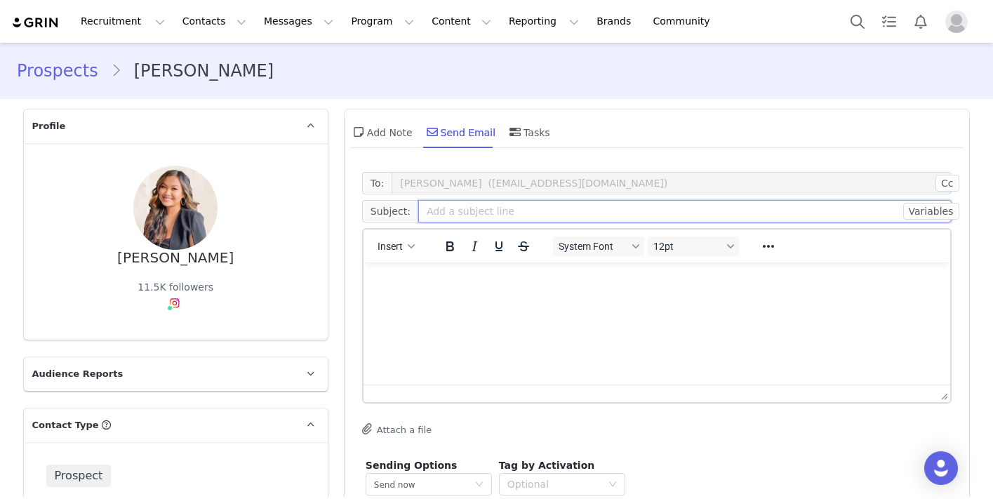
click at [448, 212] on input "text" at bounding box center [685, 211] width 534 height 22
type input "Following Up - [PERSON_NAME] App"
paste body "Rich Text Area. Press ALT-0 for help."
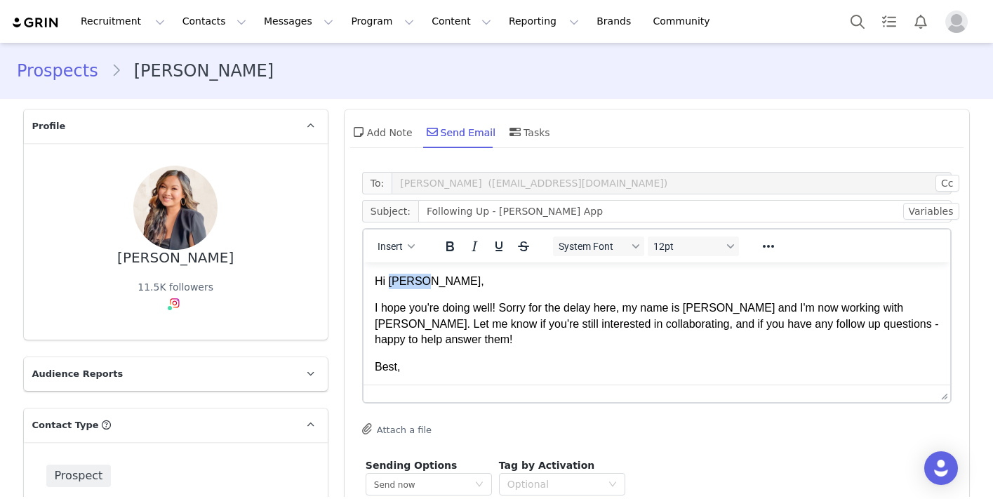
drag, startPoint x: 431, startPoint y: 279, endPoint x: 389, endPoint y: 279, distance: 42.8
click at [389, 279] on p "Hi [PERSON_NAME]," at bounding box center [656, 281] width 565 height 15
click at [551, 359] on p "Best," at bounding box center [656, 366] width 565 height 15
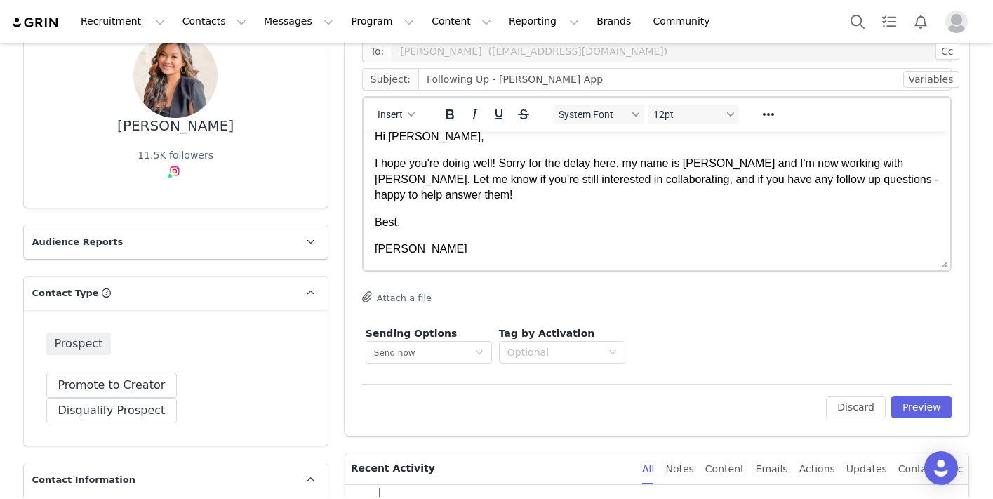
scroll to position [133, 0]
click at [916, 397] on button "Preview" at bounding box center [921, 406] width 61 height 22
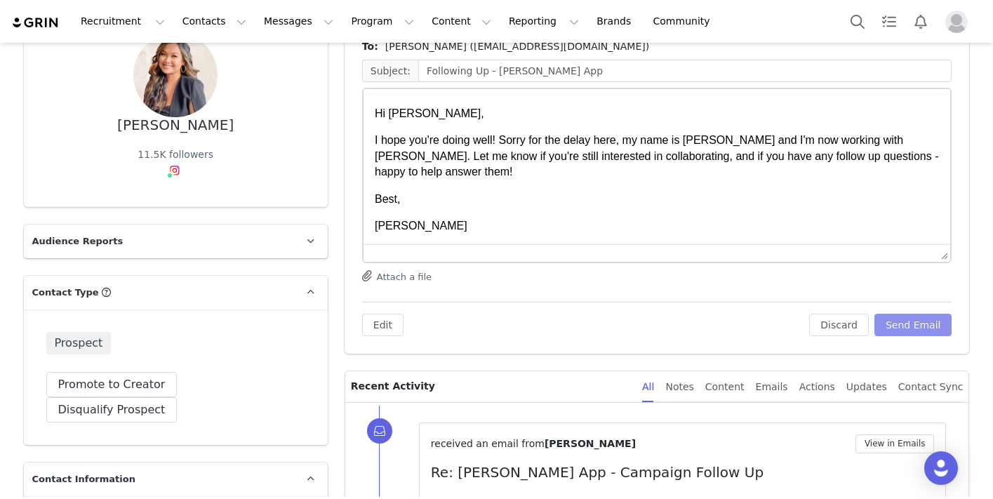
scroll to position [0, 0]
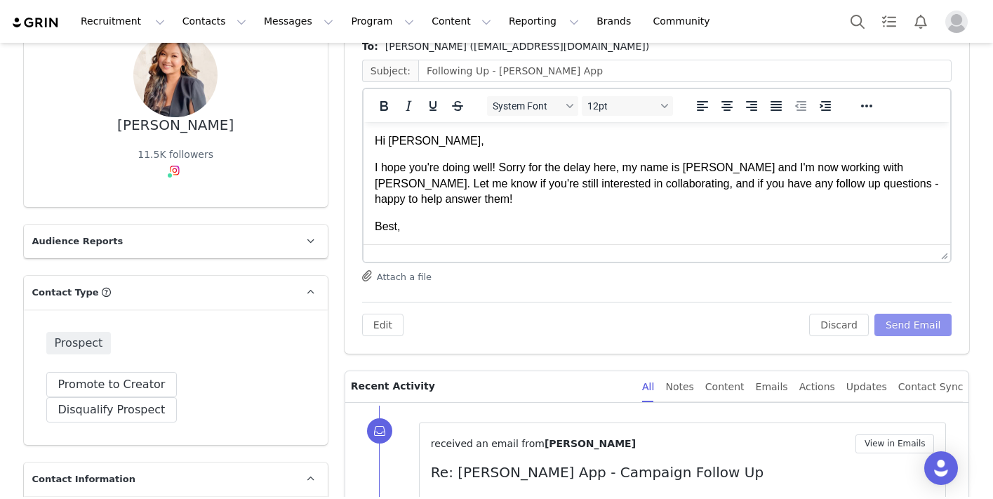
click at [904, 315] on button "Send Email" at bounding box center [913, 325] width 78 height 22
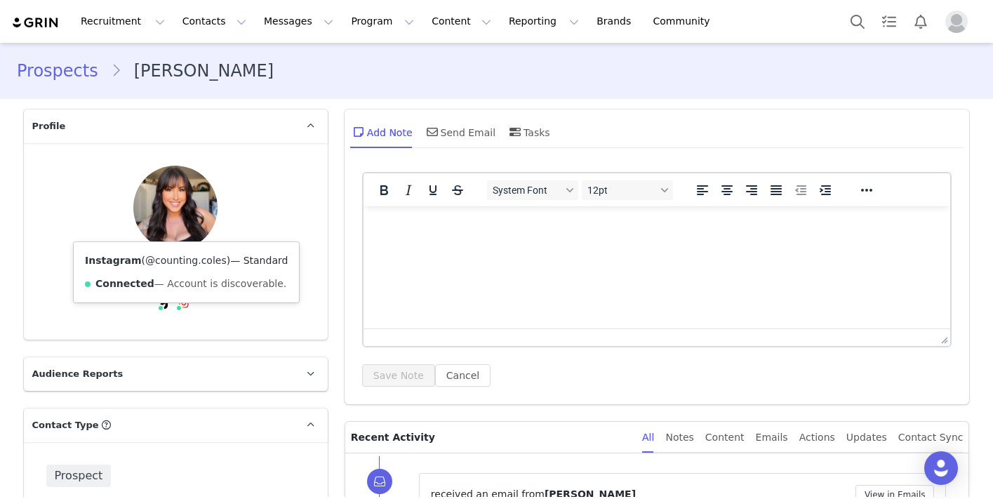
click at [180, 259] on link "@counting.coles" at bounding box center [185, 260] width 81 height 11
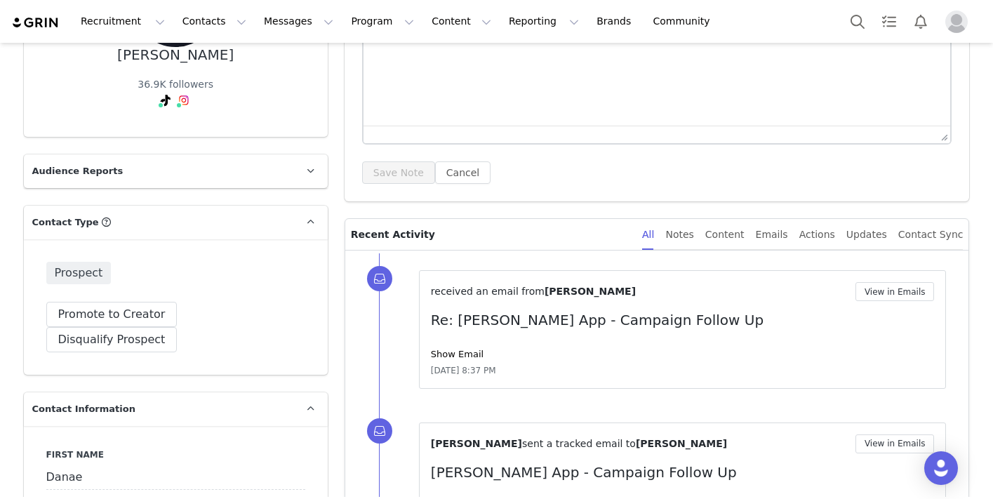
scroll to position [255, 0]
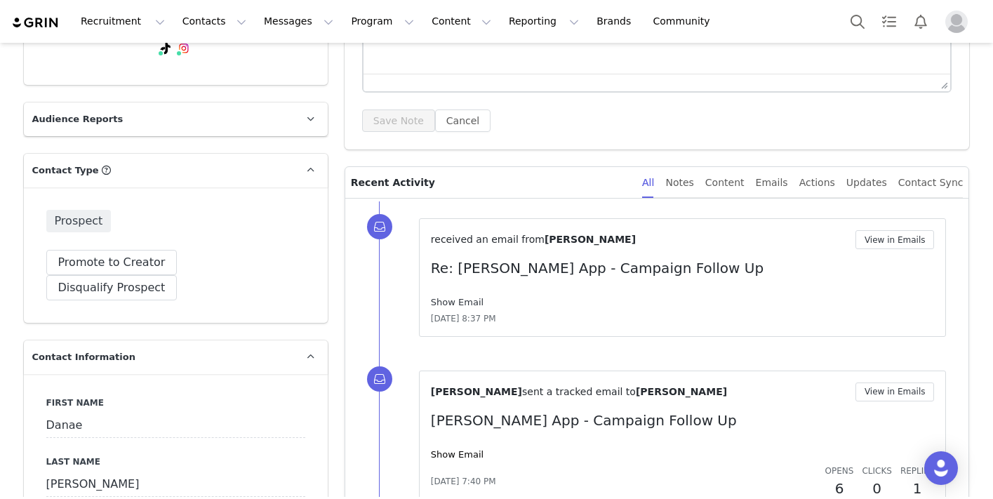
click at [460, 297] on link "Show Email" at bounding box center [457, 302] width 53 height 11
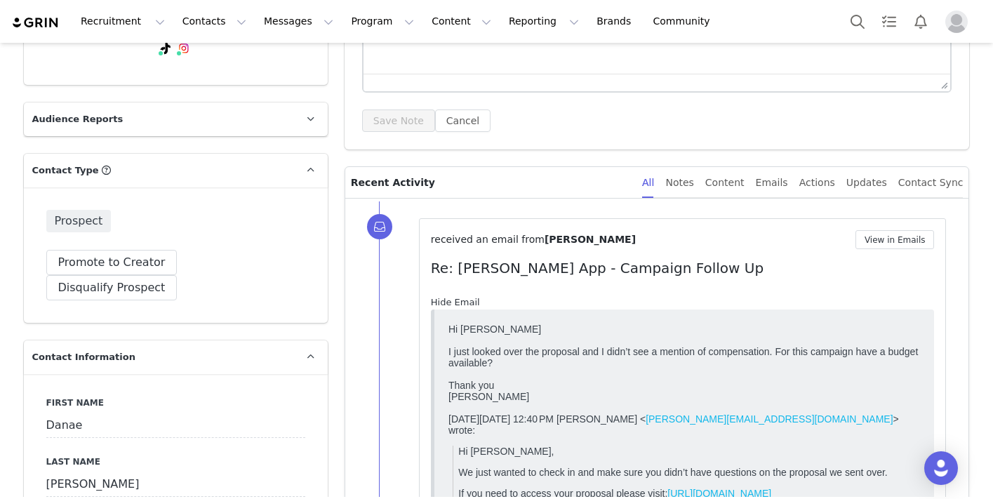
scroll to position [0, 0]
click at [460, 297] on link "Hide Email" at bounding box center [455, 302] width 49 height 11
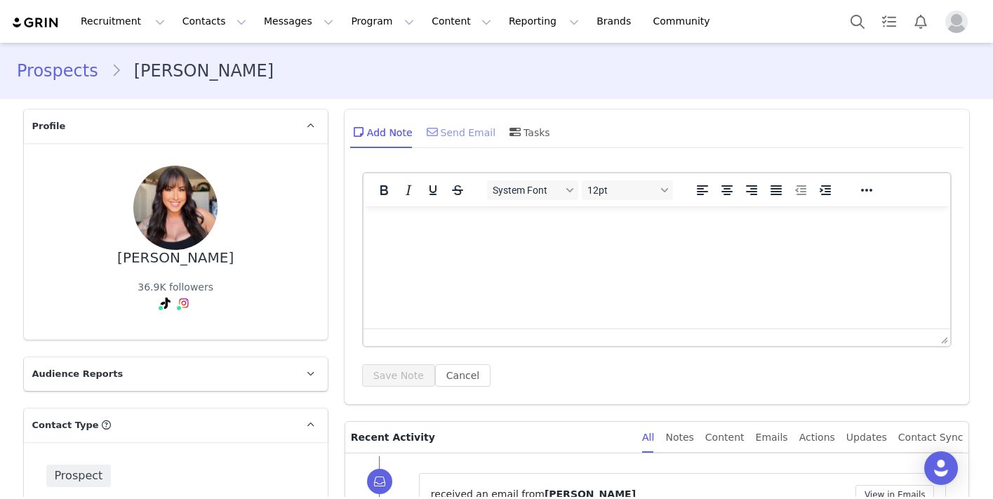
click at [464, 139] on div "Send Email" at bounding box center [460, 132] width 72 height 34
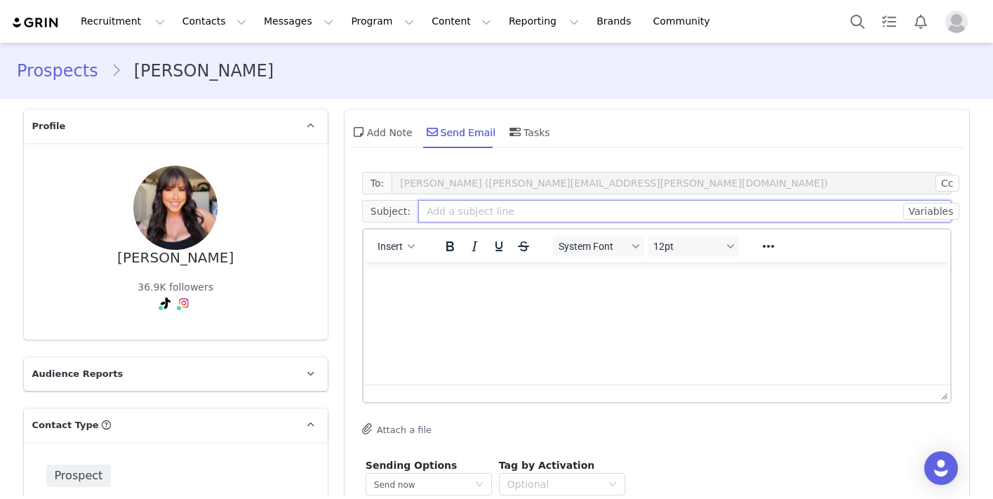
click at [457, 213] on input "text" at bounding box center [685, 211] width 534 height 22
type input "Following Up - Riley App"
paste body "Rich Text Area. Press ALT-0 for help."
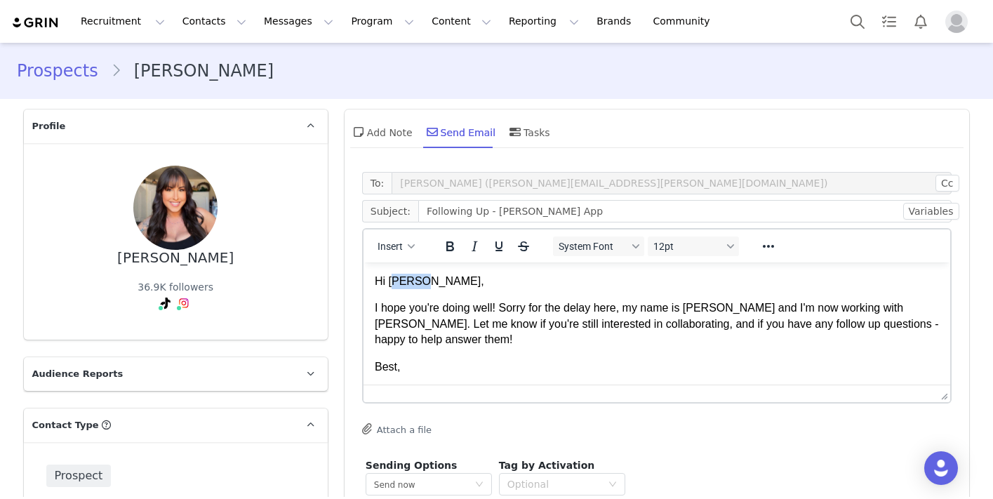
drag, startPoint x: 436, startPoint y: 279, endPoint x: 391, endPoint y: 281, distance: 45.6
click at [391, 281] on p "Hi Jenna," at bounding box center [656, 281] width 565 height 15
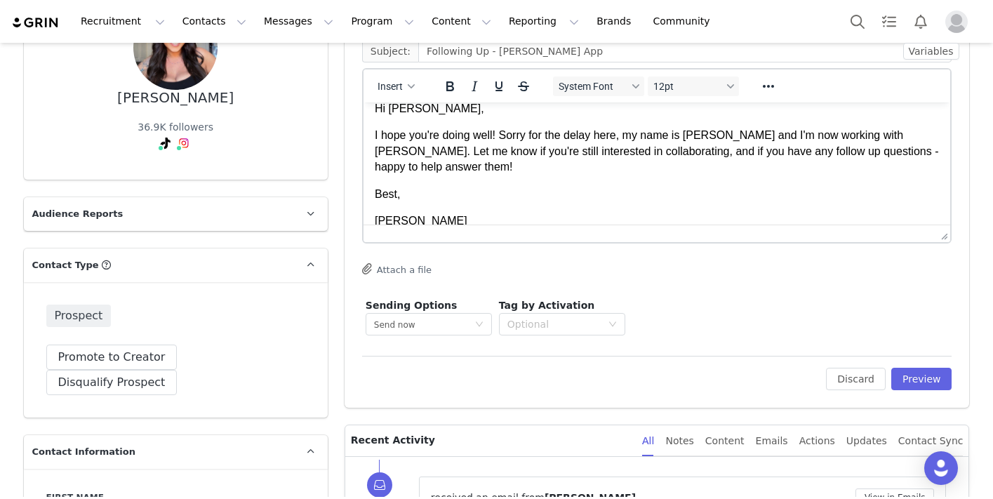
scroll to position [207, 0]
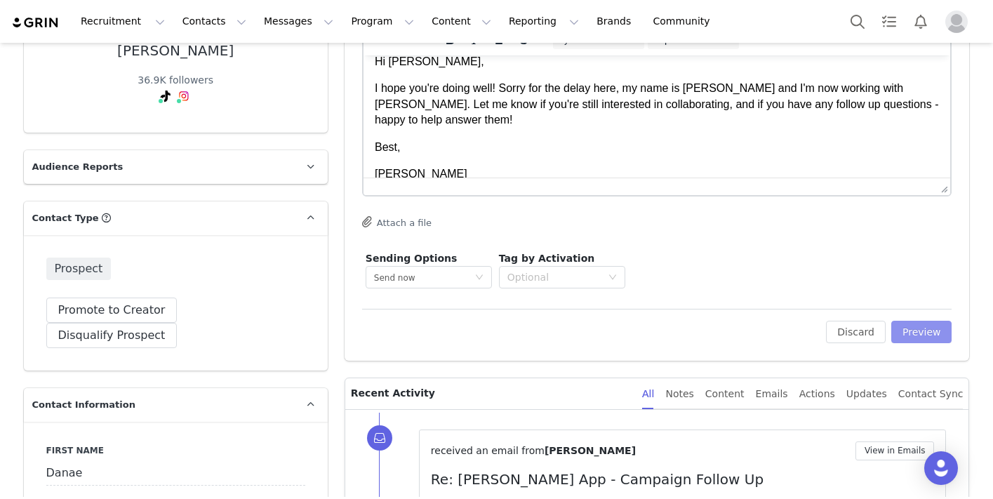
click at [937, 335] on button "Preview" at bounding box center [921, 332] width 61 height 22
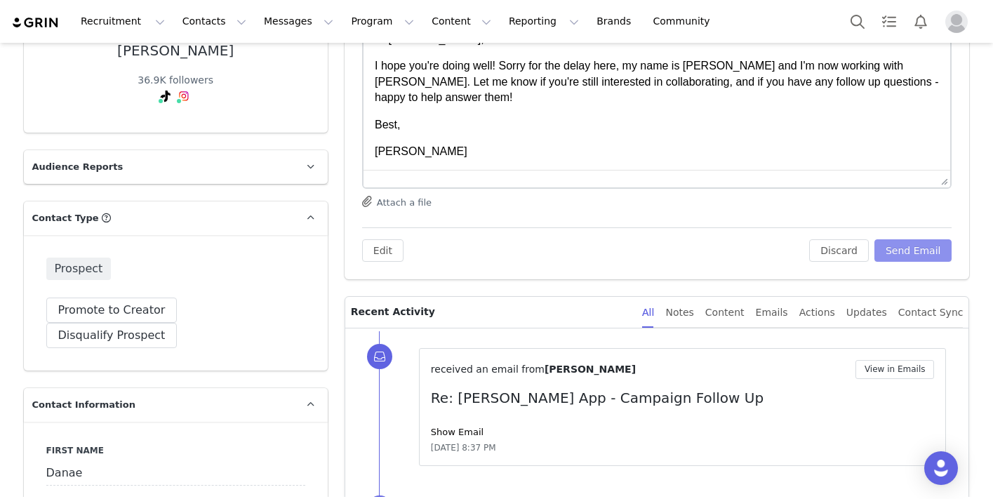
scroll to position [0, 0]
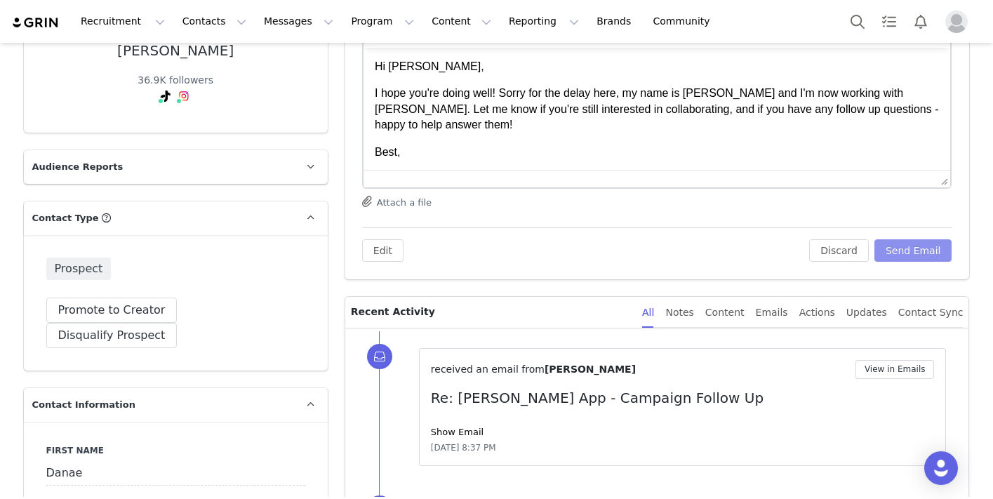
click at [909, 245] on button "Send Email" at bounding box center [913, 250] width 78 height 22
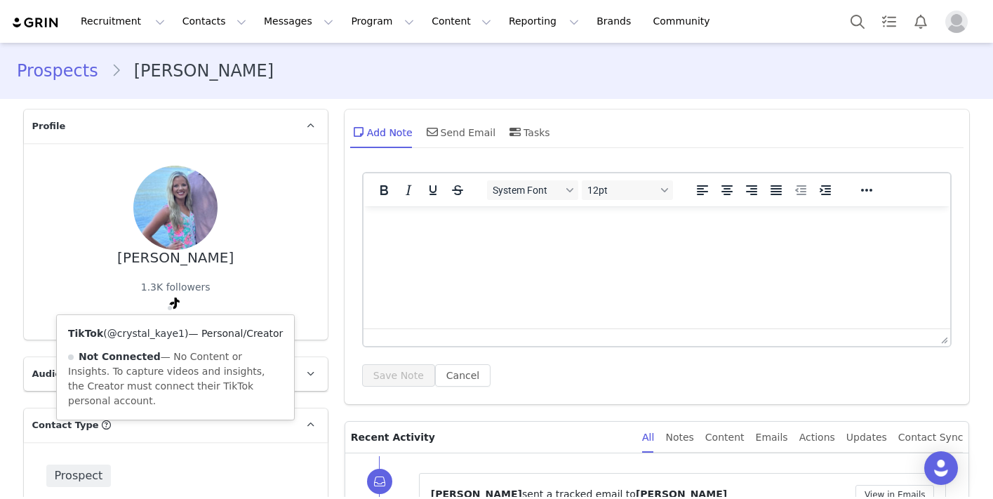
click at [170, 337] on link "@crystal_kaye1" at bounding box center [145, 333] width 77 height 11
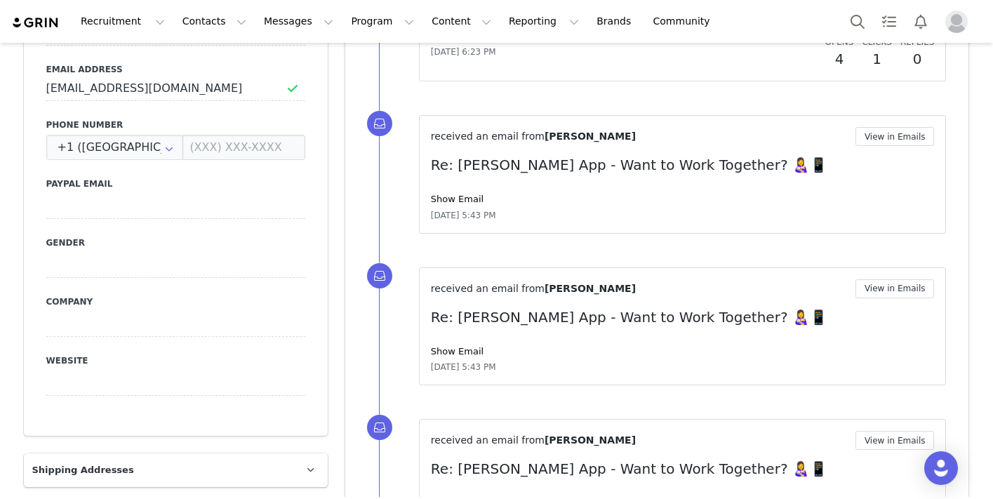
scroll to position [720, 0]
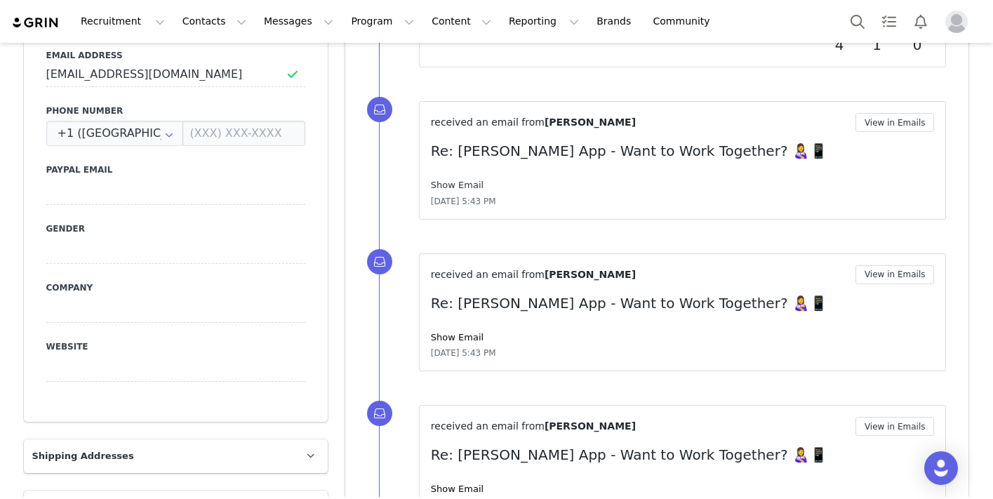
click at [464, 185] on link "Show Email" at bounding box center [457, 185] width 53 height 11
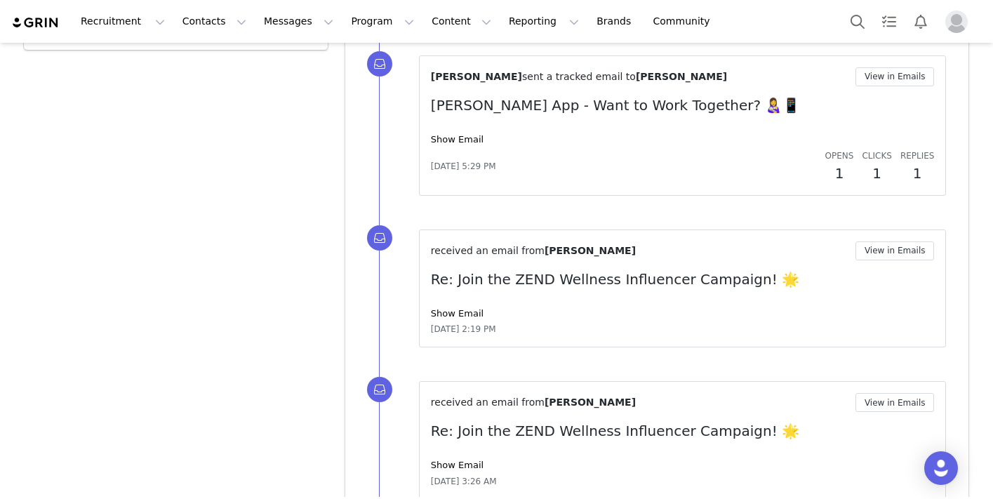
scroll to position [1907, 0]
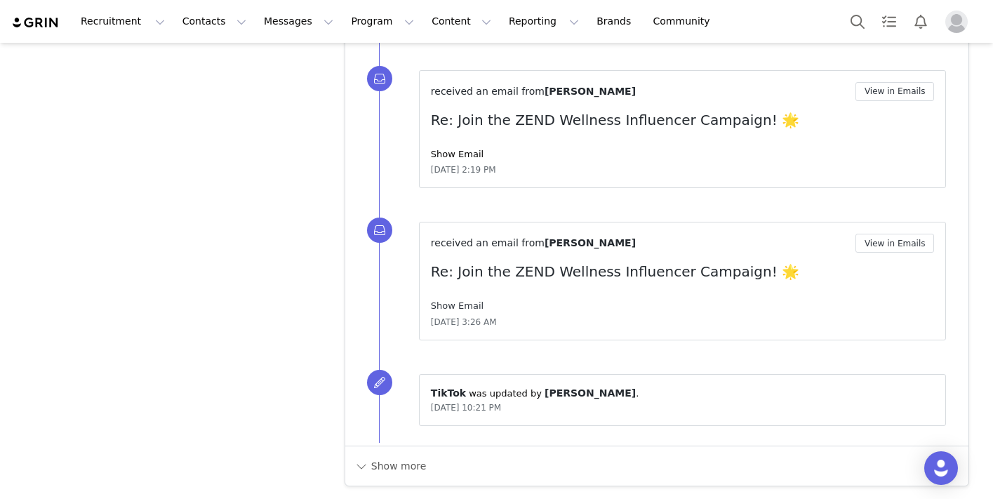
click at [460, 307] on link "Show Email" at bounding box center [457, 305] width 53 height 11
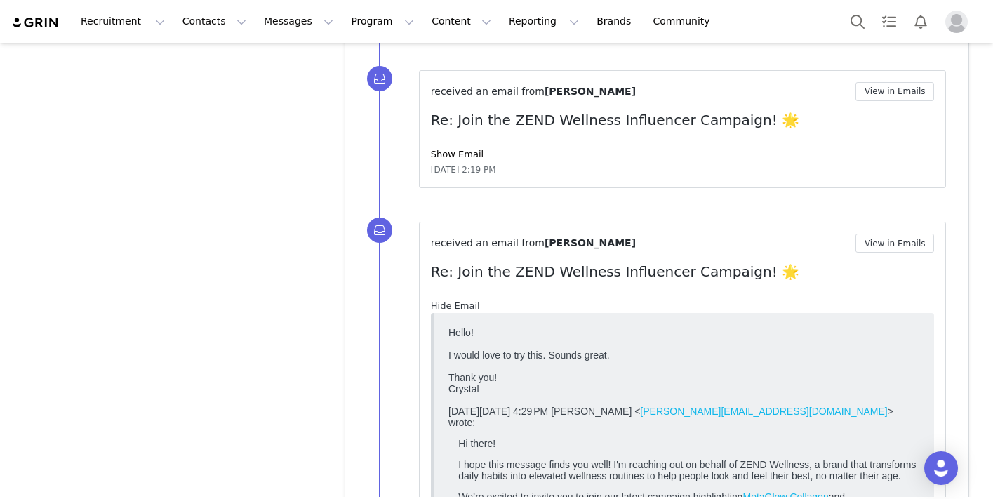
scroll to position [0, 0]
click at [460, 307] on link "Hide Email" at bounding box center [455, 305] width 49 height 11
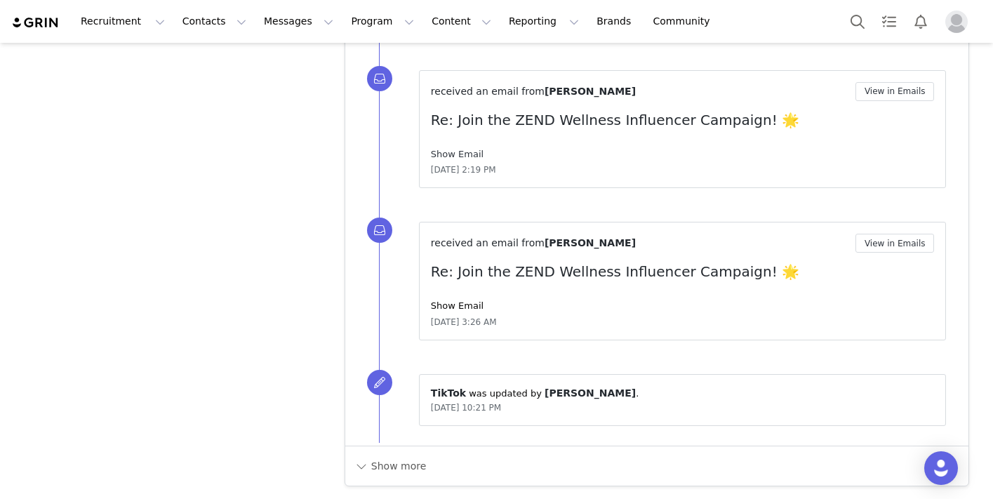
click at [472, 154] on link "Show Email" at bounding box center [457, 154] width 53 height 11
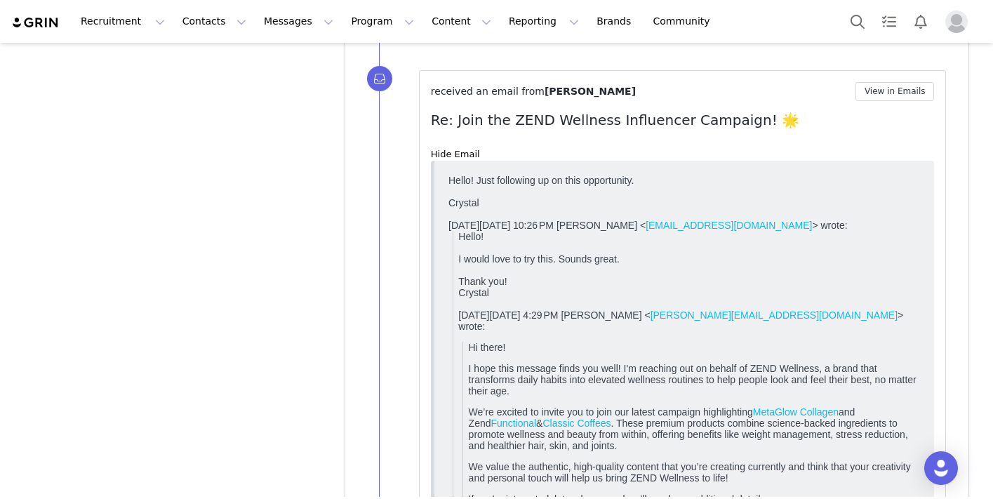
click at [468, 147] on div "Hide Email" at bounding box center [683, 154] width 504 height 14
click at [461, 156] on link "Hide Email" at bounding box center [455, 154] width 49 height 11
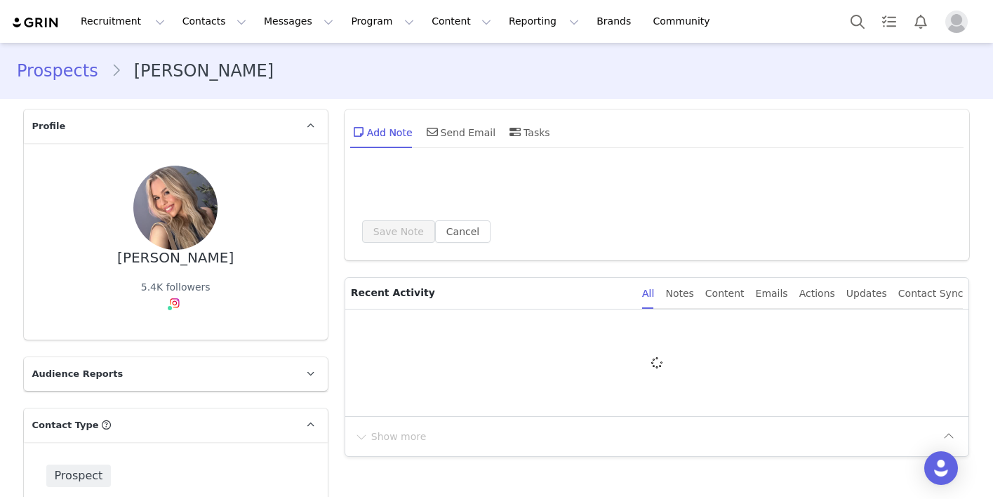
type input "+1 ([GEOGRAPHIC_DATA])"
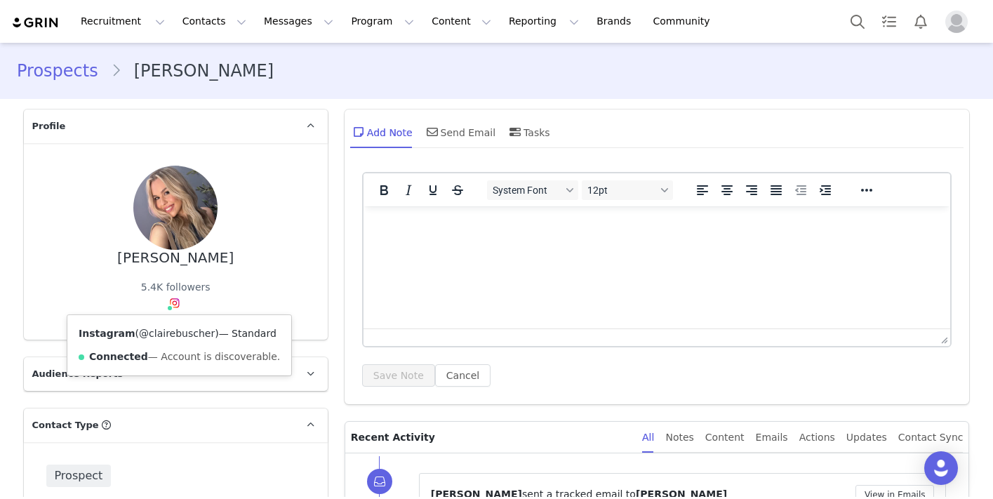
click at [181, 332] on link "@clairebuscher" at bounding box center [177, 333] width 76 height 11
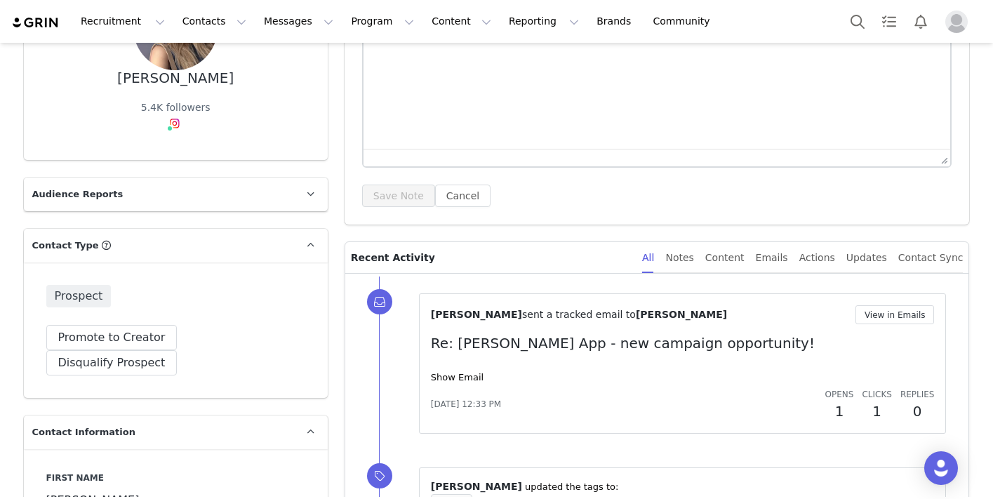
scroll to position [150, 0]
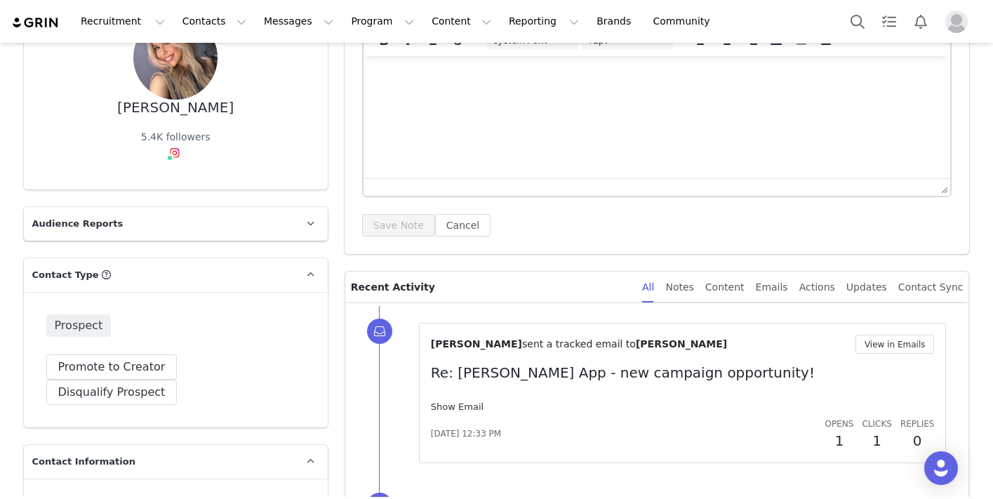
click at [451, 406] on link "Show Email" at bounding box center [457, 406] width 53 height 11
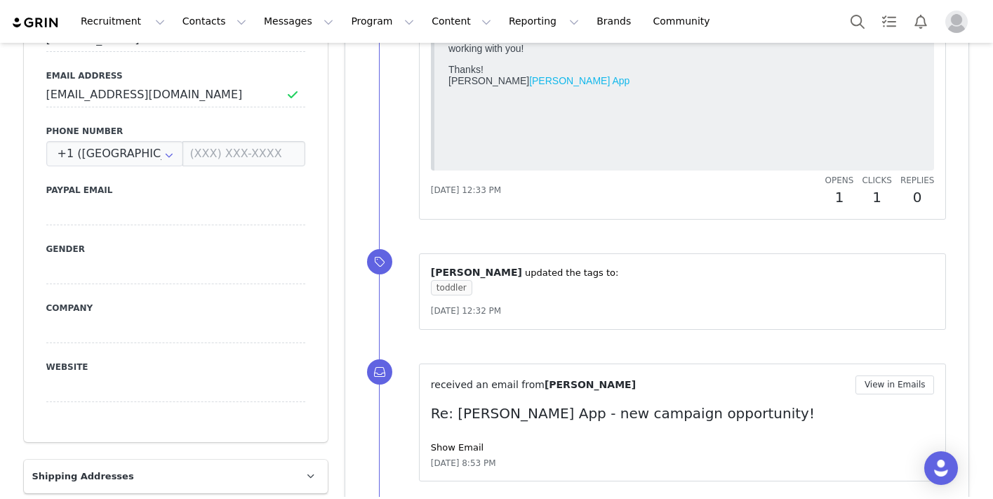
scroll to position [719, 0]
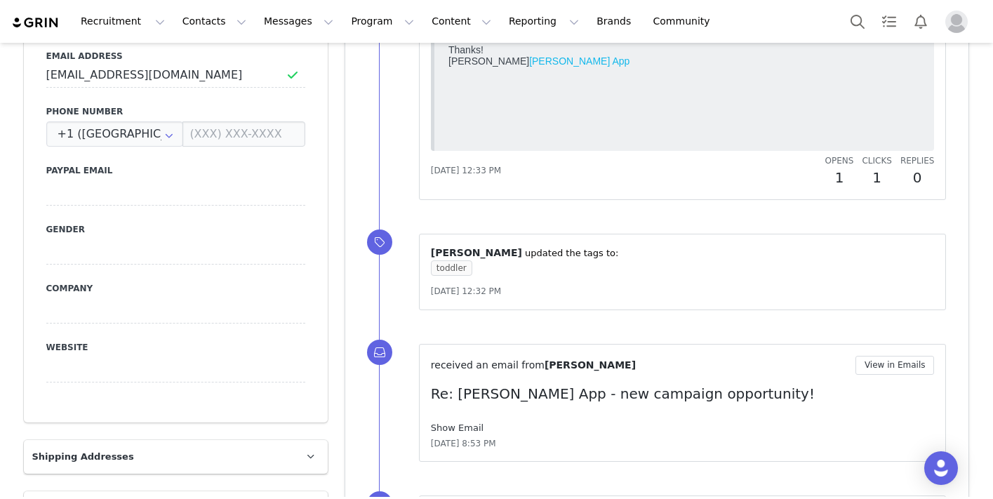
click at [461, 422] on link "Show Email" at bounding box center [457, 427] width 53 height 11
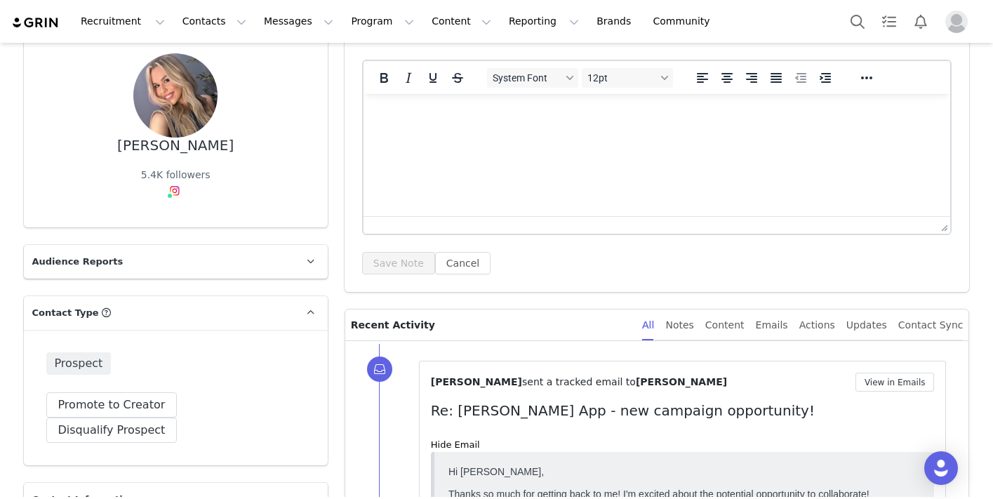
scroll to position [0, 0]
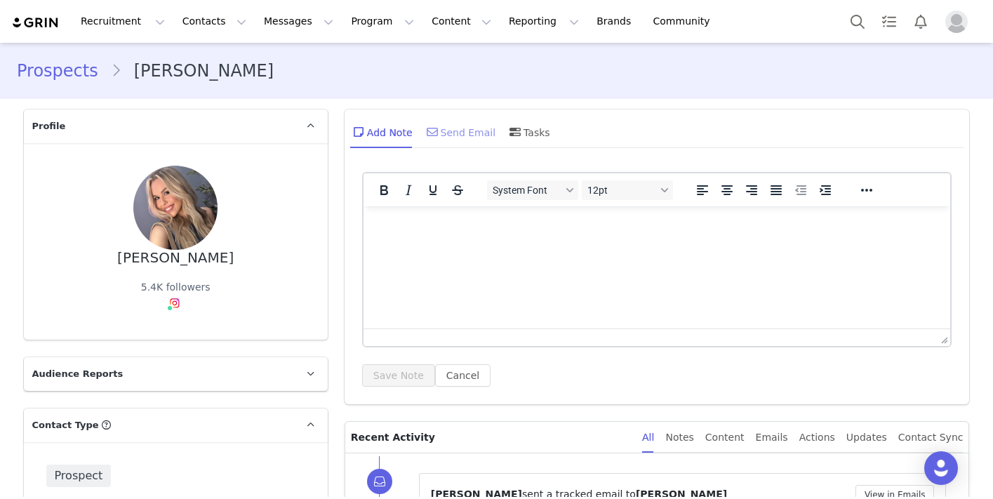
click at [468, 143] on div "Send Email" at bounding box center [460, 132] width 72 height 34
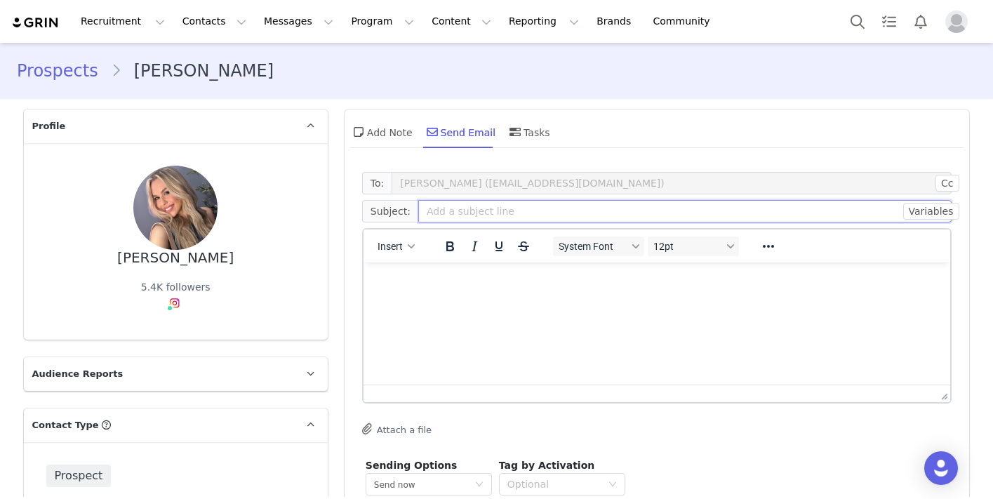
click at [474, 214] on input "text" at bounding box center [685, 211] width 534 height 22
type input "Following Up - Riley App"
paste body "Rich Text Area. Press ALT-0 for help."
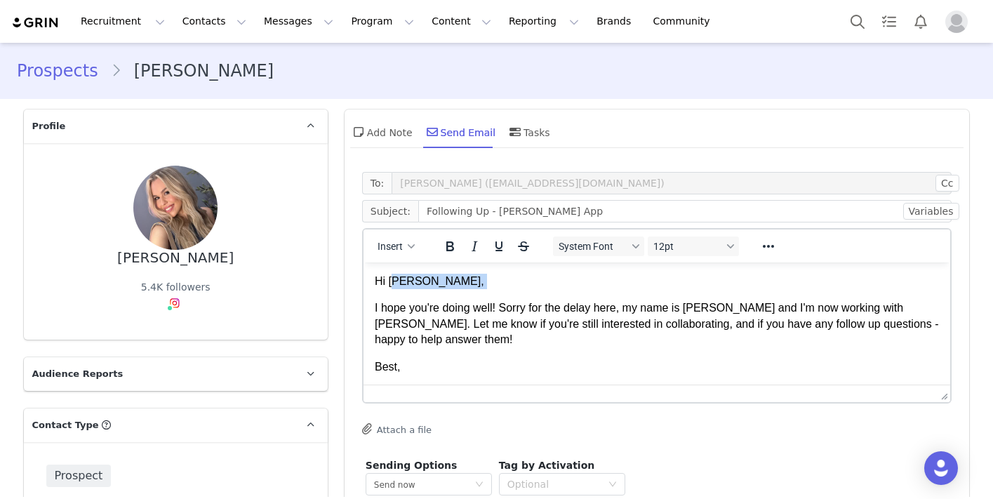
drag, startPoint x: 438, startPoint y: 292, endPoint x: 390, endPoint y: 283, distance: 48.4
click at [390, 283] on body "Hi Jenna, I hope you're doing well! Sorry for the delay here, my name is Alex a…" at bounding box center [656, 338] width 565 height 128
click at [575, 359] on p "Best," at bounding box center [656, 366] width 565 height 15
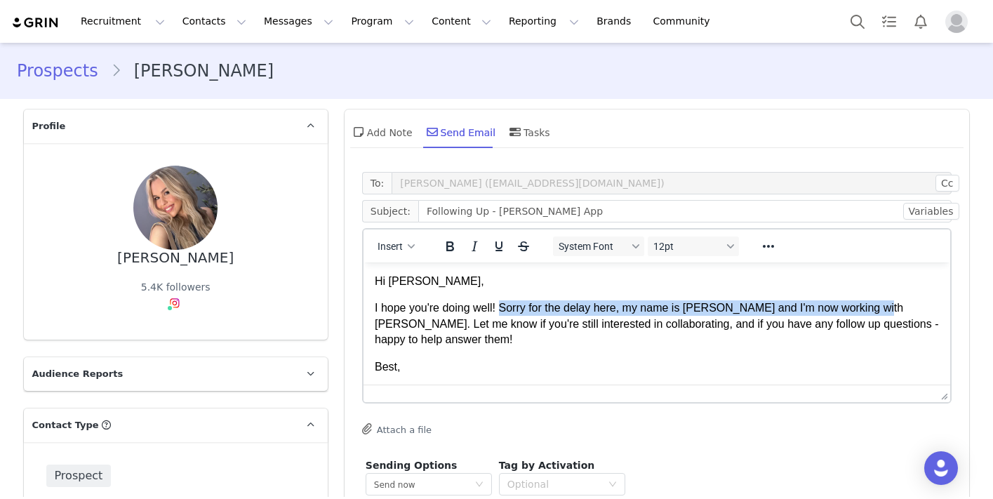
drag, startPoint x: 869, startPoint y: 309, endPoint x: 502, endPoint y: 312, distance: 367.0
click at [502, 312] on p "I hope you're doing well! Sorry for the delay here, my name is Alex and I'm now…" at bounding box center [656, 323] width 565 height 47
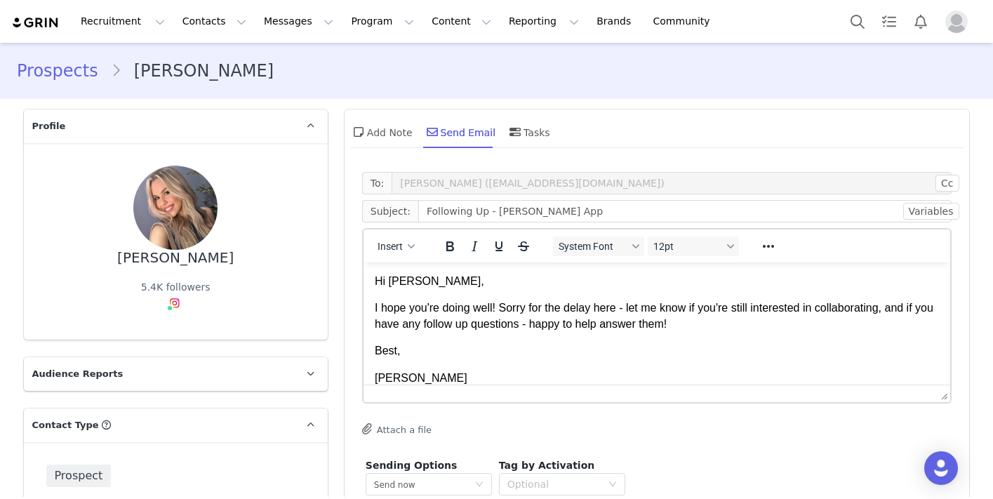
click at [477, 364] on body "Hi Claire, I hope you're doing well! Sorry for the delay here - let me know if …" at bounding box center [656, 330] width 565 height 112
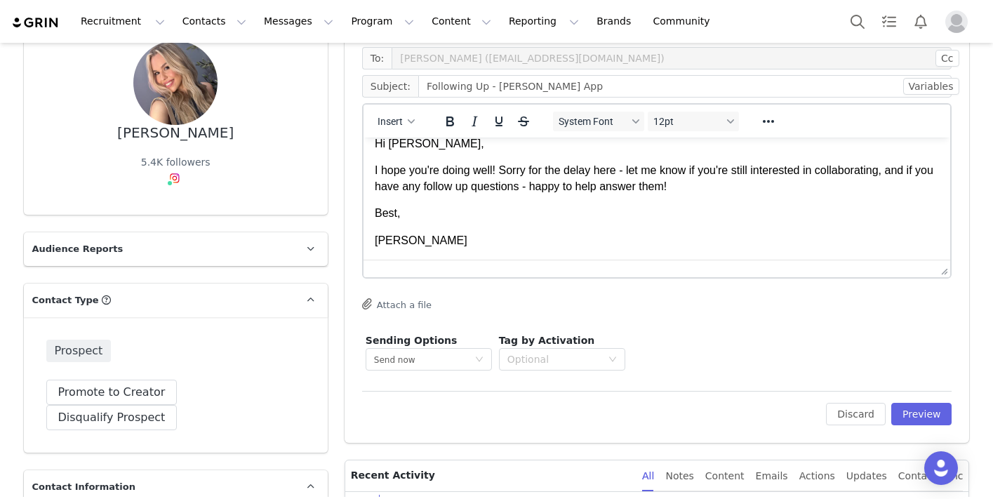
scroll to position [145, 0]
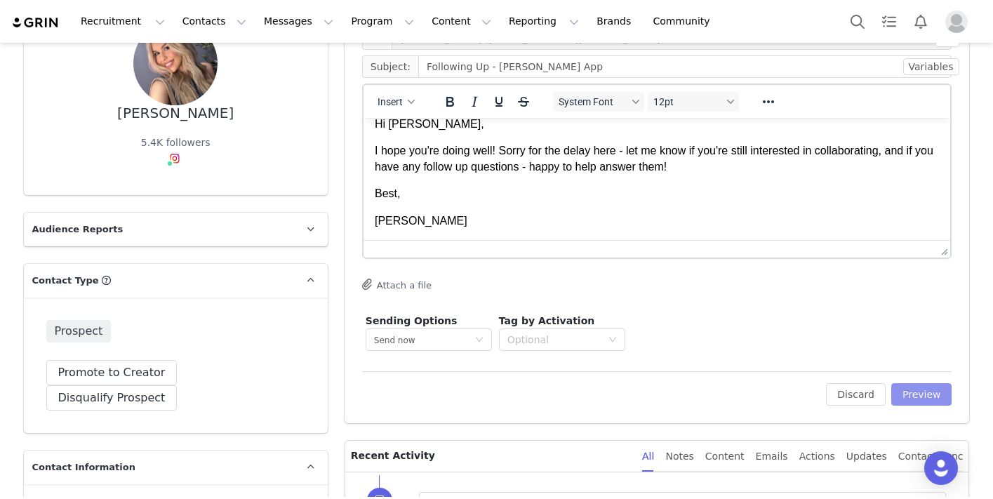
click at [916, 382] on div "Edit Discard Preview" at bounding box center [657, 388] width 590 height 34
click at [930, 394] on button "Preview" at bounding box center [921, 394] width 61 height 22
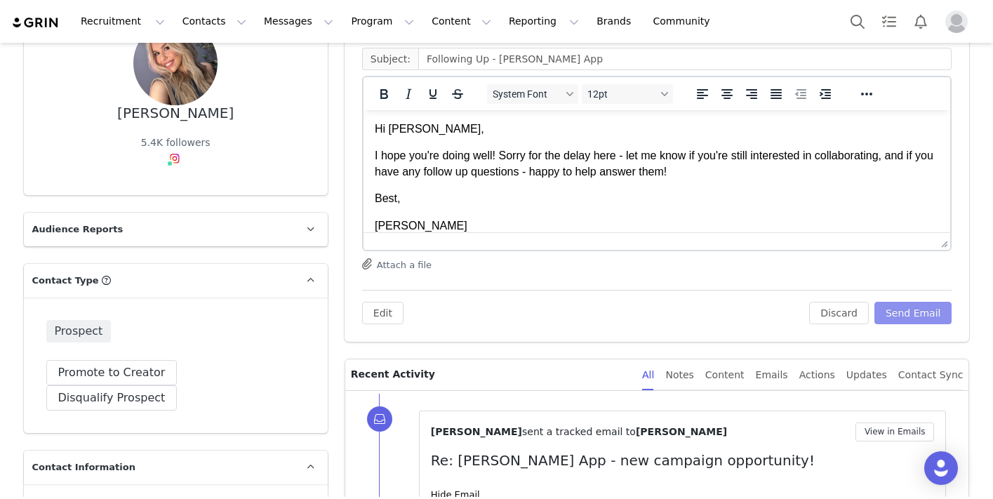
scroll to position [0, 0]
click at [910, 303] on button "Send Email" at bounding box center [913, 313] width 78 height 22
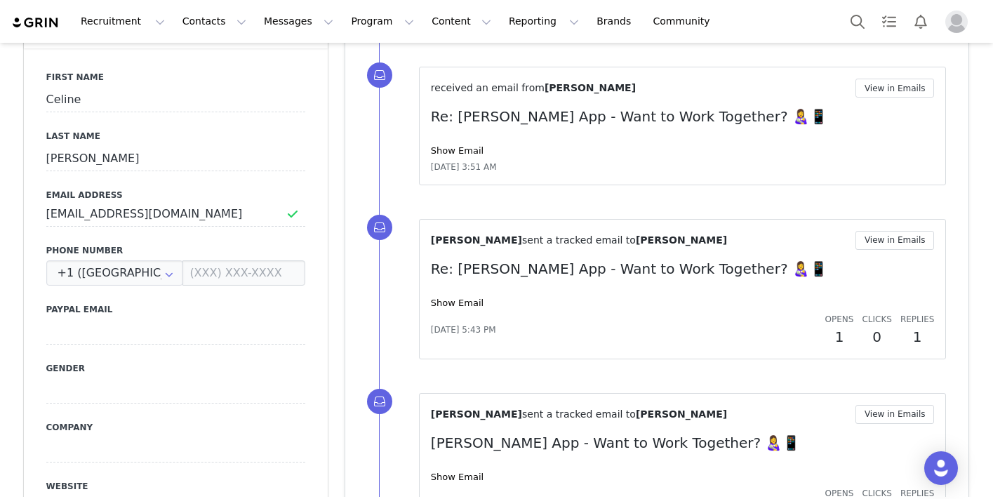
scroll to position [613, 0]
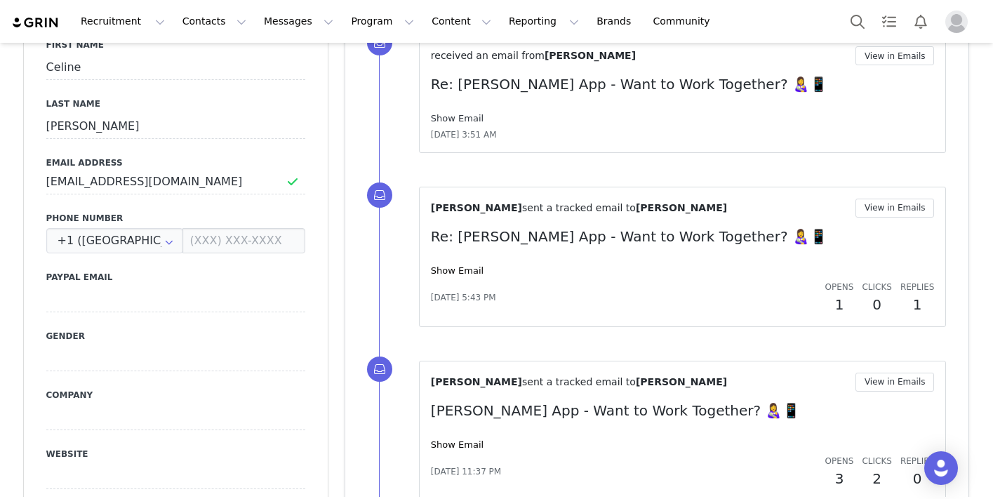
click at [466, 116] on link "Show Email" at bounding box center [457, 118] width 53 height 11
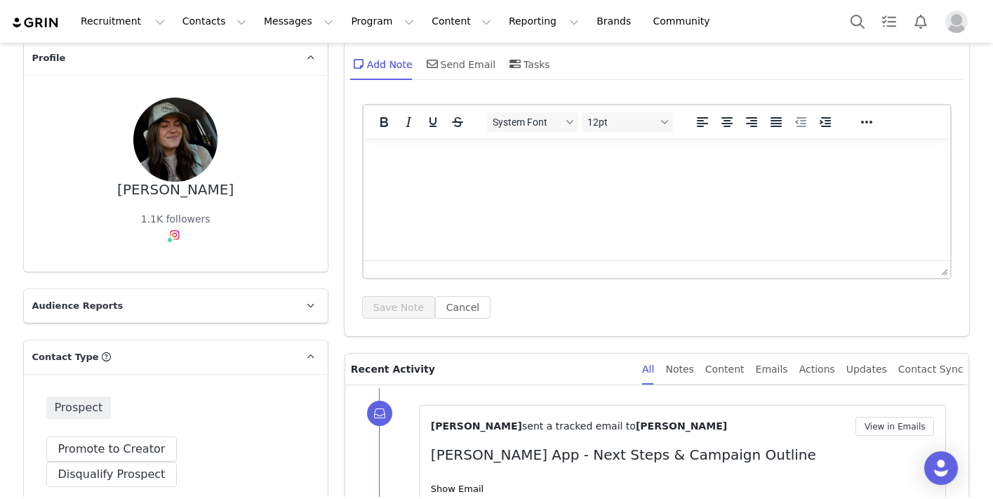
scroll to position [0, 0]
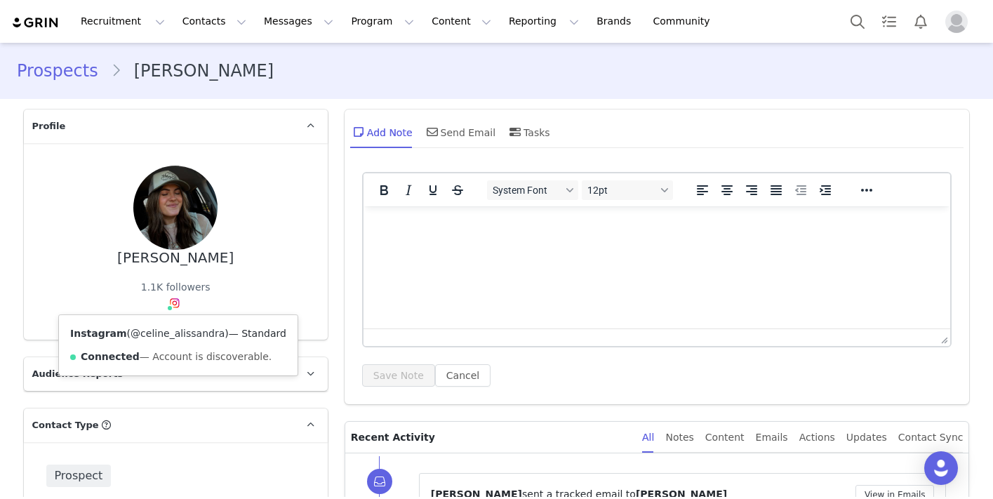
click at [180, 335] on link "@celine_alissandra" at bounding box center [178, 333] width 94 height 11
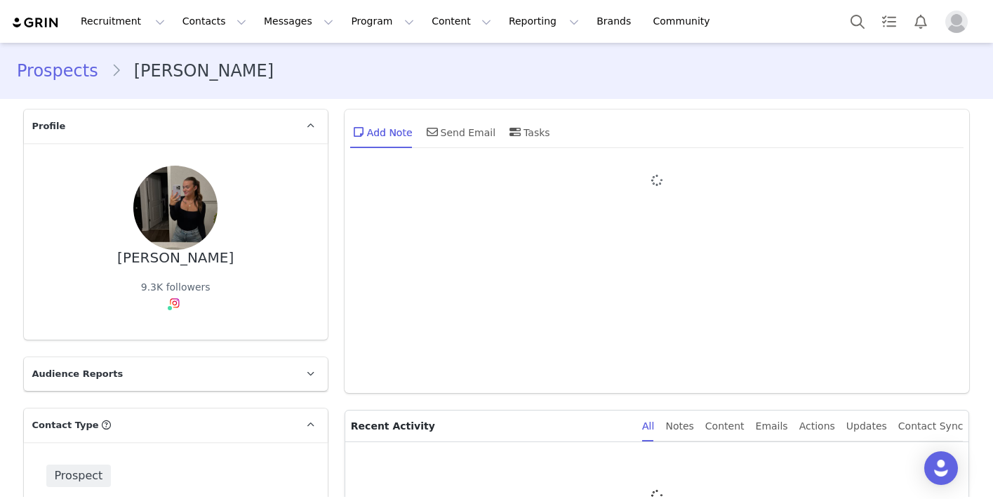
type input "+1 ([GEOGRAPHIC_DATA])"
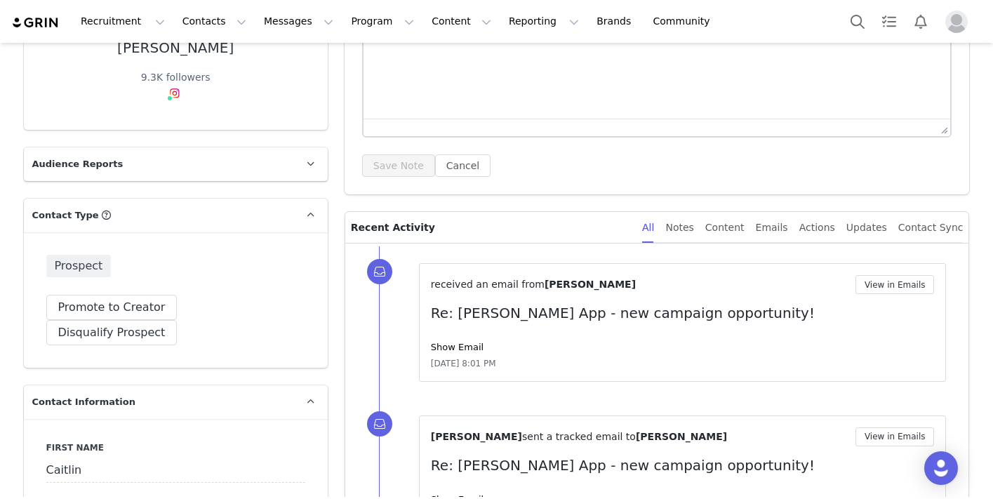
scroll to position [250, 0]
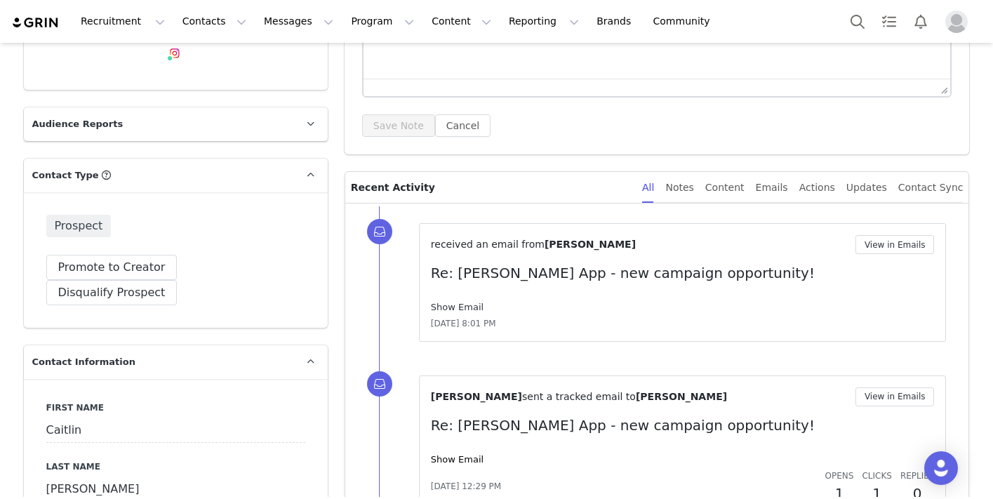
click at [464, 310] on link "Show Email" at bounding box center [457, 307] width 53 height 11
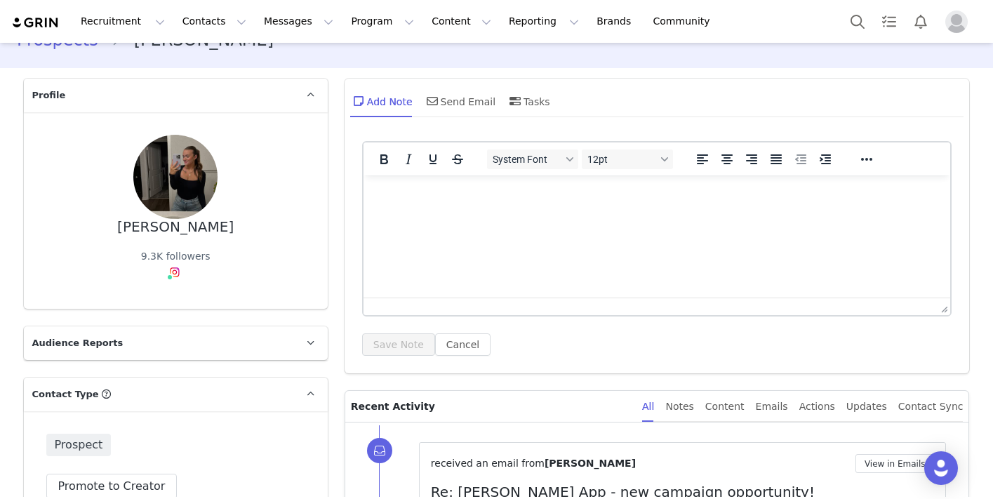
scroll to position [0, 0]
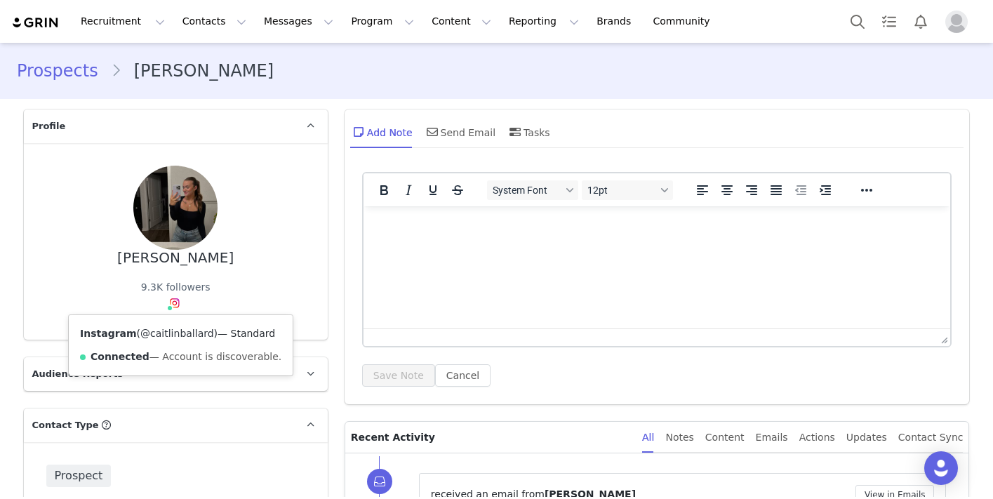
click at [173, 335] on link "@caitlinballard" at bounding box center [177, 333] width 74 height 11
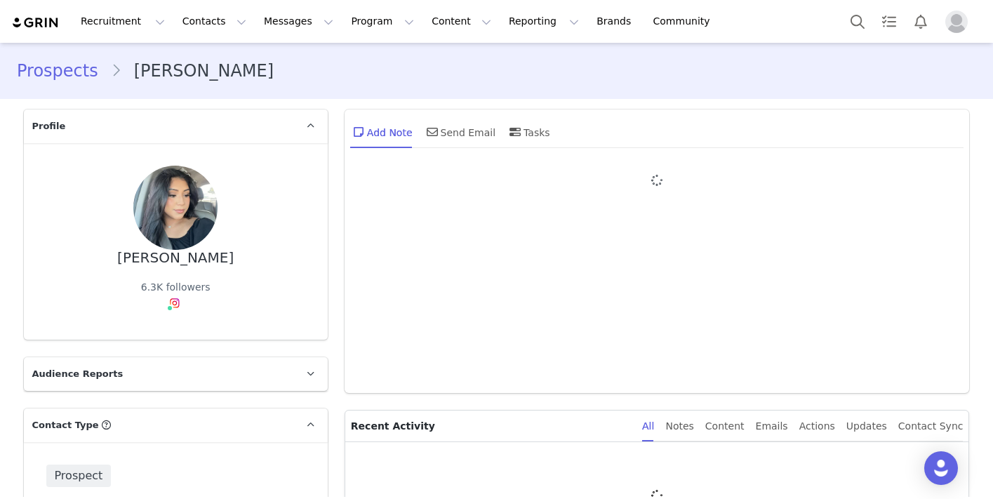
type input "+1 ([GEOGRAPHIC_DATA])"
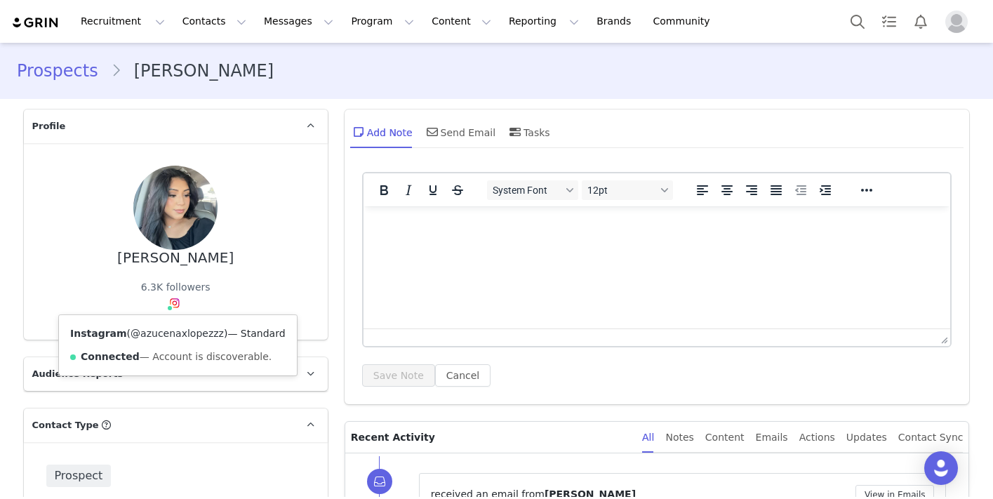
click at [175, 333] on link "@azucenaxlopezzz" at bounding box center [177, 333] width 93 height 11
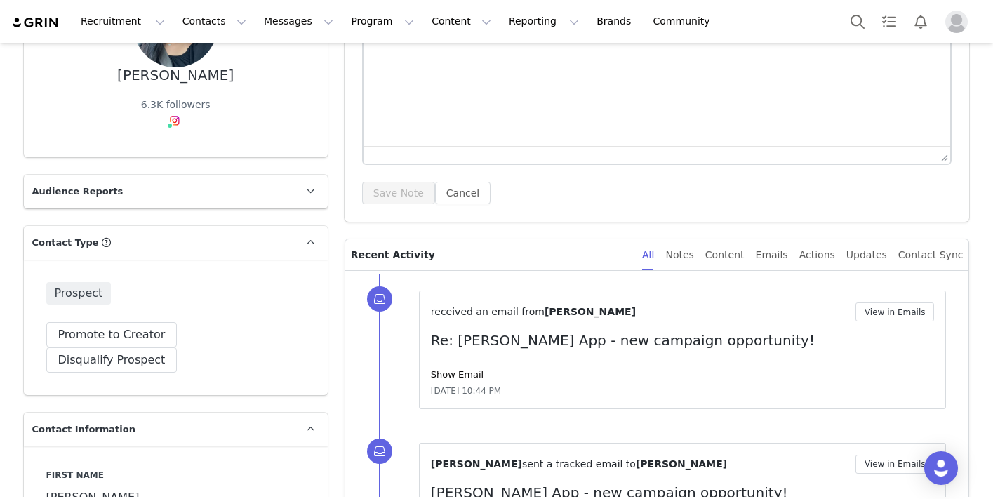
scroll to position [187, 0]
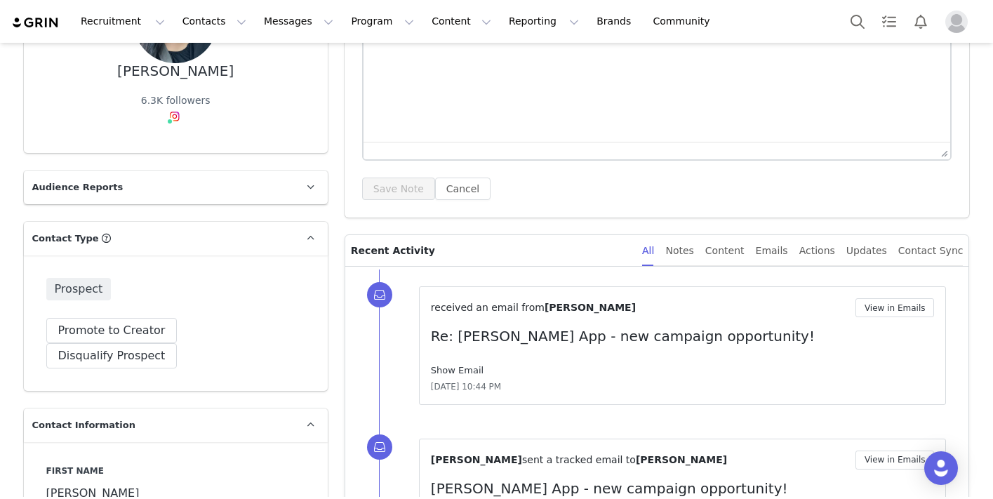
click at [454, 370] on link "Show Email" at bounding box center [457, 370] width 53 height 11
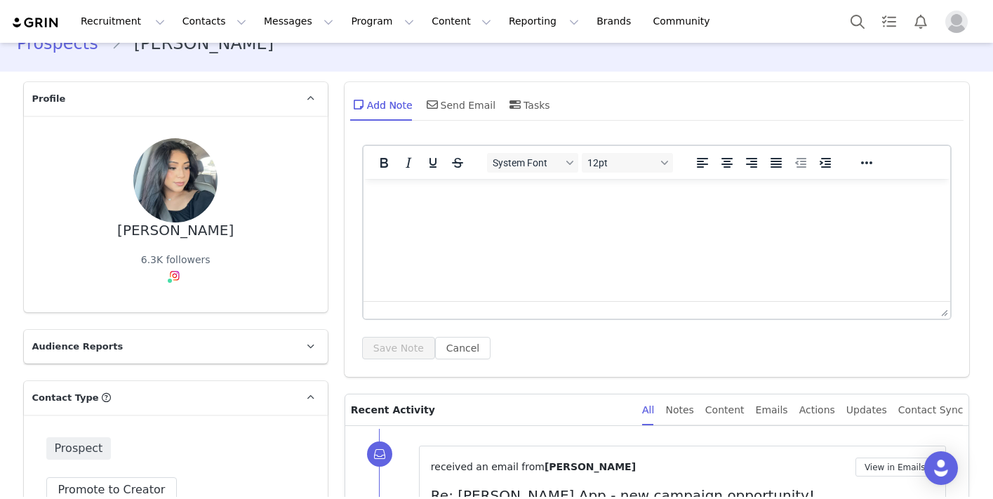
scroll to position [0, 0]
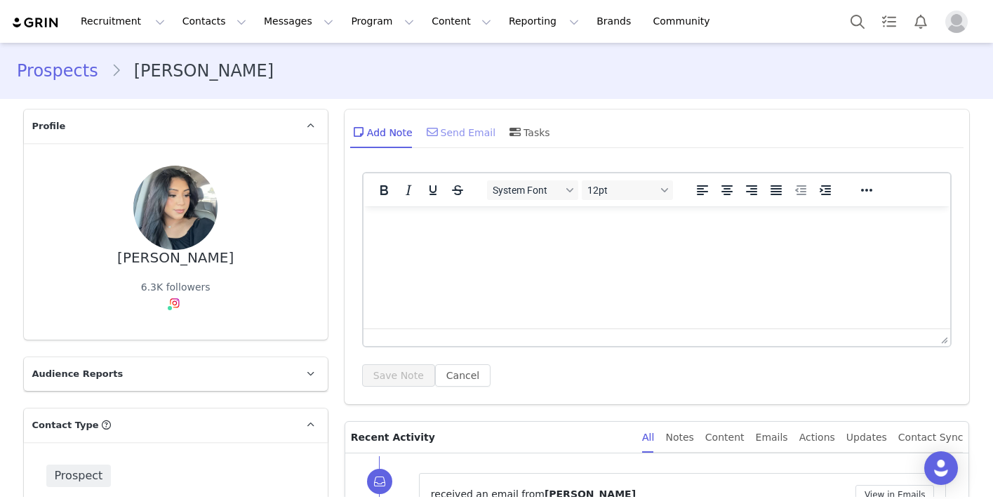
click at [465, 123] on div "Send Email" at bounding box center [460, 132] width 72 height 34
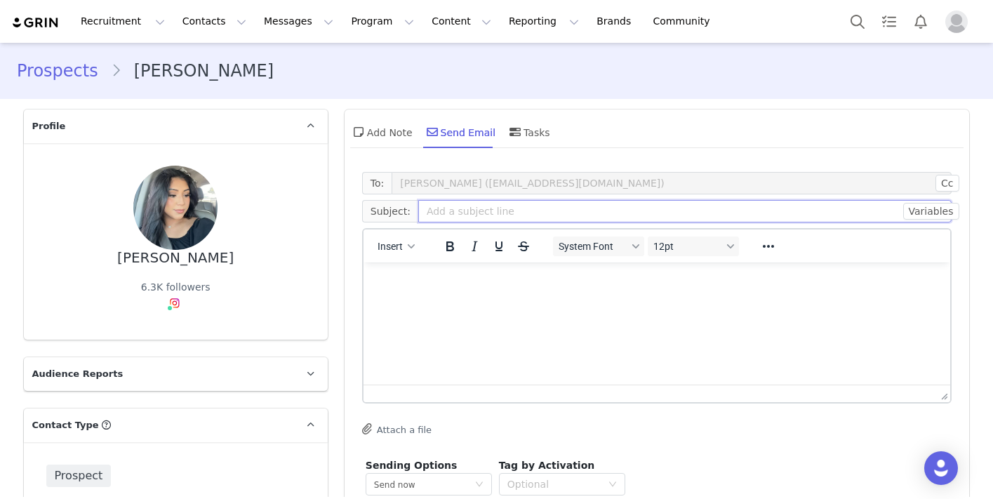
click at [478, 217] on input "text" at bounding box center [685, 211] width 534 height 22
click at [523, 213] on input "text" at bounding box center [685, 211] width 534 height 22
type input "f"
type input "Following Up - Riley App"
paste body "Rich Text Area. Press ALT-0 for help."
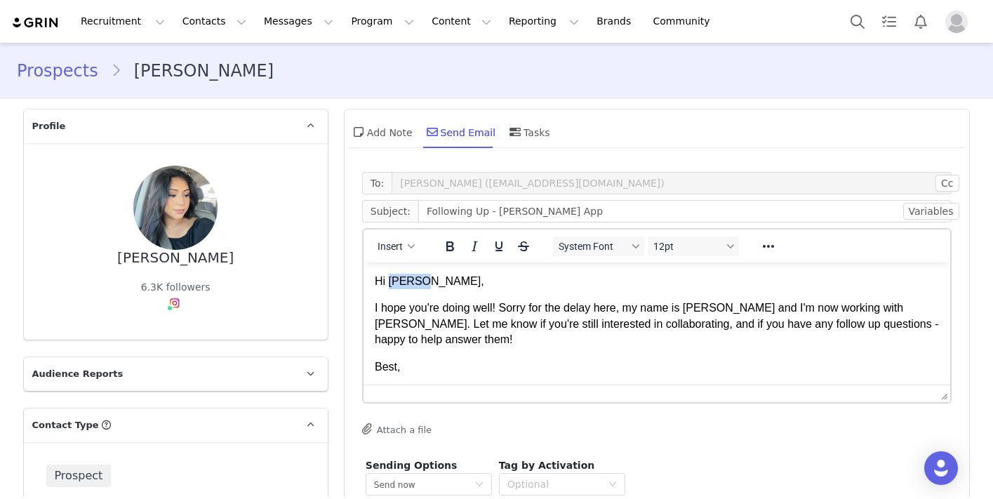
drag, startPoint x: 443, startPoint y: 286, endPoint x: 389, endPoint y: 286, distance: 53.3
click at [389, 286] on p "Hi Jenna," at bounding box center [656, 281] width 565 height 15
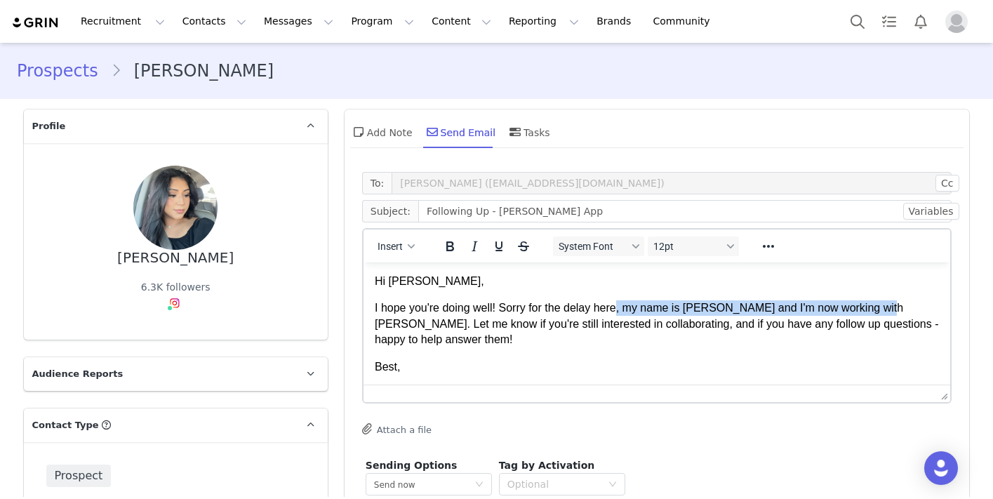
drag, startPoint x: 871, startPoint y: 312, endPoint x: 621, endPoint y: 312, distance: 250.5
click at [621, 312] on p "I hope you're doing well! Sorry for the delay here, my name is [PERSON_NAME] an…" at bounding box center [656, 323] width 565 height 47
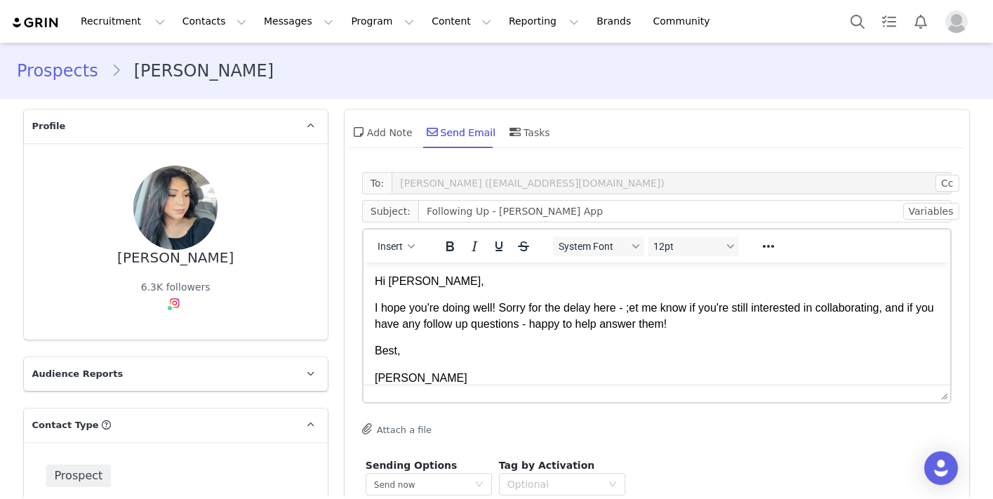
click at [892, 306] on p "I hope you're doing well! Sorry for the delay here - ;et me know if you're stil…" at bounding box center [656, 316] width 565 height 32
click at [632, 307] on p "I hope you're doing well! Sorry for the delay here - ;et me know if you're stil…" at bounding box center [656, 316] width 565 height 32
click at [728, 330] on p "I hope you're doing well! Sorry for the delay here - let me know if you're stil…" at bounding box center [656, 316] width 565 height 32
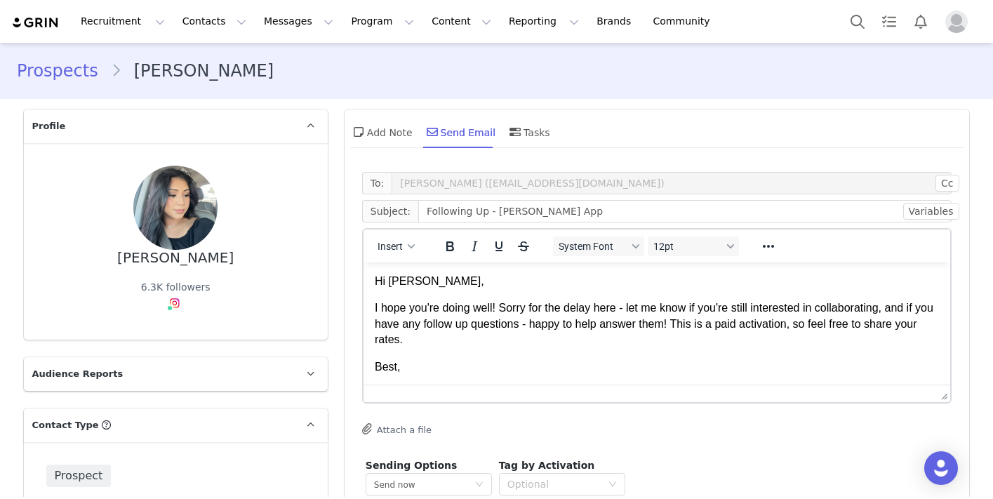
click at [689, 342] on p "I hope you're doing well! Sorry for the delay here - let me know if you're stil…" at bounding box center [656, 323] width 565 height 47
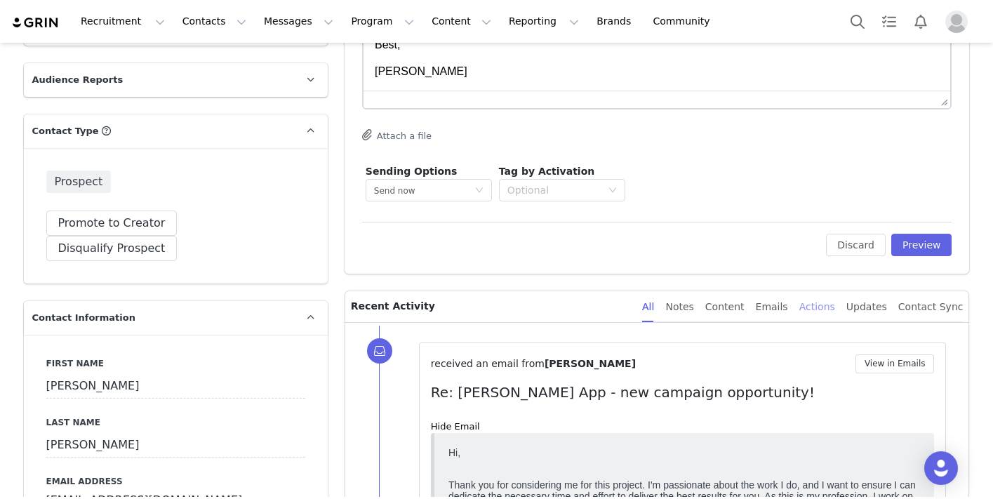
scroll to position [302, 0]
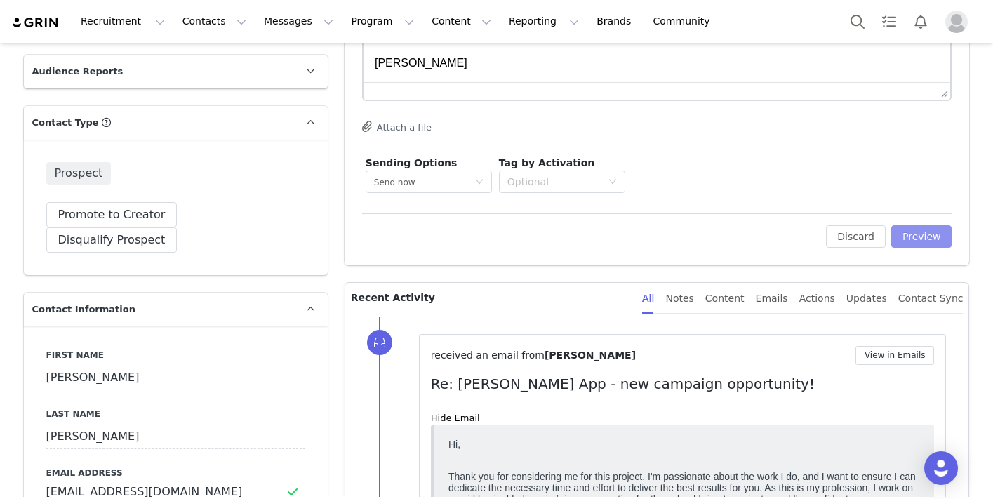
click at [918, 247] on button "Preview" at bounding box center [921, 236] width 61 height 22
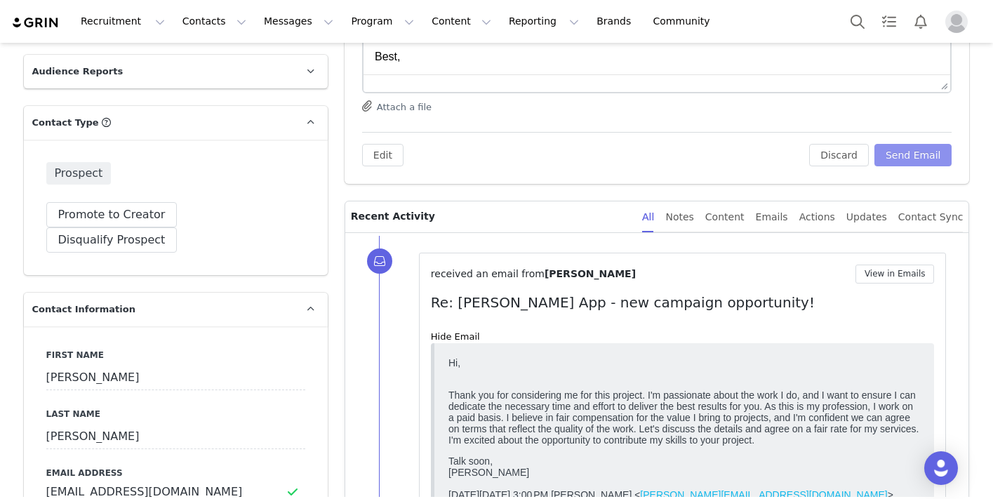
scroll to position [0, 0]
click at [902, 147] on button "Send Email" at bounding box center [913, 155] width 78 height 22
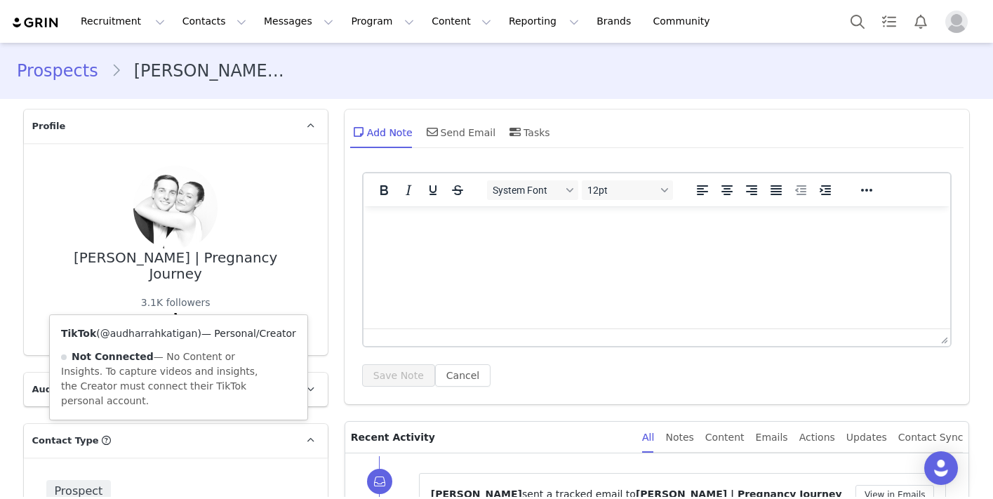
click at [170, 334] on link "@audharrahkatigan" at bounding box center [149, 333] width 98 height 11
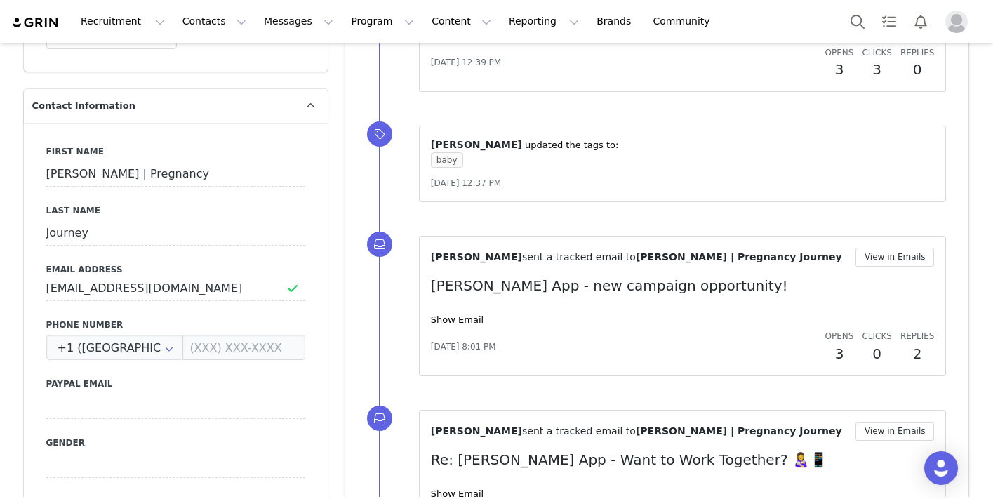
scroll to position [521, 0]
click at [451, 318] on link "Show Email" at bounding box center [457, 320] width 53 height 11
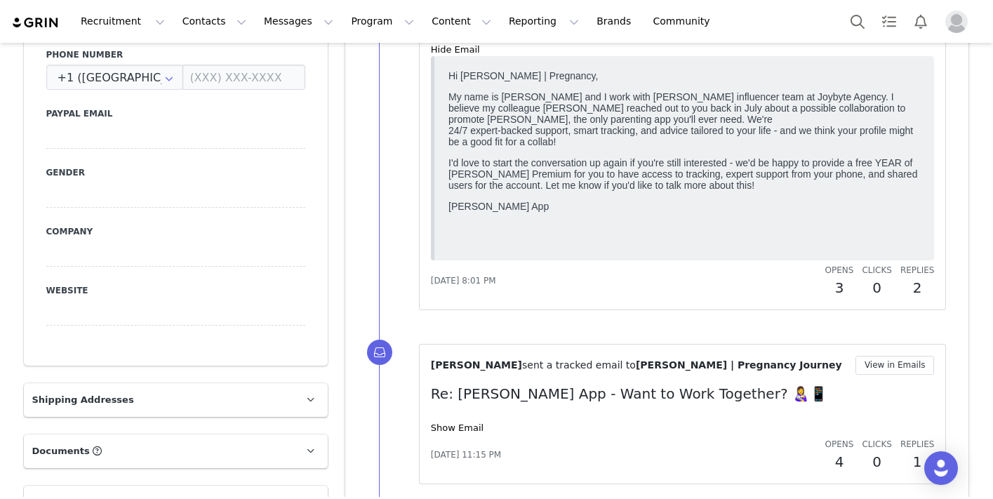
scroll to position [800, 0]
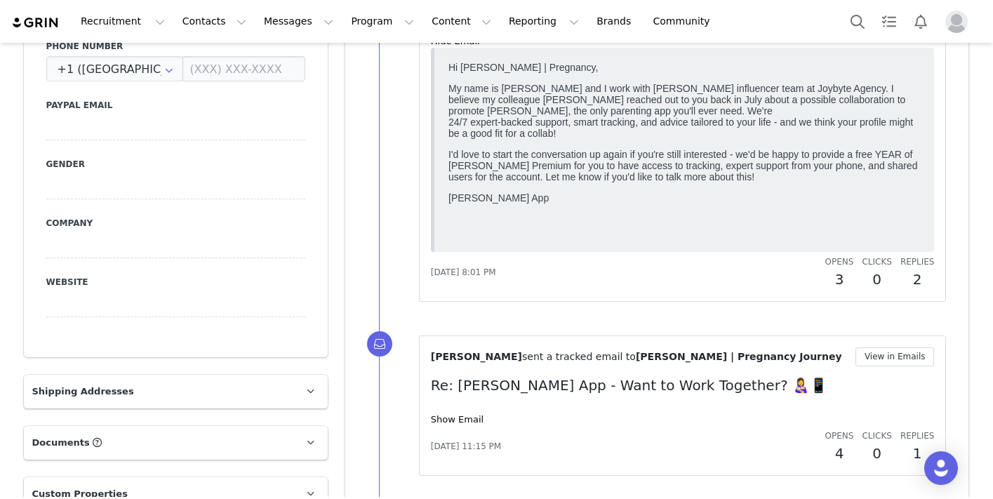
click at [906, 267] on div "Replies 2" at bounding box center [917, 272] width 34 height 35
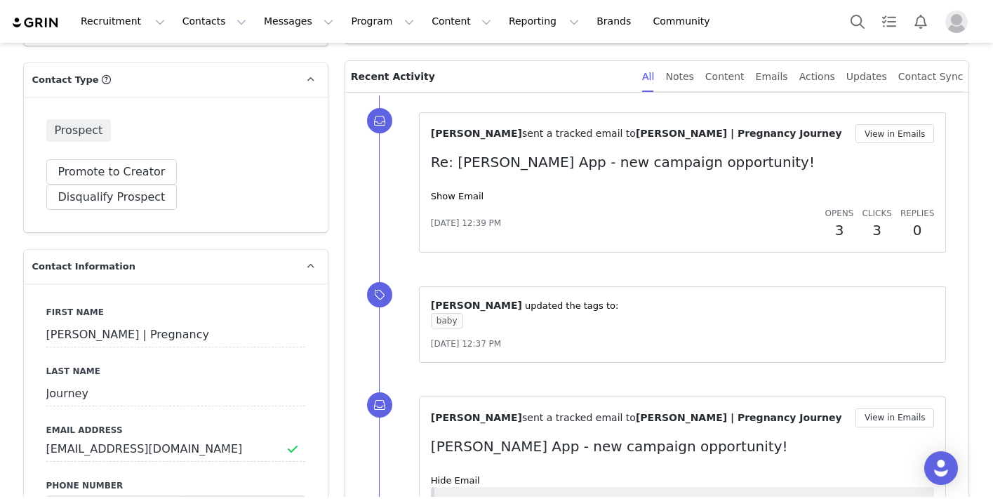
scroll to position [340, 0]
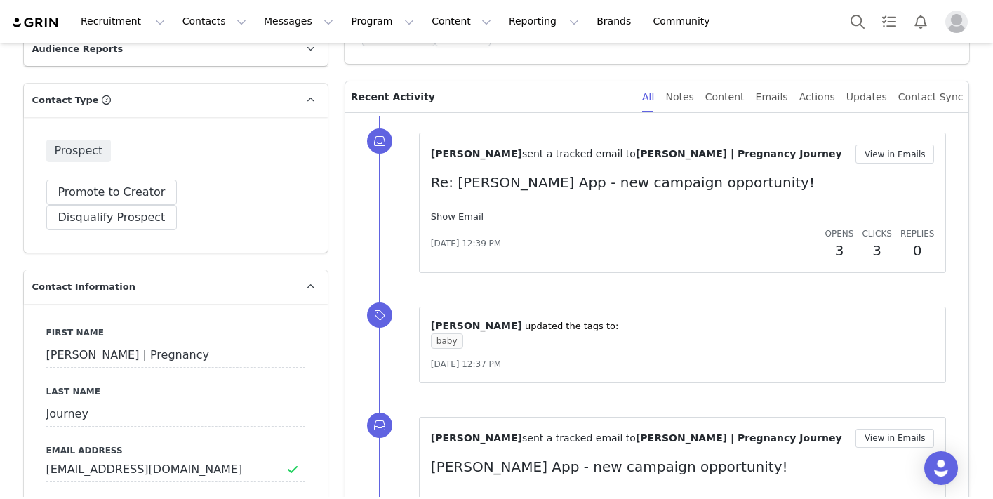
click at [459, 218] on link "Show Email" at bounding box center [457, 216] width 53 height 11
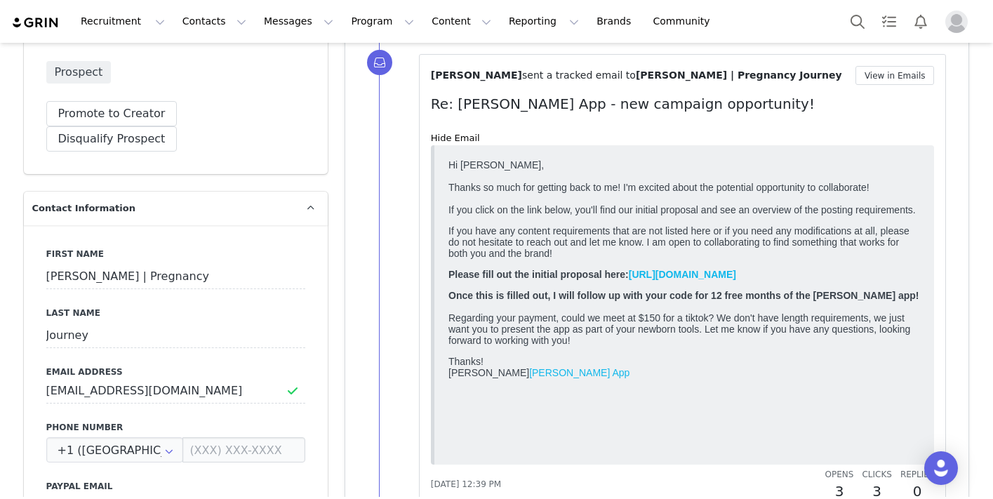
scroll to position [389, 0]
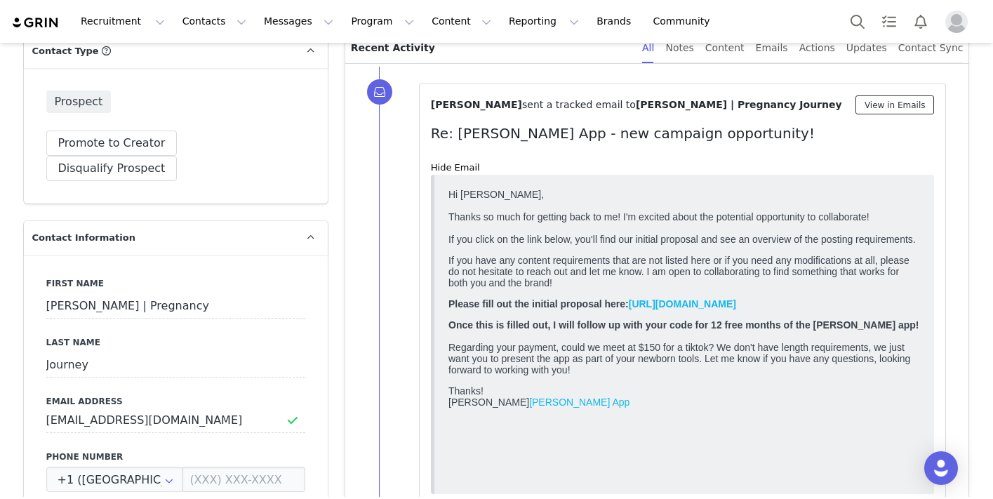
click at [883, 101] on button "View in Emails" at bounding box center [894, 104] width 79 height 19
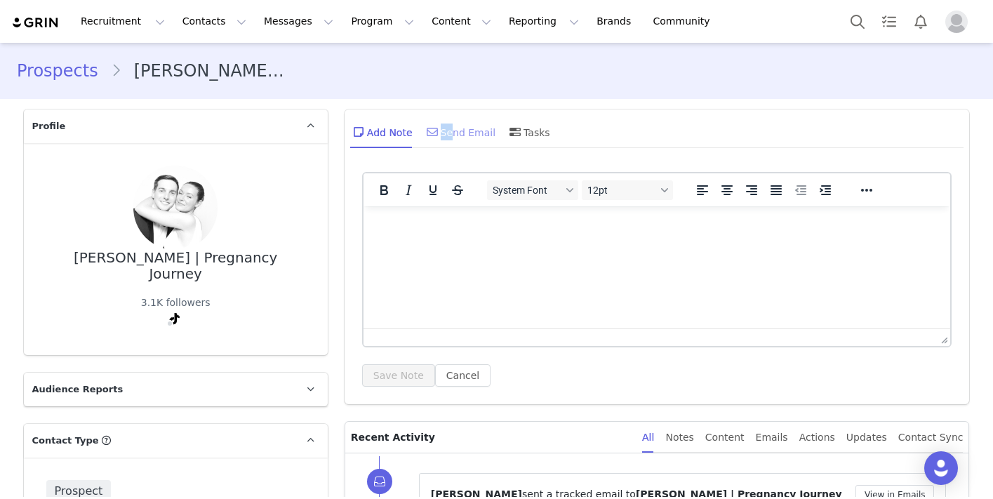
click at [448, 123] on div "Send Email" at bounding box center [460, 132] width 72 height 34
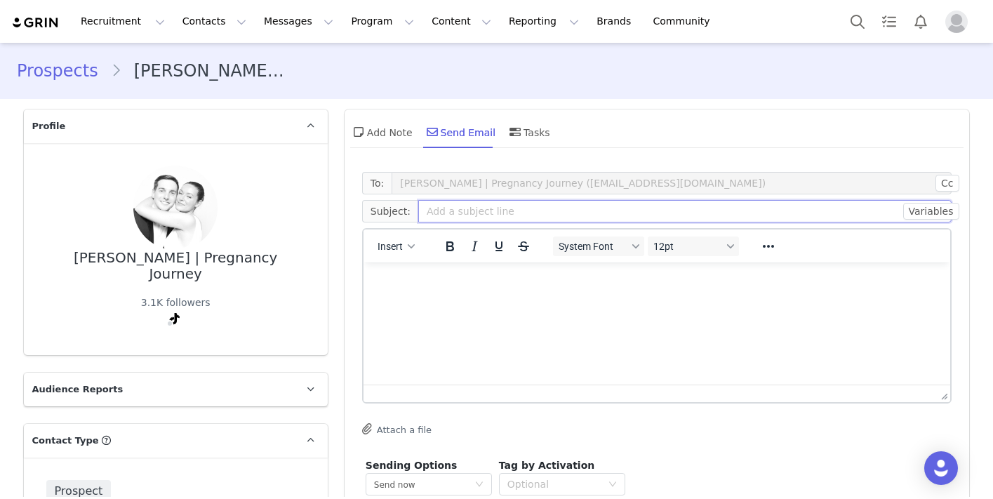
click at [441, 219] on input "text" at bounding box center [685, 211] width 534 height 22
type input "Following Up - Riley App"
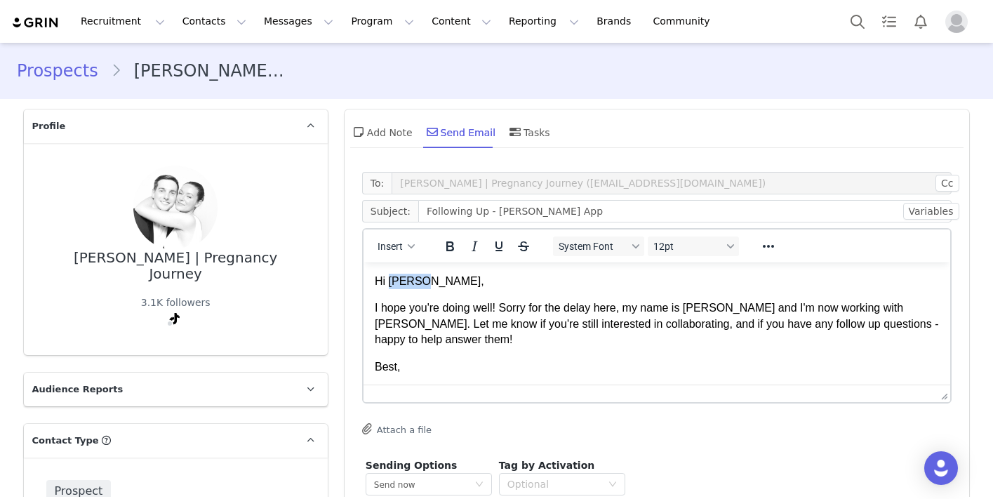
drag, startPoint x: 460, startPoint y: 279, endPoint x: 387, endPoint y: 279, distance: 72.3
click at [387, 279] on p "Hi Jenna," at bounding box center [656, 281] width 565 height 15
click at [447, 386] on p "[PERSON_NAME]" at bounding box center [656, 393] width 565 height 15
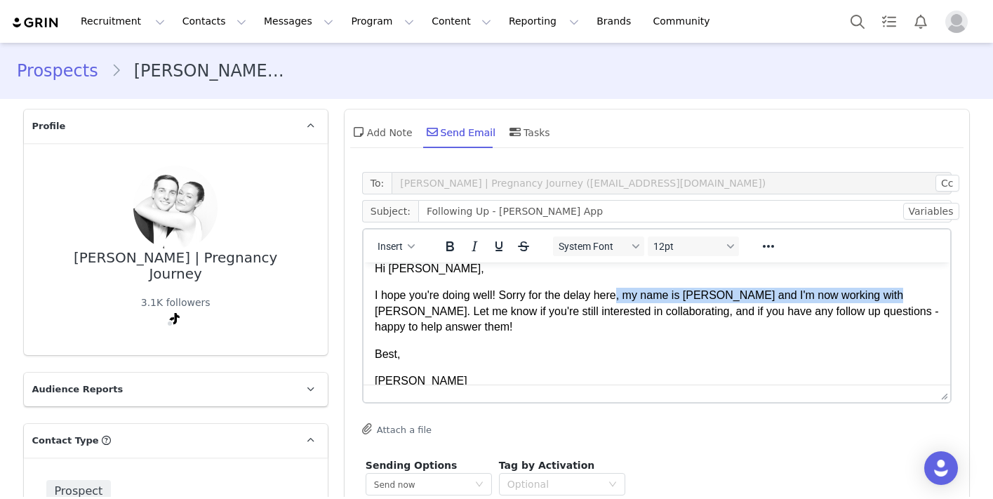
drag, startPoint x: 875, startPoint y: 298, endPoint x: 621, endPoint y: 296, distance: 254.0
click at [621, 296] on p "I hope you're doing well! Sorry for the delay here, my name is Alex and I'm now…" at bounding box center [656, 311] width 565 height 47
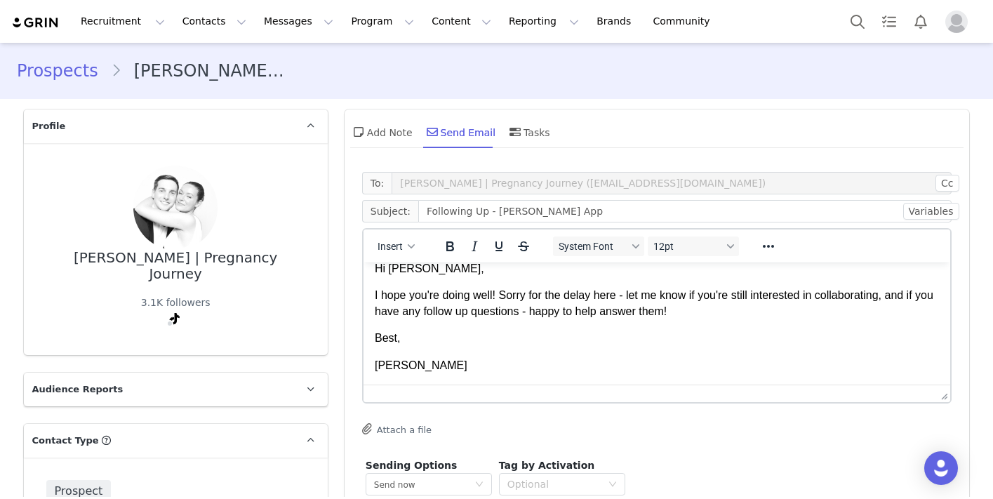
click at [642, 344] on p "Best," at bounding box center [656, 337] width 565 height 15
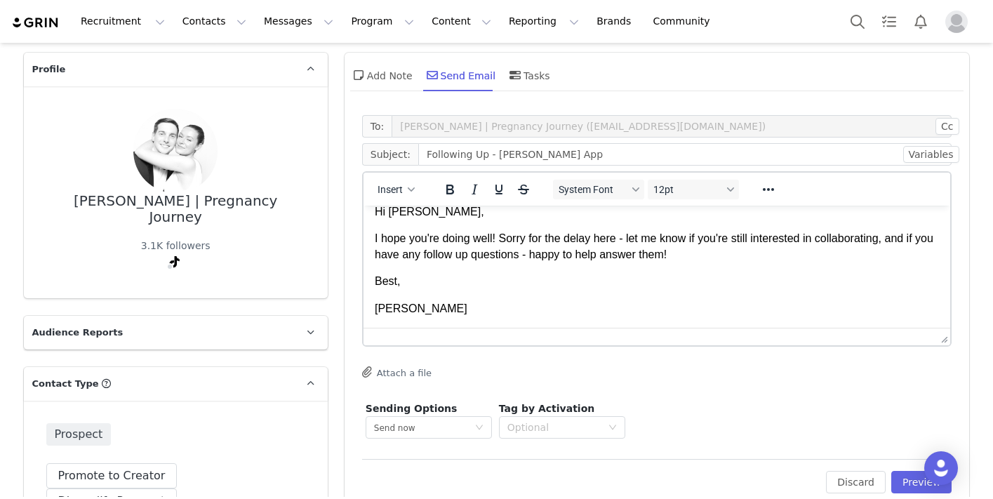
scroll to position [109, 0]
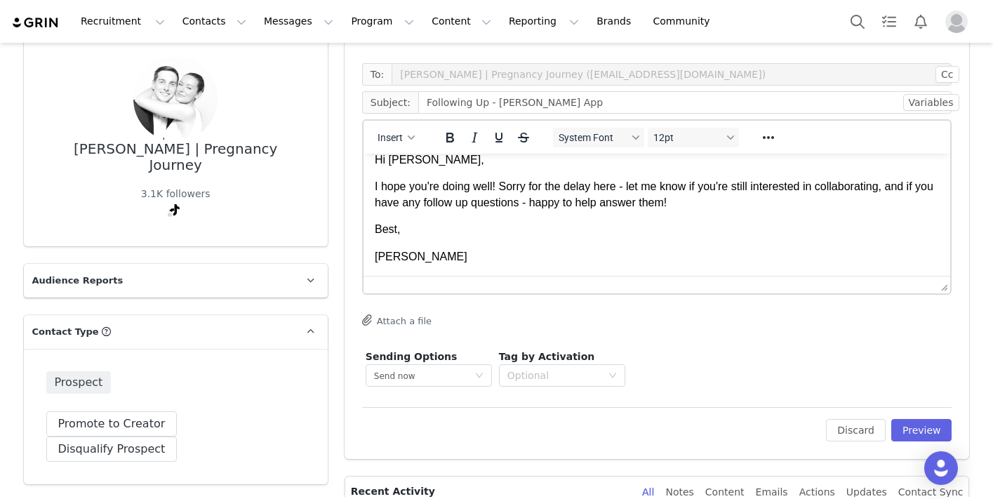
click at [682, 246] on body "Hi Audrey, I hope you're doing well! Sorry for the delay here - let me know if …" at bounding box center [656, 208] width 565 height 112
click at [931, 429] on button "Preview" at bounding box center [921, 430] width 61 height 22
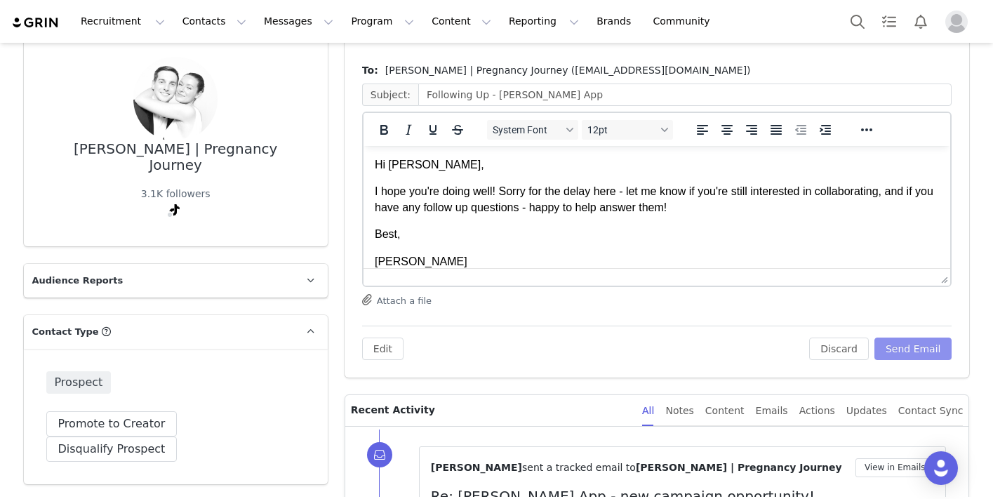
scroll to position [0, 0]
click at [906, 346] on button "Send Email" at bounding box center [913, 348] width 78 height 22
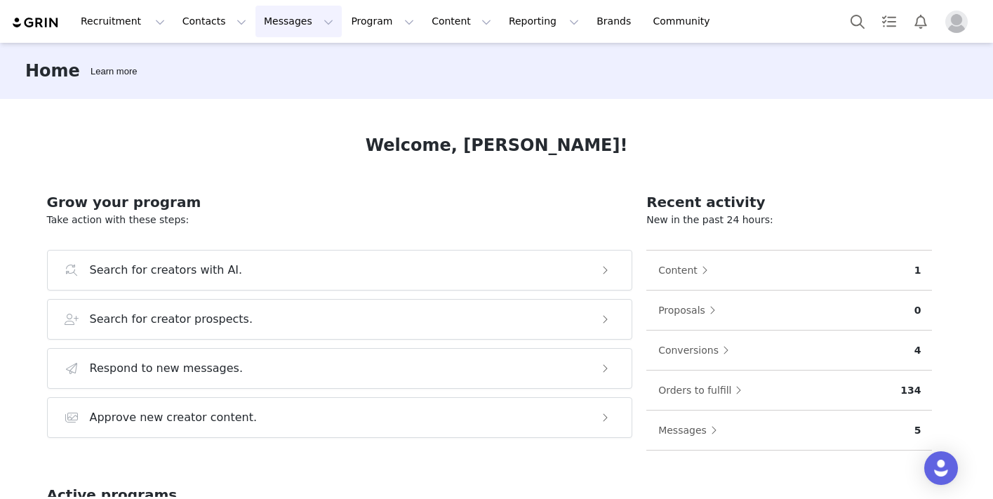
click at [287, 30] on button "Messages Messages" at bounding box center [298, 22] width 86 height 32
click at [283, 95] on link "Inbox" at bounding box center [295, 88] width 111 height 26
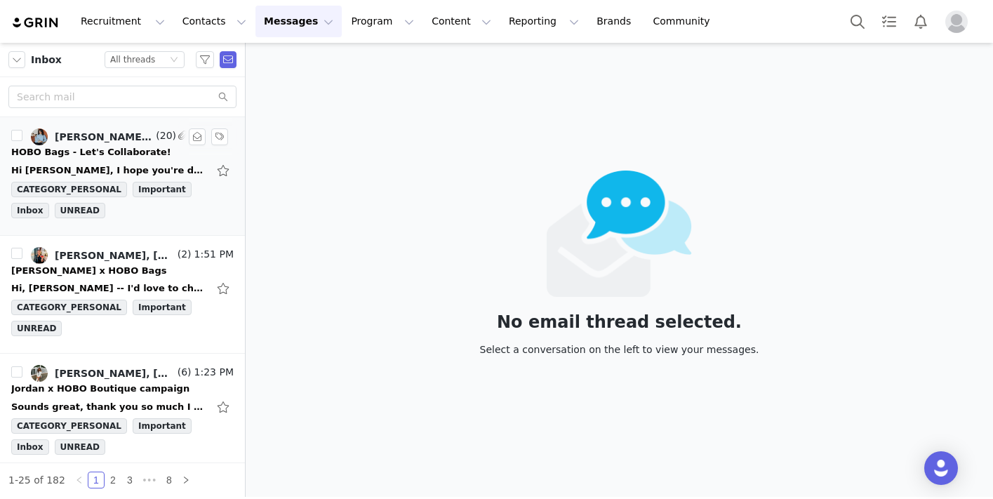
click at [81, 143] on link "[PERSON_NAME], [PERSON_NAME], [PERSON_NAME], [PERSON_NAME]" at bounding box center [92, 136] width 122 height 17
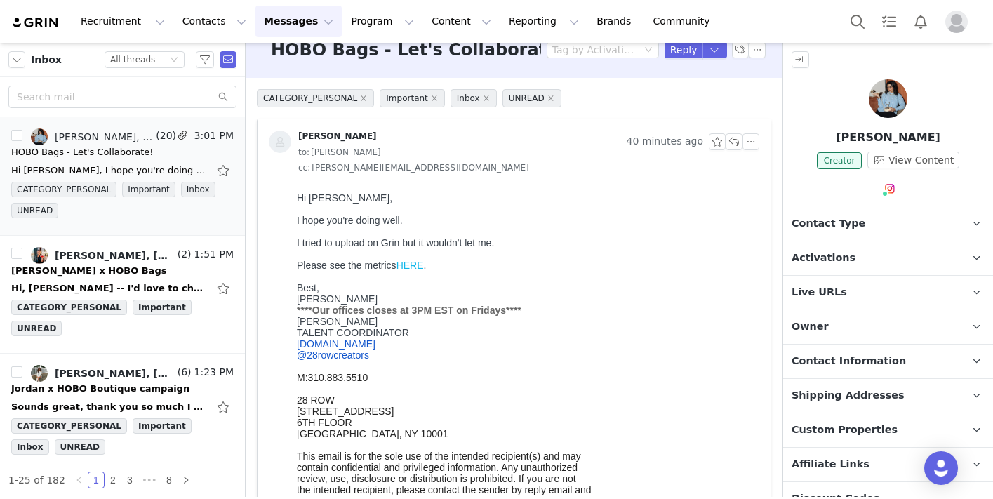
scroll to position [23, 0]
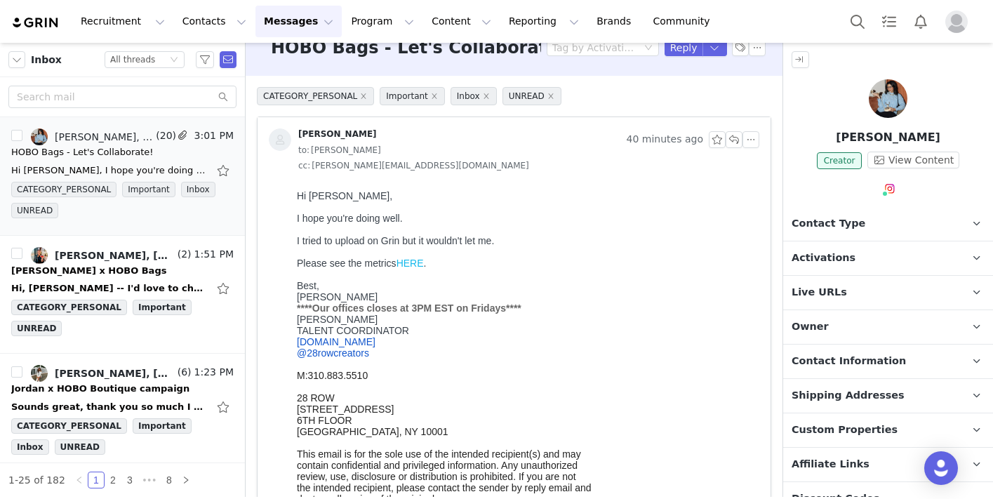
click at [409, 265] on link "HERE" at bounding box center [409, 262] width 27 height 11
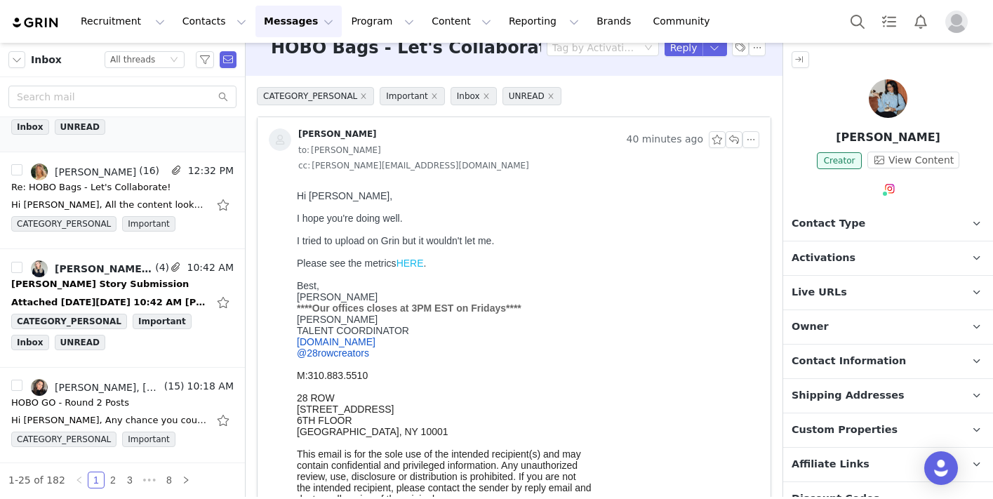
scroll to position [333, 0]
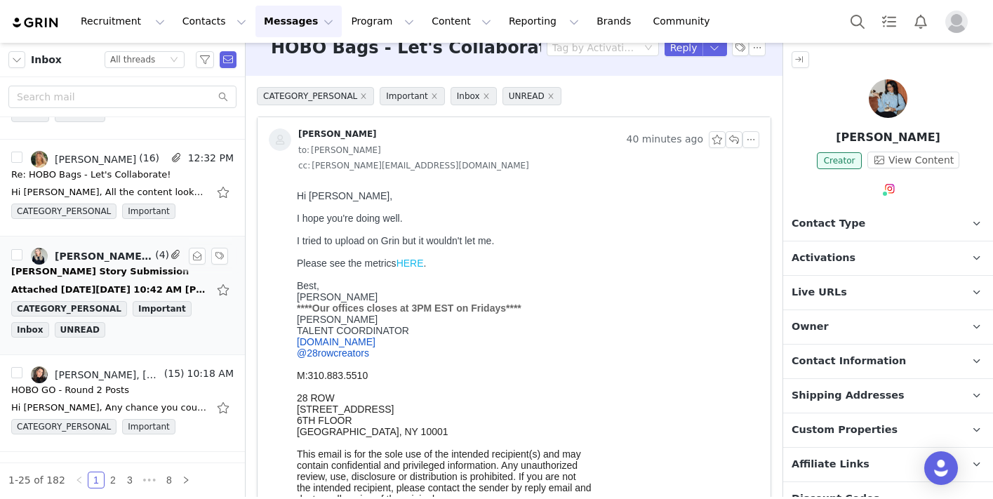
click at [87, 269] on div "[PERSON_NAME] Story Submission" at bounding box center [100, 272] width 178 height 14
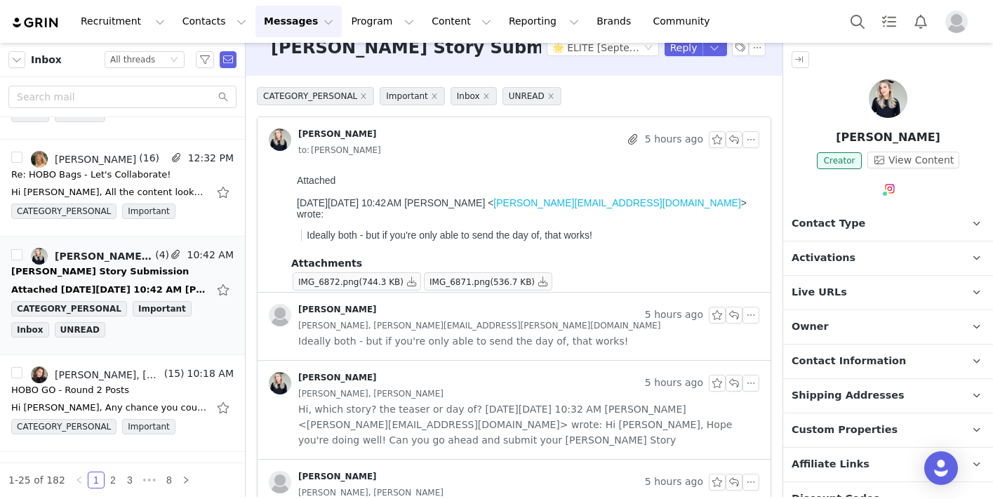
scroll to position [0, 0]
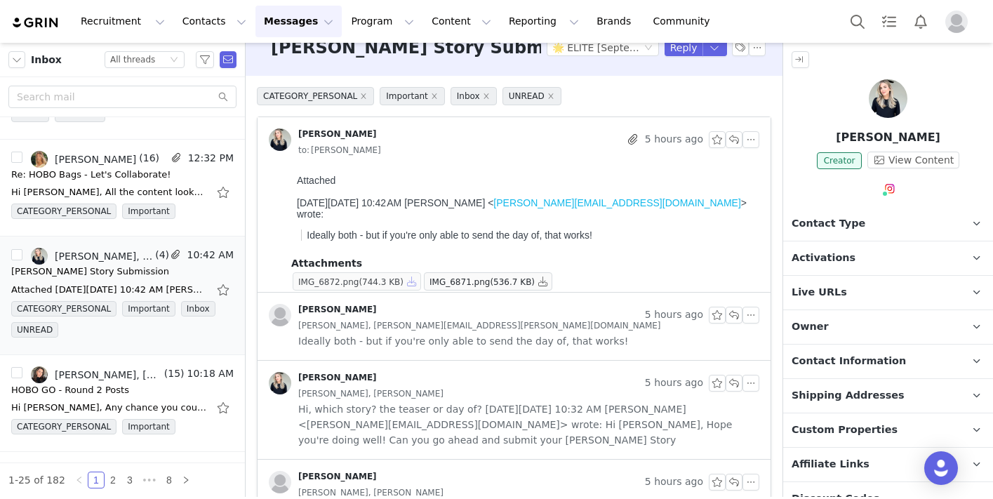
click at [414, 280] on button "button" at bounding box center [411, 281] width 17 height 17
click at [550, 283] on button "button" at bounding box center [543, 281] width 17 height 17
click at [375, 22] on button "Program Program" at bounding box center [382, 22] width 80 height 32
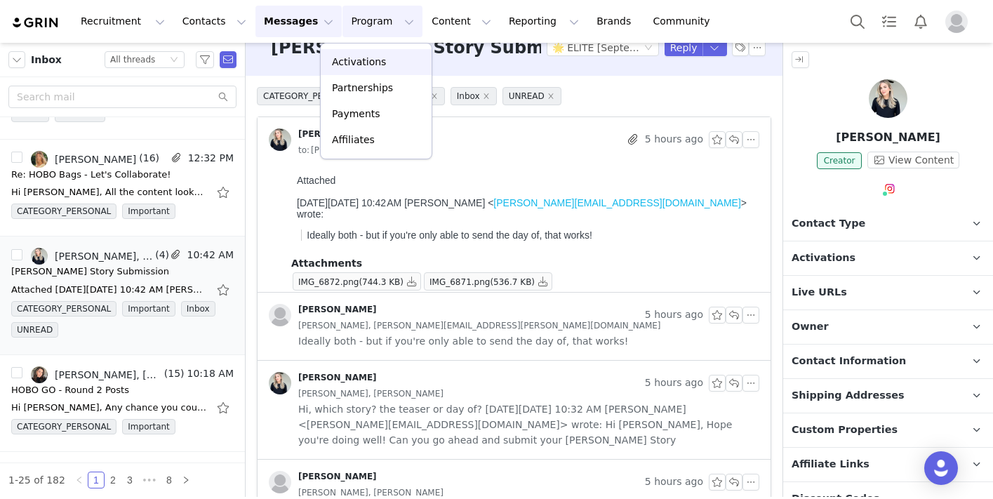
click at [370, 62] on p "Activations" at bounding box center [359, 62] width 54 height 15
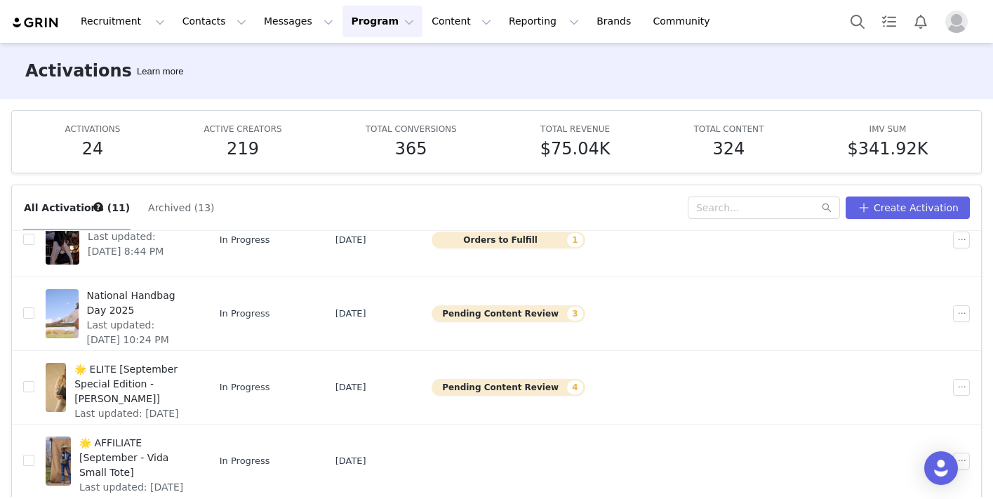
scroll to position [36, 0]
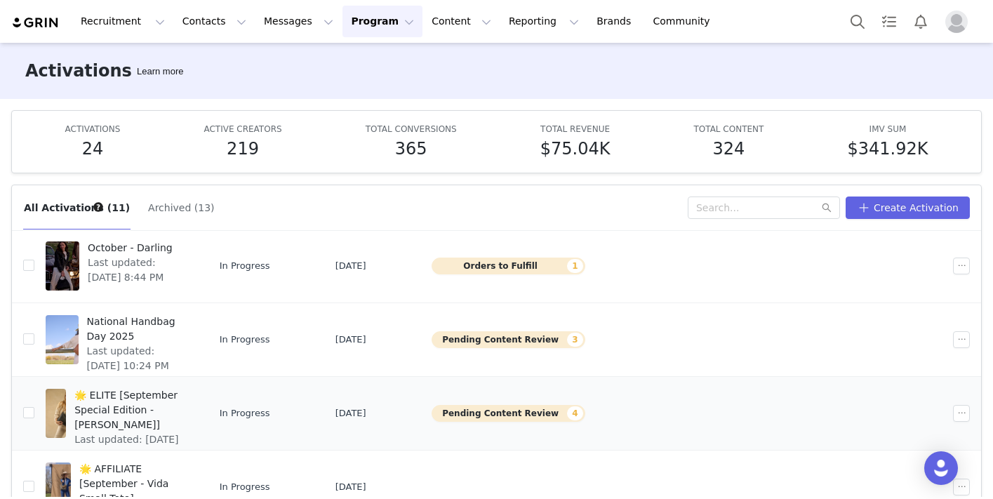
click at [189, 432] on span "Last updated: Sep 30, 2025 3:12 PM" at bounding box center [131, 446] width 114 height 29
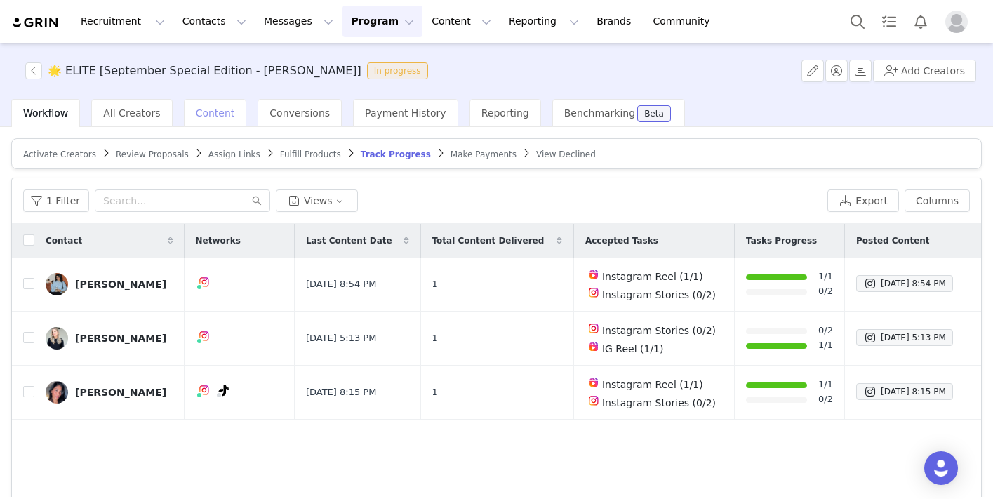
click at [214, 119] on div "Content" at bounding box center [215, 113] width 63 height 28
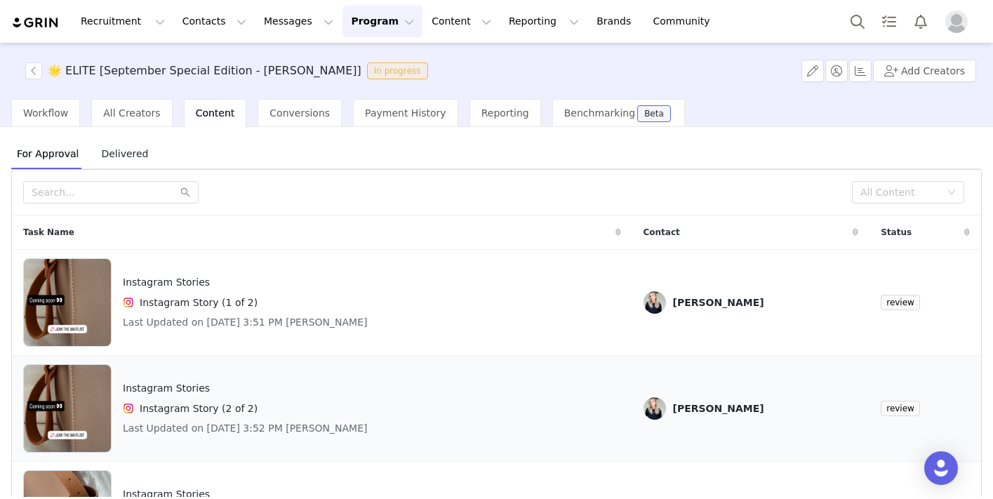
click at [267, 386] on h4 "Instagram Stories" at bounding box center [245, 388] width 245 height 15
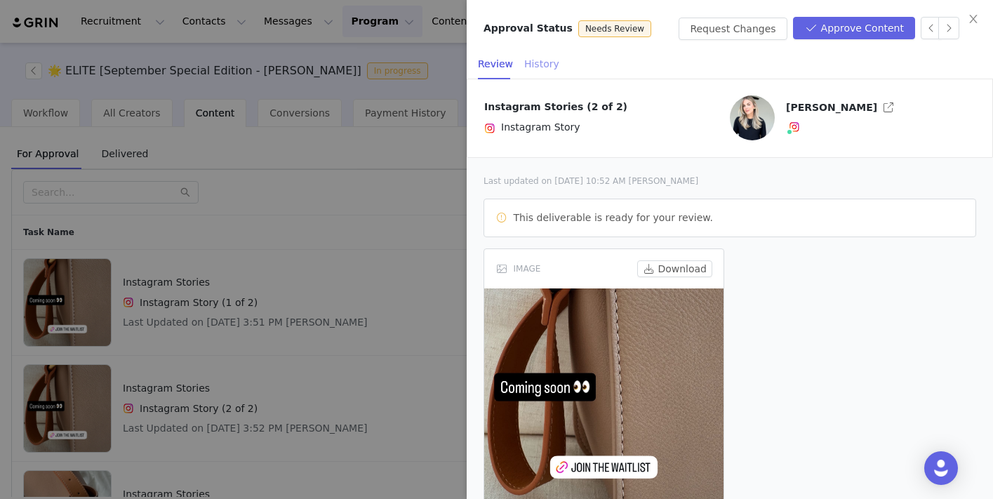
click at [543, 67] on div "History" at bounding box center [541, 64] width 35 height 32
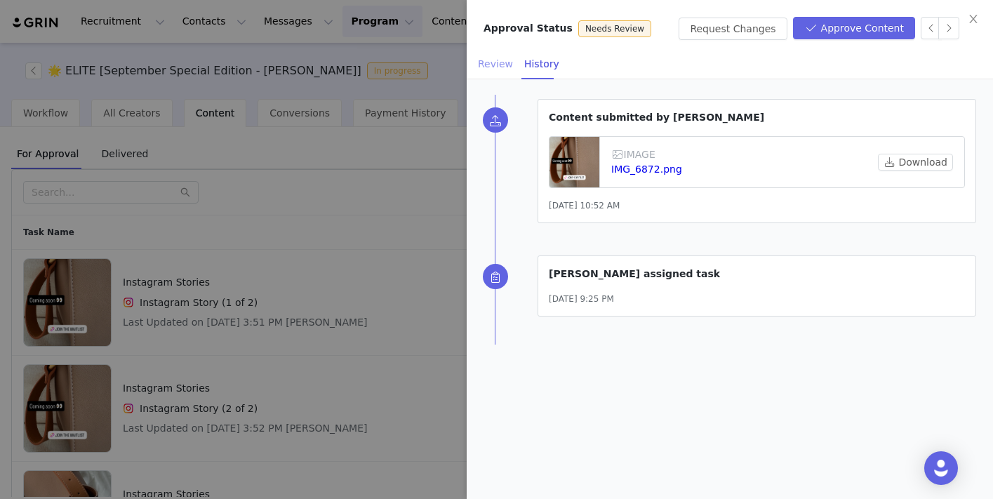
click at [497, 68] on div "Review" at bounding box center [495, 64] width 35 height 32
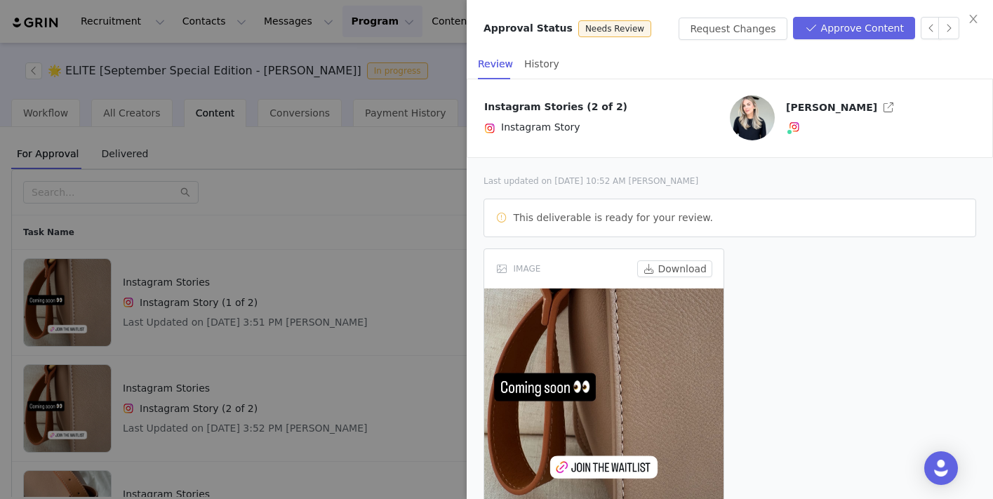
scroll to position [60, 0]
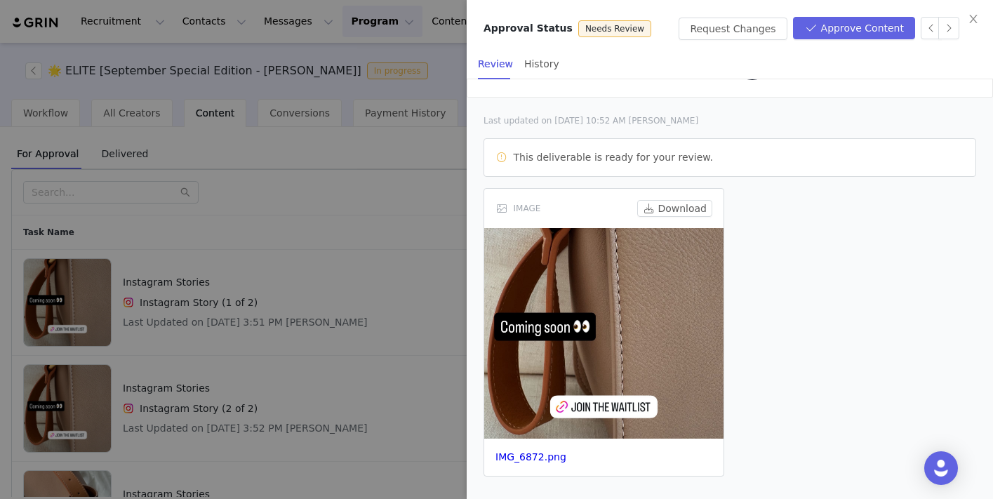
click at [593, 265] on img at bounding box center [603, 333] width 239 height 210
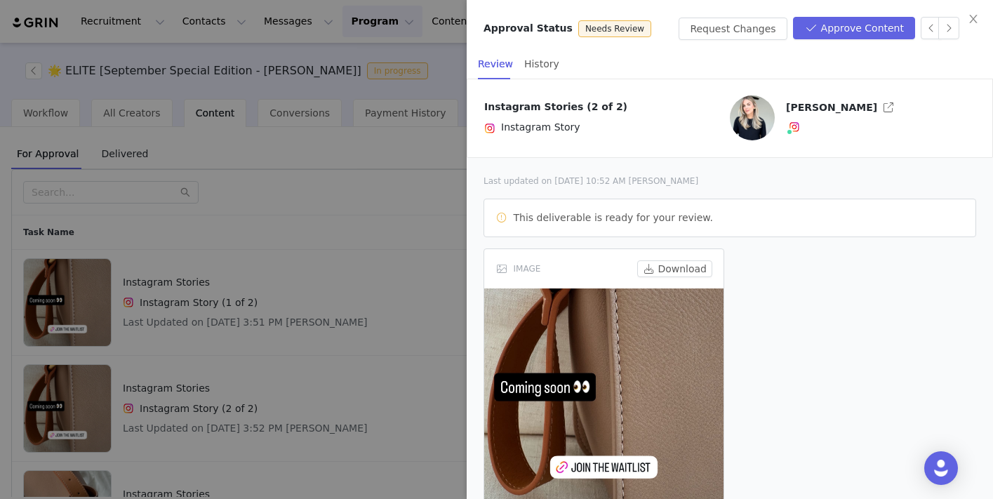
click at [322, 218] on div at bounding box center [496, 249] width 993 height 499
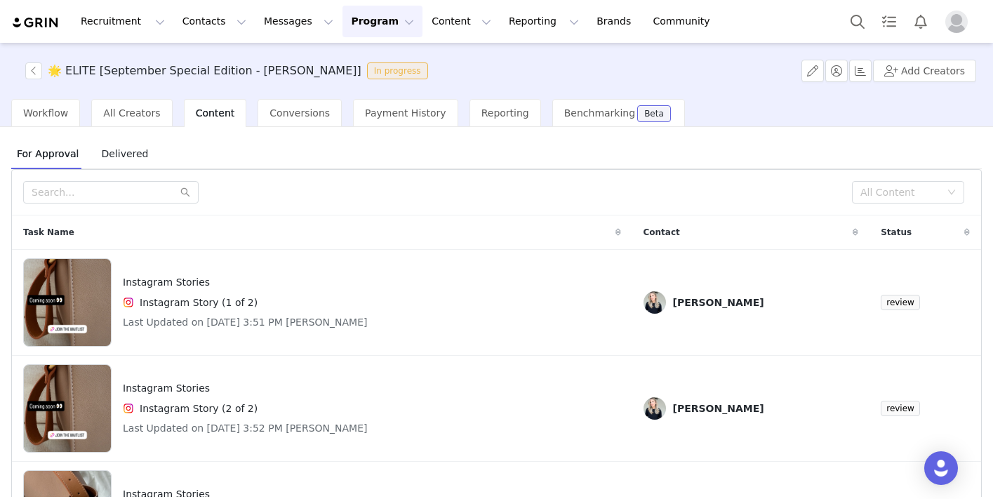
click at [205, 109] on span "Content" at bounding box center [215, 112] width 39 height 11
click at [515, 21] on button "Reporting Reporting" at bounding box center [543, 22] width 87 height 32
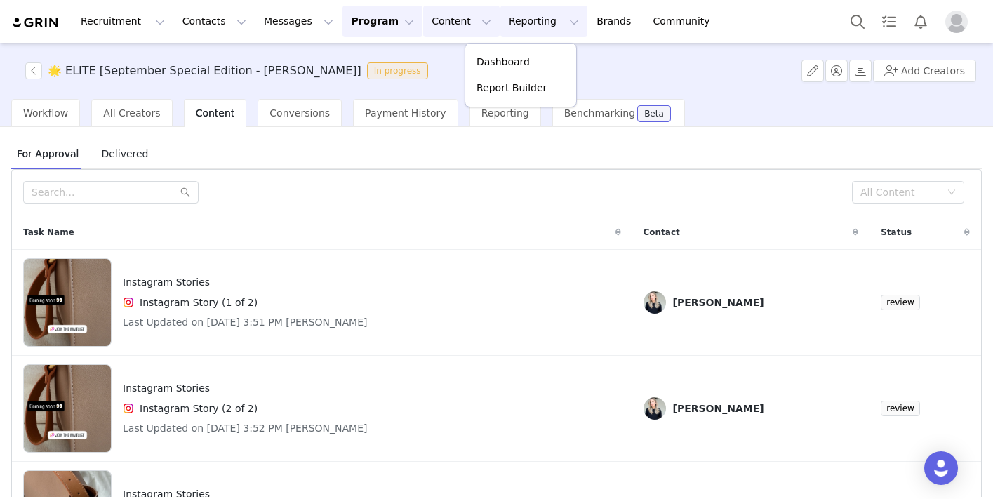
click at [436, 17] on button "Content Content" at bounding box center [461, 22] width 76 height 32
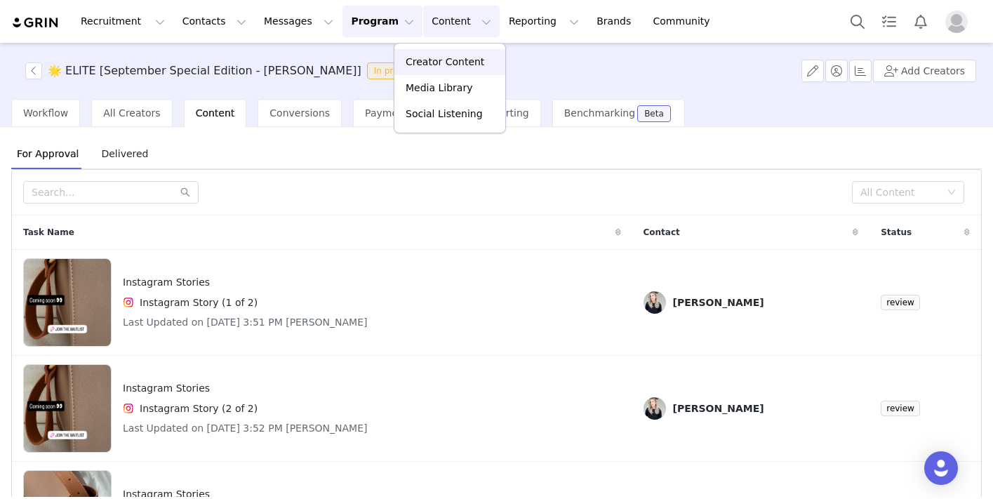
click at [436, 62] on p "Creator Content" at bounding box center [445, 62] width 79 height 15
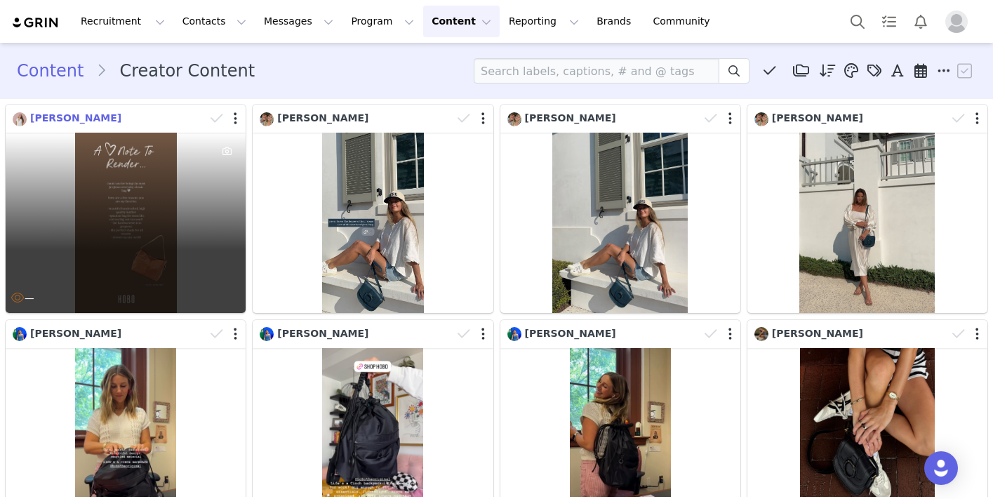
click at [25, 118] on img at bounding box center [20, 119] width 14 height 14
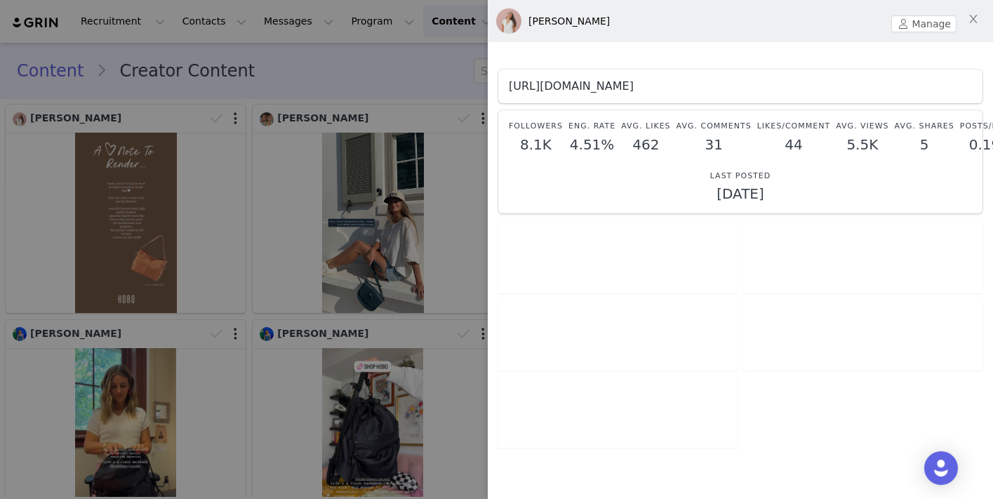
click at [609, 88] on link "https://www.instagram.com/kryslinvogt" at bounding box center [571, 85] width 125 height 13
click at [362, 84] on div at bounding box center [496, 249] width 993 height 499
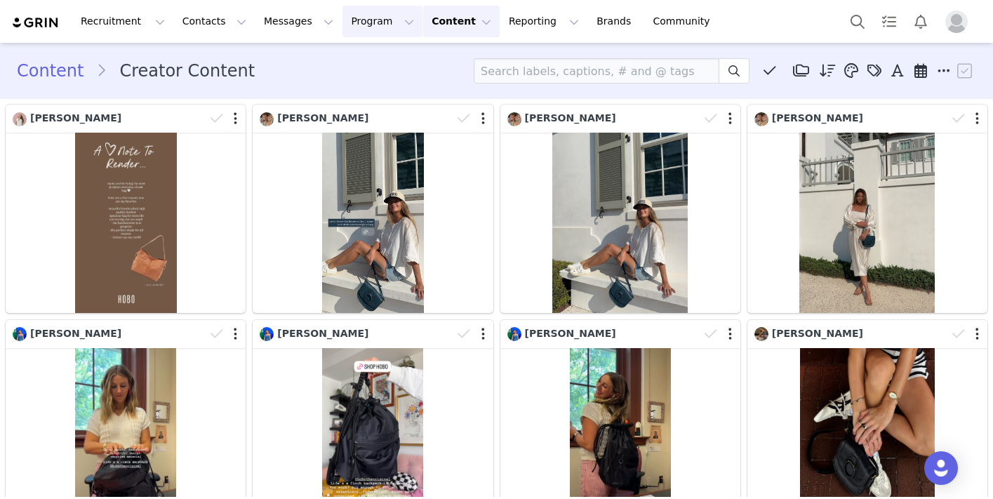
click at [344, 23] on button "Program Program" at bounding box center [382, 22] width 80 height 32
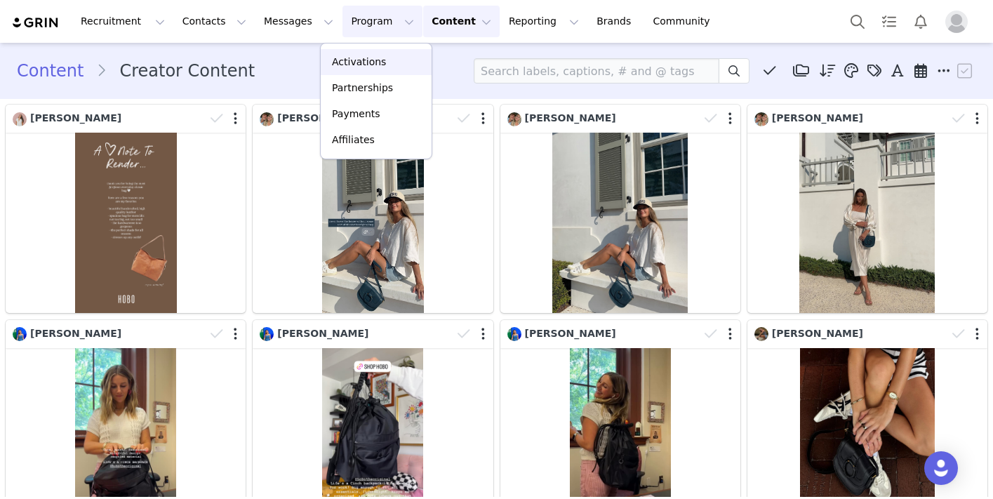
click at [345, 59] on p "Activations" at bounding box center [359, 62] width 54 height 15
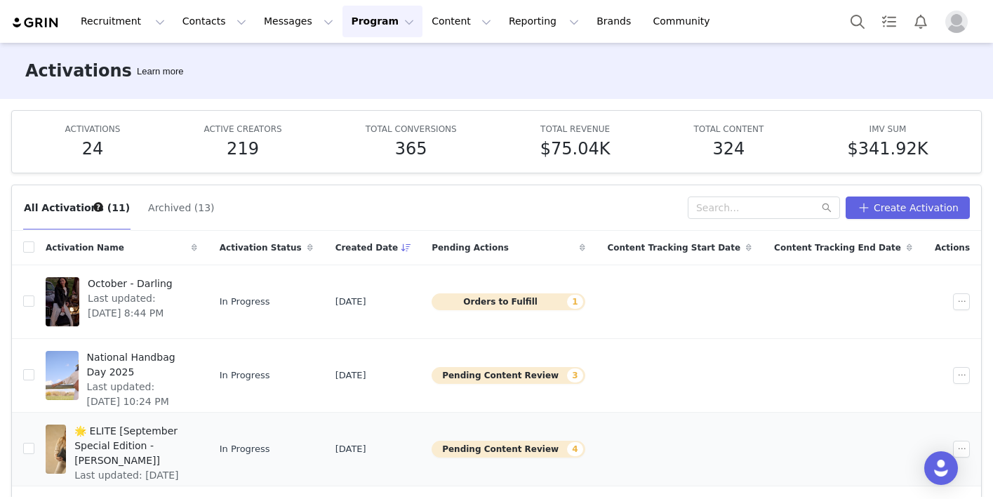
click at [168, 430] on span "🌟 ELITE [September Special Edition - Rayna]" at bounding box center [131, 446] width 114 height 44
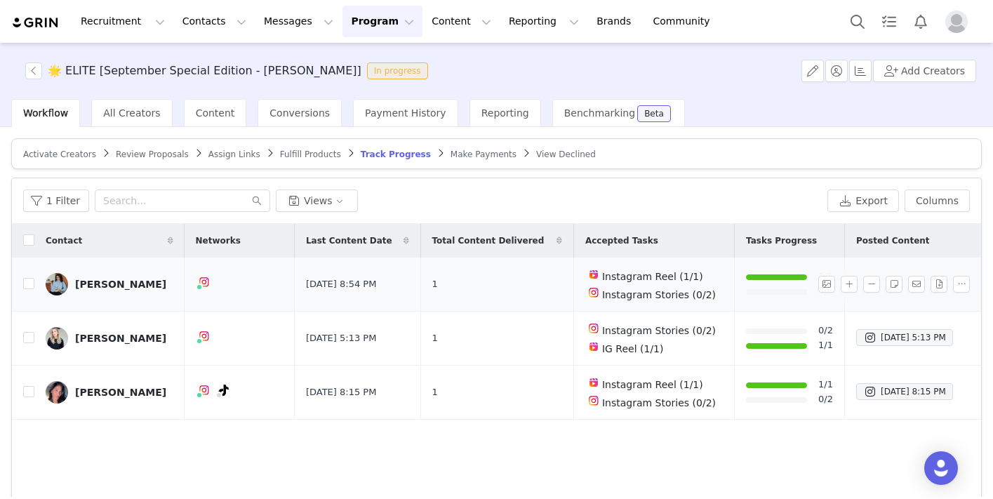
click at [615, 278] on span "Instagram Reel (1/1)" at bounding box center [652, 276] width 101 height 11
click at [121, 335] on div "Alysha Trahan" at bounding box center [120, 338] width 91 height 11
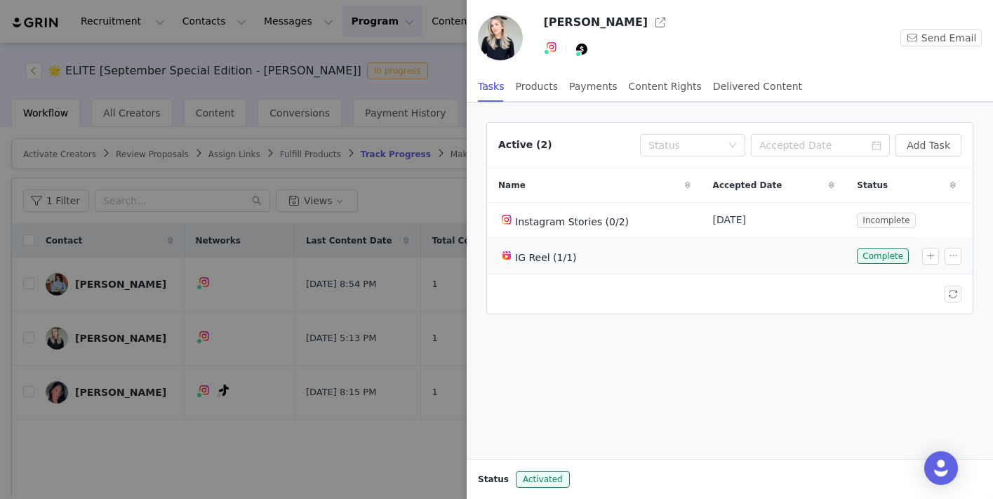
click at [588, 238] on td "IG Reel (1/1)" at bounding box center [594, 256] width 215 height 36
click at [587, 225] on span "Instagram Stories (0/2)" at bounding box center [572, 221] width 114 height 11
click at [957, 222] on button "button" at bounding box center [952, 220] width 17 height 17
click at [931, 220] on button "button" at bounding box center [930, 220] width 17 height 17
click at [756, 439] on div "Active (2) Status Add Task Name Accepted Date Status Instagram Stories (0/2) Au…" at bounding box center [730, 280] width 526 height 356
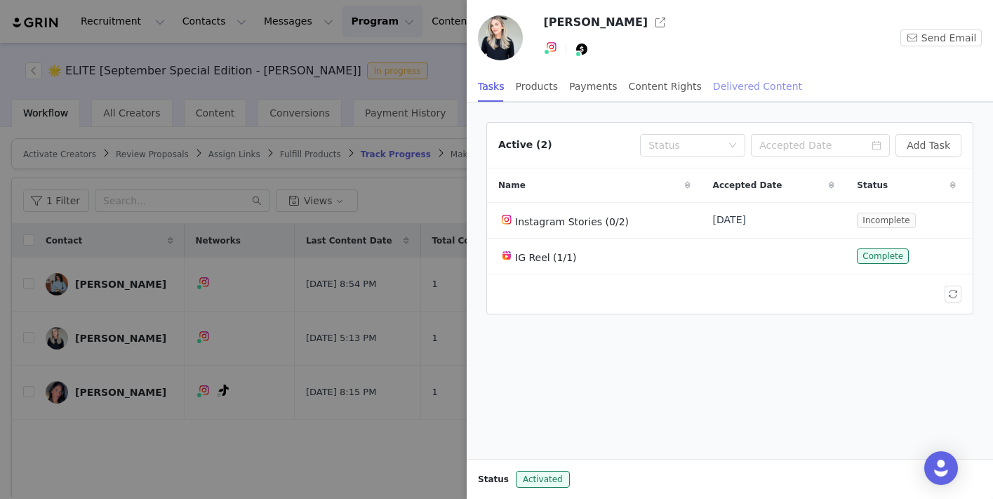
click at [716, 91] on div "Delivered Content" at bounding box center [757, 87] width 89 height 32
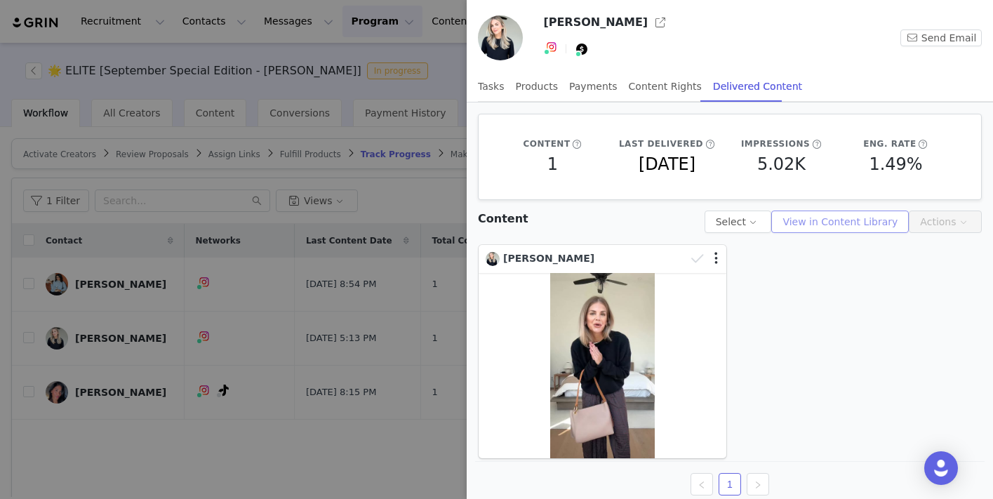
click at [813, 220] on button "View in Content Library" at bounding box center [840, 221] width 138 height 22
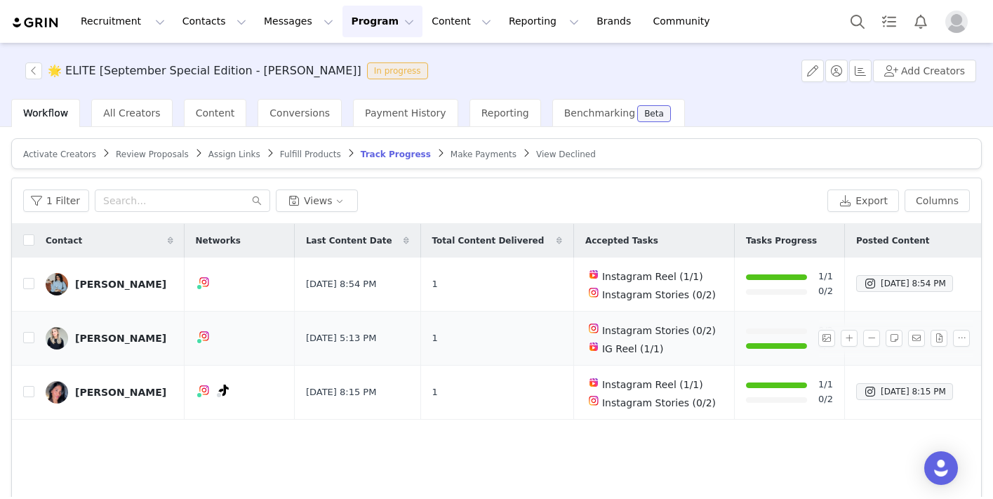
click at [107, 336] on div "Alysha Trahan" at bounding box center [120, 338] width 91 height 11
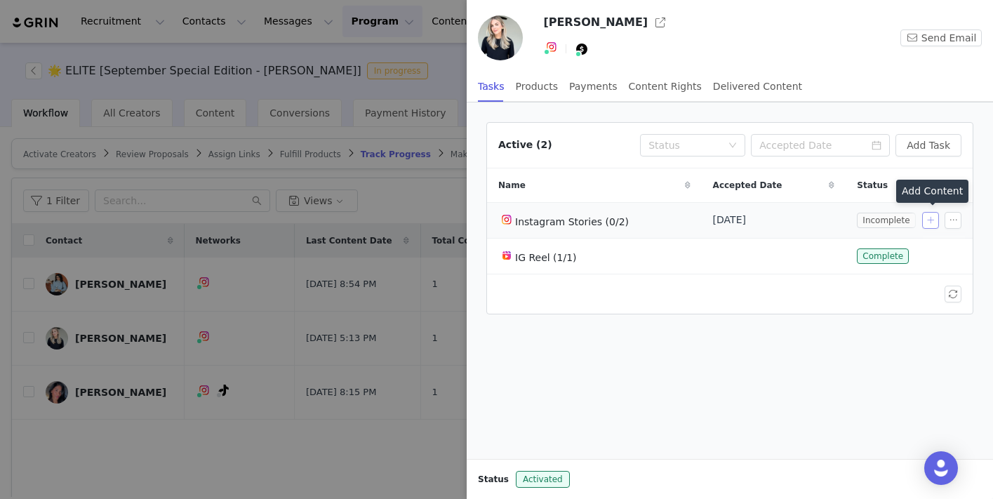
click at [929, 219] on button "button" at bounding box center [930, 220] width 17 height 17
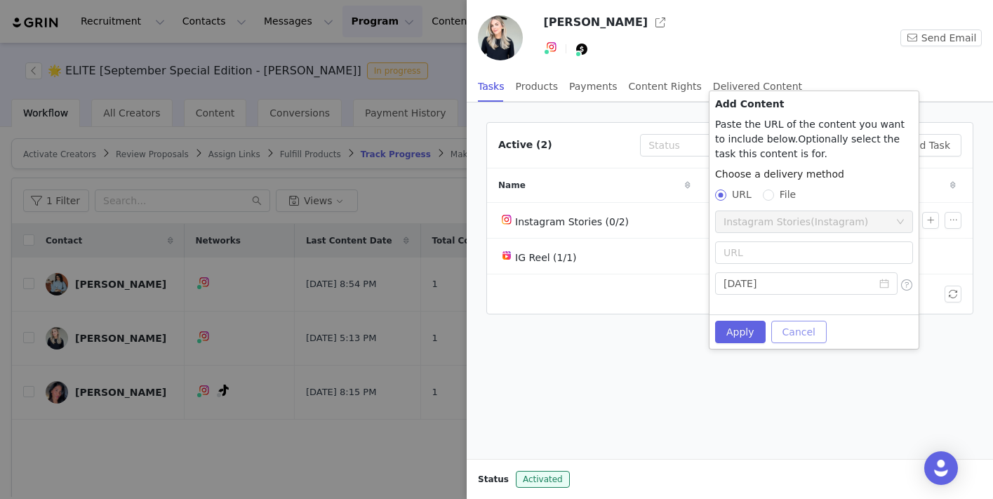
click at [795, 335] on button "Cancel" at bounding box center [798, 332] width 55 height 22
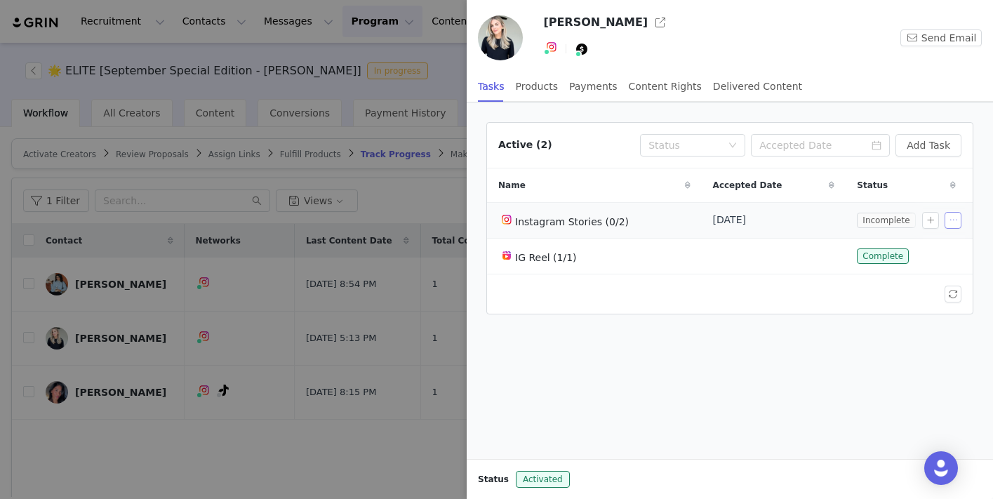
click at [957, 218] on button "button" at bounding box center [952, 220] width 17 height 17
click at [559, 227] on div "Instagram Stories (0/2)" at bounding box center [594, 220] width 192 height 18
click at [524, 263] on div "IG Reel (1/1)" at bounding box center [594, 256] width 192 height 18
click at [738, 91] on div "Delivered Content" at bounding box center [757, 87] width 89 height 32
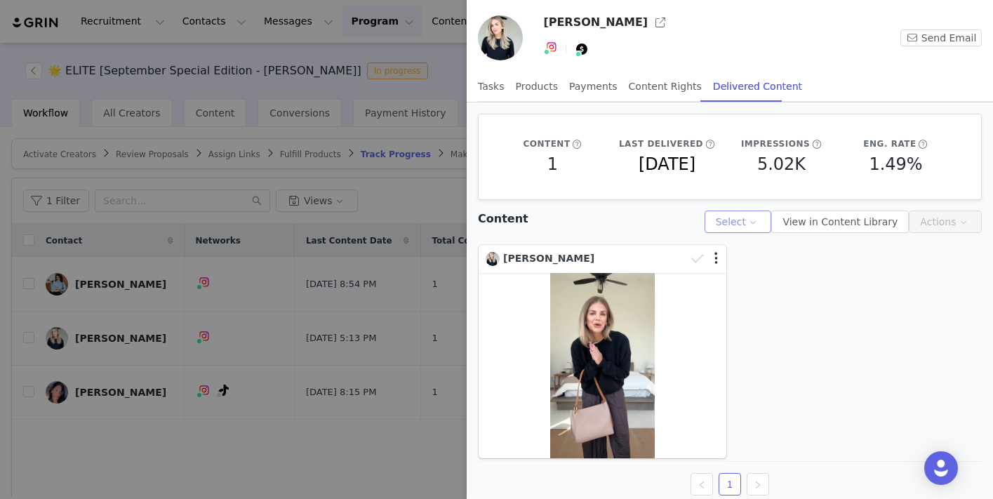
click at [759, 223] on button "Select" at bounding box center [737, 221] width 67 height 22
click at [896, 344] on div "Alysha Trahan 1" at bounding box center [729, 374] width 509 height 266
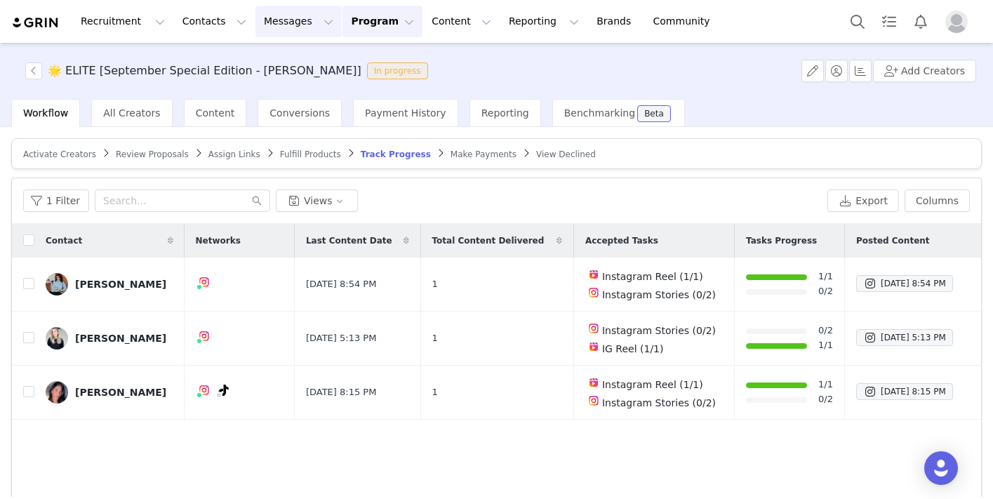
click at [269, 20] on button "Messages Messages" at bounding box center [298, 22] width 86 height 32
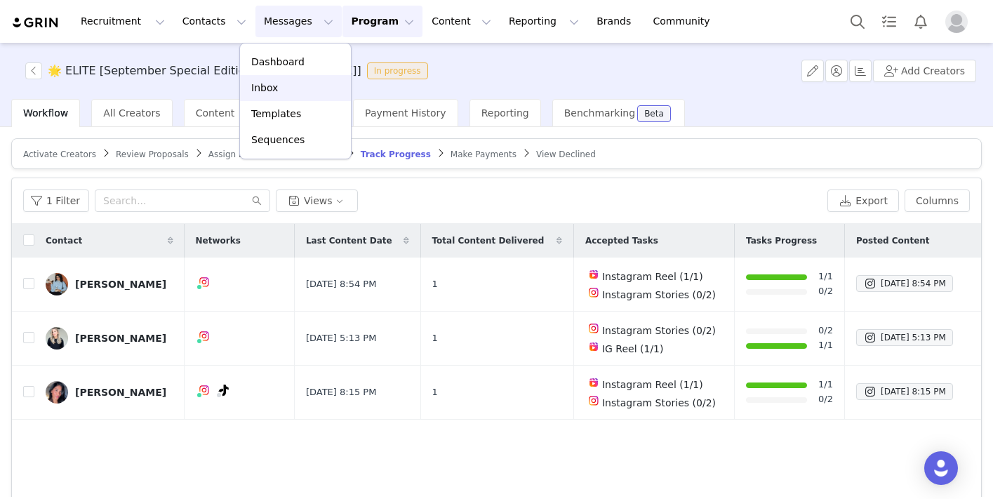
click at [278, 91] on div "Inbox" at bounding box center [295, 88] width 94 height 15
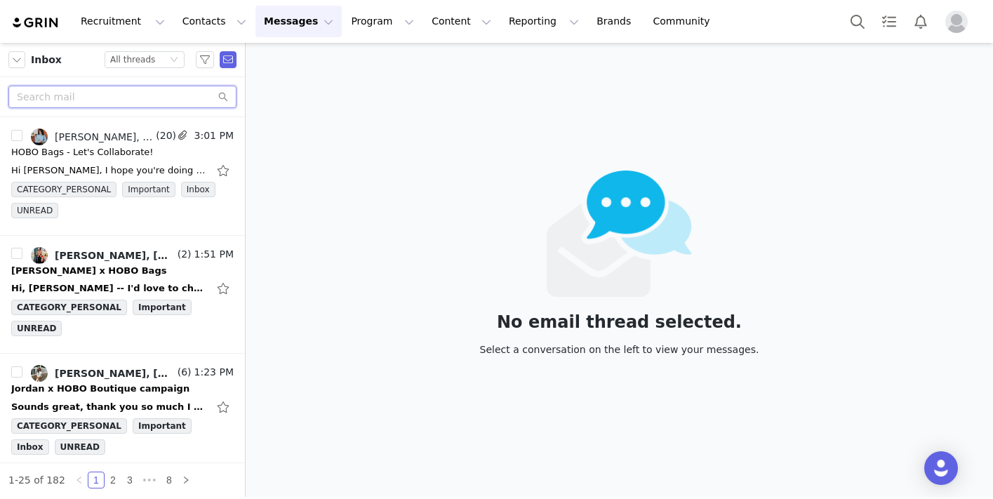
click at [86, 91] on input "text" at bounding box center [122, 97] width 228 height 22
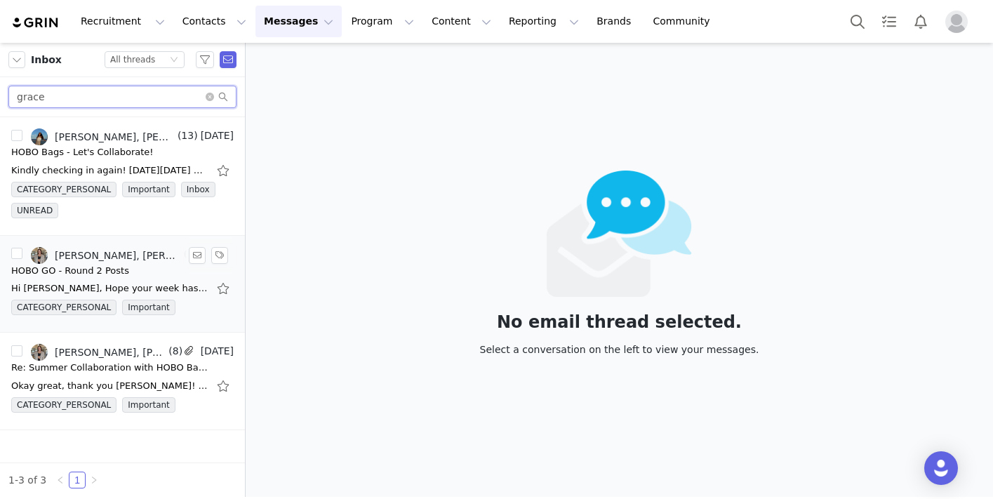
type input "grace"
click at [111, 274] on div "HOBO GO - Round 2 Posts" at bounding box center [70, 271] width 118 height 14
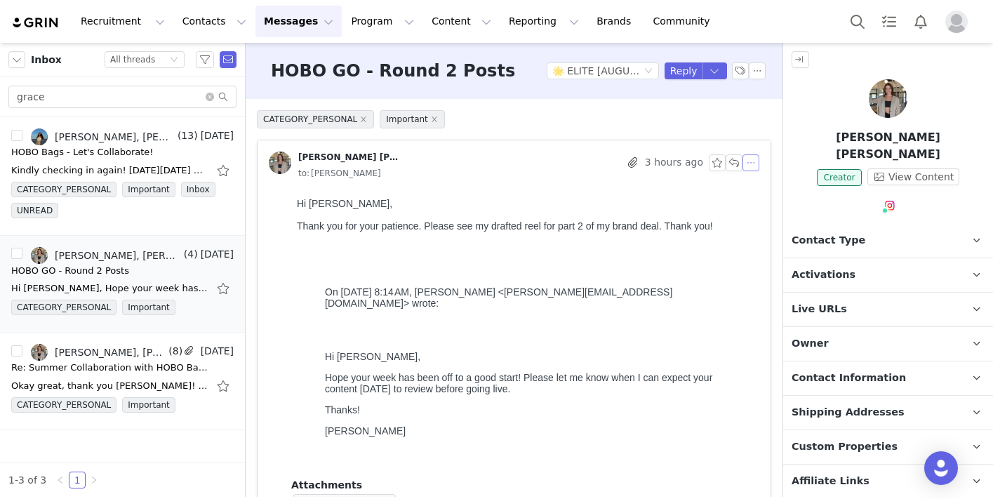
click at [751, 165] on button "button" at bounding box center [750, 162] width 17 height 17
click at [753, 188] on li "Reply All" at bounding box center [772, 188] width 60 height 22
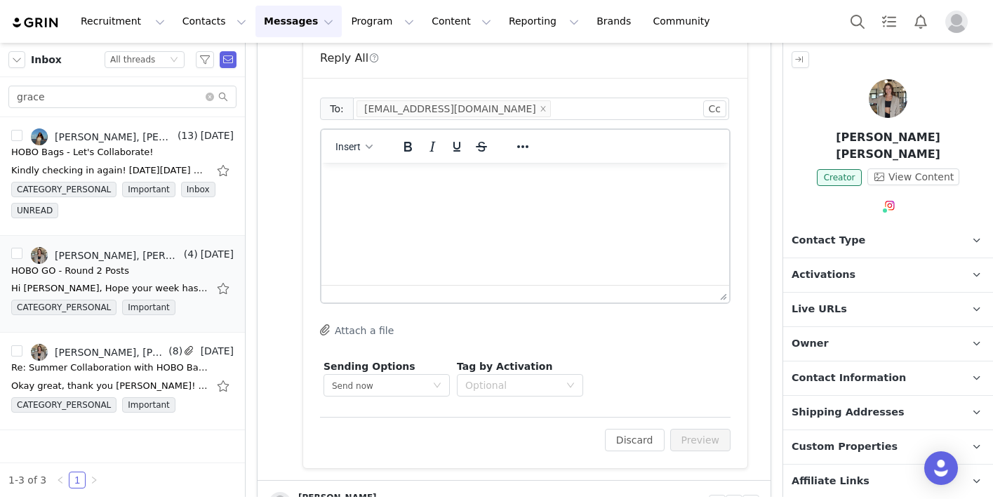
scroll to position [500, 0]
click at [510, 198] on html at bounding box center [525, 179] width 408 height 38
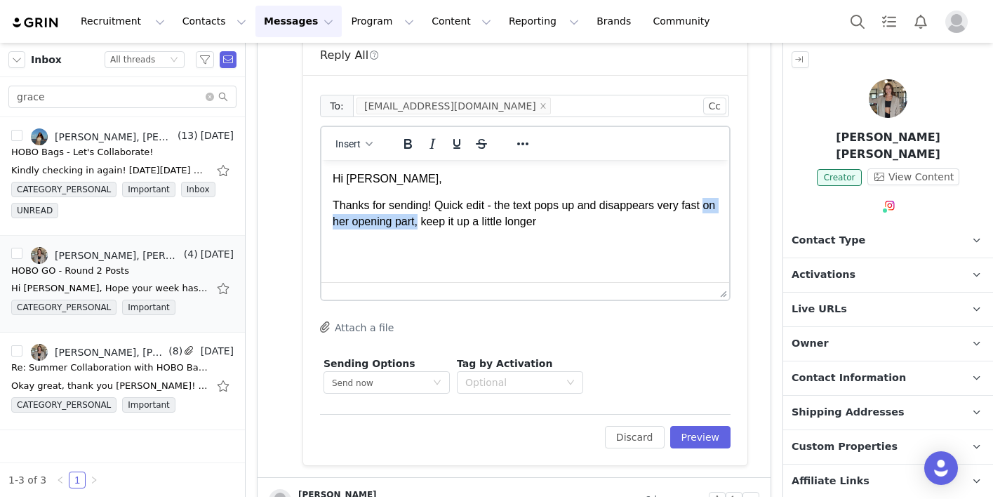
drag, startPoint x: 434, startPoint y: 225, endPoint x: 334, endPoint y: 227, distance: 100.4
click at [334, 227] on p "Thanks for sending! Quick edit - the text pops up and disappears very fast on h…" at bounding box center [525, 214] width 385 height 32
drag, startPoint x: 603, startPoint y: 225, endPoint x: 411, endPoint y: 225, distance: 191.5
click at [411, 225] on p "Thanks for sending! Quick edit - the text pops up and disappears very fast in t…" at bounding box center [525, 214] width 385 height 32
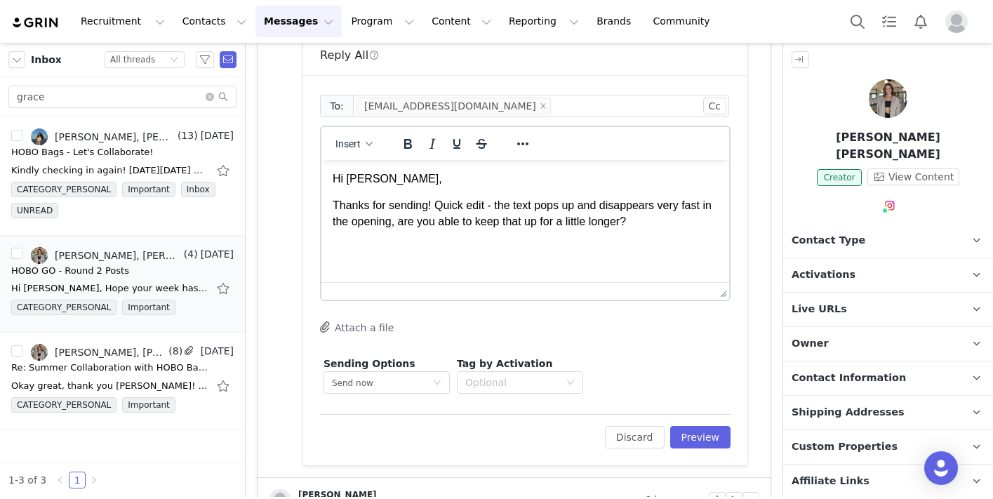
click at [417, 220] on p "Thanks for sending! Quick edit - the text pops up and disappears very fast in t…" at bounding box center [525, 214] width 385 height 32
click at [675, 217] on p "Thanks for sending! Quick edit - the text pops up and disappears very fast in t…" at bounding box center [525, 214] width 385 height 32
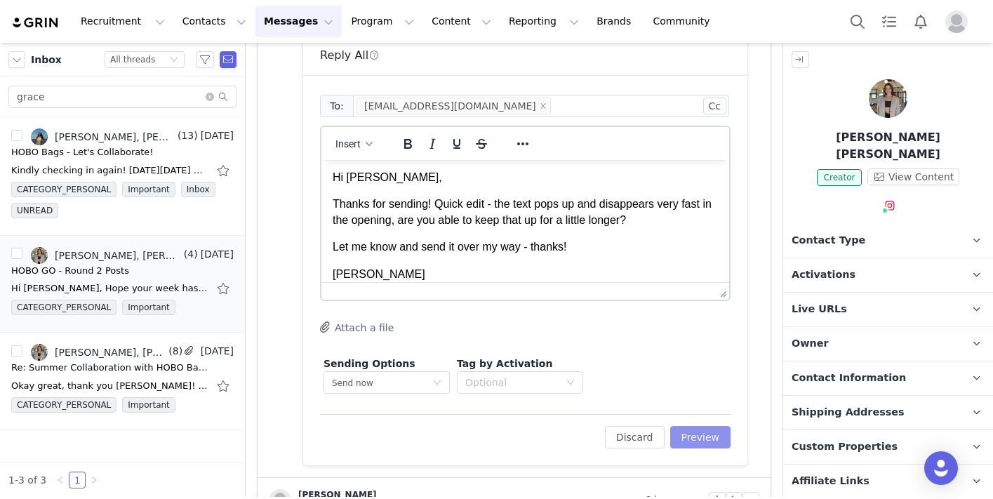
click at [711, 443] on button "Preview" at bounding box center [700, 437] width 61 height 22
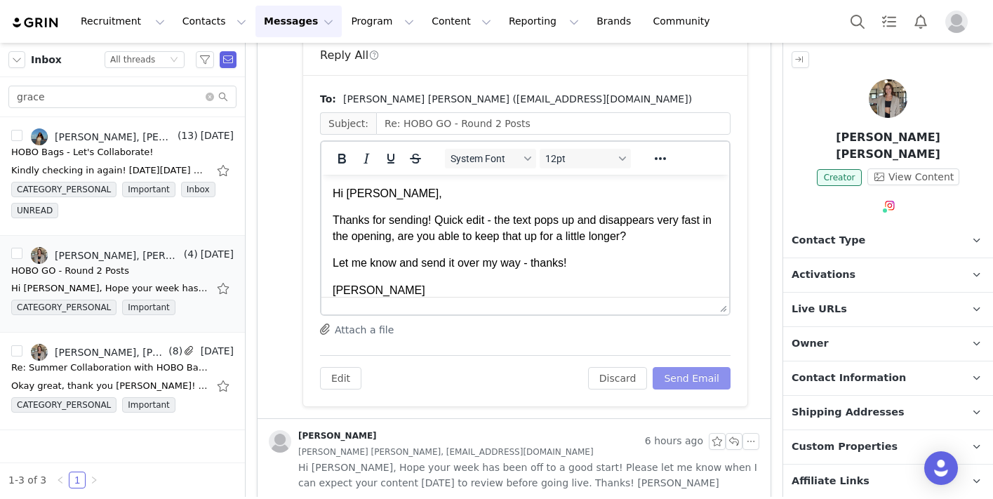
scroll to position [0, 0]
click at [678, 382] on button "Send Email" at bounding box center [692, 378] width 78 height 22
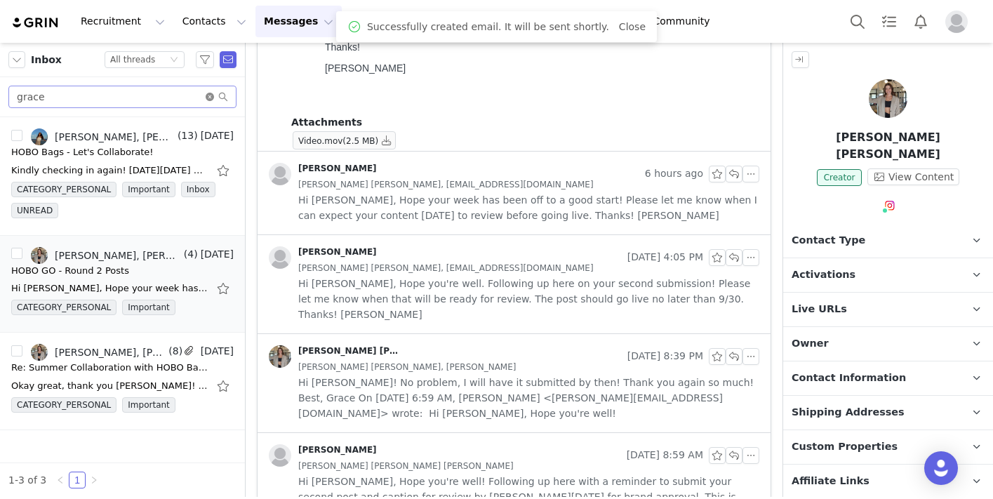
click at [211, 97] on icon "icon: close-circle" at bounding box center [210, 97] width 8 height 8
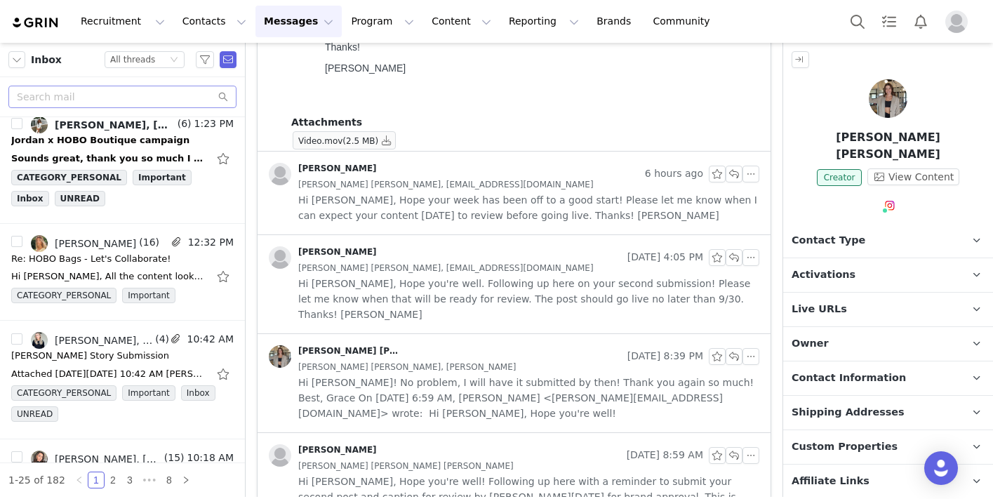
scroll to position [297, 0]
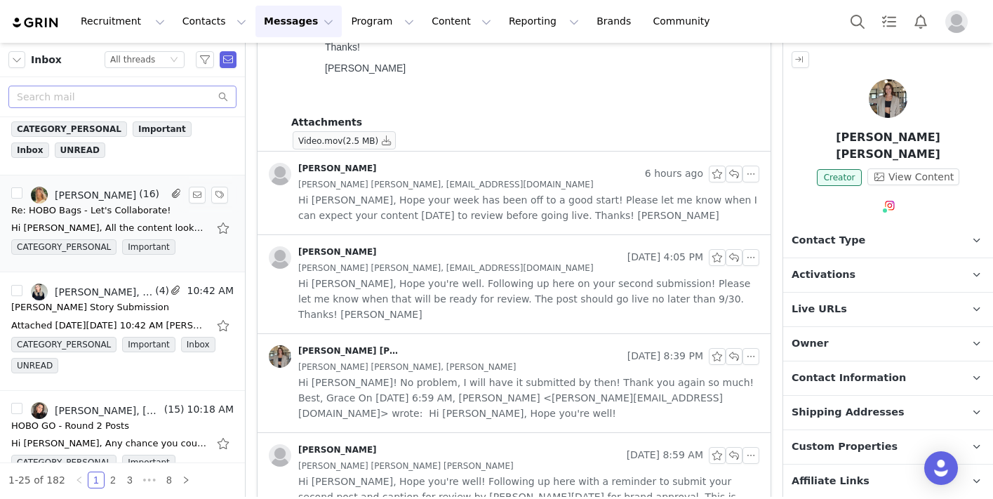
click at [114, 218] on div "Hi Taylor, All the content looks great!! What photo is going to be at the start…" at bounding box center [122, 228] width 222 height 22
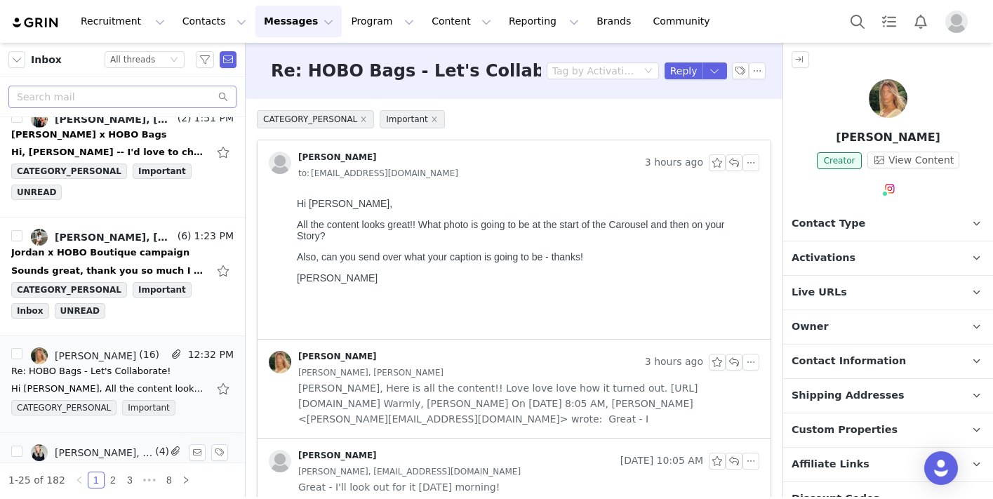
scroll to position [0, 0]
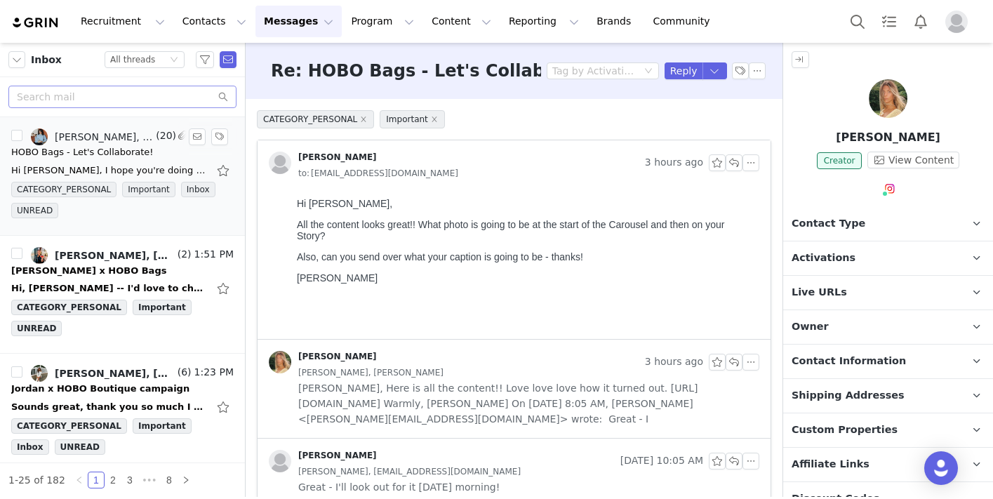
click at [105, 147] on div "HOBO Bags - Let's Collaborate!" at bounding box center [82, 152] width 142 height 14
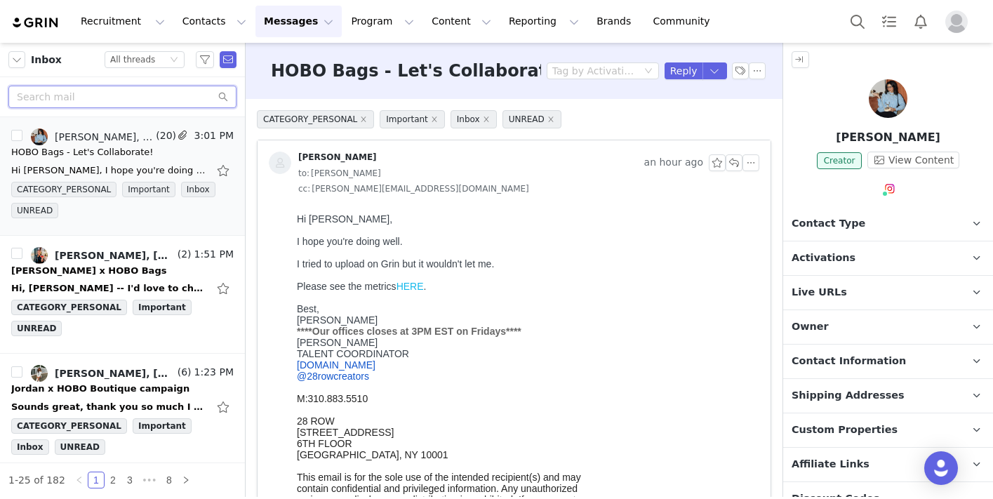
click at [125, 97] on input "text" at bounding box center [122, 97] width 228 height 22
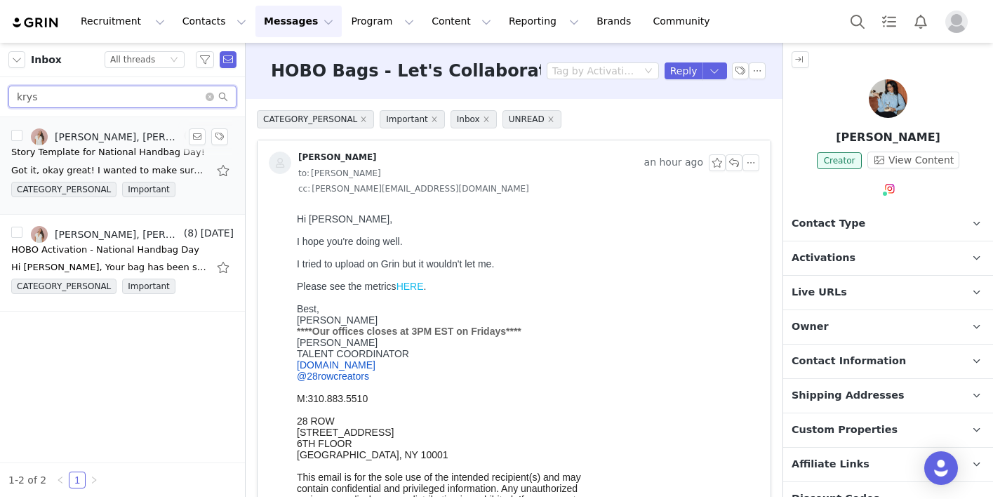
type input "krys"
click at [111, 147] on div "Story Template for National Handbag Day!" at bounding box center [108, 152] width 194 height 14
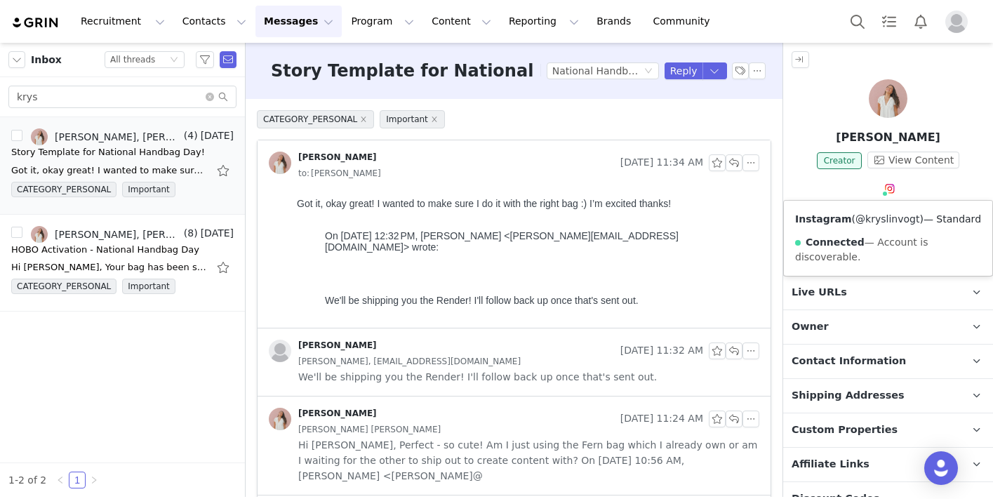
click at [885, 223] on link "@kryslinvogt" at bounding box center [887, 218] width 64 height 11
click at [205, 95] on input "krys" at bounding box center [122, 97] width 228 height 22
click at [208, 95] on icon "icon: close-circle" at bounding box center [210, 97] width 8 height 8
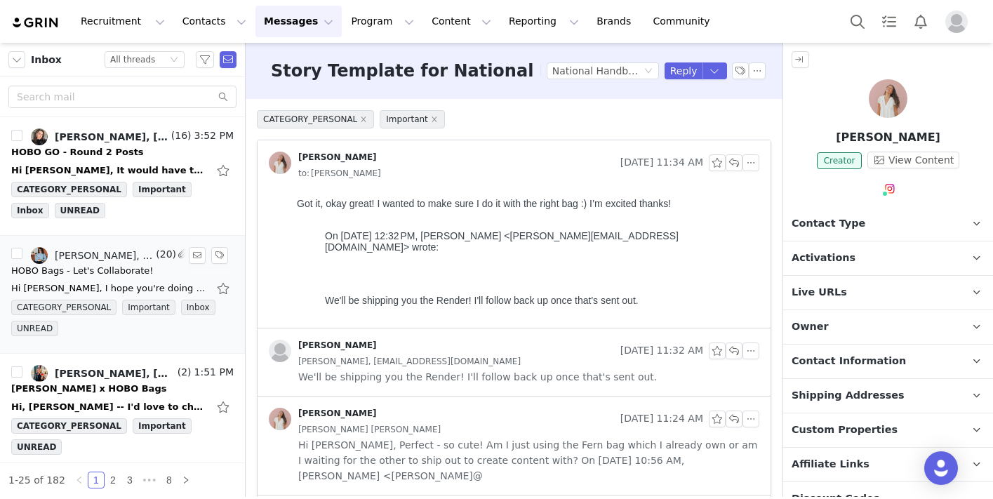
click at [106, 262] on link "Alex Greeley, Laura Ortiz, Olivia Good, Tariana Sparrow" at bounding box center [92, 255] width 122 height 17
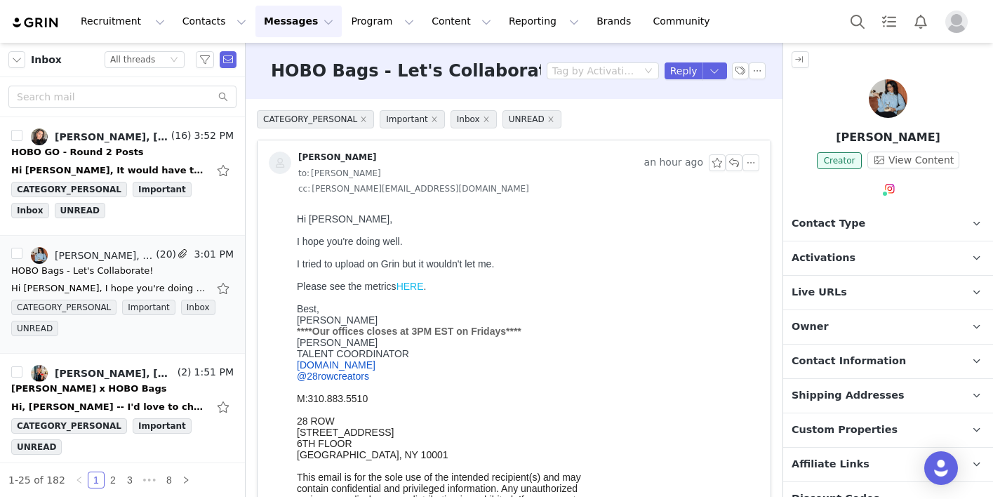
click at [409, 292] on link "HERE" at bounding box center [409, 286] width 27 height 11
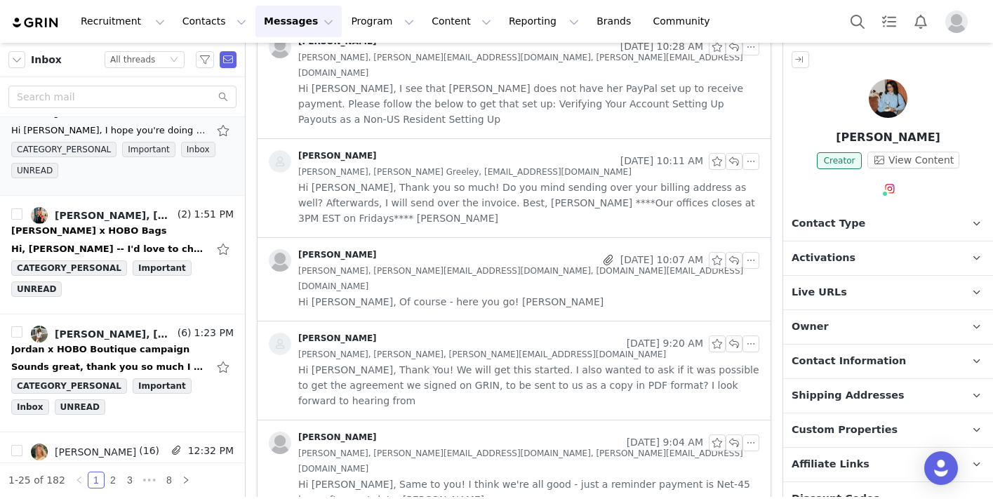
scroll to position [1848, 0]
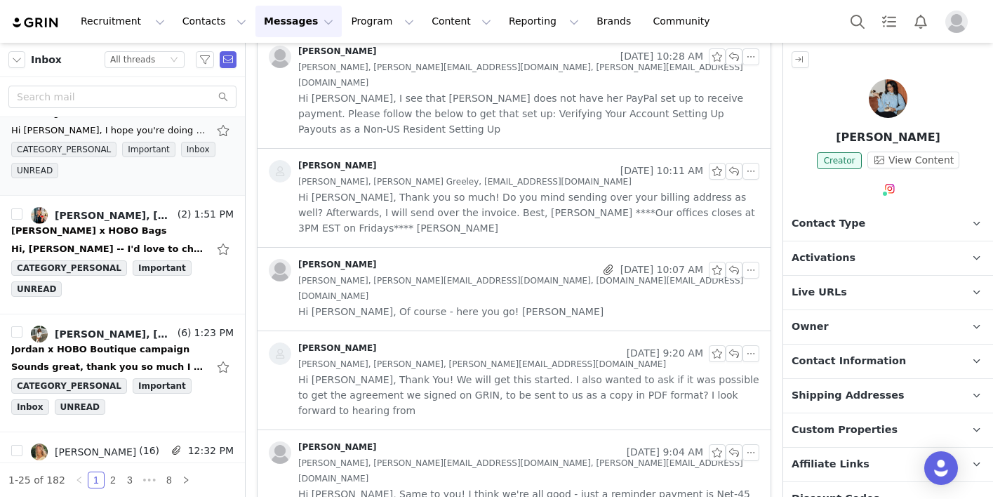
click at [407, 372] on span "Hi Alex, Thank You! We will get this started. I also wanted to ask if it was po…" at bounding box center [528, 395] width 461 height 46
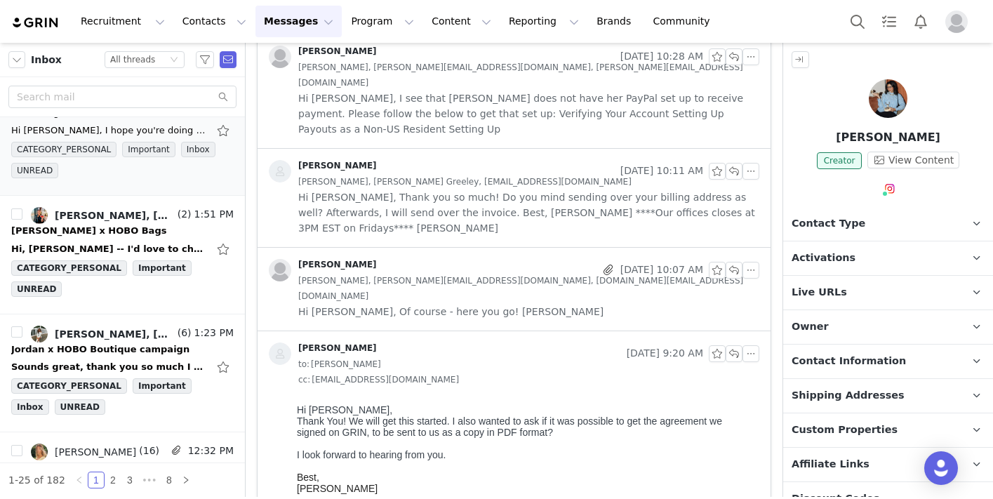
scroll to position [0, 0]
click at [392, 273] on span "Tariana Sparrow, laura@28row.com, olivia.good@28row.com" at bounding box center [528, 288] width 461 height 31
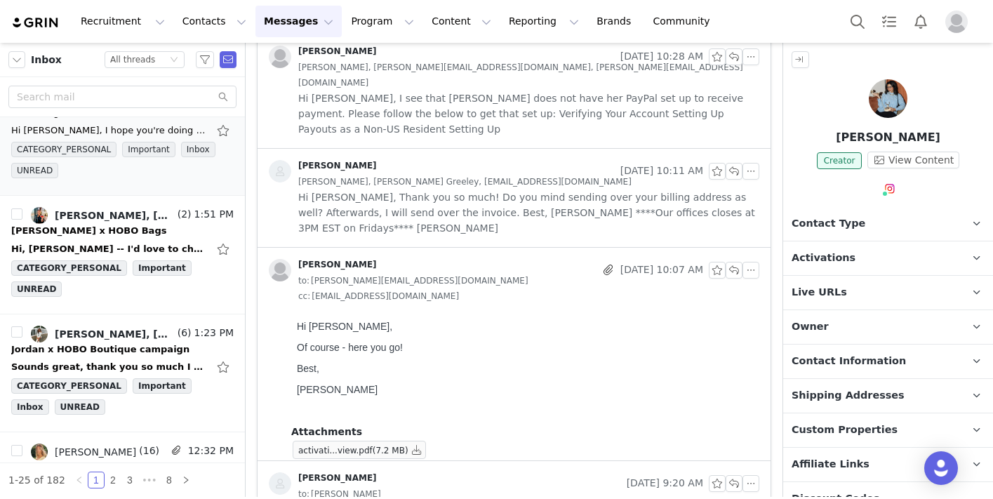
click at [392, 273] on div "to: laura@28row.com" at bounding box center [528, 280] width 461 height 15
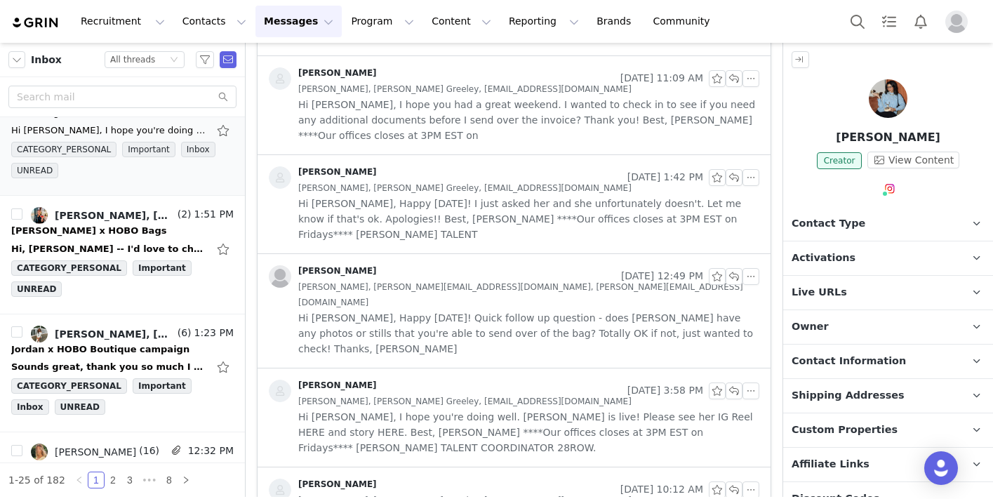
scroll to position [2699, 0]
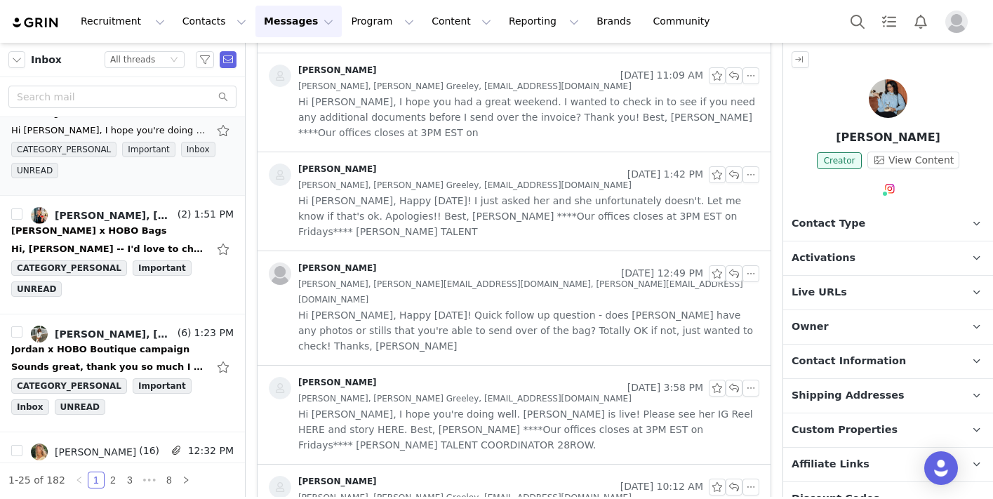
click at [458, 406] on span "Hi Alex, I hope you're doing well. Tariana is live! Please see her IG Reel HERE…" at bounding box center [528, 429] width 461 height 46
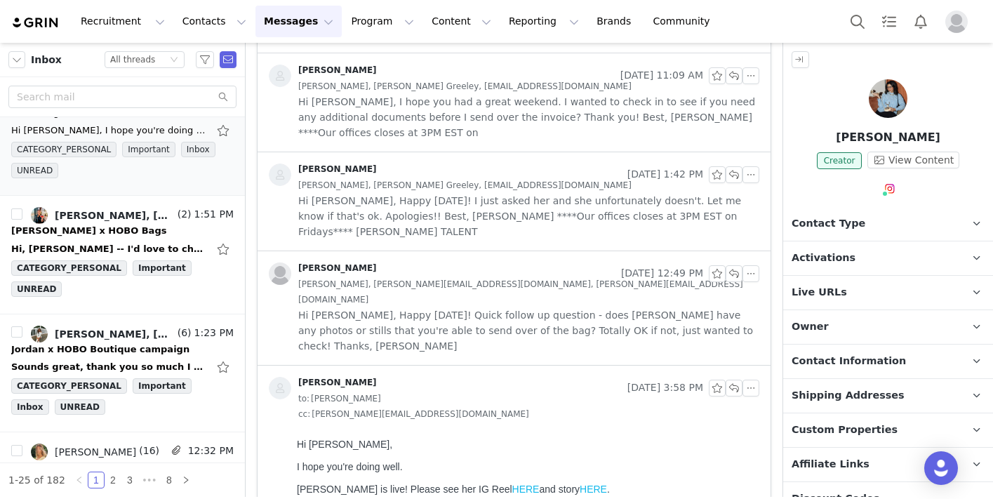
scroll to position [0, 0]
click at [580, 489] on link "HERE" at bounding box center [593, 488] width 27 height 11
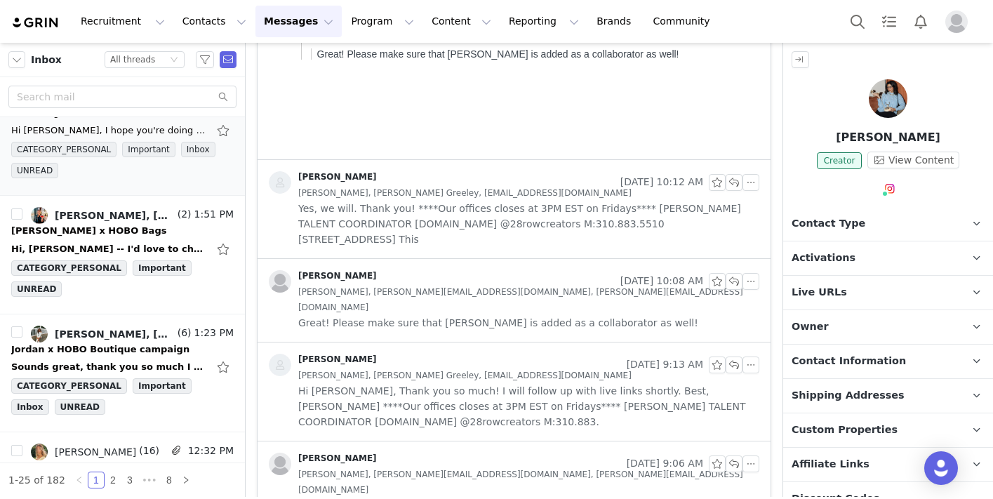
scroll to position [3688, 0]
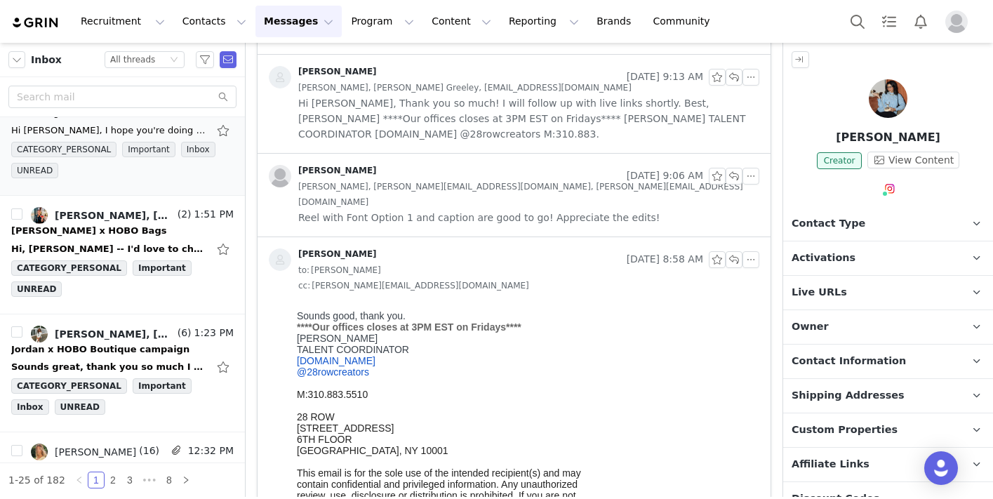
scroll to position [3991, 0]
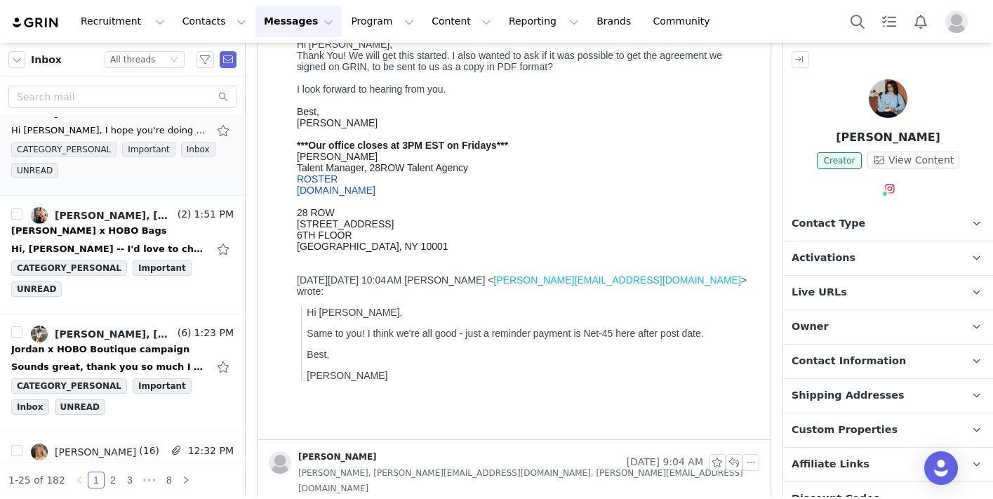
scroll to position [2422, 0]
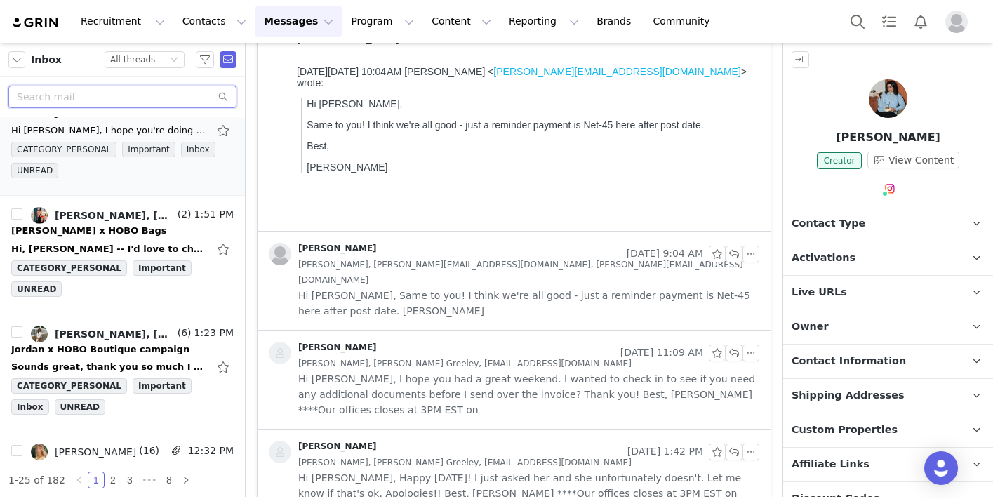
click at [119, 102] on input "text" at bounding box center [122, 97] width 228 height 22
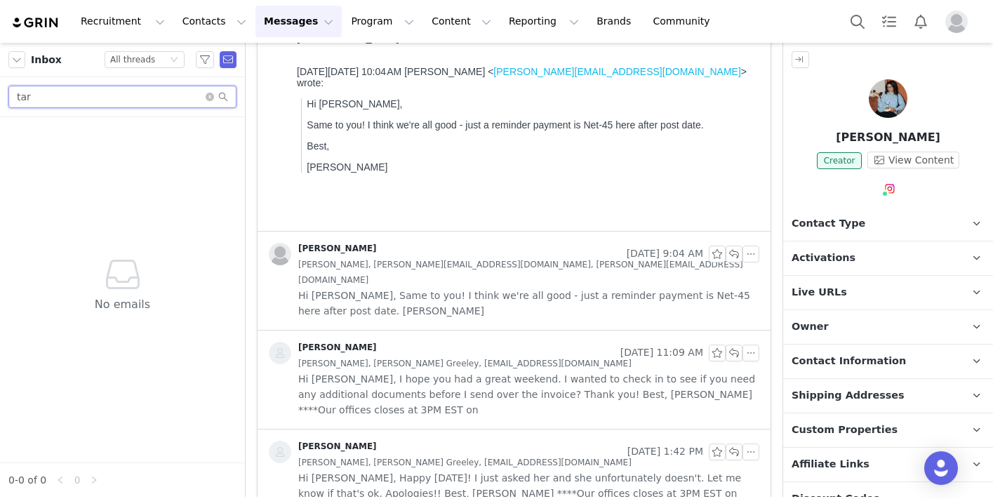
scroll to position [0, 0]
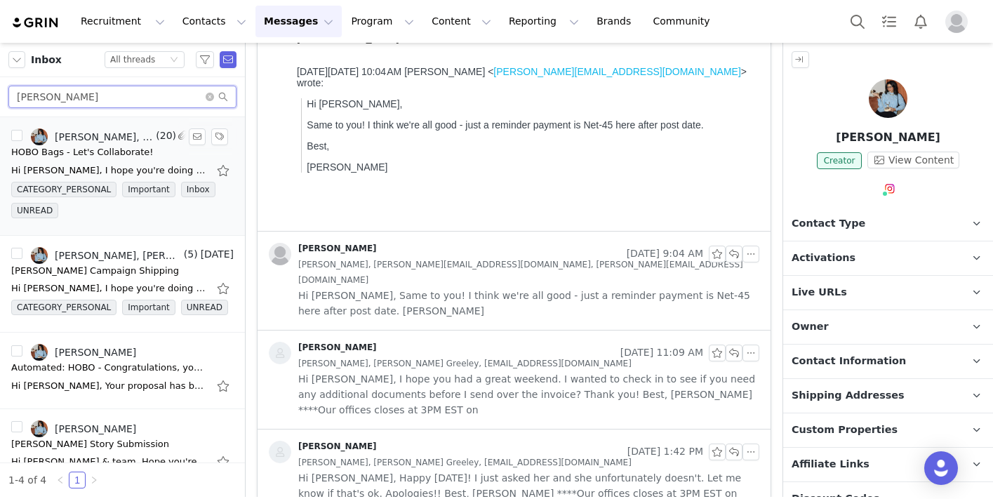
type input "tariana"
click at [67, 147] on div "HOBO Bags - Let's Collaborate!" at bounding box center [82, 152] width 142 height 14
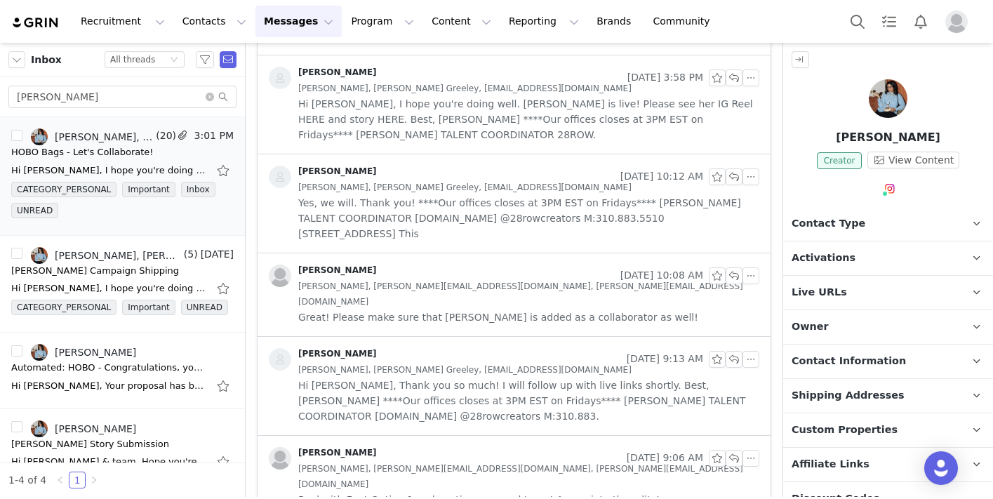
scroll to position [190, 0]
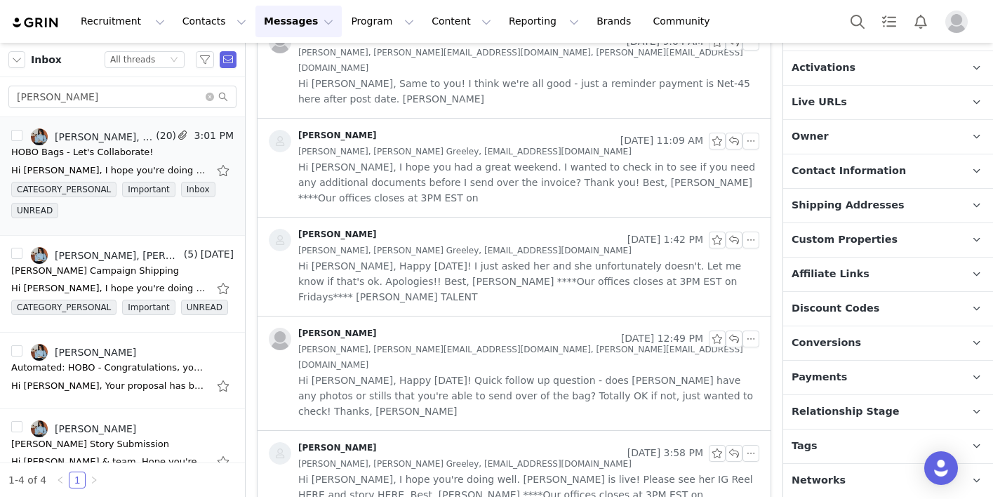
scroll to position [2252, 0]
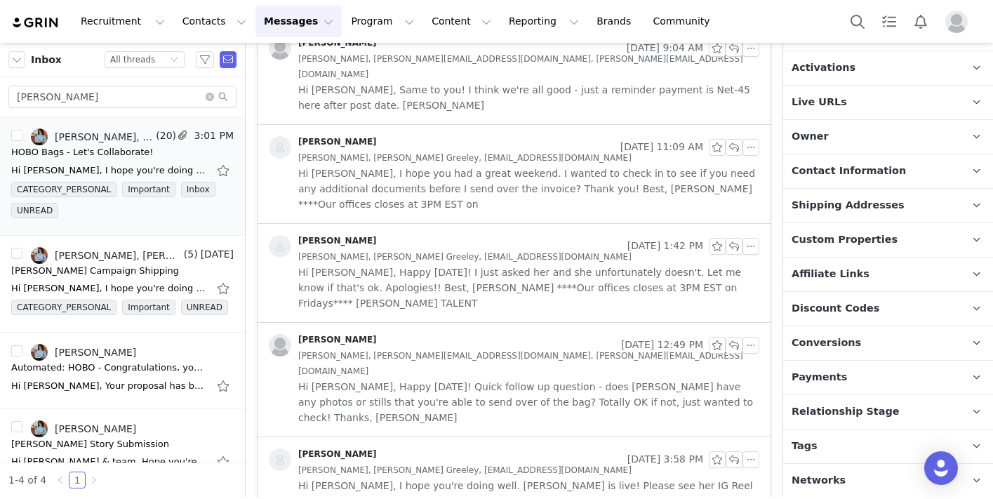
click at [485, 478] on span "Hi Alex, I hope you're doing well. Tariana is live! Please see her IG Reel HERE…" at bounding box center [528, 501] width 461 height 46
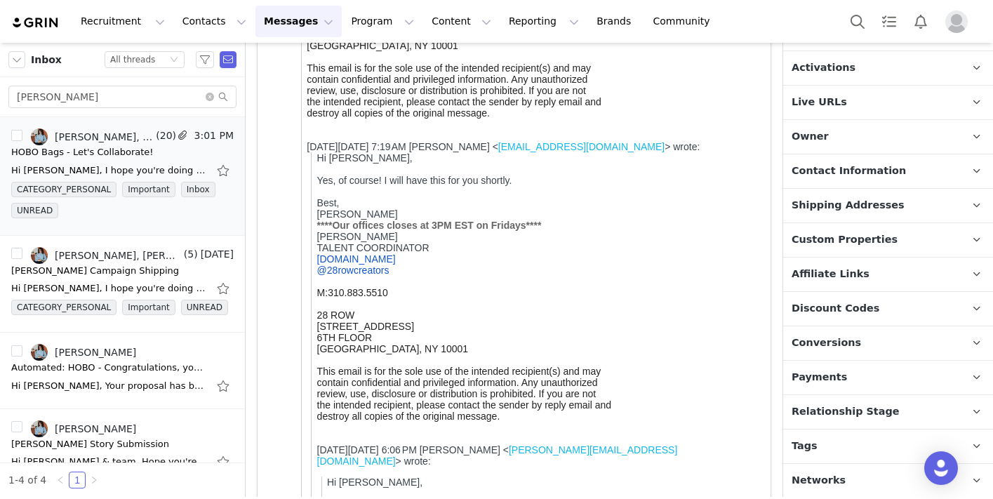
scroll to position [0, 0]
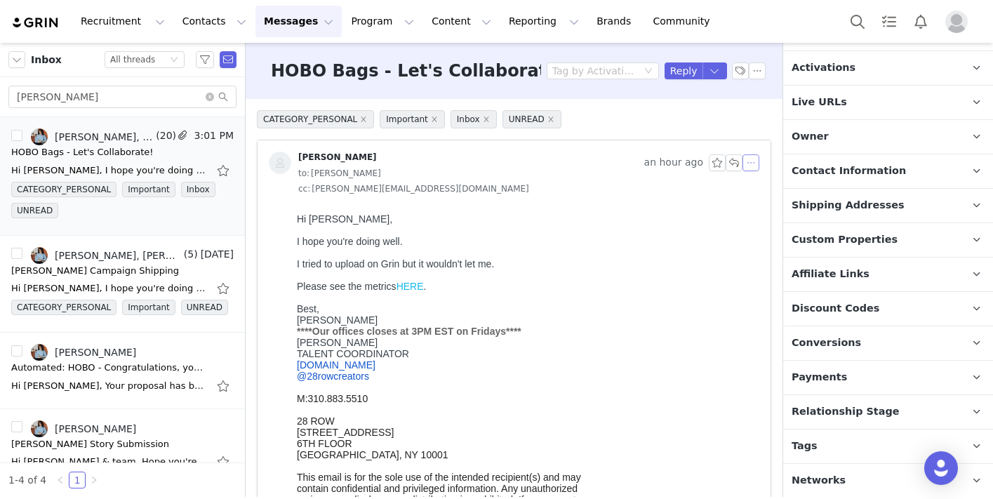
click at [755, 165] on button "button" at bounding box center [750, 162] width 17 height 17
click at [760, 188] on li "Reply All" at bounding box center [772, 188] width 60 height 22
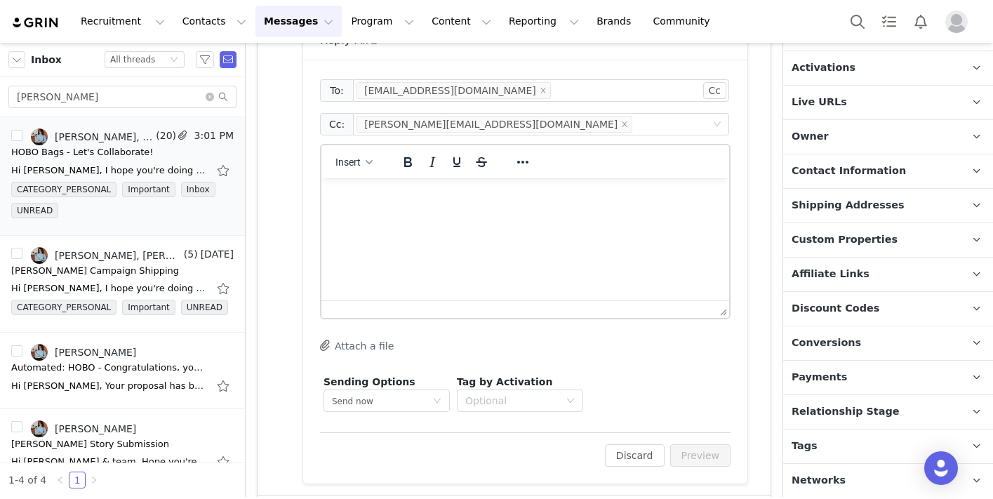
scroll to position [1473, 0]
click at [463, 215] on html at bounding box center [525, 196] width 408 height 38
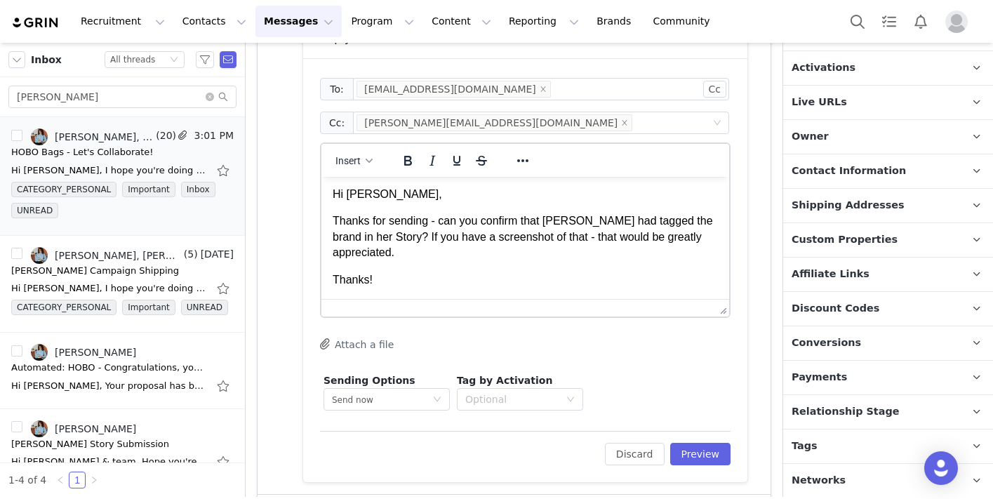
scroll to position [17, 0]
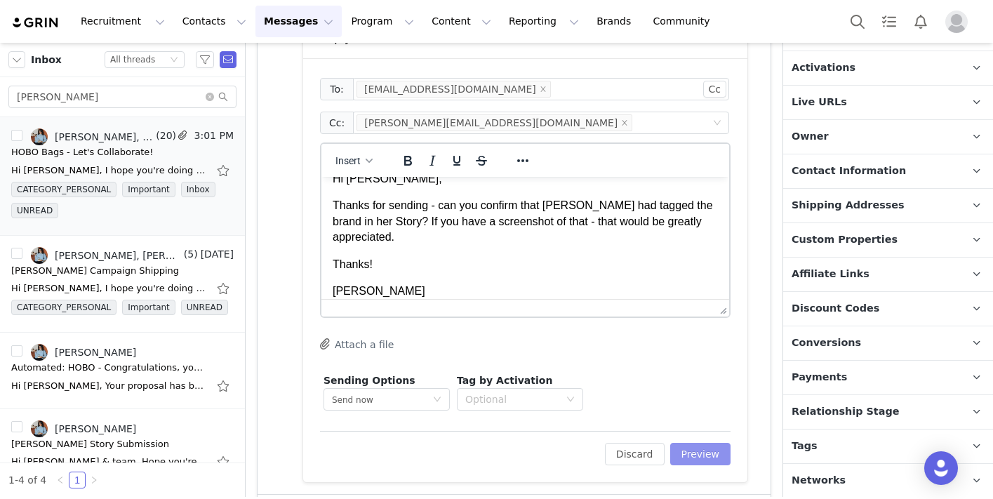
click at [695, 453] on button "Preview" at bounding box center [700, 454] width 61 height 22
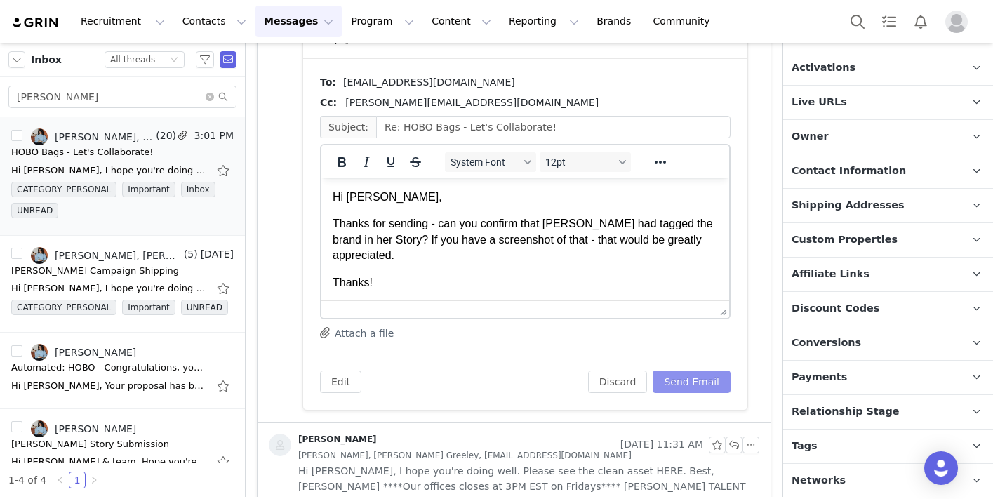
scroll to position [0, 0]
click at [678, 381] on button "Send Email" at bounding box center [692, 381] width 78 height 22
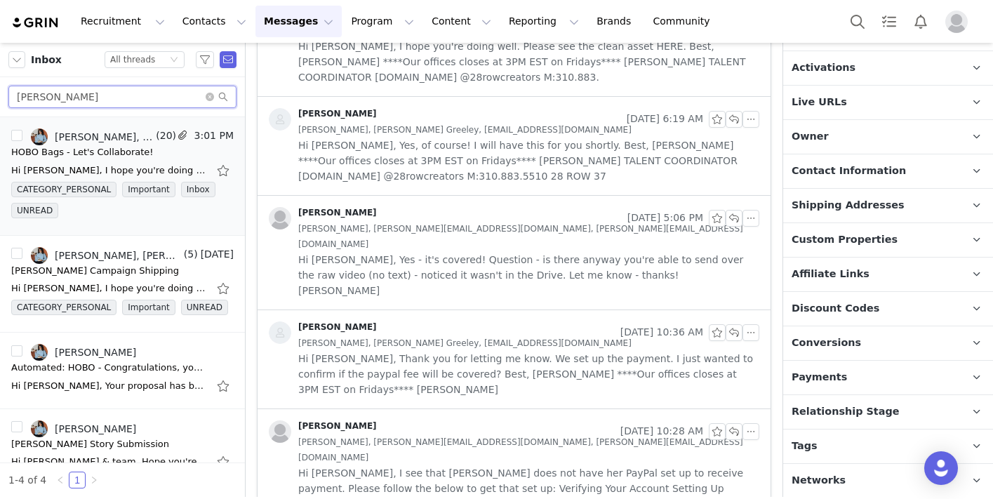
click at [208, 91] on input "tariana" at bounding box center [122, 97] width 228 height 22
click at [209, 98] on icon "icon: close-circle" at bounding box center [210, 97] width 8 height 8
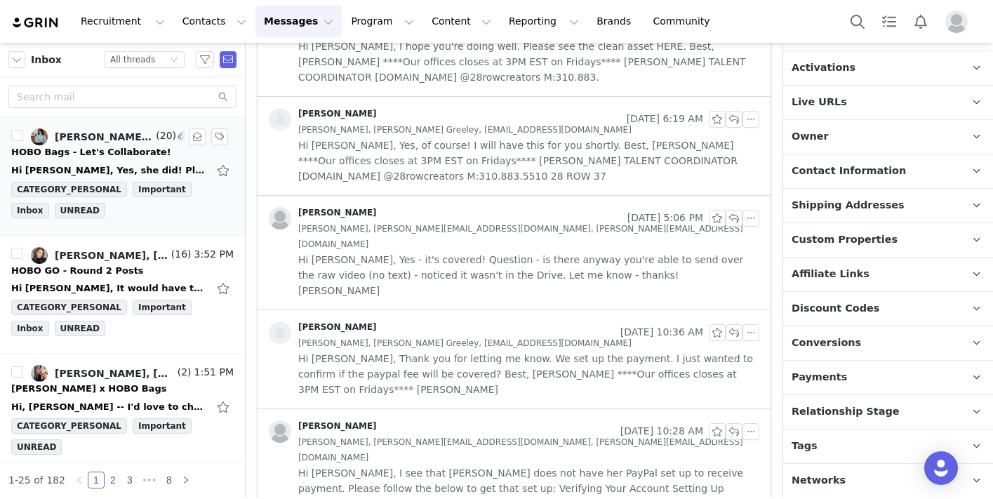
click at [63, 145] on div "HOBO Bags - Let's Collaborate!" at bounding box center [91, 152] width 160 height 14
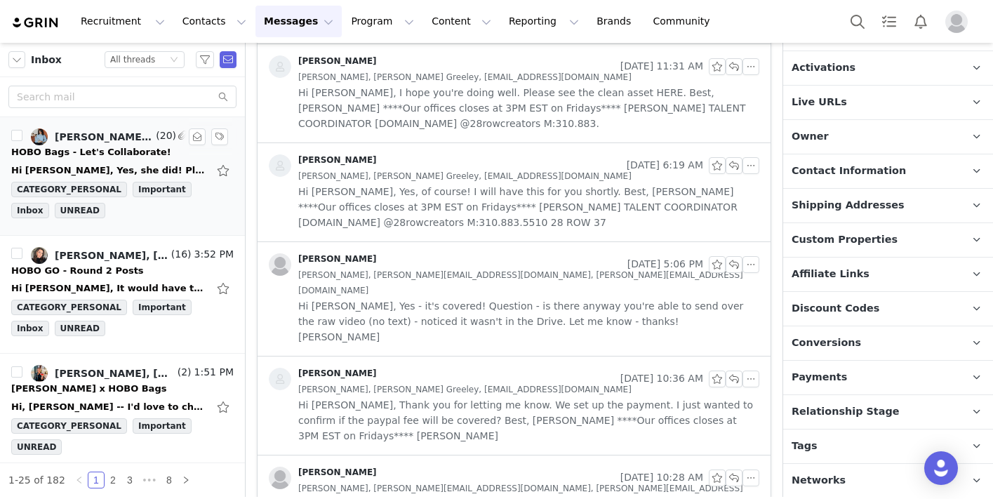
click at [126, 163] on div "Hi Alex, Yes, she did! Please see attached. Best, Olivia ****Our offices closes…" at bounding box center [122, 170] width 222 height 22
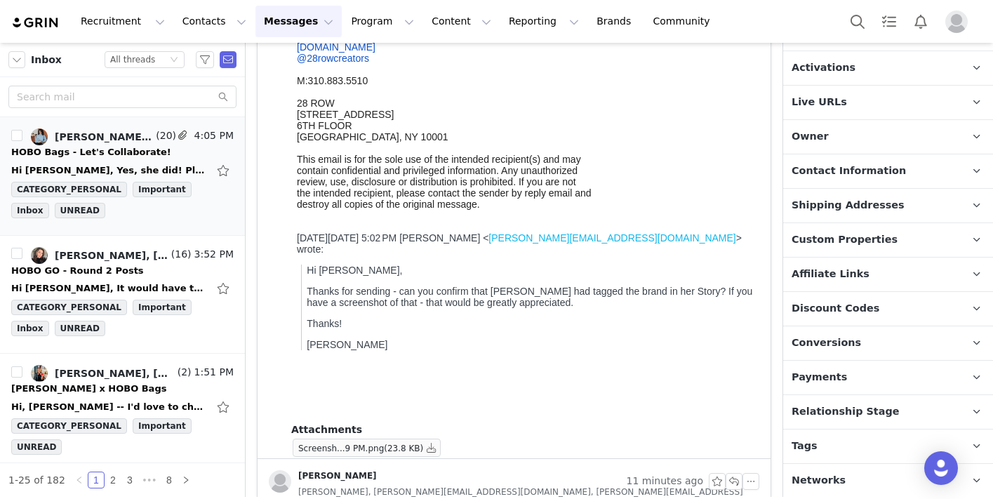
scroll to position [313, 0]
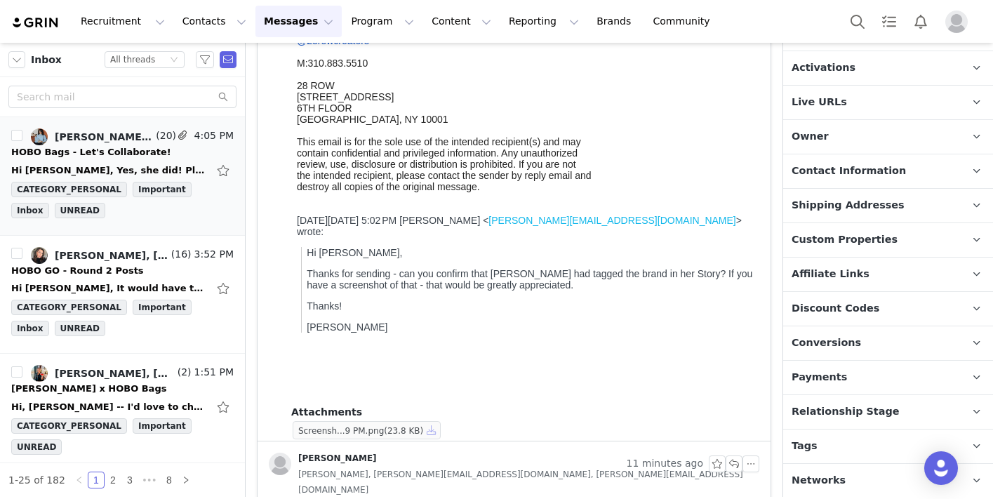
click at [433, 427] on button "button" at bounding box center [431, 430] width 17 height 17
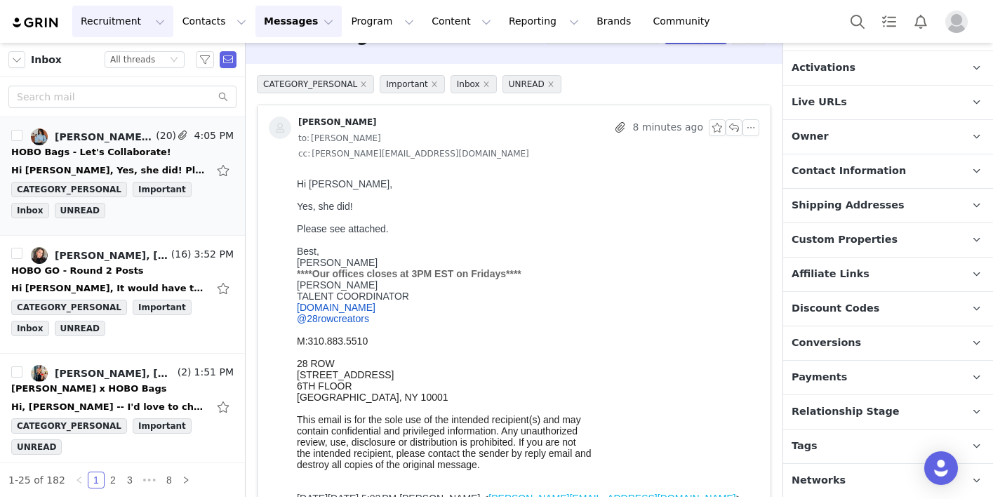
scroll to position [0, 0]
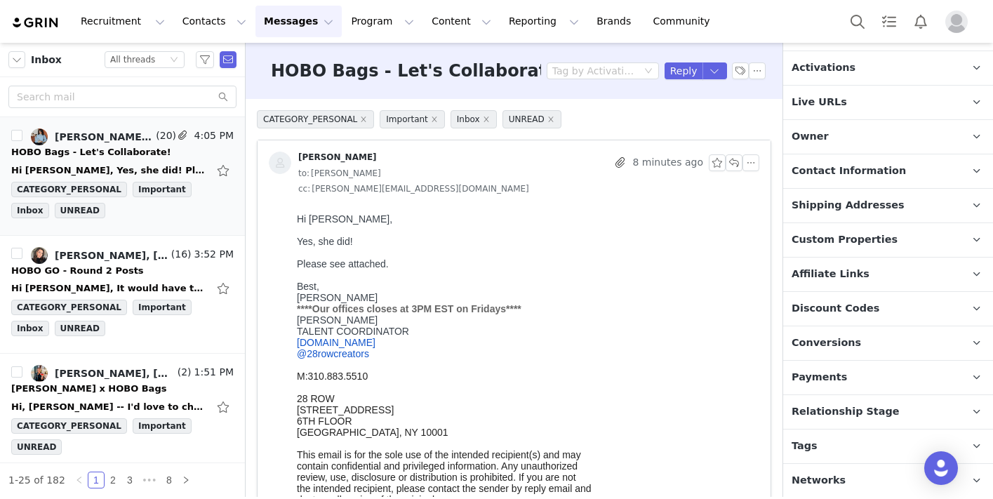
click at [960, 18] on img "Profile" at bounding box center [956, 22] width 22 height 22
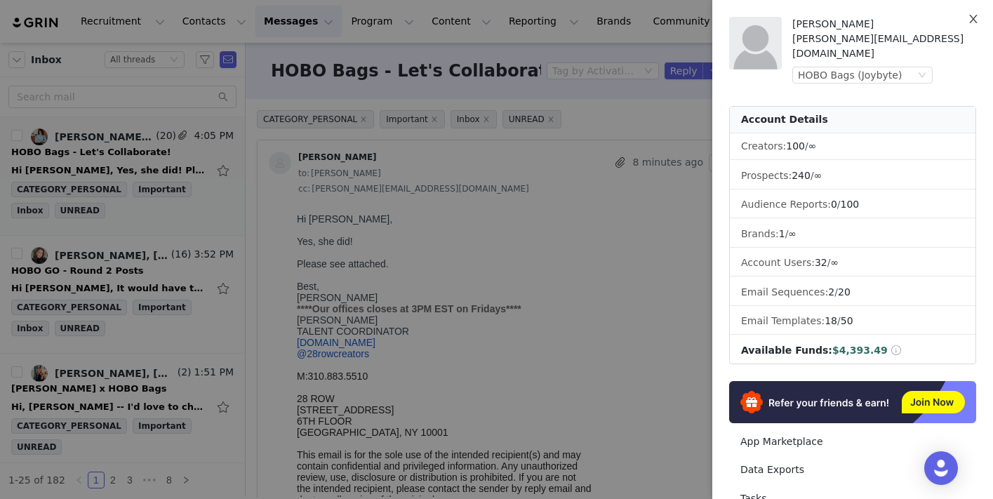
click at [960, 18] on button "Close" at bounding box center [972, 19] width 39 height 39
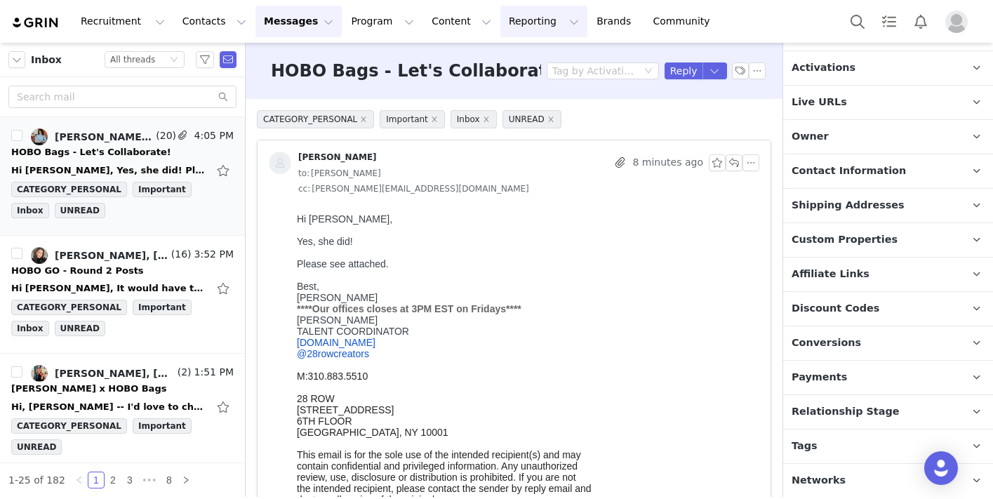
click at [518, 24] on button "Reporting Reporting" at bounding box center [543, 22] width 87 height 32
click at [515, 56] on p "Dashboard" at bounding box center [502, 62] width 53 height 15
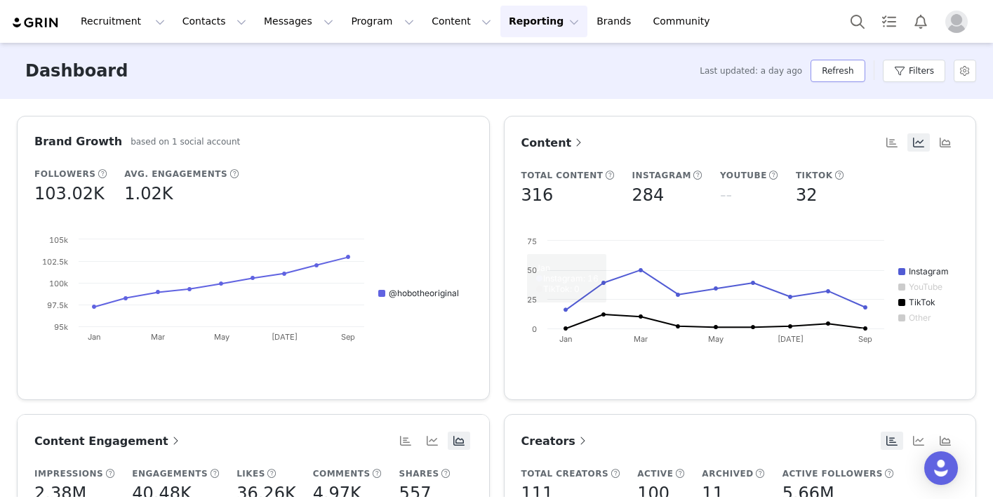
click at [852, 69] on button "Refresh" at bounding box center [837, 71] width 54 height 22
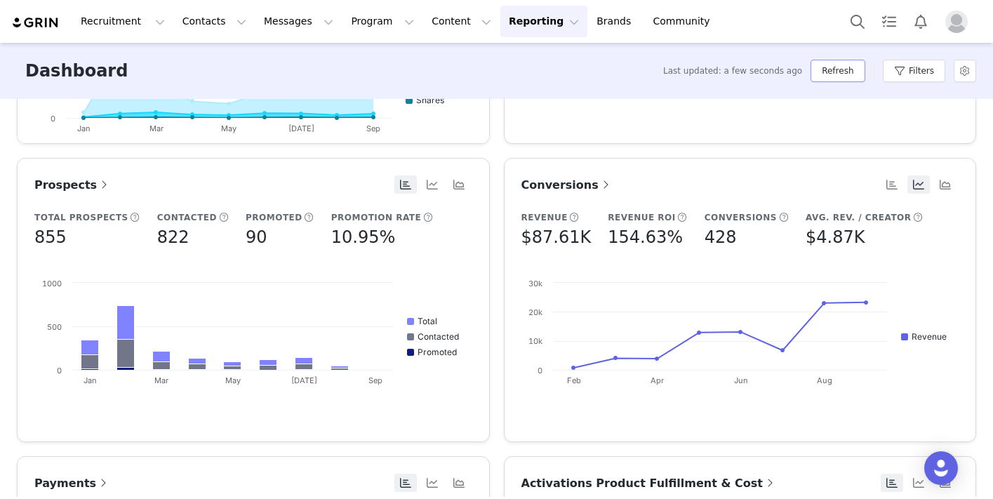
scroll to position [324, 0]
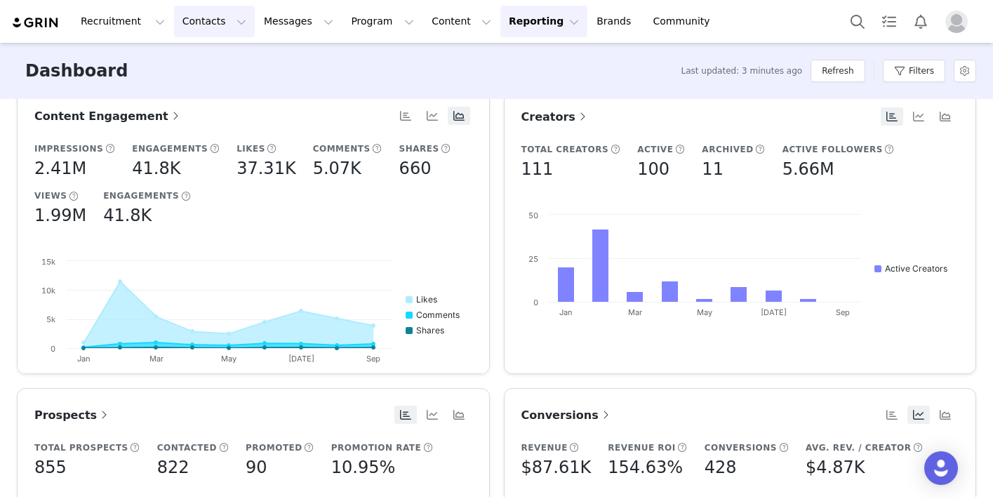
click at [183, 6] on button "Contacts Contacts" at bounding box center [214, 22] width 81 height 32
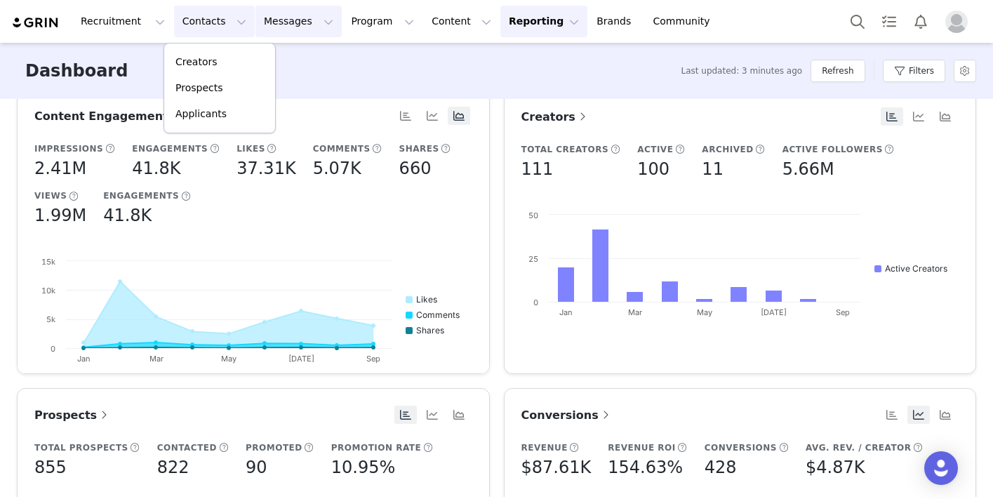
click at [284, 29] on button "Messages Messages" at bounding box center [298, 22] width 86 height 32
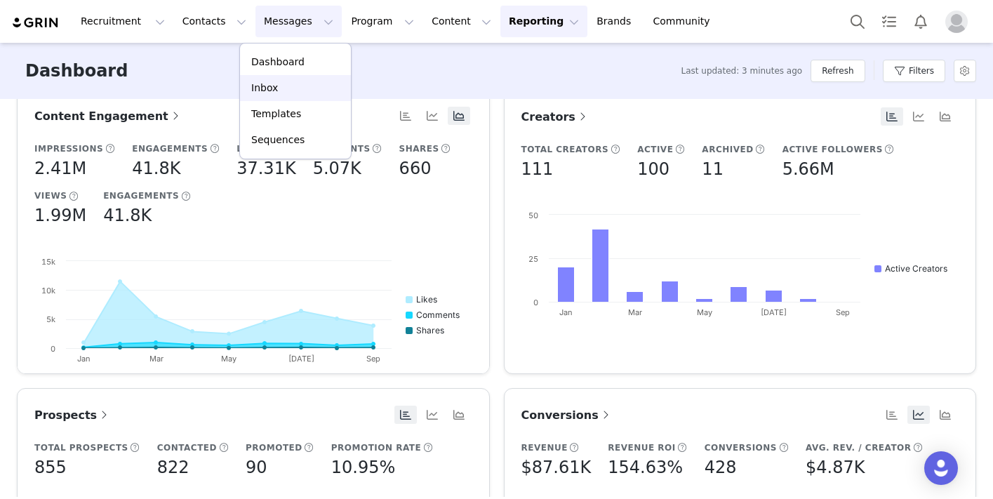
click at [283, 95] on link "Inbox" at bounding box center [295, 88] width 111 height 26
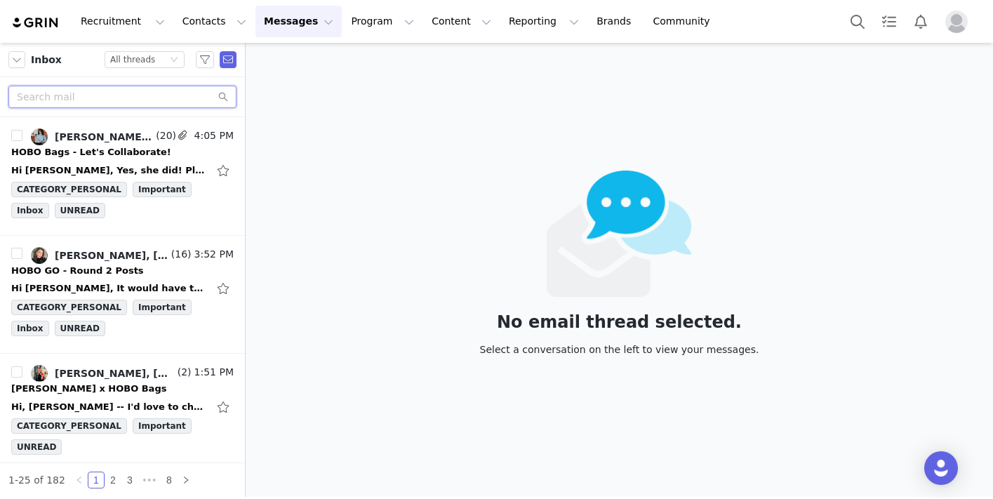
click at [95, 104] on input "text" at bounding box center [122, 97] width 228 height 22
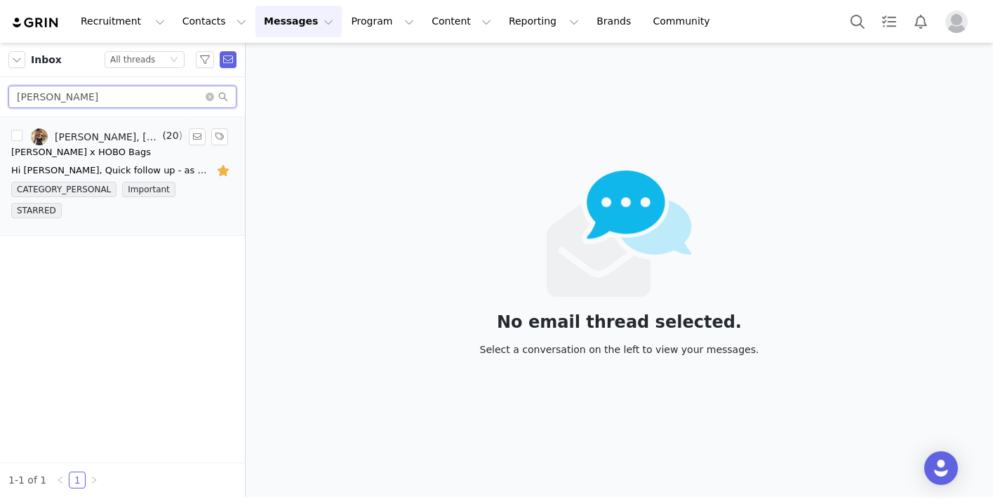
type input "chloe"
click at [122, 156] on div "Chloe x HOBO Bags" at bounding box center [122, 152] width 222 height 14
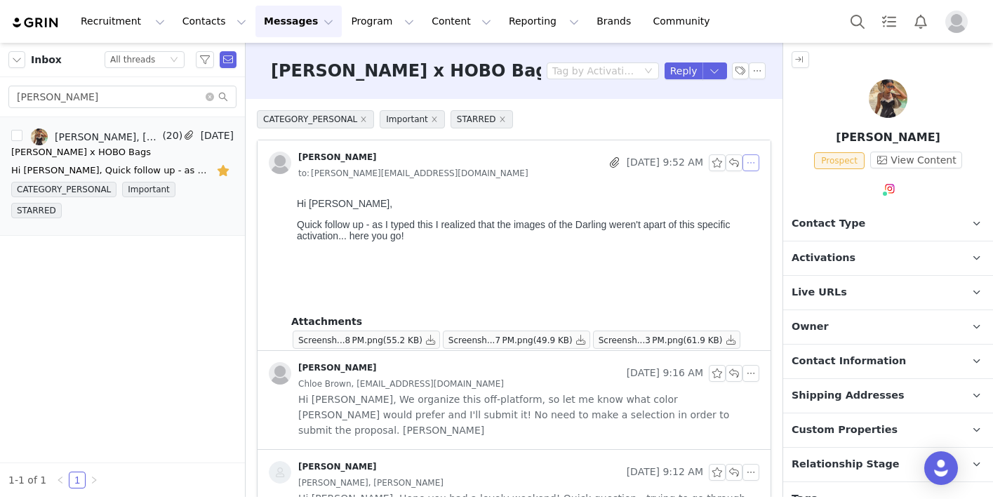
click at [751, 166] on button "button" at bounding box center [750, 162] width 17 height 17
click at [759, 186] on li "Reply All" at bounding box center [772, 188] width 60 height 22
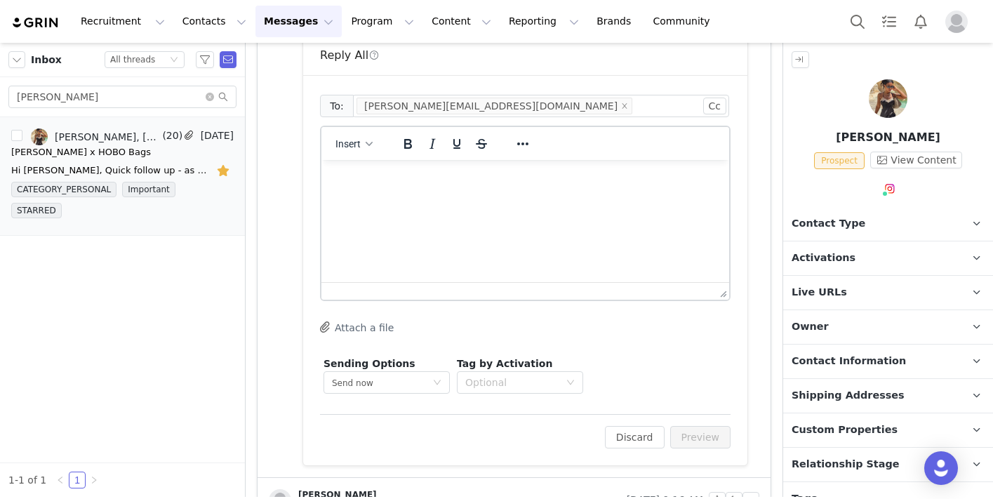
click at [507, 198] on html at bounding box center [525, 179] width 408 height 38
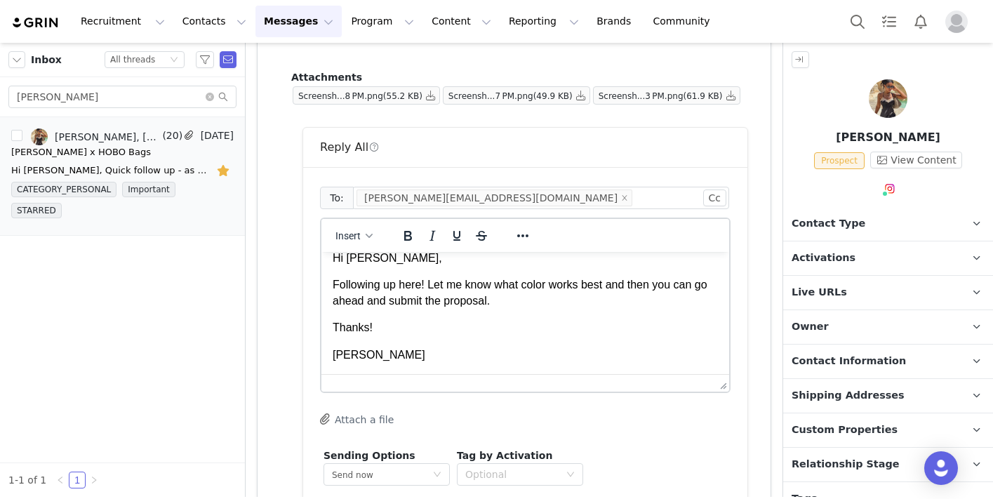
scroll to position [300, 0]
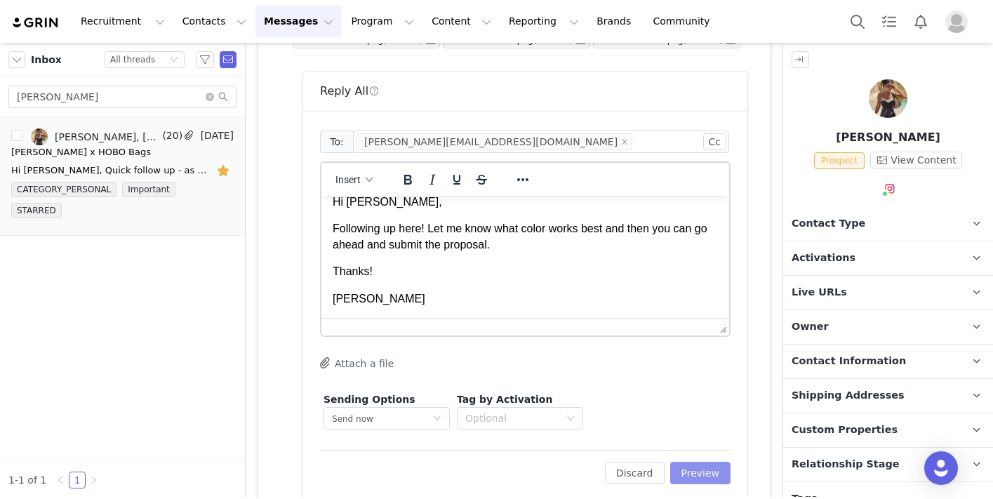
click at [702, 473] on button "Preview" at bounding box center [700, 473] width 61 height 22
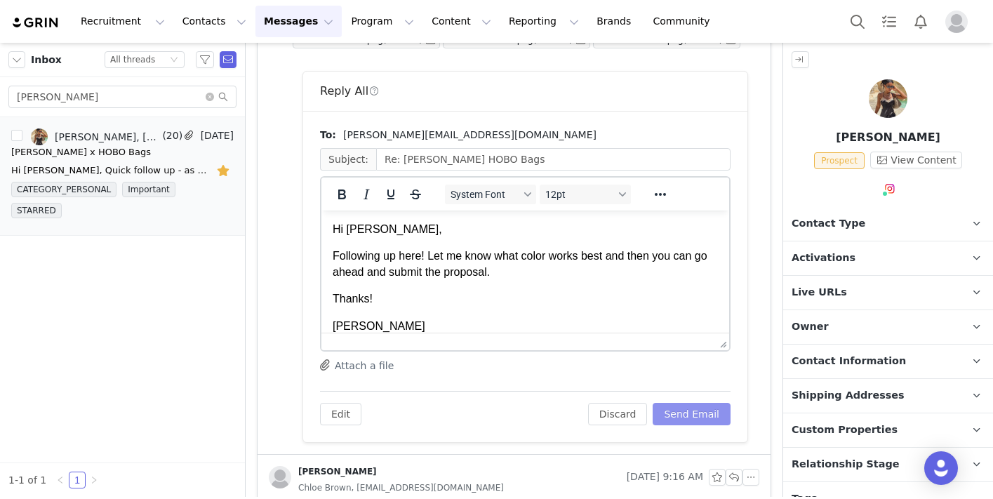
scroll to position [0, 0]
click at [693, 416] on button "Send Email" at bounding box center [692, 414] width 78 height 22
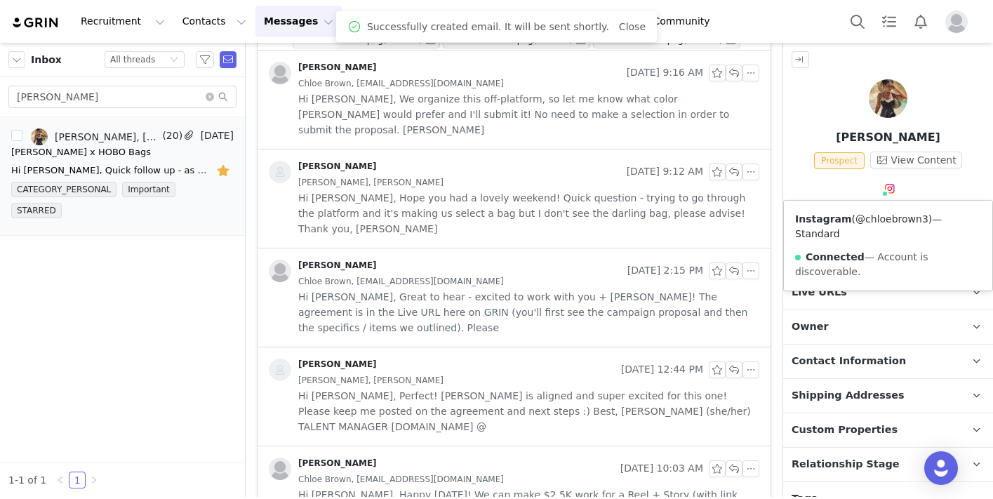
click at [878, 216] on link "@chloebrown3" at bounding box center [891, 218] width 73 height 11
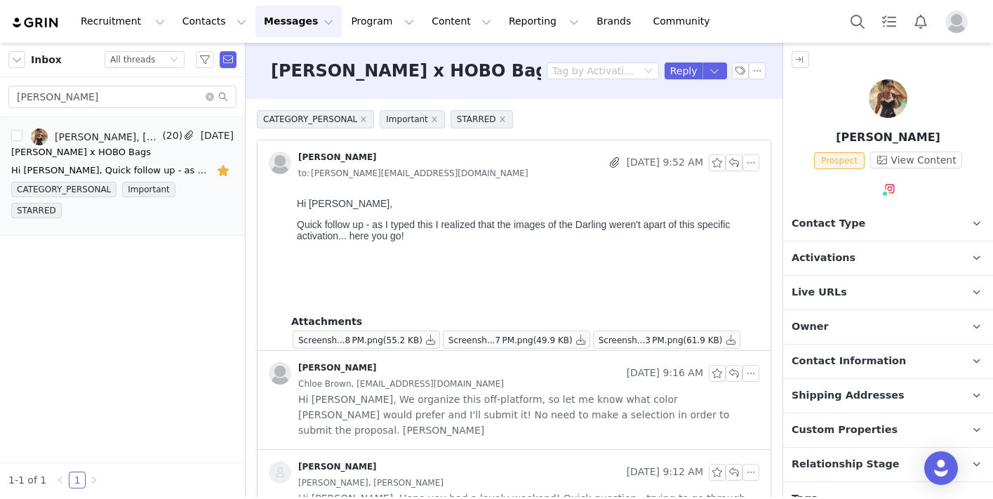
click at [960, 14] on img "Profile" at bounding box center [956, 22] width 22 height 22
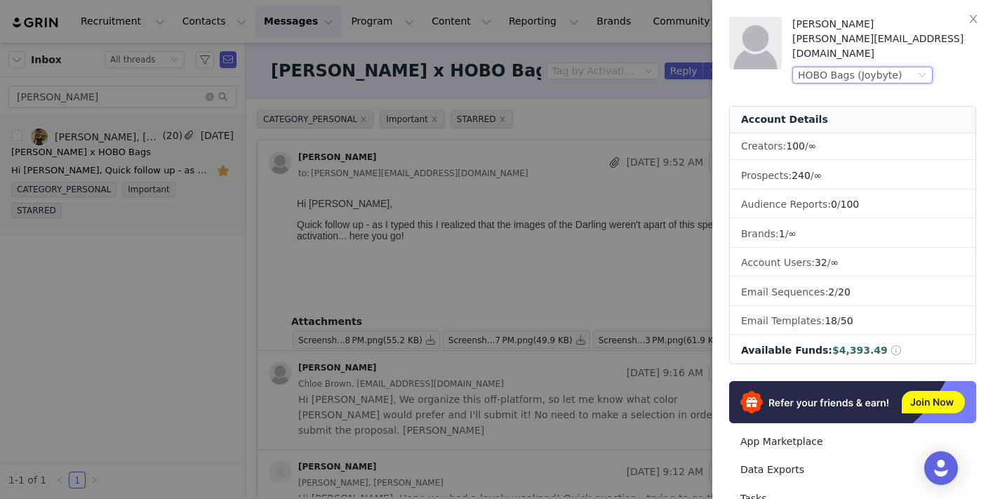
click at [918, 71] on icon "icon: down" at bounding box center [922, 76] width 8 height 10
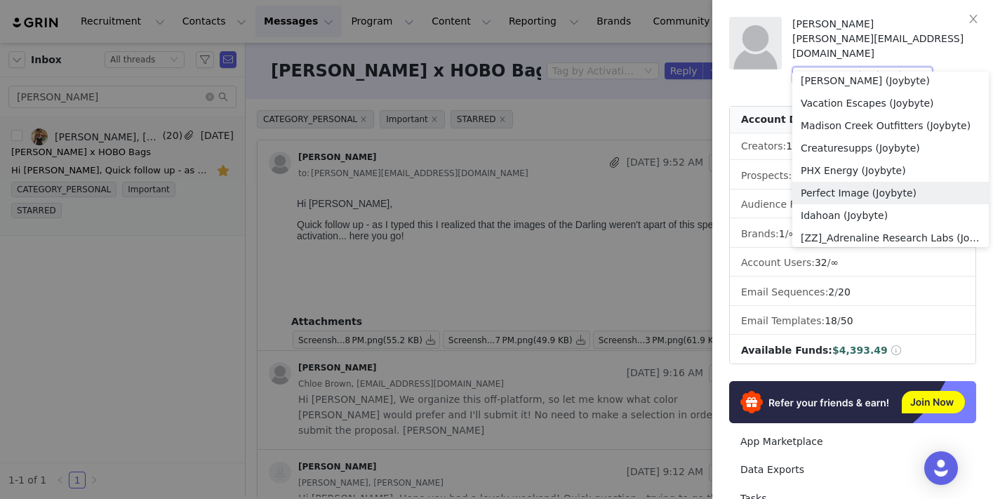
scroll to position [272, 0]
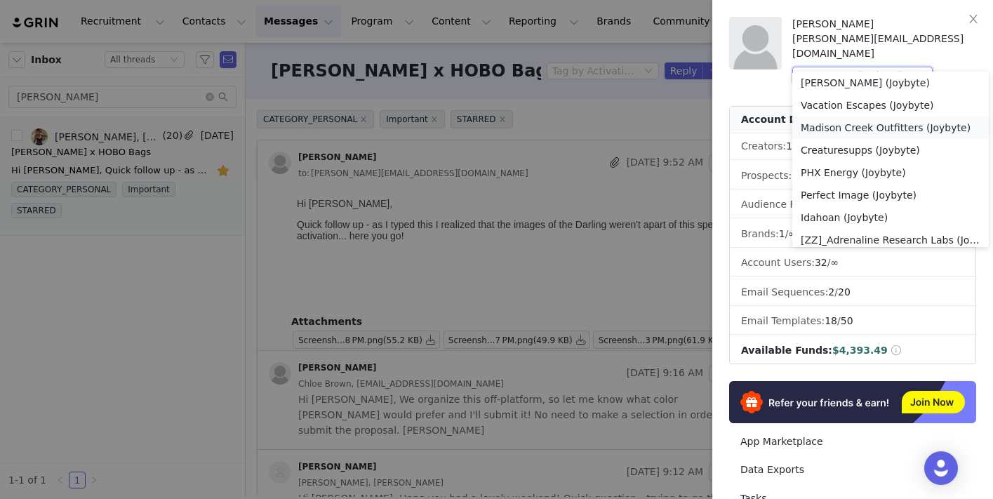
click at [872, 129] on li "Madison Creek Outfitters (Joybyte)" at bounding box center [890, 127] width 196 height 22
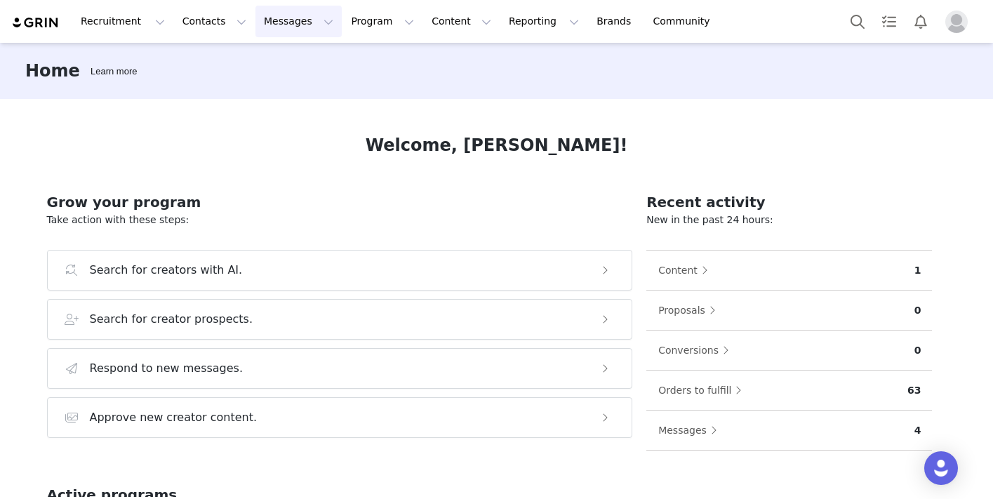
click at [286, 27] on button "Messages Messages" at bounding box center [298, 22] width 86 height 32
click at [293, 82] on div "Inbox" at bounding box center [295, 88] width 94 height 15
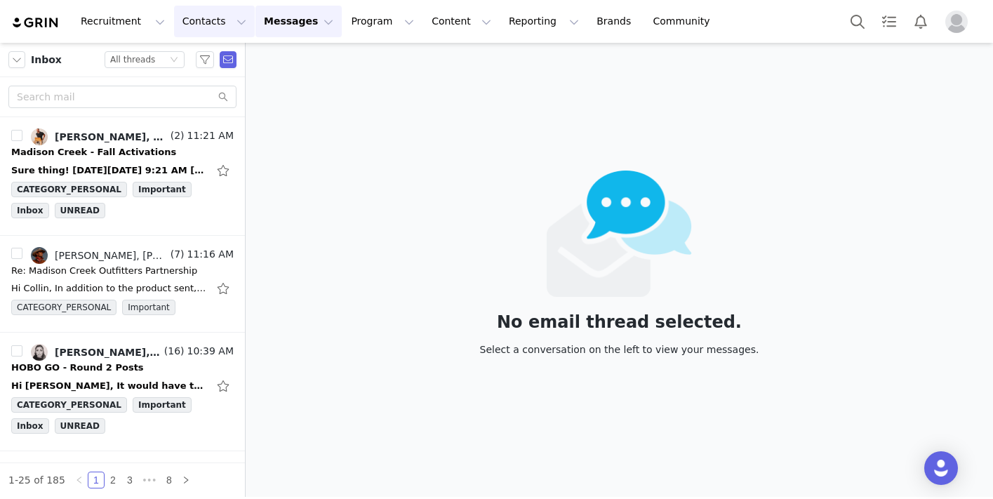
click at [211, 22] on button "Contacts Contacts" at bounding box center [214, 22] width 81 height 32
click at [503, 19] on button "Reporting Reporting" at bounding box center [543, 22] width 87 height 32
click at [505, 55] on p "Dashboard" at bounding box center [502, 62] width 53 height 15
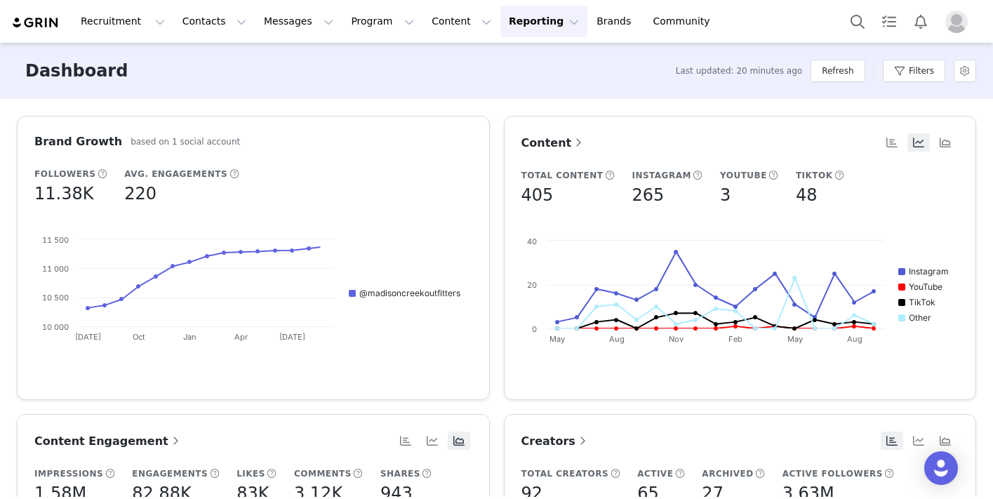
click at [838, 84] on div "Refresh" at bounding box center [837, 71] width 54 height 42
click at [834, 75] on button "Refresh" at bounding box center [837, 71] width 54 height 22
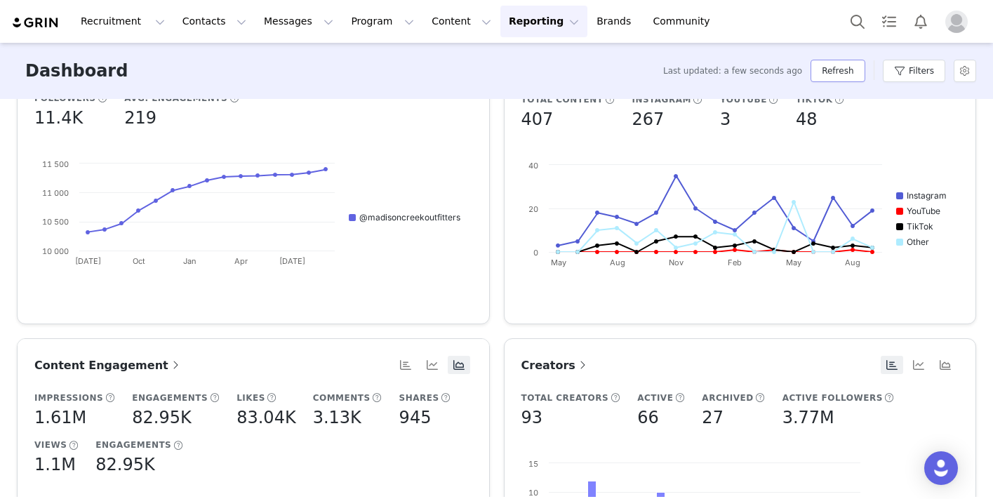
scroll to position [82, 0]
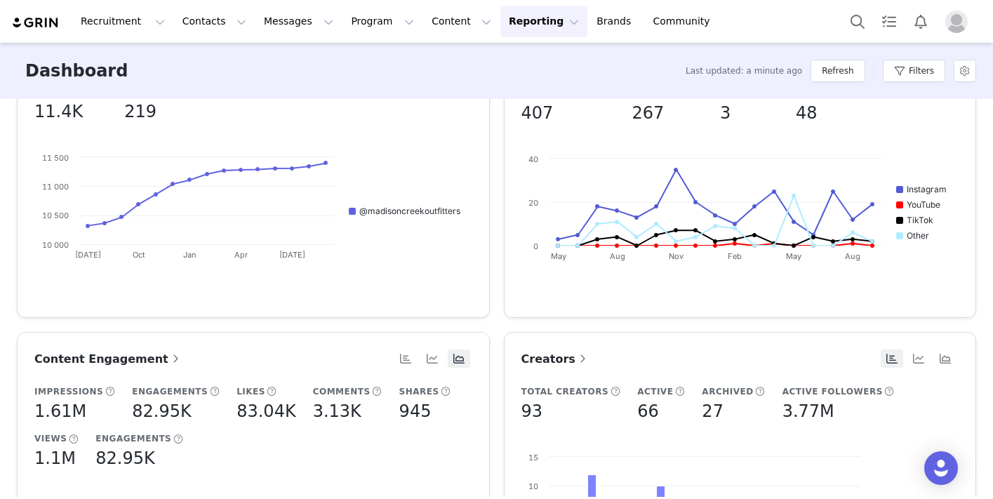
click at [374, 43] on div "Dashboard Last updated: a minute ago Refresh Filters" at bounding box center [496, 71] width 993 height 56
click at [363, 34] on button "Program Program" at bounding box center [382, 22] width 80 height 32
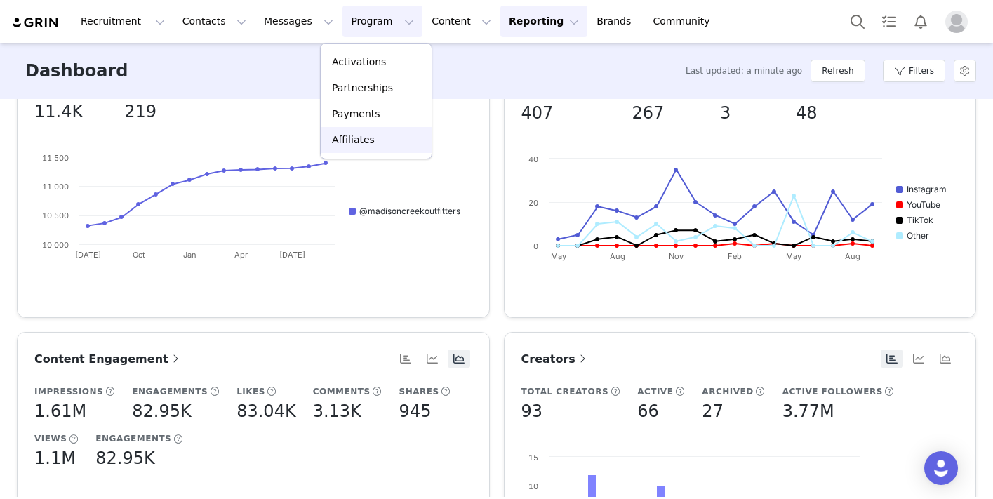
click at [361, 137] on p "Affiliates" at bounding box center [353, 140] width 43 height 15
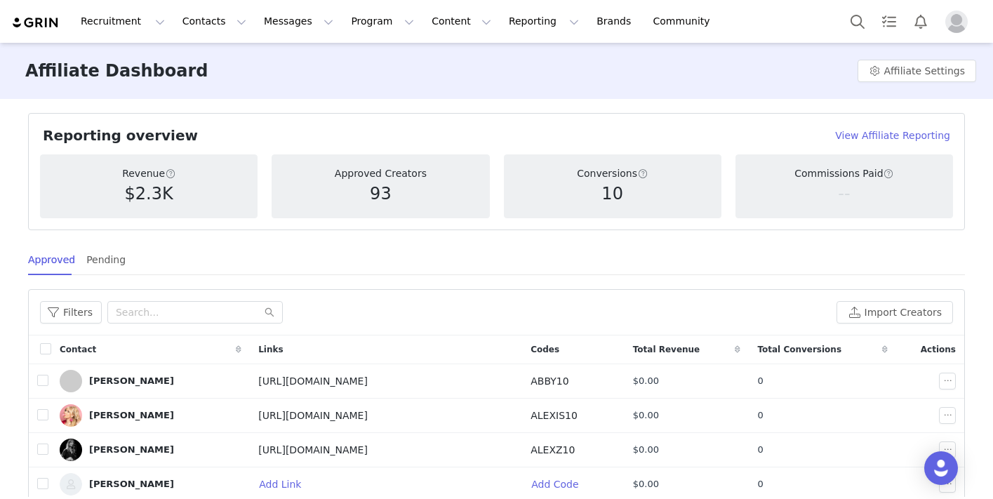
click at [859, 138] on h4 "View Affiliate Reporting" at bounding box center [892, 135] width 115 height 15
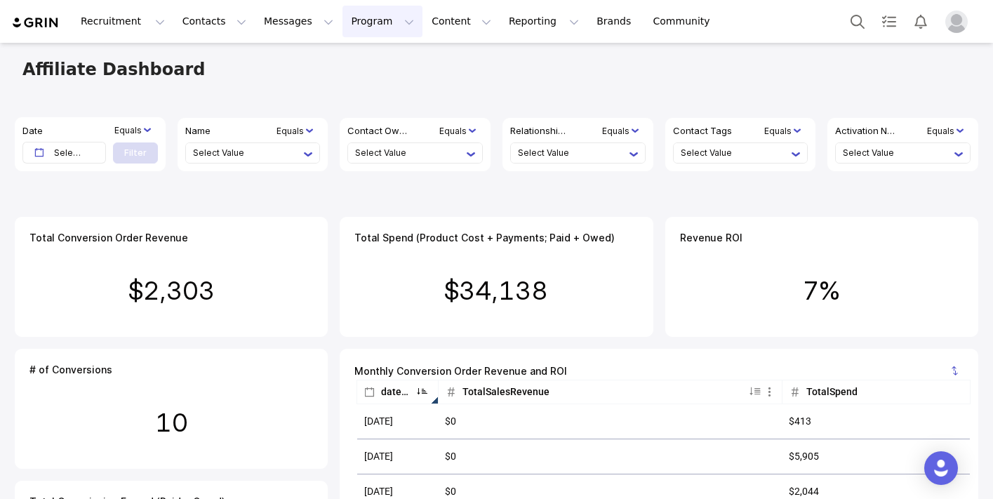
click at [345, 9] on button "Program Program" at bounding box center [382, 22] width 80 height 32
click at [353, 56] on p "Activations" at bounding box center [359, 62] width 54 height 15
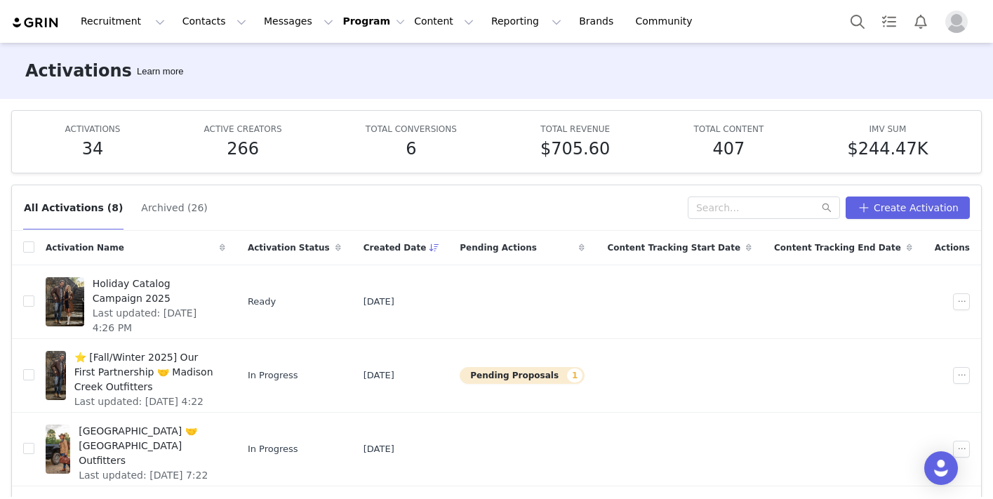
scroll to position [74, 0]
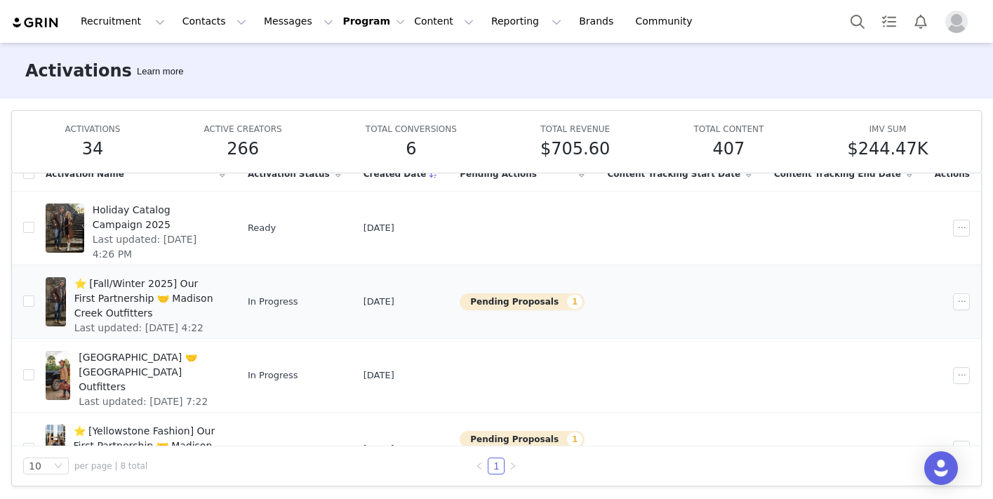
click at [203, 301] on span "⭐️ [Fall/Winter 2025] Our First Partnership 🤝 Madison Creek Outfitters" at bounding box center [145, 298] width 142 height 44
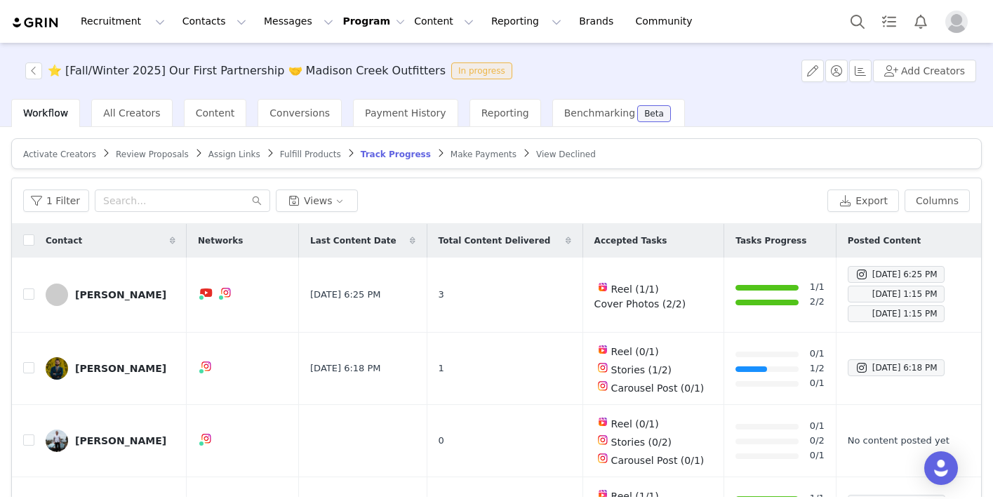
click at [170, 151] on span "Review Proposals" at bounding box center [152, 154] width 73 height 10
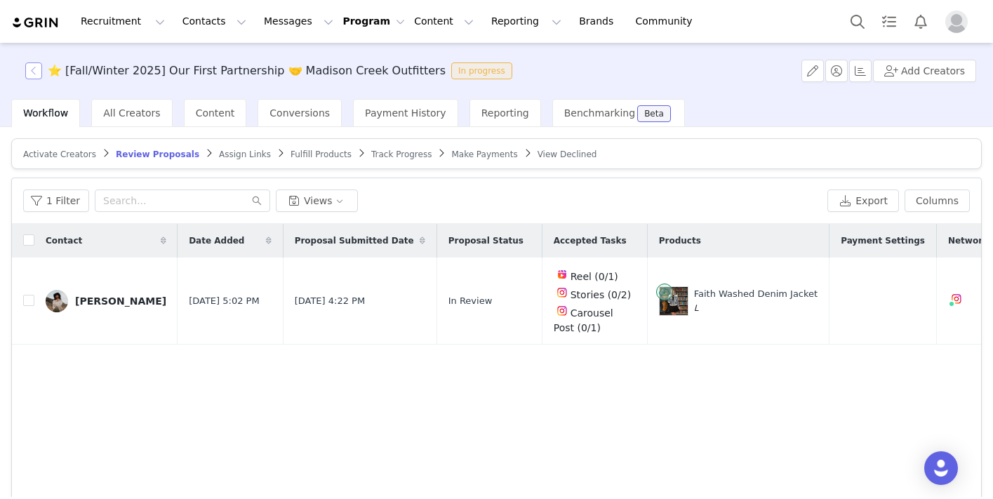
click at [31, 65] on button "button" at bounding box center [33, 70] width 17 height 17
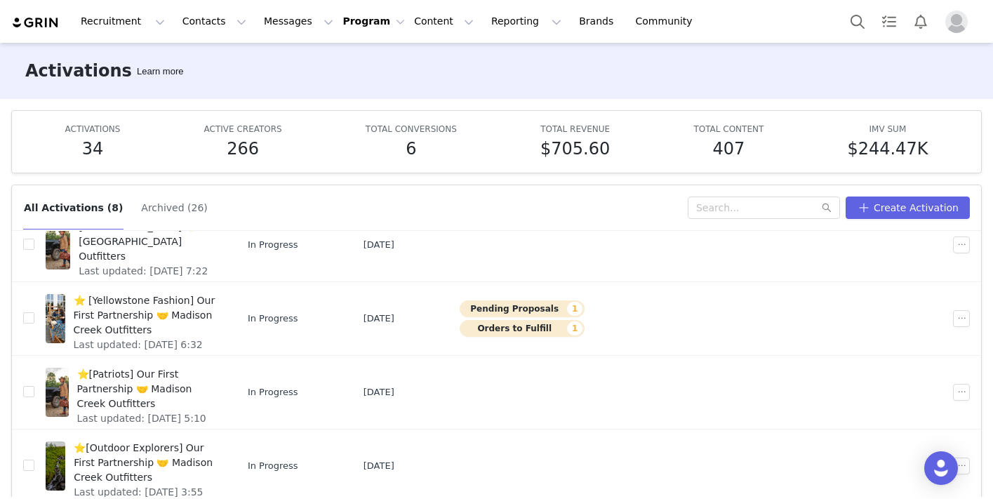
scroll to position [213, 0]
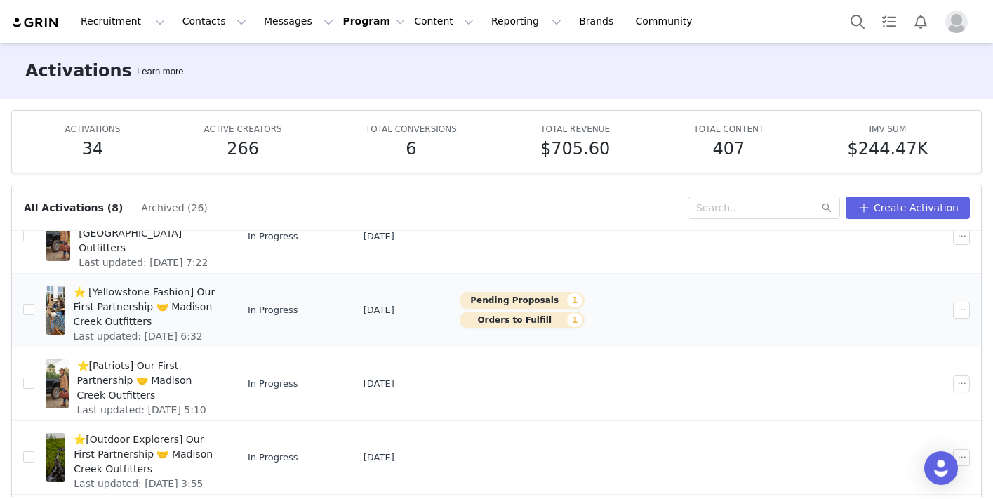
click at [193, 301] on span "⭐️ [Yellowstone Fashion] Our First Partnership 🤝 Madison Creek Outfitters" at bounding box center [145, 307] width 143 height 44
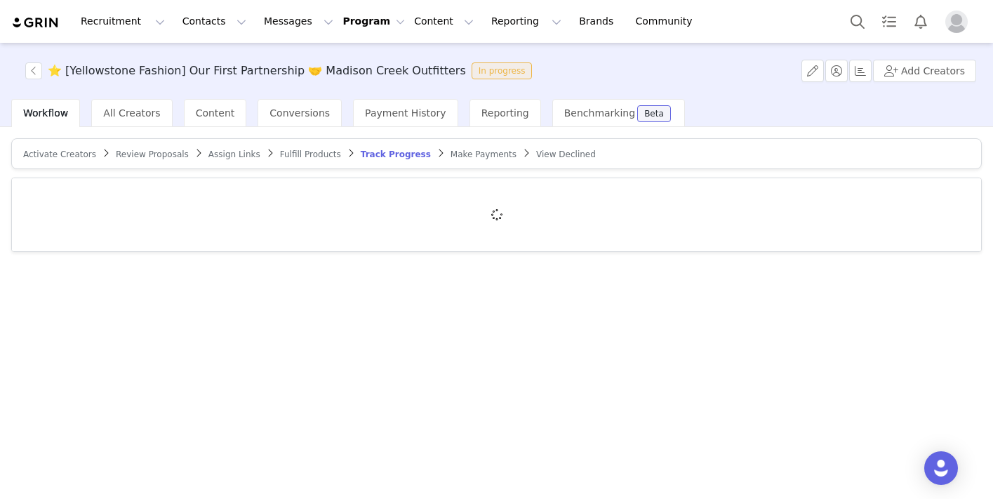
click at [174, 154] on span "Review Proposals" at bounding box center [152, 154] width 73 height 10
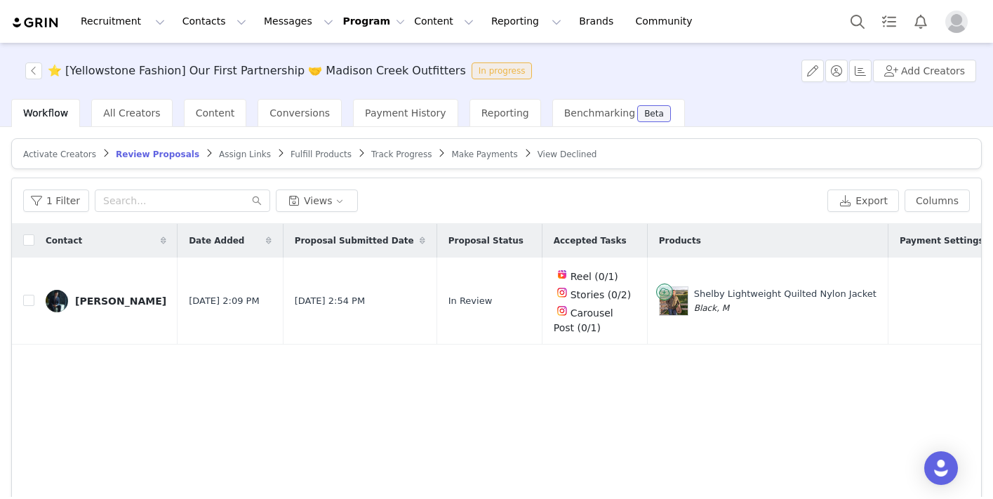
click at [381, 158] on span "Track Progress" at bounding box center [401, 154] width 60 height 10
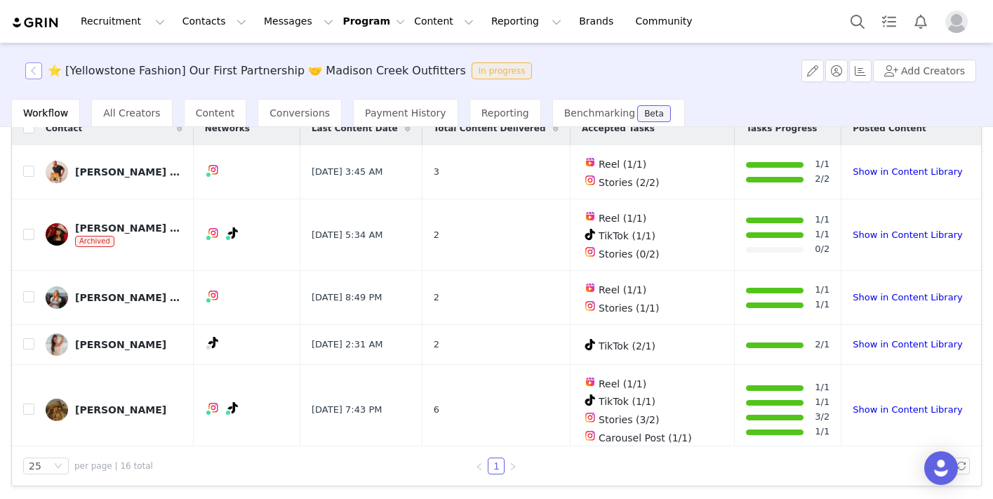
click at [32, 69] on button "button" at bounding box center [33, 70] width 17 height 17
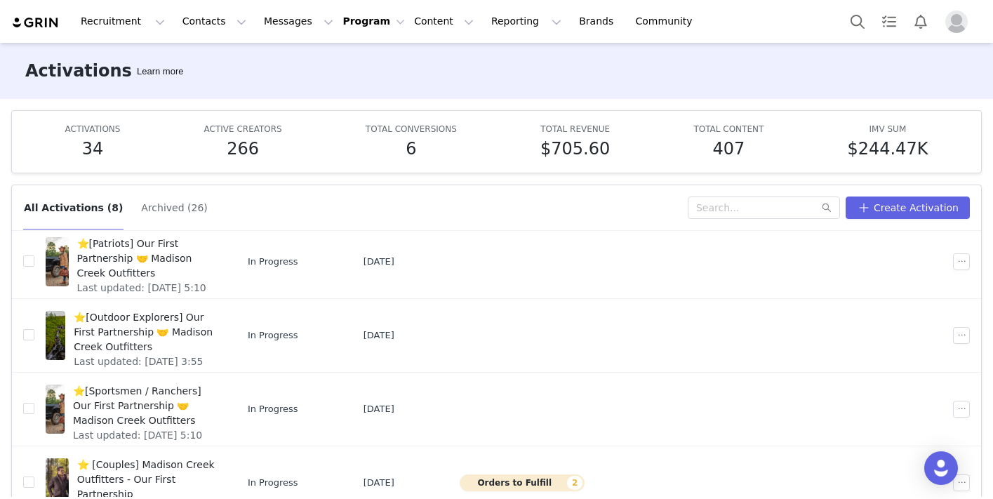
scroll to position [74, 0]
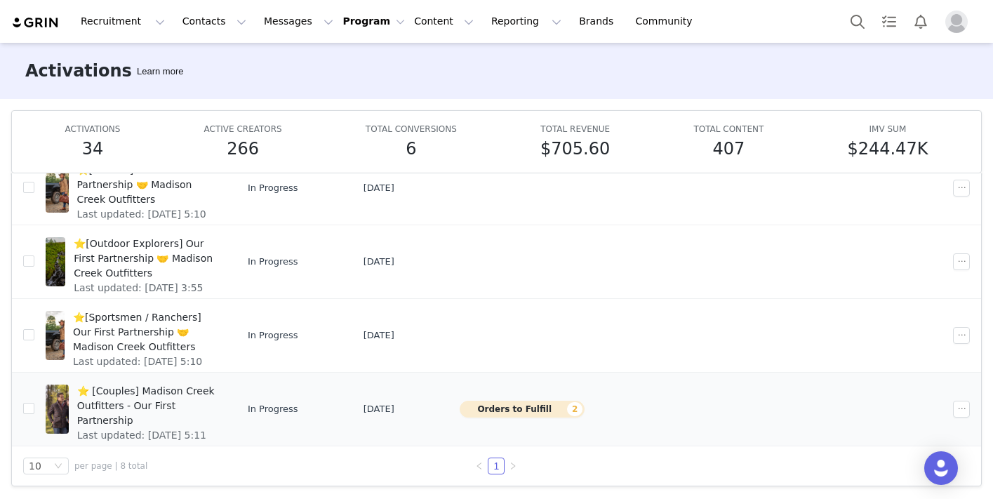
click at [159, 401] on span "⭐️ [Couples] Madison Creek Outfitters - Our First Partnership" at bounding box center [147, 406] width 140 height 44
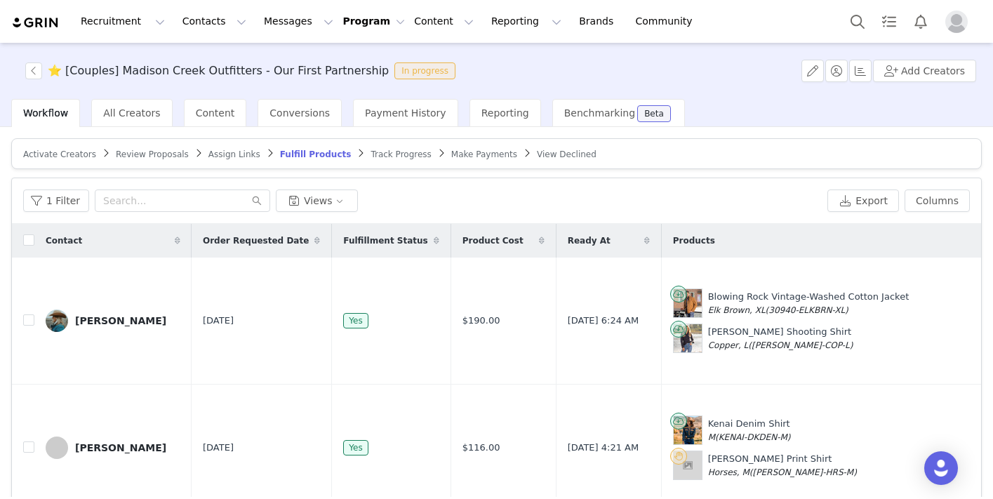
click at [386, 152] on span "Track Progress" at bounding box center [400, 154] width 60 height 10
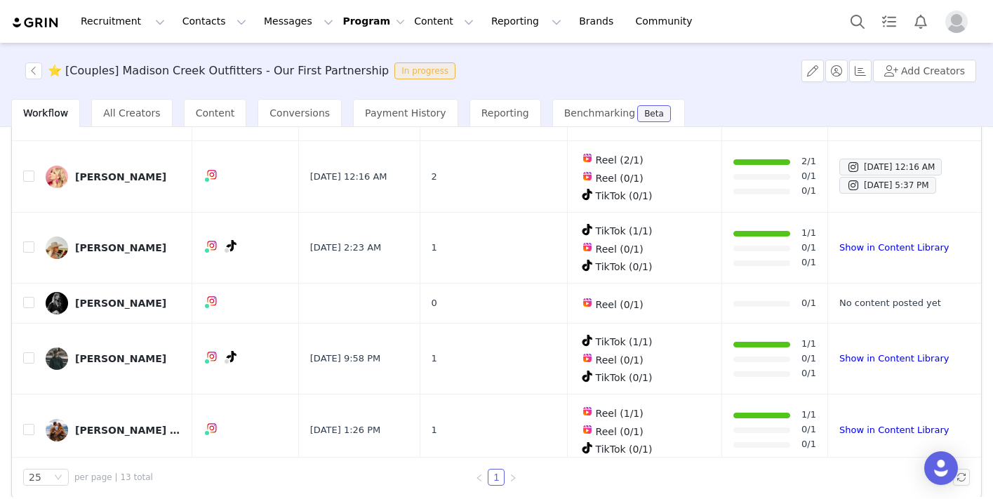
scroll to position [112, 0]
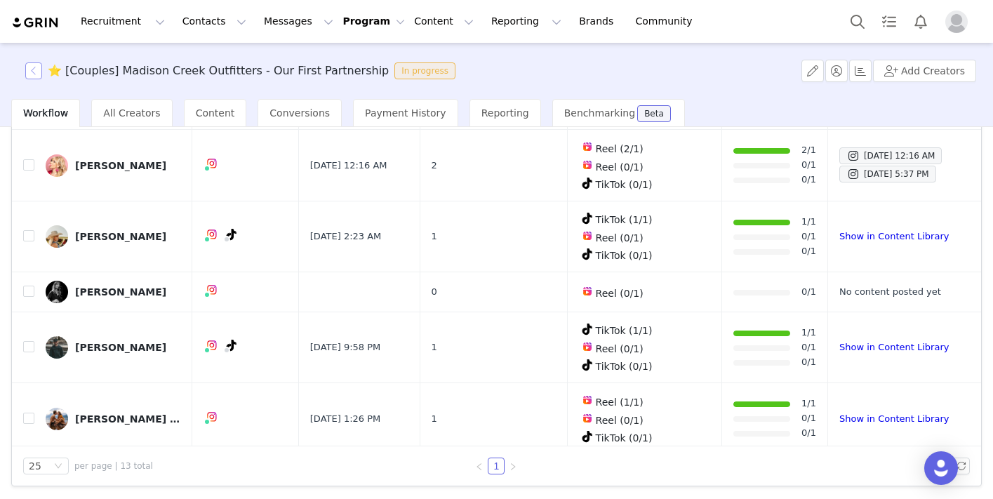
click at [39, 62] on button "button" at bounding box center [33, 70] width 17 height 17
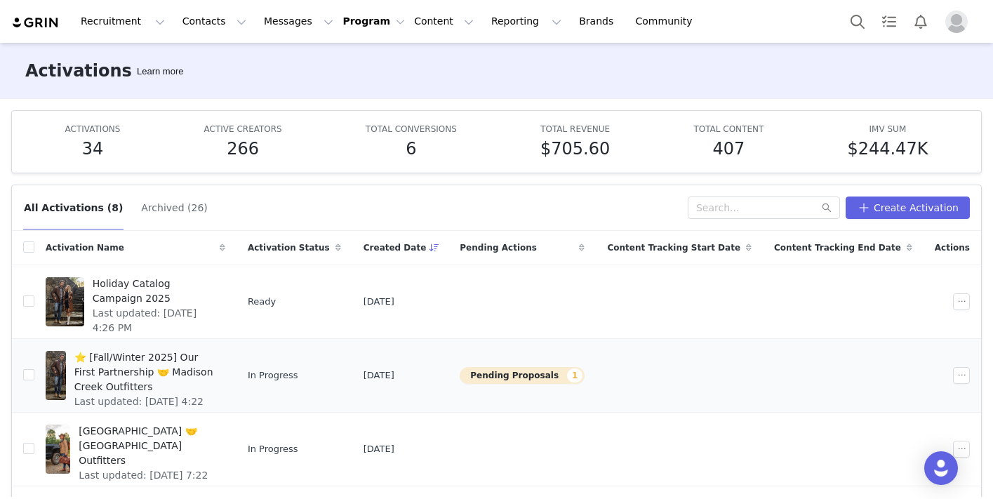
click at [167, 377] on span "⭐️ [Fall/Winter 2025] Our First Partnership 🤝 Madison Creek Outfitters" at bounding box center [145, 372] width 142 height 44
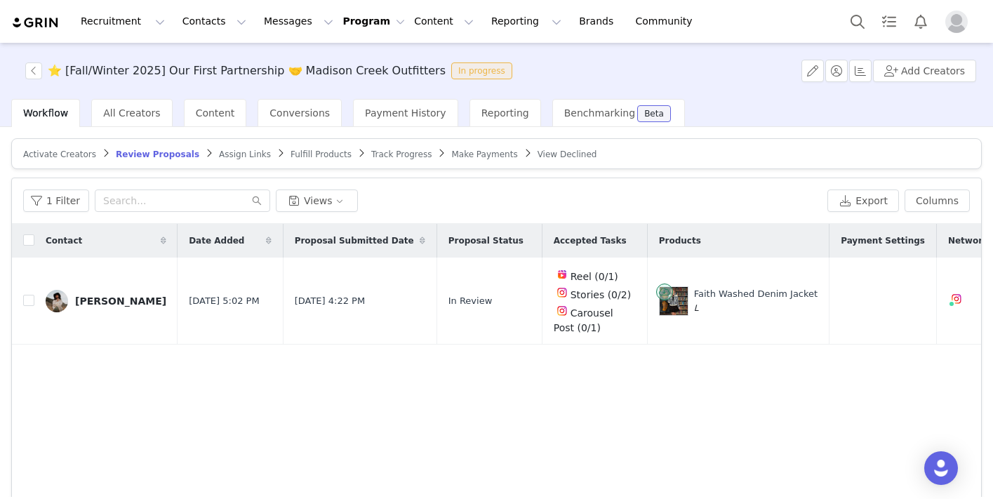
click at [392, 152] on span "Track Progress" at bounding box center [401, 154] width 60 height 10
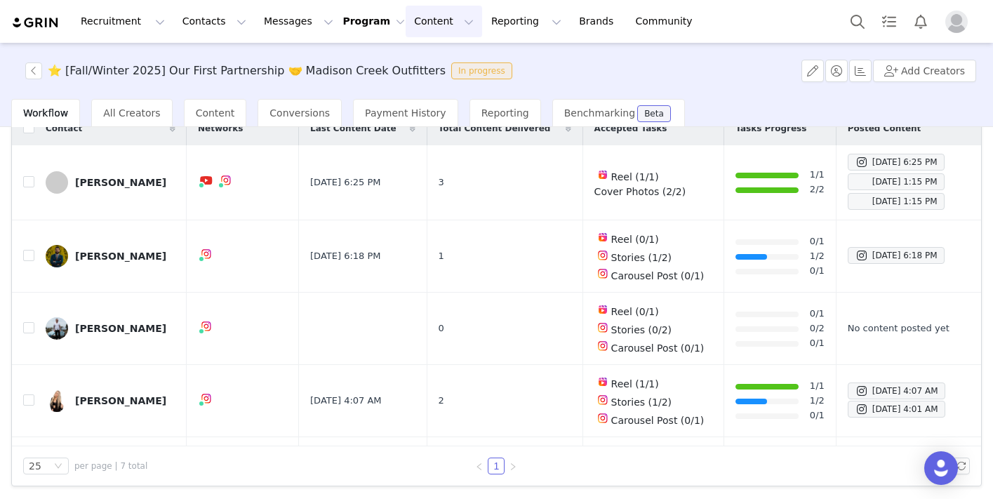
click at [444, 29] on button "Content Content" at bounding box center [444, 22] width 76 height 32
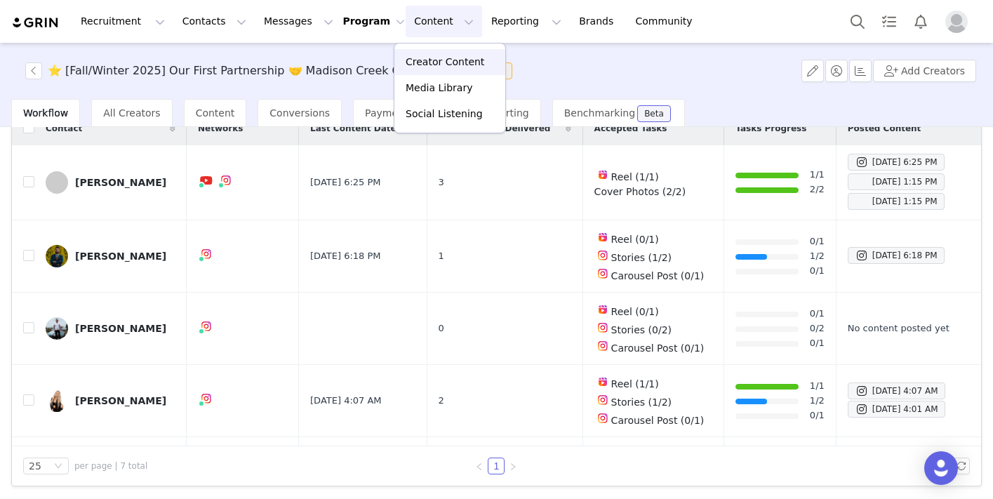
click at [448, 58] on p "Creator Content" at bounding box center [445, 62] width 79 height 15
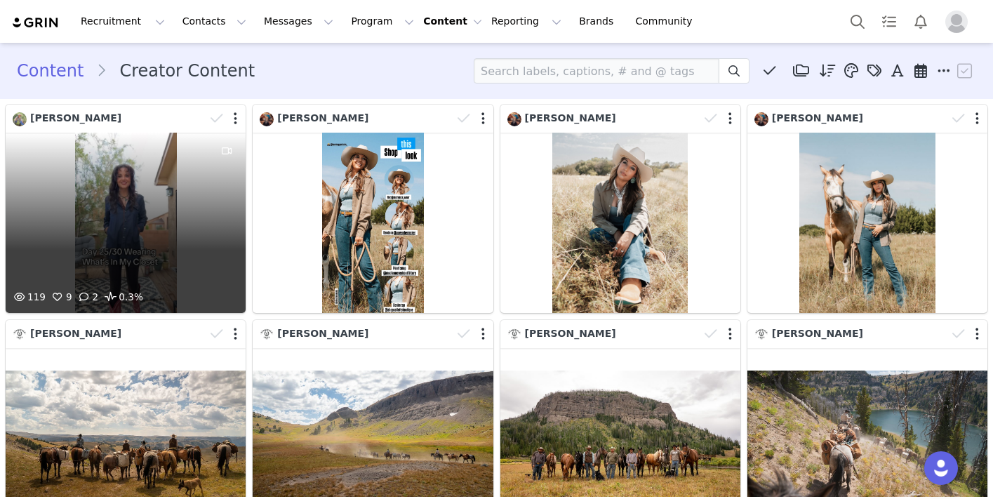
click at [118, 191] on div "119 9 2 0.3%" at bounding box center [126, 223] width 240 height 180
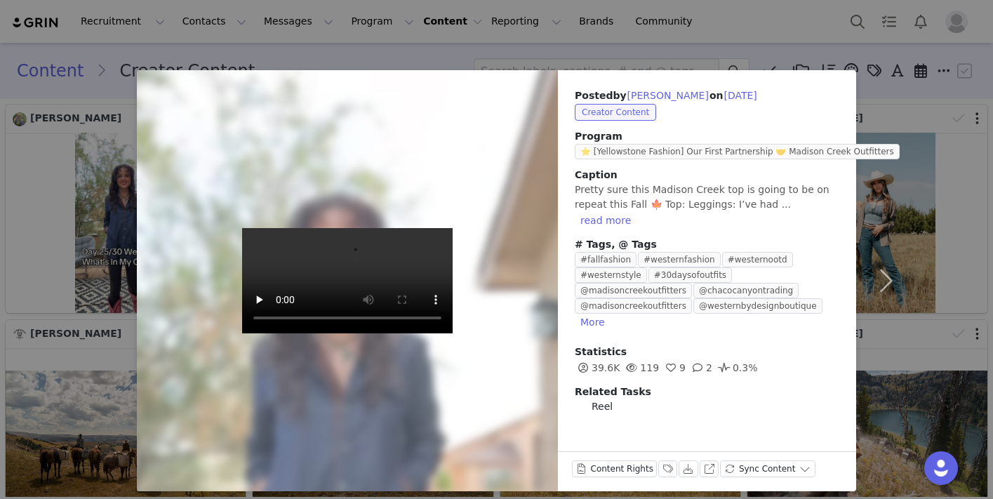
scroll to position [9, 0]
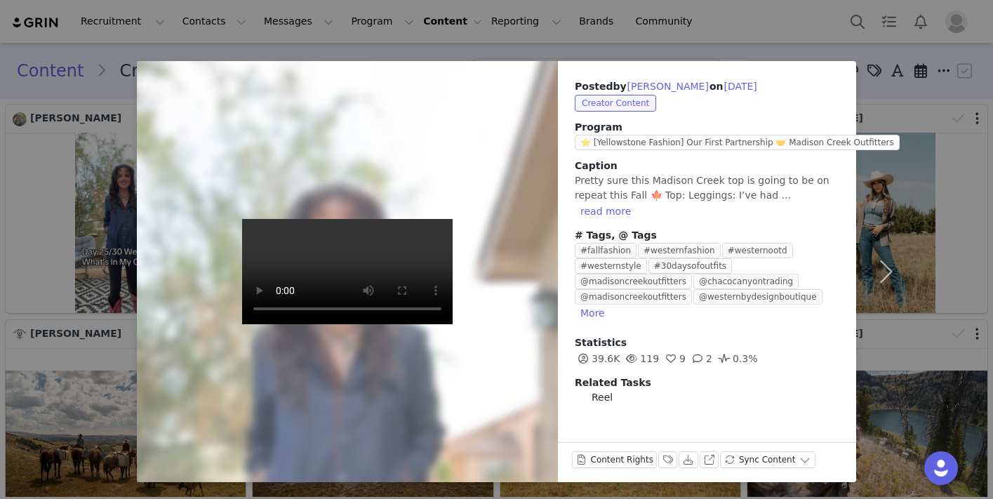
click at [415, 250] on video at bounding box center [347, 271] width 210 height 105
click at [660, 86] on button "[PERSON_NAME]" at bounding box center [668, 86] width 83 height 17
type input "[PERSON_NAME]"
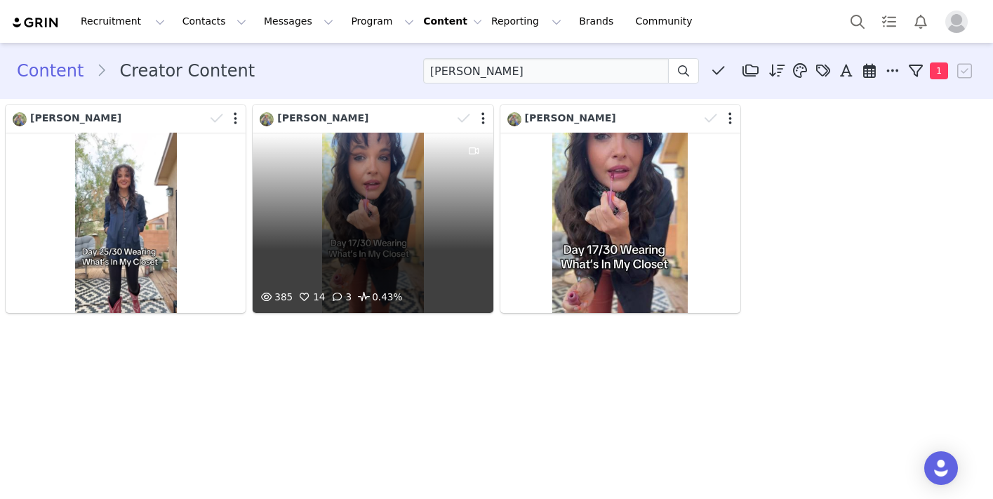
click at [423, 199] on div "385 14 3 0.43%" at bounding box center [373, 223] width 240 height 180
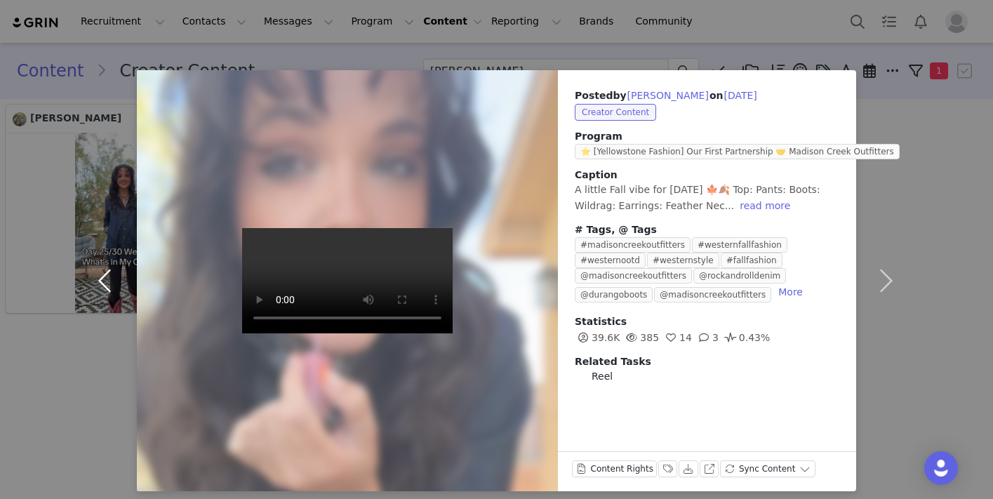
click at [78, 291] on button "button" at bounding box center [107, 280] width 59 height 421
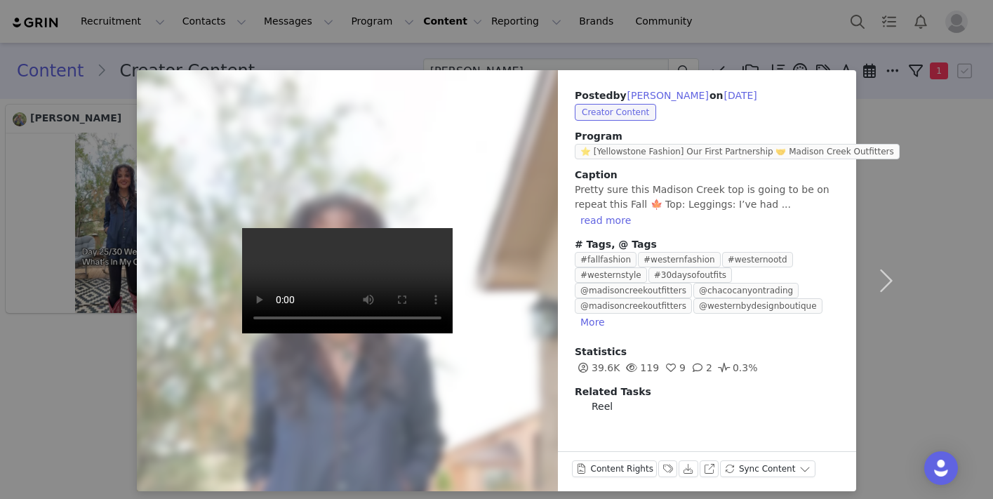
click at [933, 263] on div "Posted by [PERSON_NAME] on [DATE] Creator Content Program ⭐️ [Yellowstone Fashi…" at bounding box center [496, 249] width 993 height 499
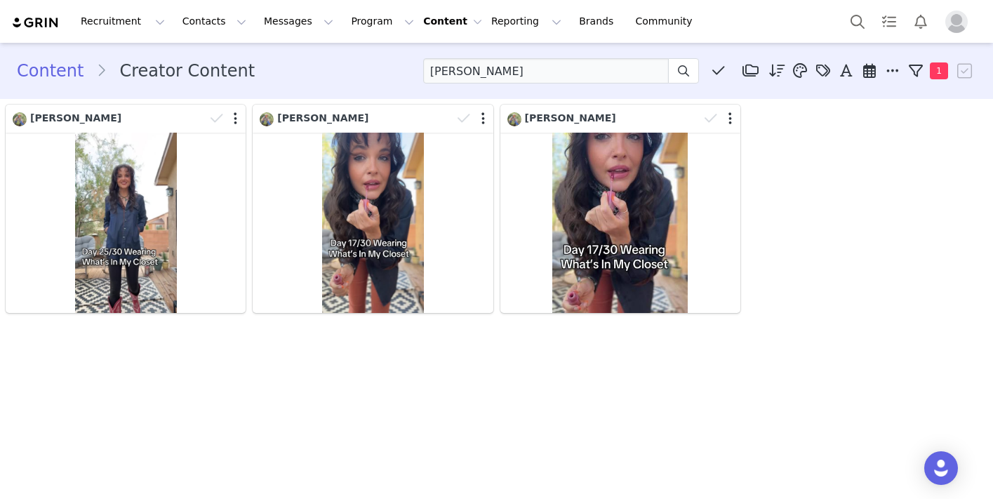
click at [423, 14] on button "Content Content" at bounding box center [452, 21] width 59 height 15
click at [419, 63] on p "Creator Content" at bounding box center [445, 62] width 79 height 15
drag, startPoint x: 641, startPoint y: 76, endPoint x: 352, endPoint y: 73, distance: 289.1
click at [352, 73] on div "Content Creator Content [PERSON_NAME] Media Library (0) Folders No folders have…" at bounding box center [496, 70] width 959 height 25
click at [131, 67] on li "Creator Content" at bounding box center [181, 70] width 171 height 25
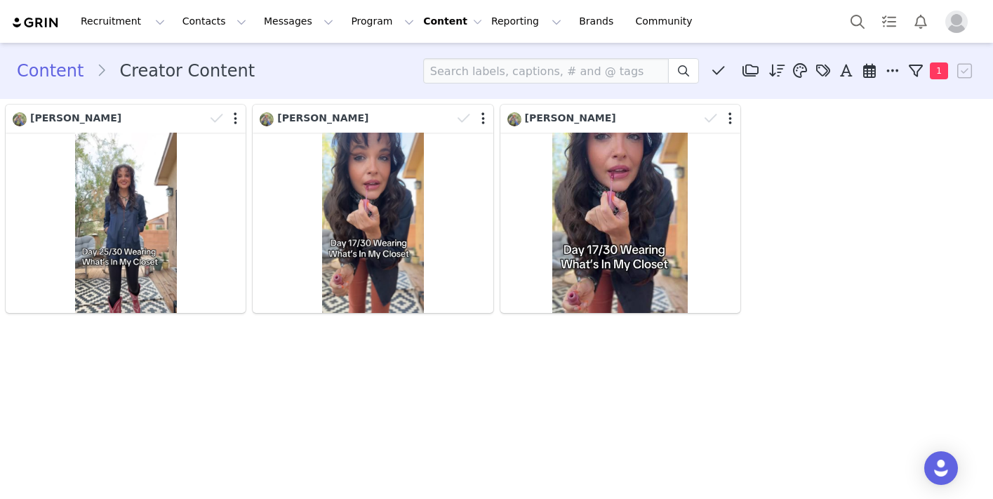
click at [62, 74] on link "Content" at bounding box center [56, 70] width 79 height 25
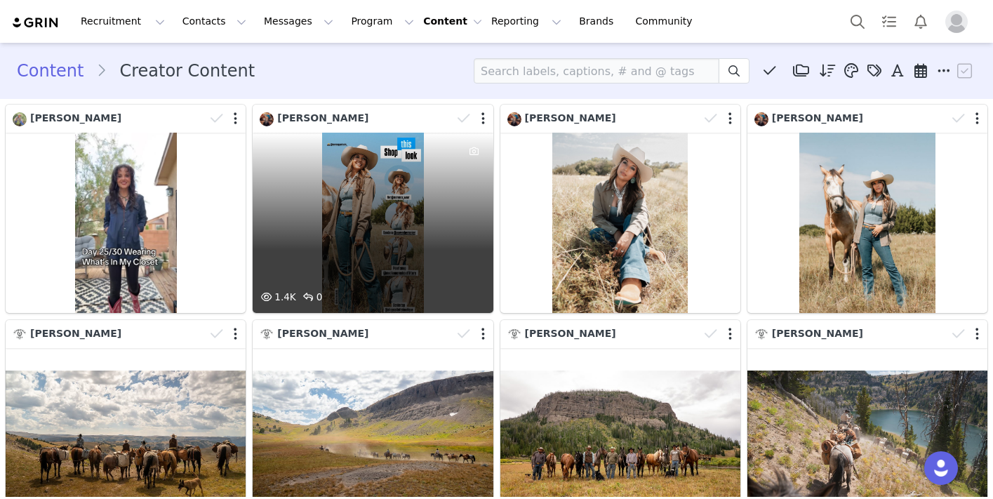
click at [342, 181] on div "1.4K 0" at bounding box center [373, 223] width 240 height 180
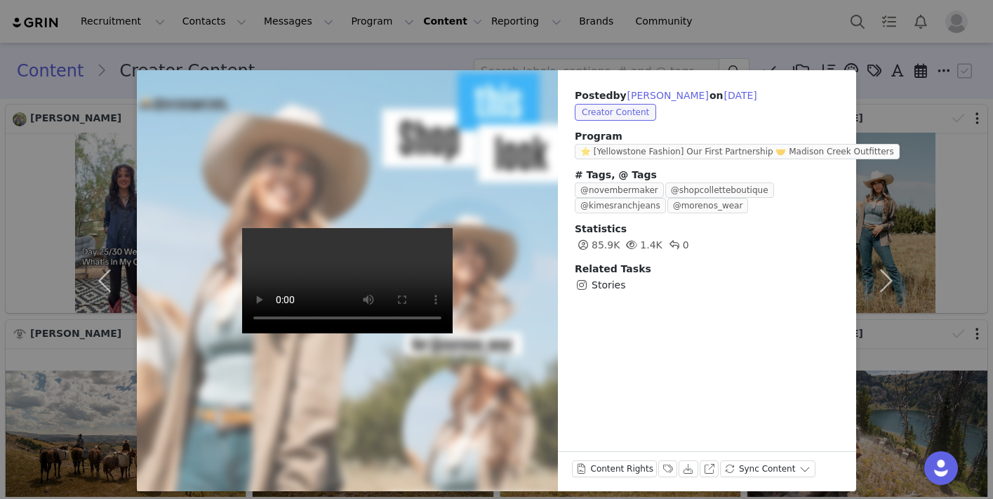
click at [30, 202] on div "Posted by [PERSON_NAME] on [DATE] Creator Content Program ⭐️ [Yellowstone Fashi…" at bounding box center [496, 249] width 993 height 499
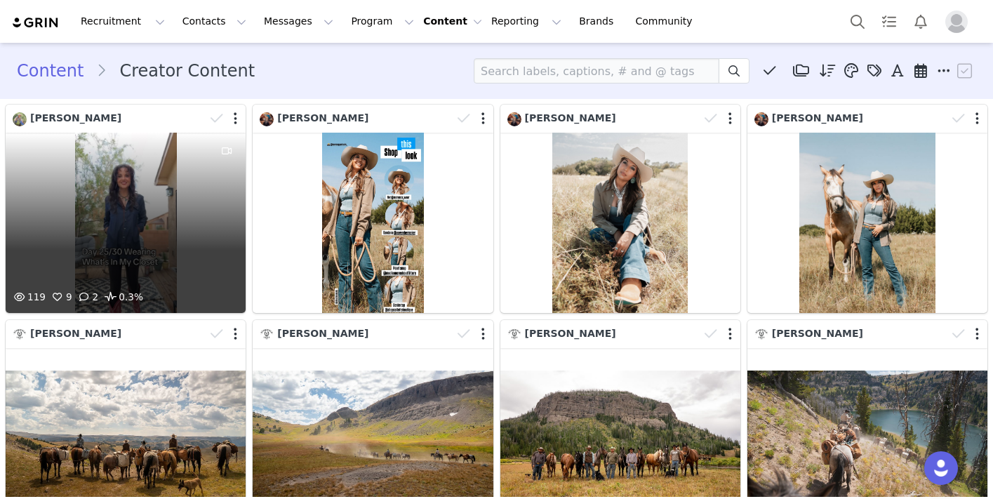
click at [85, 202] on div "119 9 2 0.3%" at bounding box center [126, 223] width 240 height 180
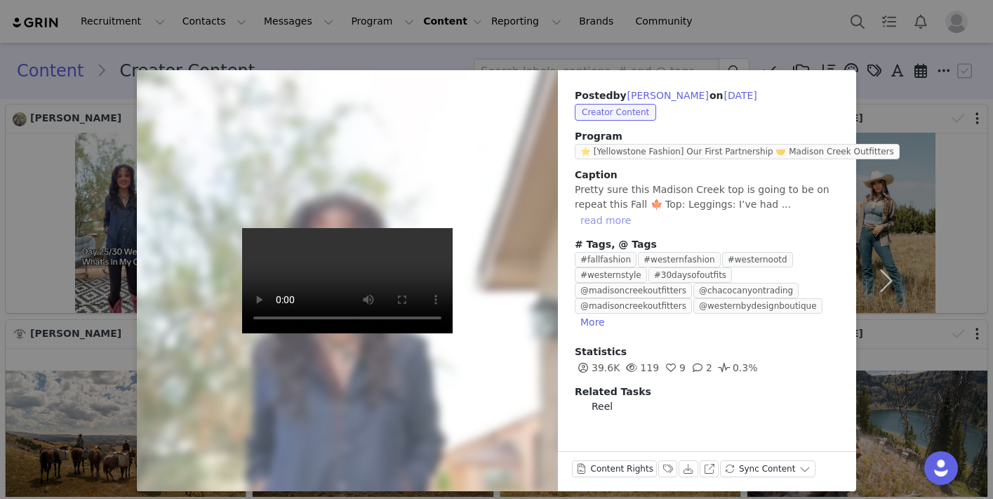
click at [636, 212] on button "read more" at bounding box center [606, 220] width 62 height 17
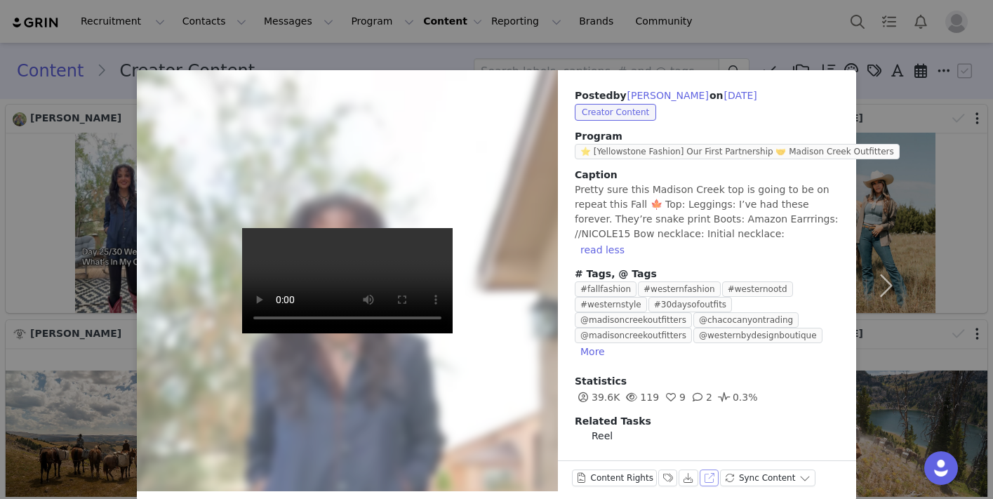
click at [700, 471] on button "View on Instagram" at bounding box center [710, 477] width 20 height 17
click at [695, 47] on div "Posted by [PERSON_NAME] on [DATE] Creator Content Program ⭐️ [Yellowstone Fashi…" at bounding box center [496, 249] width 993 height 499
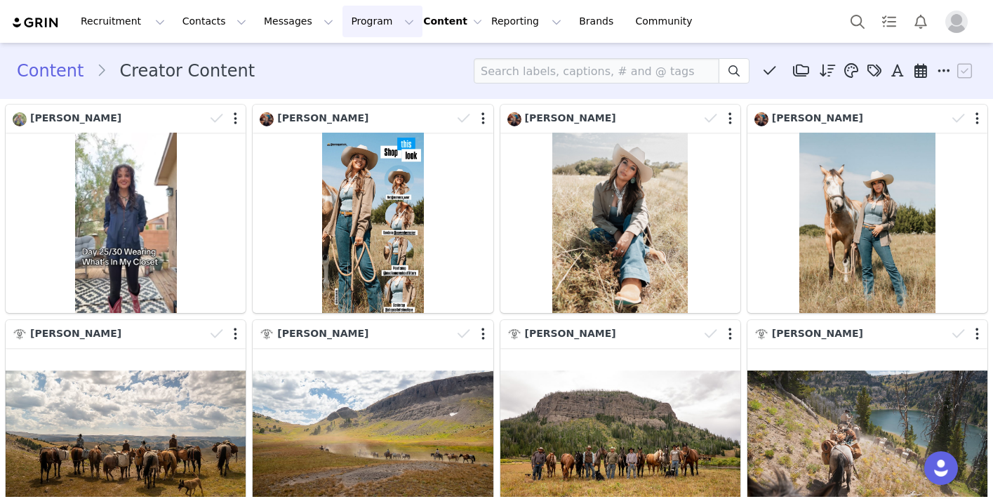
click at [344, 20] on button "Program Program" at bounding box center [382, 22] width 80 height 32
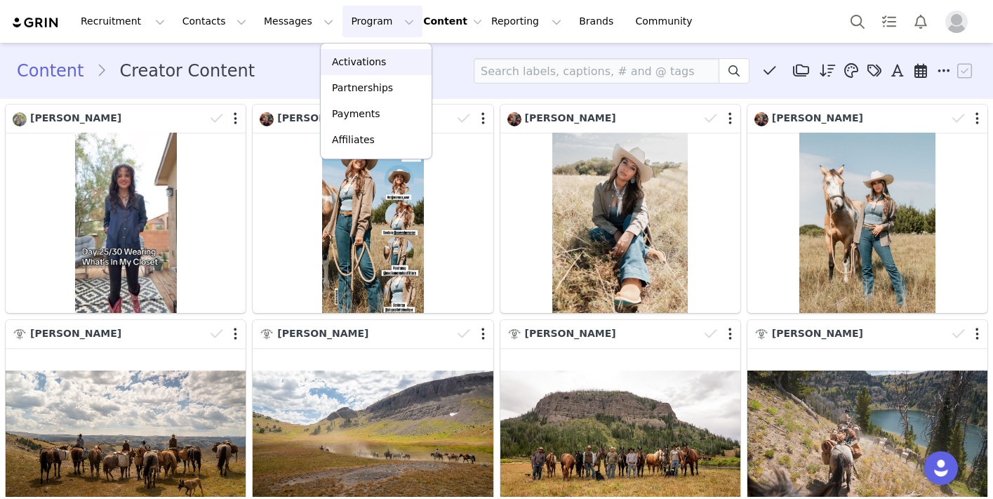
click at [352, 62] on p "Activations" at bounding box center [359, 62] width 54 height 15
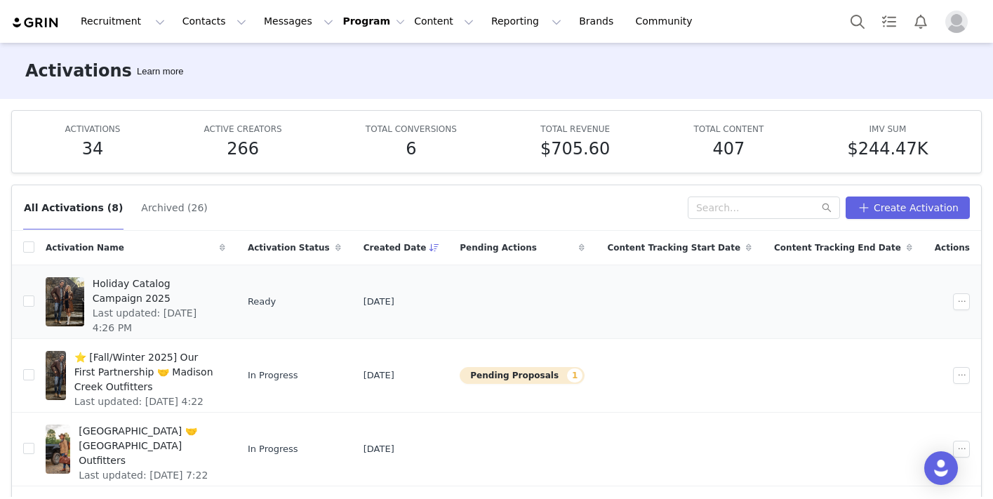
click at [131, 284] on span "Holiday Catalog Campaign 2025" at bounding box center [155, 290] width 124 height 29
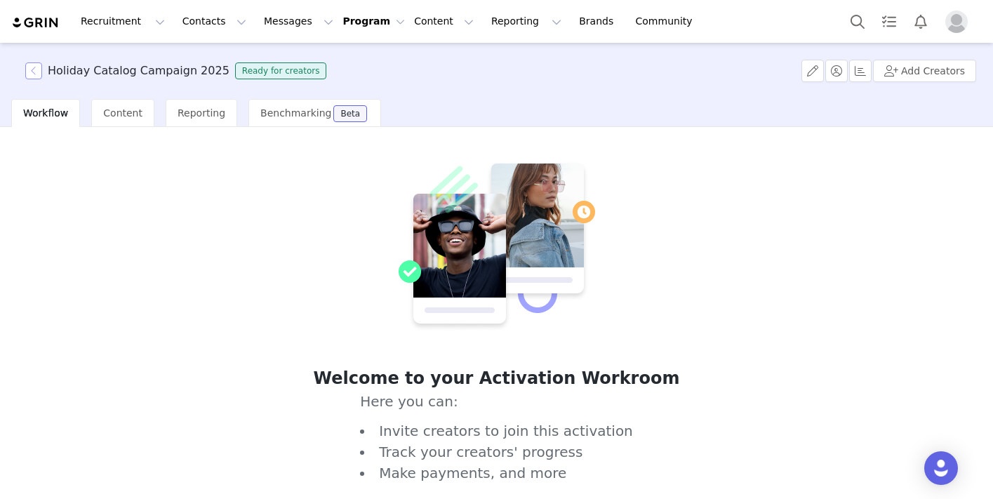
click at [34, 67] on button "button" at bounding box center [33, 70] width 17 height 17
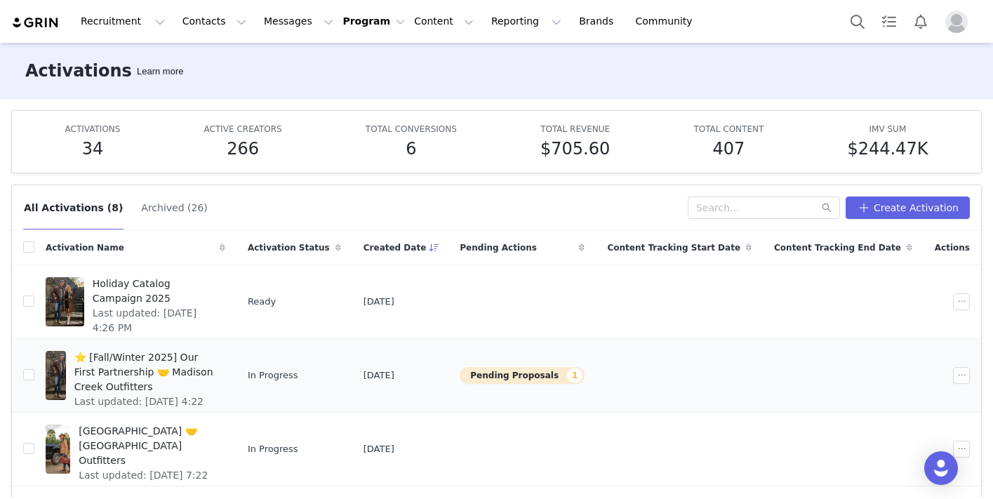
click at [139, 358] on span "⭐️ [Fall/Winter 2025] Our First Partnership 🤝 Madison Creek Outfitters" at bounding box center [145, 372] width 142 height 44
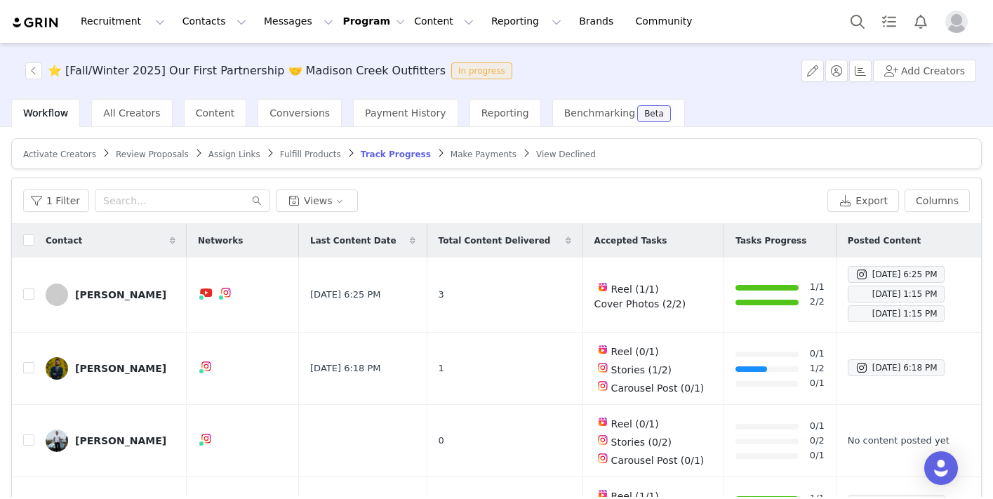
click at [293, 156] on span "Fulfill Products" at bounding box center [310, 154] width 61 height 10
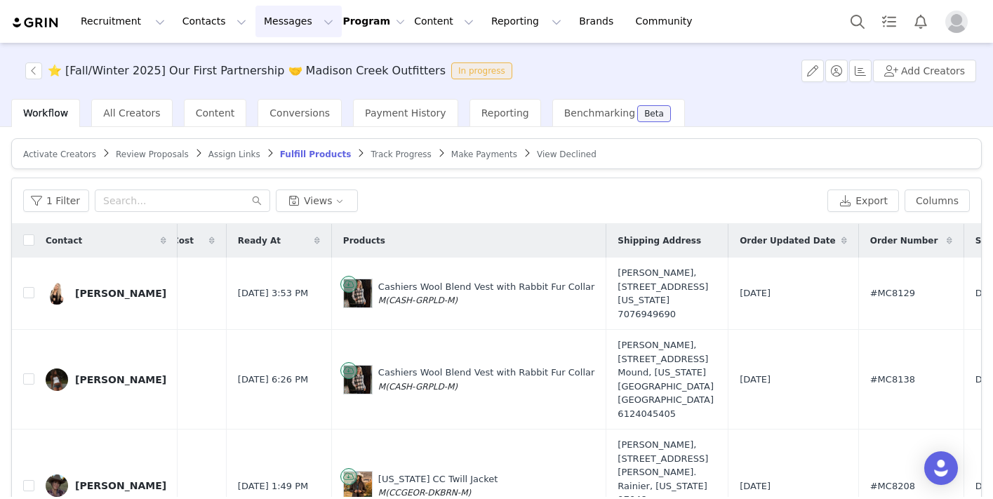
click at [272, 22] on button "Messages Messages" at bounding box center [298, 22] width 86 height 32
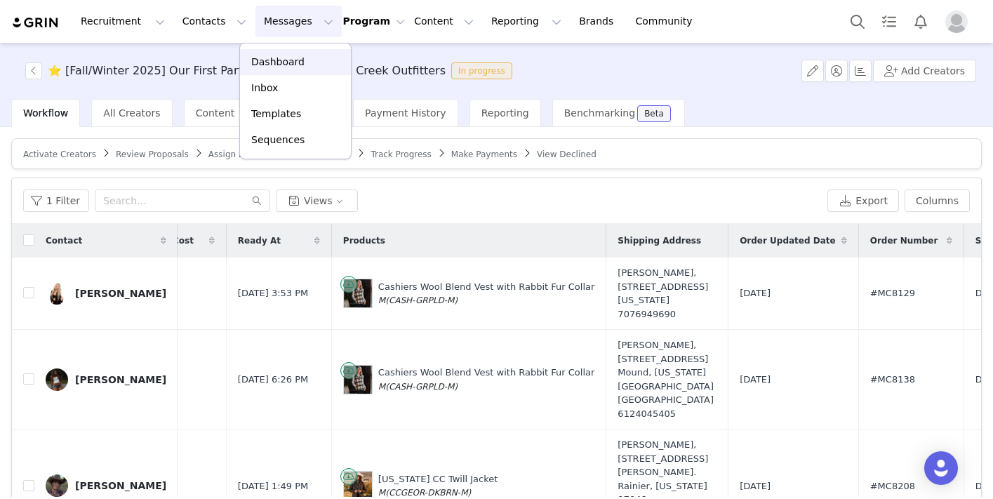
click at [269, 62] on p "Dashboard" at bounding box center [277, 62] width 53 height 15
